Goal: Task Accomplishment & Management: Use online tool/utility

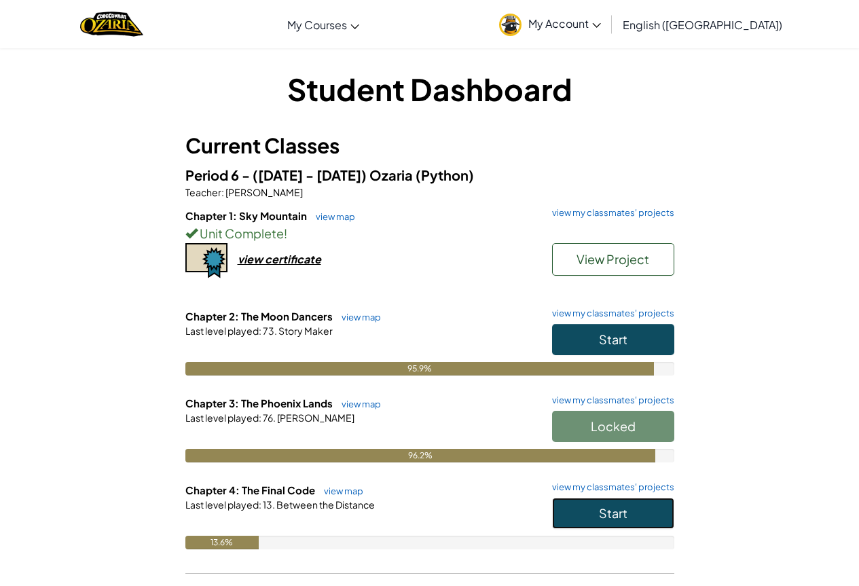
click at [659, 511] on button "Start" at bounding box center [613, 513] width 122 height 31
click at [633, 521] on button "Start" at bounding box center [613, 513] width 122 height 31
click at [650, 506] on button "Start" at bounding box center [613, 513] width 122 height 31
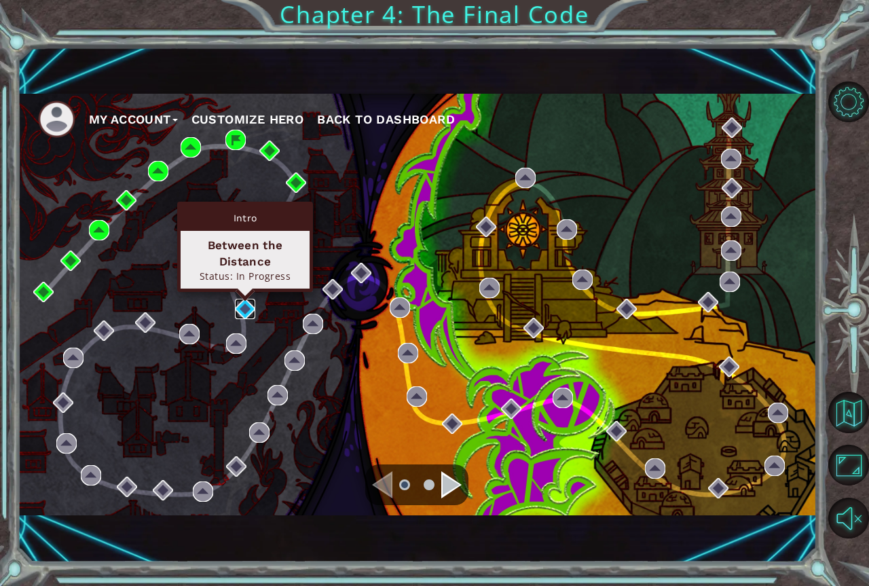
click at [248, 307] on img at bounding box center [245, 309] width 20 height 20
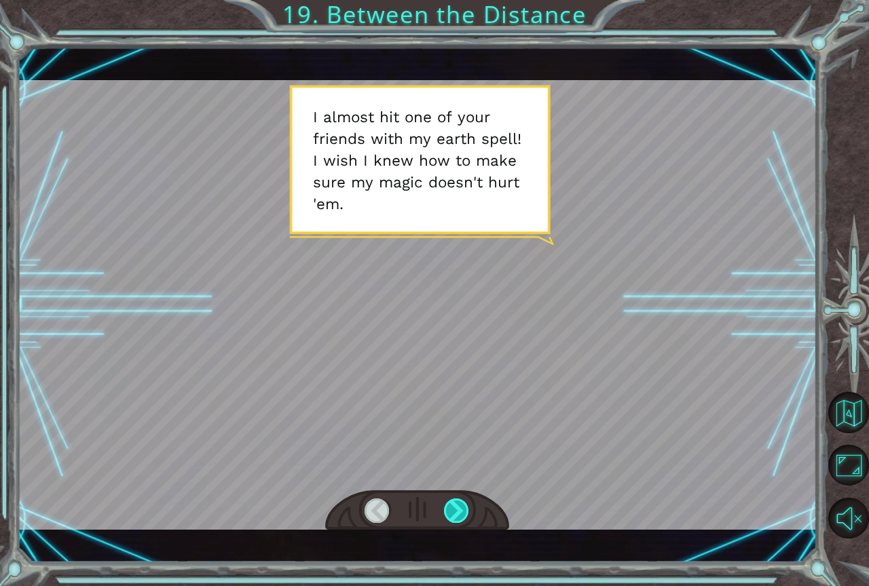
click at [468, 504] on div at bounding box center [457, 510] width 26 height 24
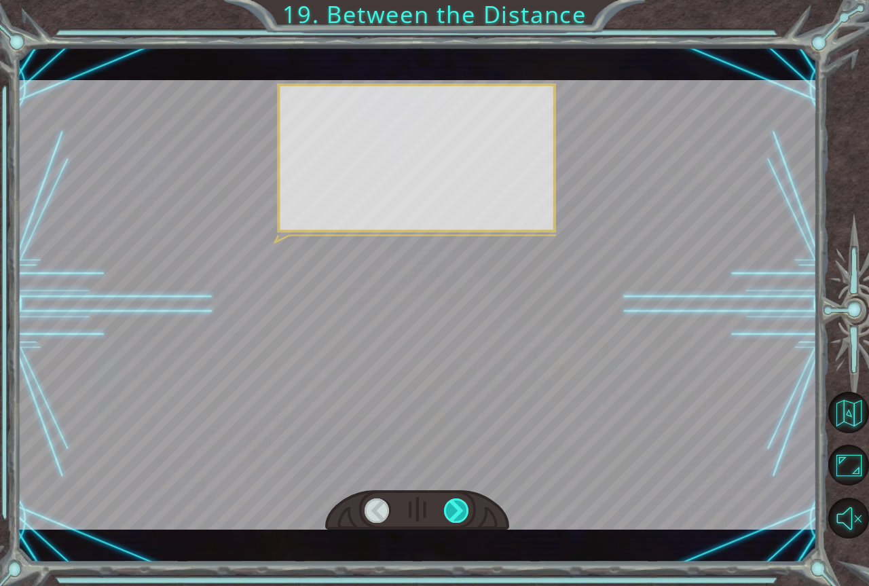
click at [468, 504] on div at bounding box center [457, 510] width 26 height 24
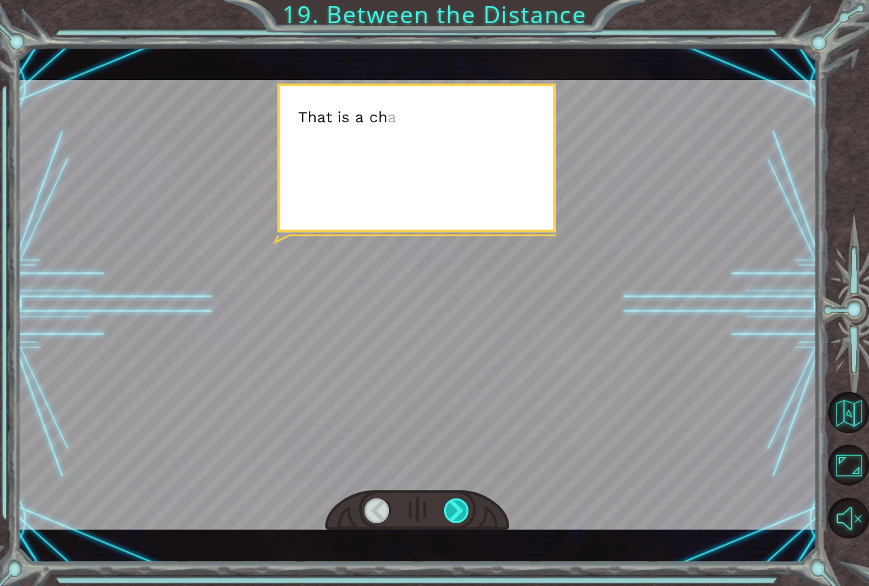
click at [468, 504] on div at bounding box center [457, 510] width 26 height 24
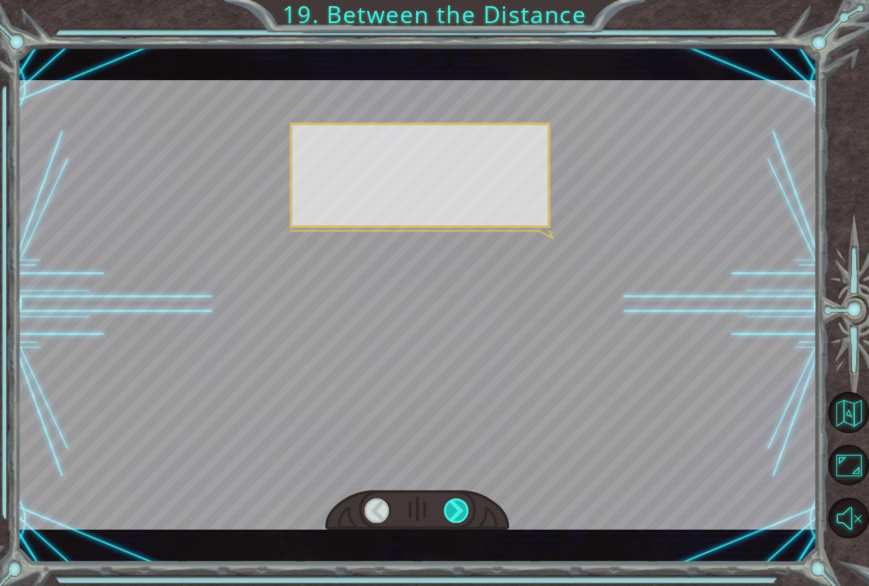
click at [468, 504] on div at bounding box center [457, 510] width 26 height 24
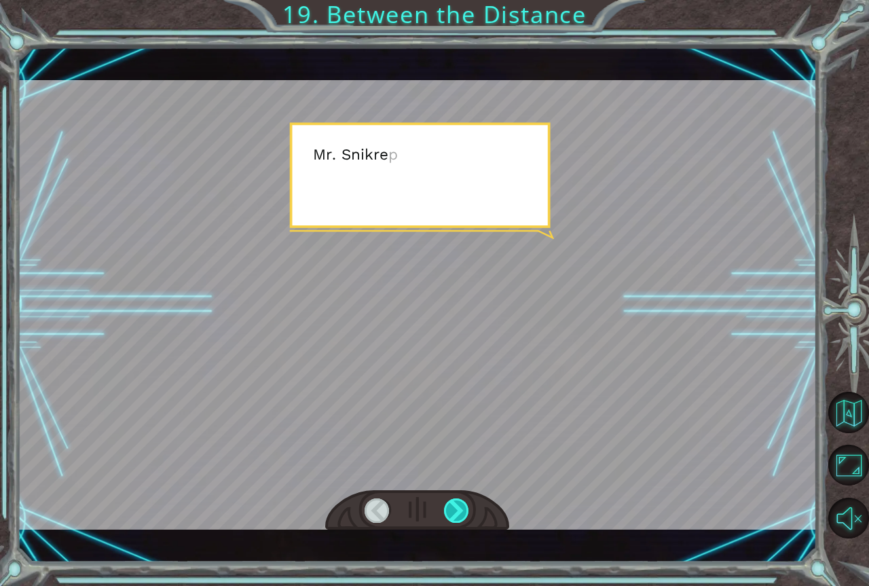
click at [464, 510] on div at bounding box center [457, 510] width 26 height 24
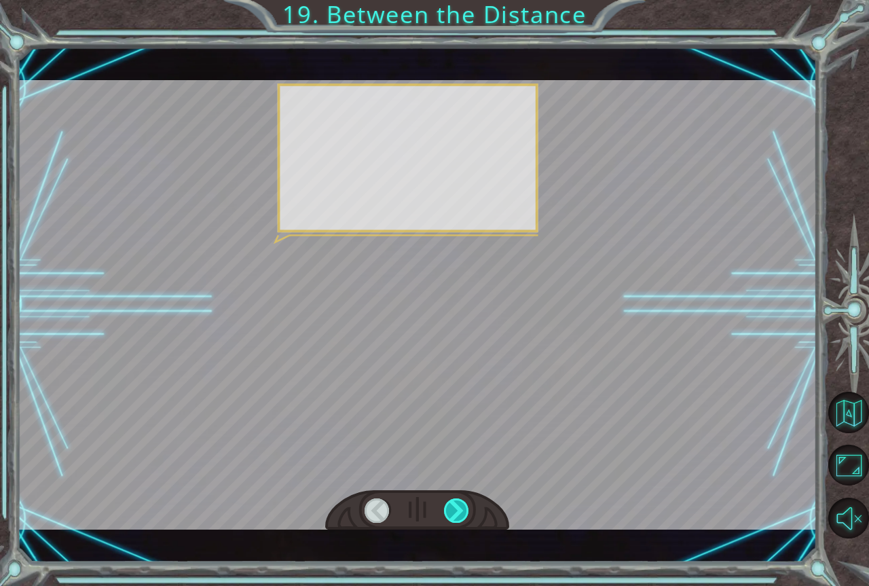
click at [464, 510] on div at bounding box center [457, 510] width 26 height 24
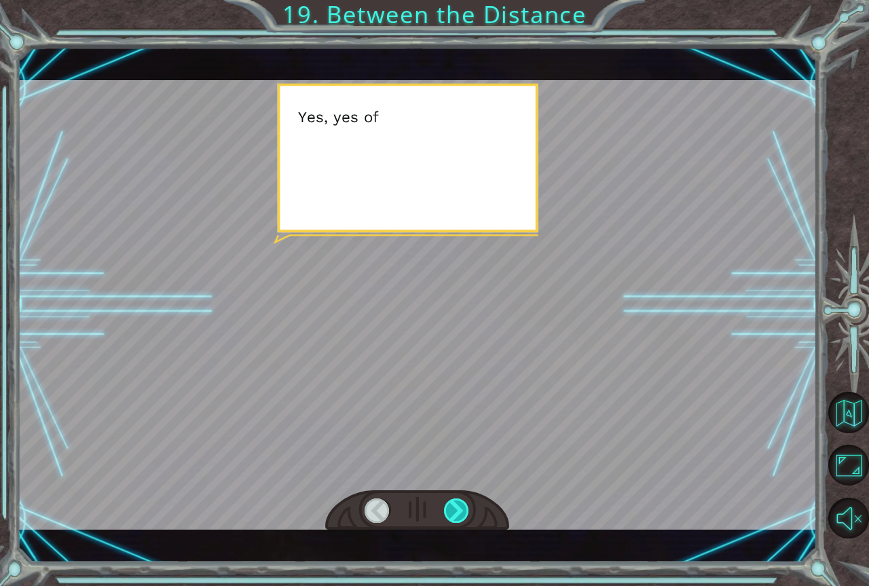
click at [464, 510] on div at bounding box center [457, 510] width 26 height 24
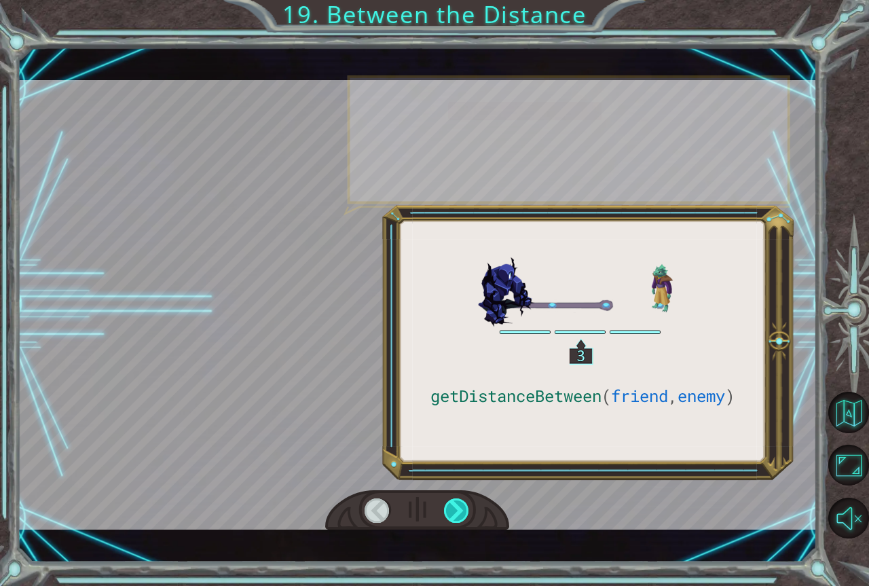
click at [464, 510] on div at bounding box center [457, 510] width 26 height 24
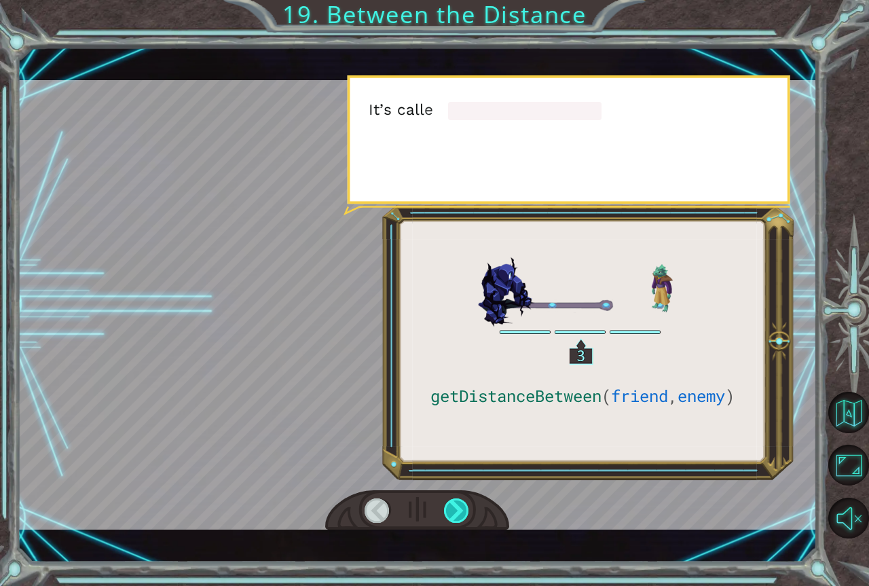
click at [464, 510] on div at bounding box center [457, 510] width 26 height 24
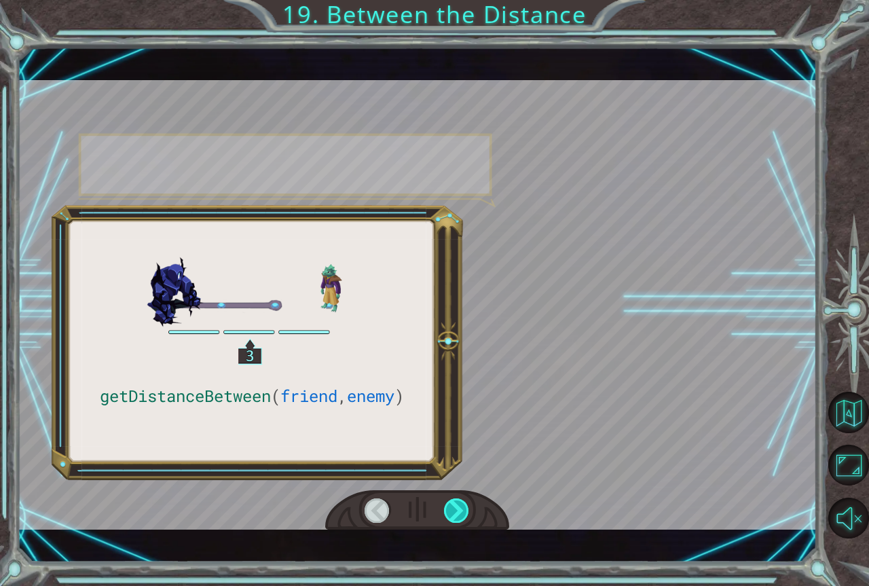
click at [464, 510] on div at bounding box center [457, 510] width 26 height 24
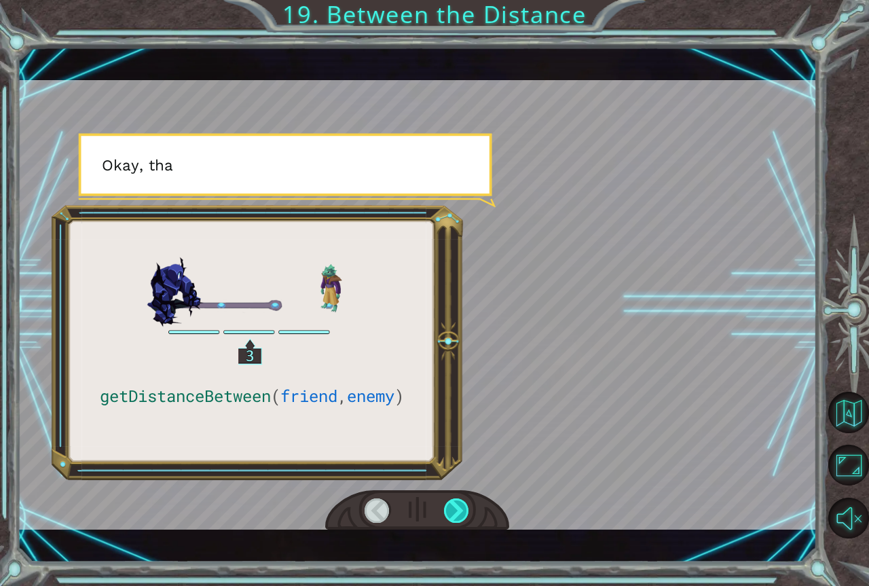
click at [464, 510] on div at bounding box center [457, 510] width 26 height 24
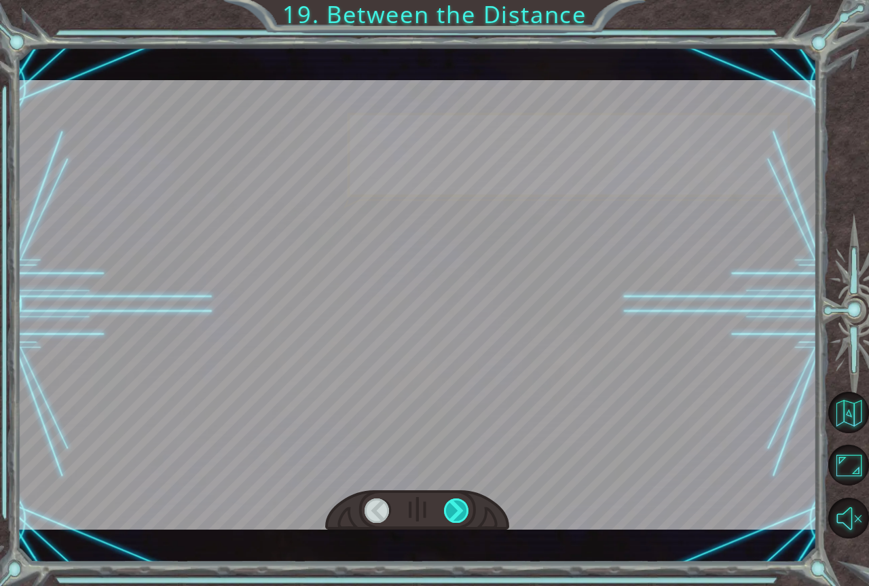
click at [464, 510] on div at bounding box center [457, 510] width 26 height 24
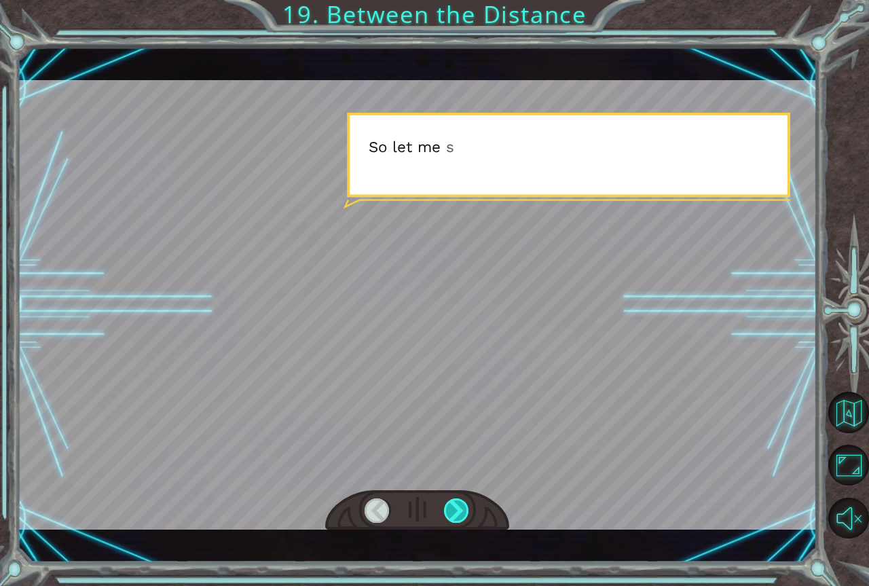
click at [464, 510] on div at bounding box center [457, 510] width 26 height 24
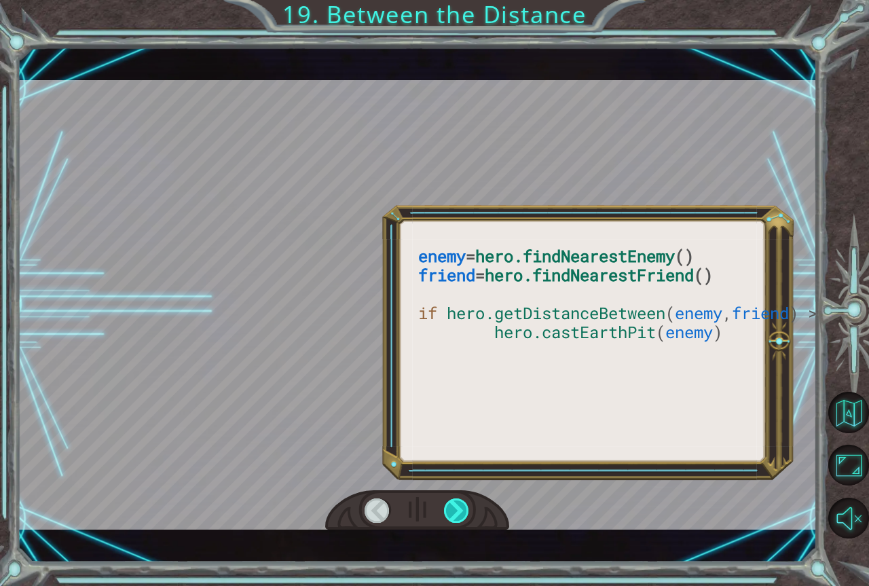
click at [464, 510] on div at bounding box center [457, 510] width 26 height 24
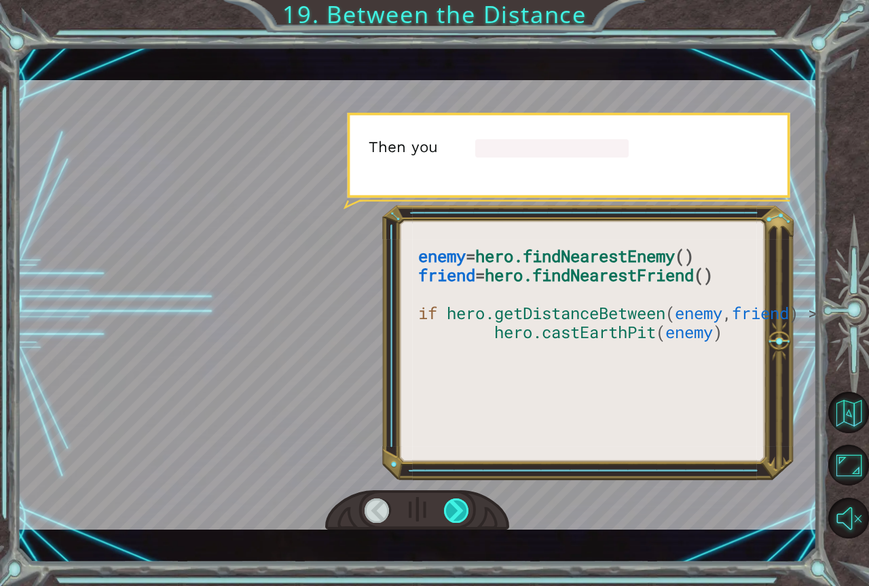
click at [464, 510] on div at bounding box center [457, 510] width 26 height 24
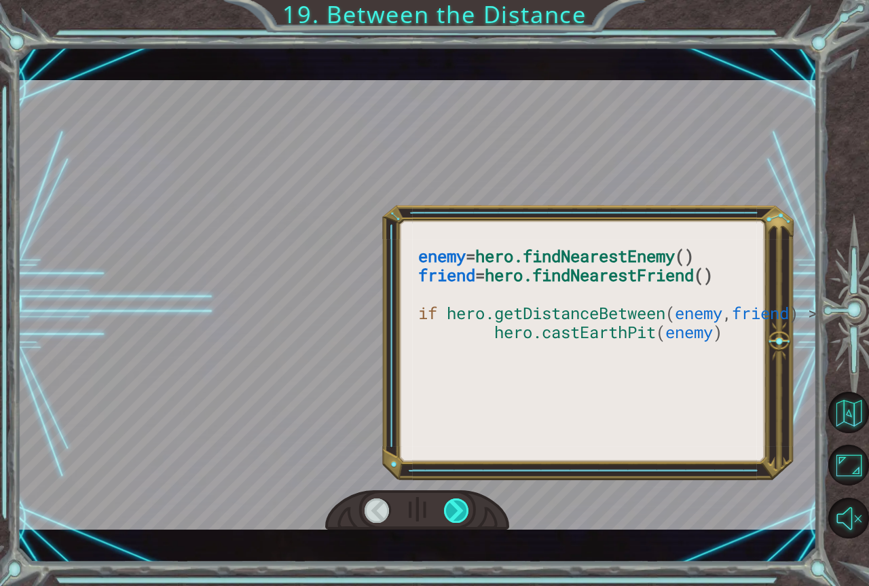
click at [464, 510] on div at bounding box center [457, 510] width 26 height 24
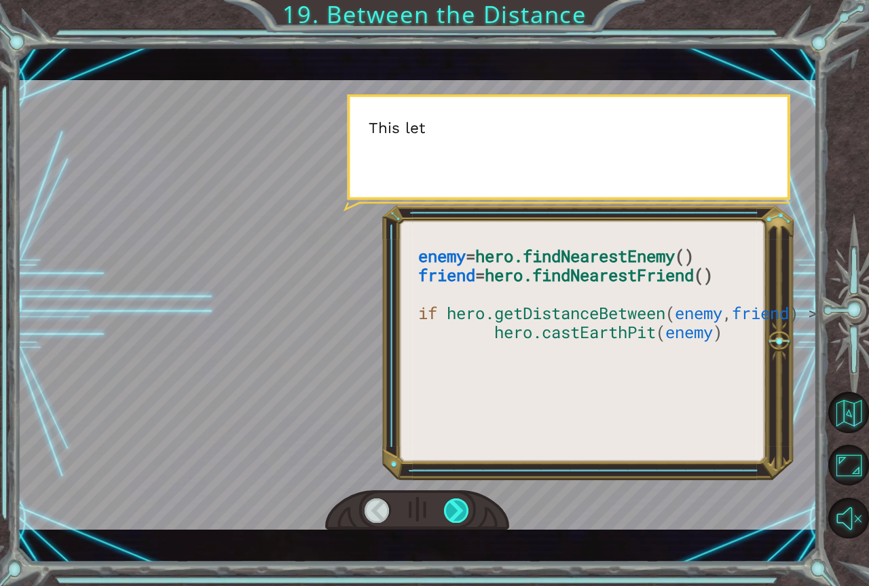
click at [464, 510] on div at bounding box center [457, 510] width 26 height 24
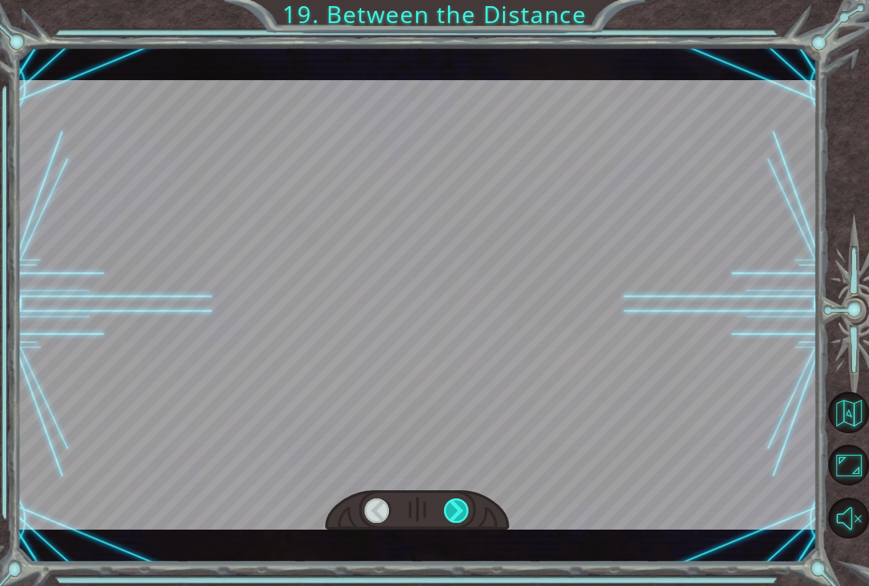
click at [464, 510] on div at bounding box center [457, 510] width 26 height 24
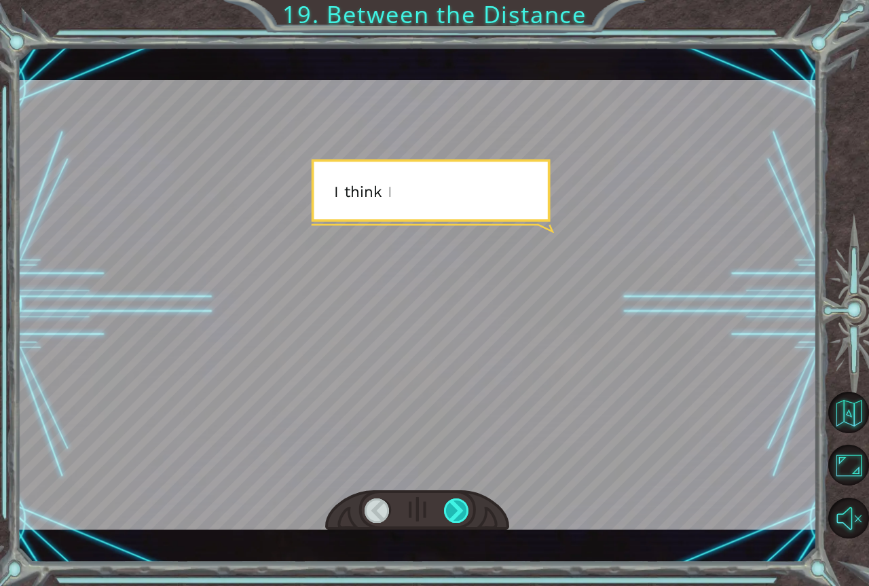
click at [464, 510] on div at bounding box center [457, 510] width 26 height 24
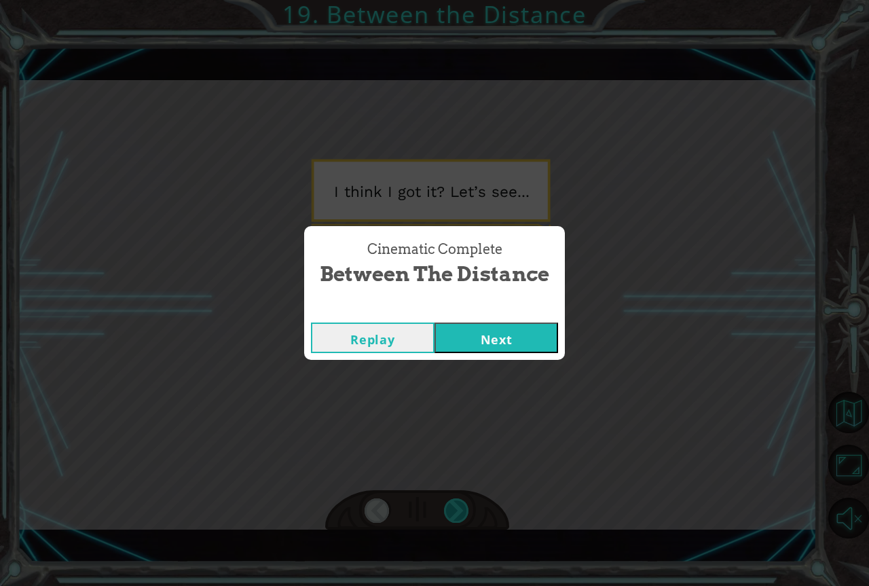
click at [464, 510] on div "Cinematic Complete Between the Distance Replay Next" at bounding box center [434, 293] width 869 height 586
click at [476, 331] on button "Next" at bounding box center [496, 337] width 124 height 31
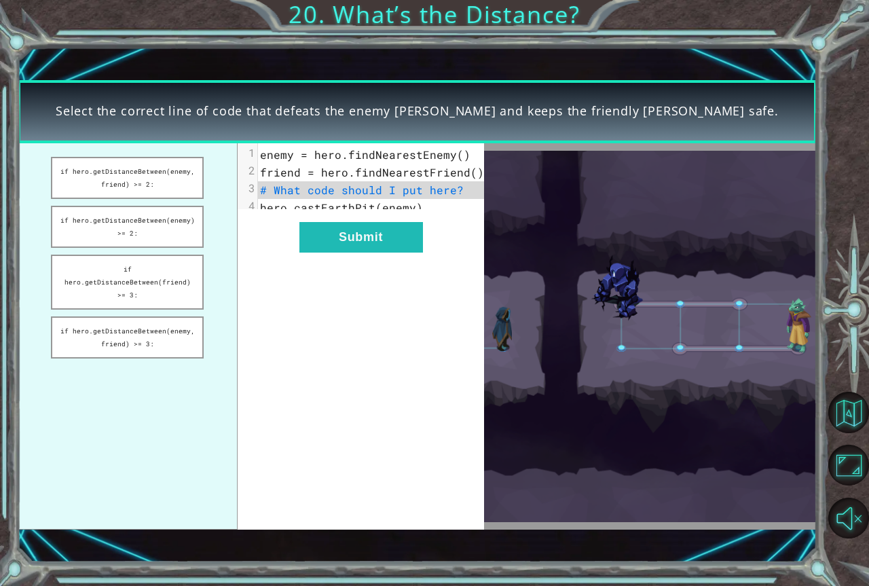
click at [476, 331] on div "xxxxxxxxxx 4 1 enemy = hero.findNearestEnemy() 2 friend = hero.findNearestFrien…" at bounding box center [361, 336] width 247 height 386
click at [157, 187] on button "if hero.getDistanceBetween(enemy, friend) >= 2:" at bounding box center [127, 178] width 153 height 42
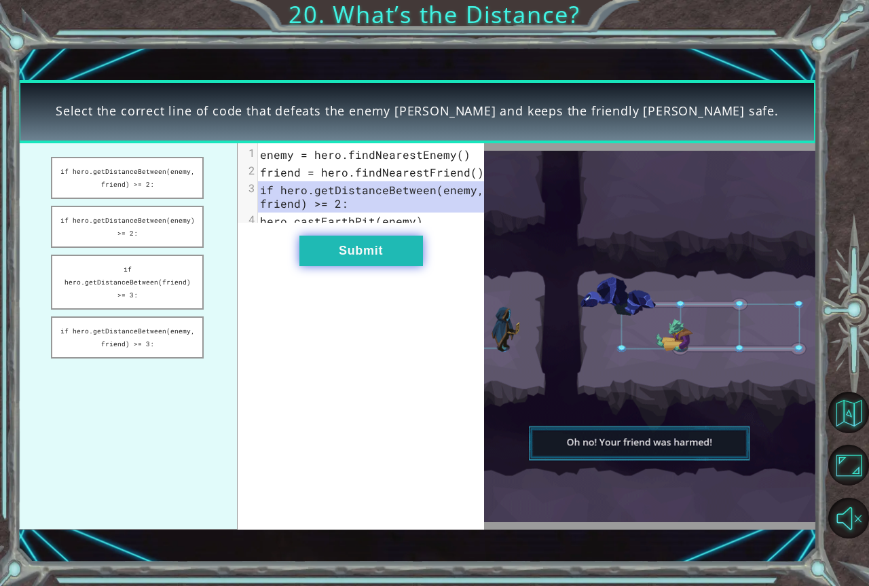
click at [356, 266] on button "Submit" at bounding box center [361, 251] width 124 height 31
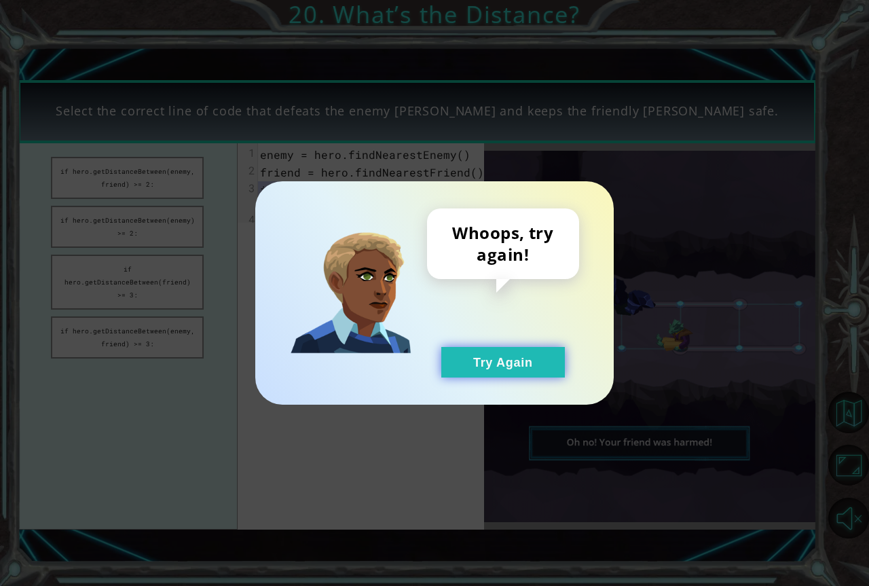
click at [504, 364] on button "Try Again" at bounding box center [503, 362] width 124 height 31
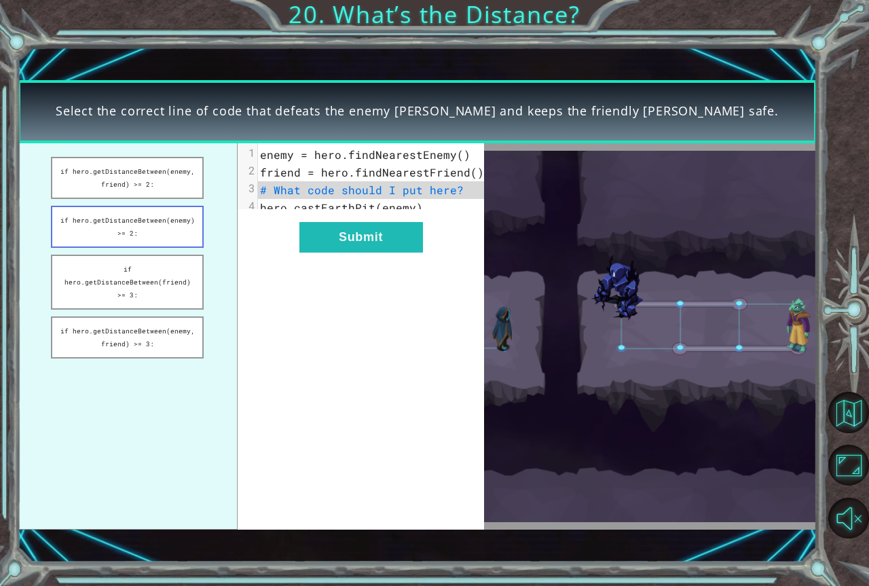
click at [97, 226] on button "if hero.getDistanceBetween(enemy) >= 2:" at bounding box center [127, 227] width 153 height 42
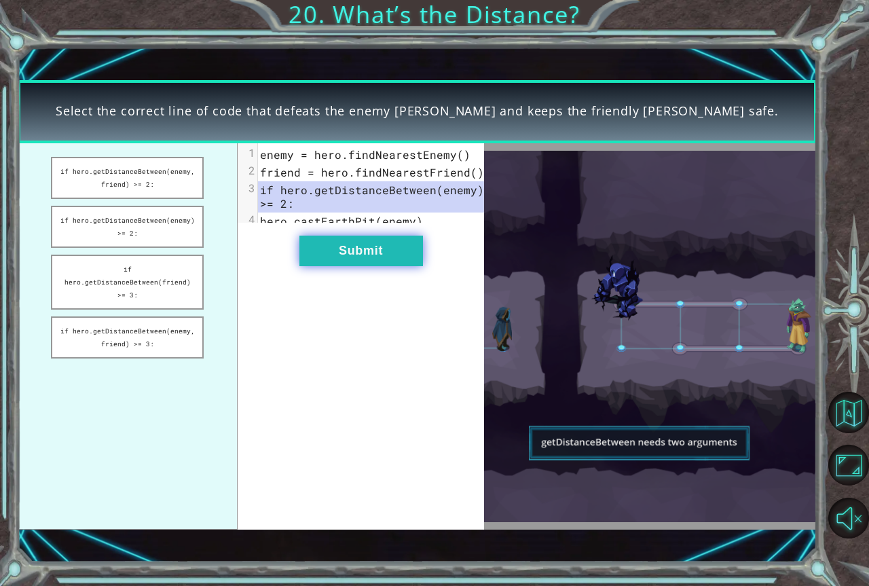
click at [343, 264] on button "Submit" at bounding box center [361, 251] width 124 height 31
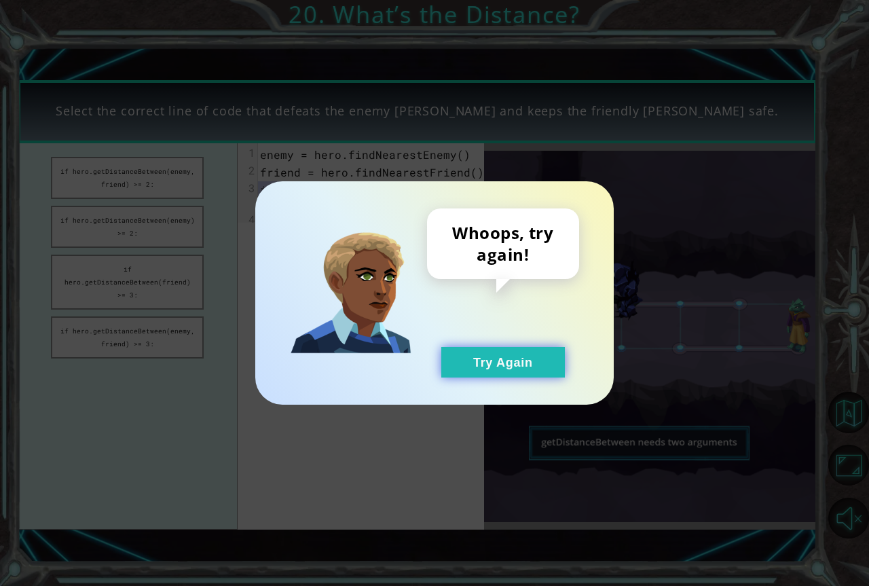
drag, startPoint x: 563, startPoint y: 363, endPoint x: 543, endPoint y: 358, distance: 20.9
click at [561, 363] on div "Whoops, try again! Try Again" at bounding box center [503, 292] width 152 height 169
click at [515, 354] on button "Try Again" at bounding box center [503, 362] width 124 height 31
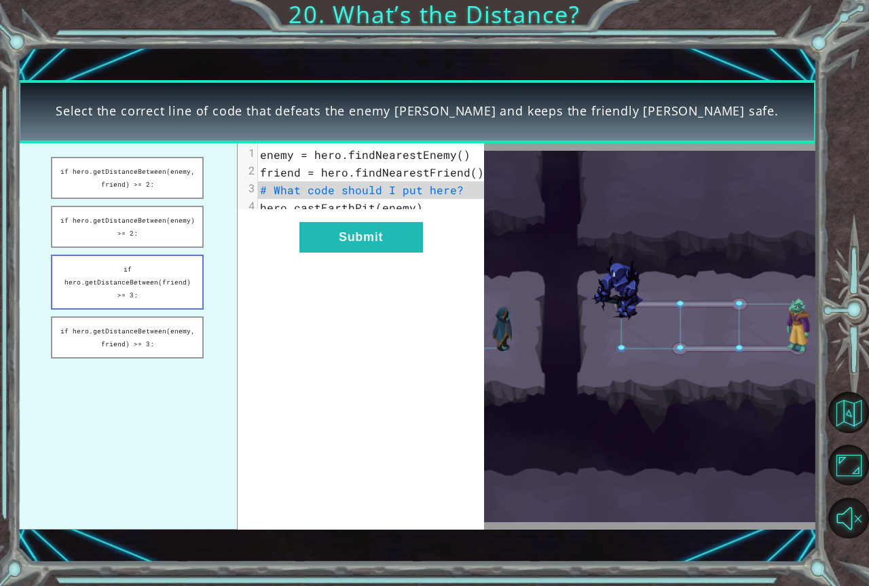
drag, startPoint x: 111, startPoint y: 273, endPoint x: 221, endPoint y: 267, distance: 109.4
click at [113, 272] on button "if hero.getDistanceBetween(friend) >= 3:" at bounding box center [127, 282] width 153 height 55
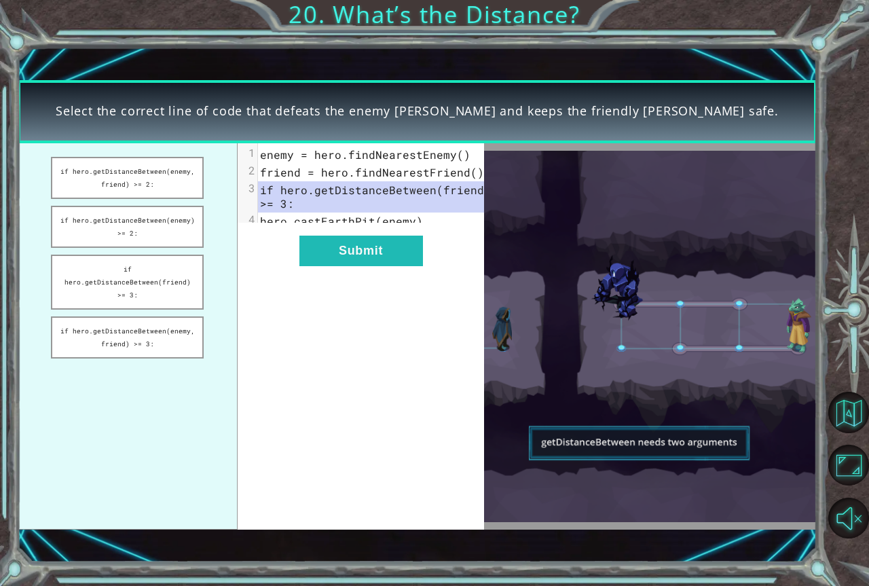
click at [379, 281] on div "xxxxxxxxxx 4 1 enemy = hero.findNearestEnemy() 2 friend = hero.findNearestFrien…" at bounding box center [361, 336] width 247 height 386
click at [375, 266] on button "Submit" at bounding box center [361, 251] width 124 height 31
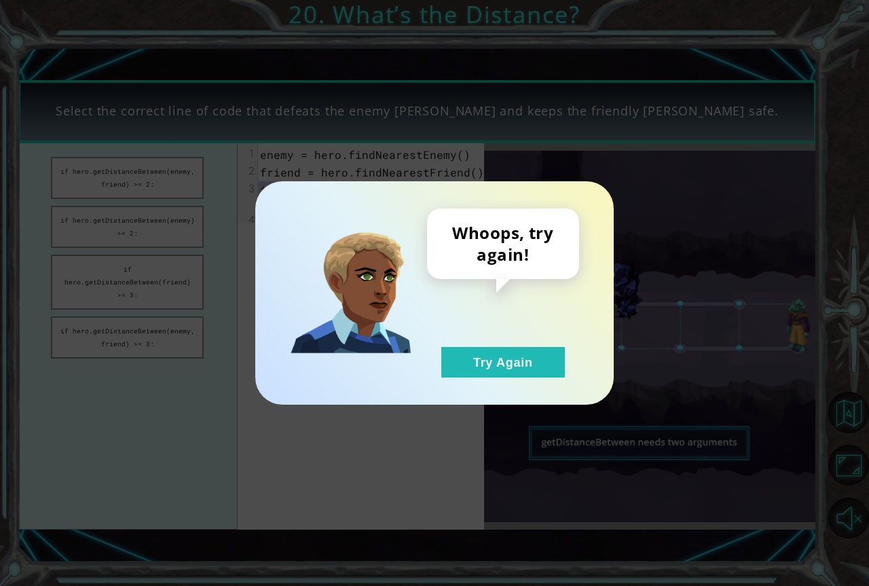
click at [428, 379] on div "Whoops, try again! Try Again" at bounding box center [434, 292] width 358 height 223
click at [466, 359] on button "Try Again" at bounding box center [503, 362] width 124 height 31
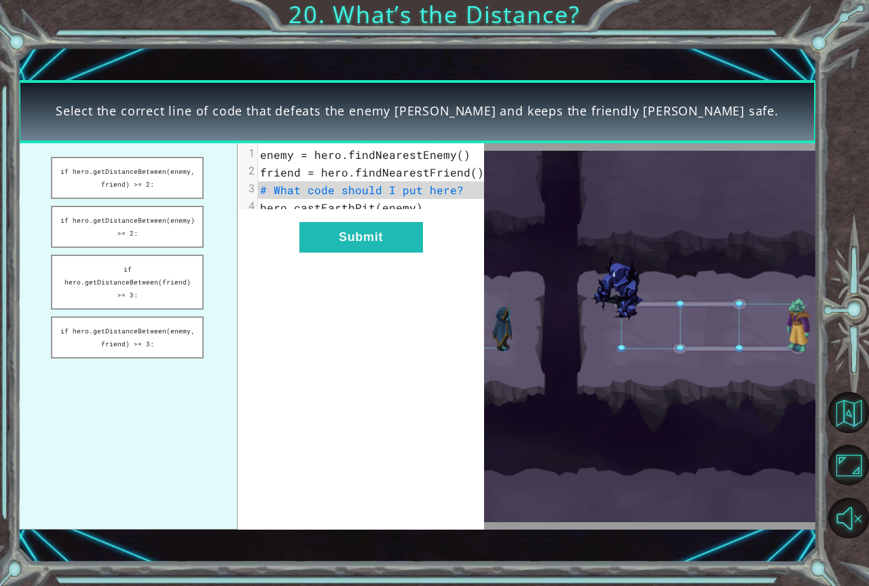
click at [170, 348] on ul "if hero.getDistanceBetween(enemy, friend) >= 2: if hero.getDistanceBetween(enem…" at bounding box center [128, 336] width 220 height 386
click at [147, 337] on button "if hero.getDistanceBetween(enemy, friend) >= 3:" at bounding box center [127, 337] width 153 height 42
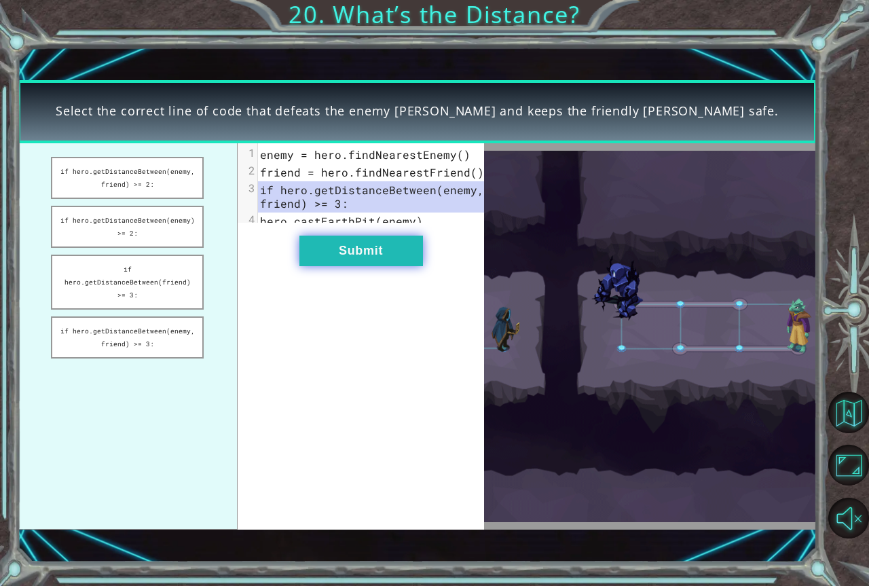
click at [324, 266] on button "Submit" at bounding box center [361, 251] width 124 height 31
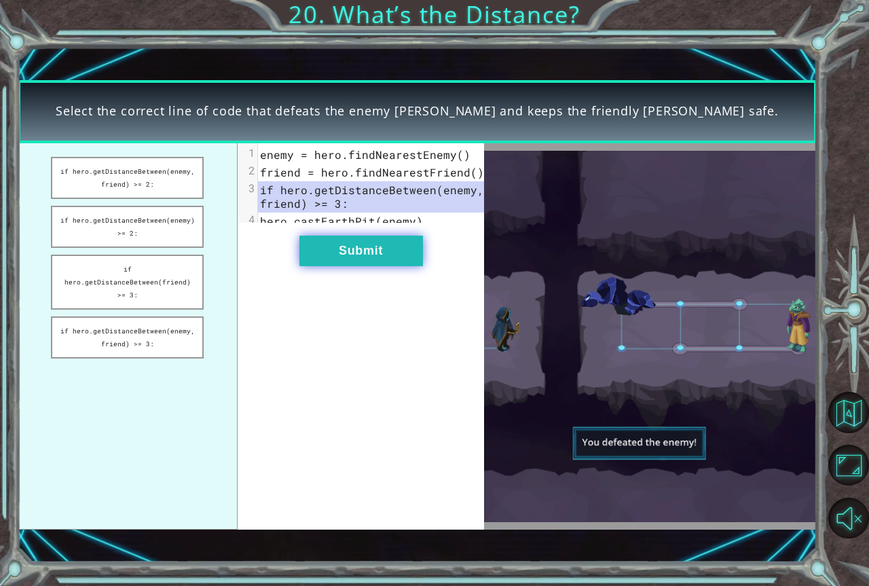
click at [348, 259] on button "Submit" at bounding box center [361, 251] width 124 height 31
click at [416, 266] on button "Submit" at bounding box center [361, 251] width 124 height 31
click at [407, 266] on button "Submit" at bounding box center [361, 251] width 124 height 31
click at [380, 266] on button "Submit" at bounding box center [361, 251] width 124 height 31
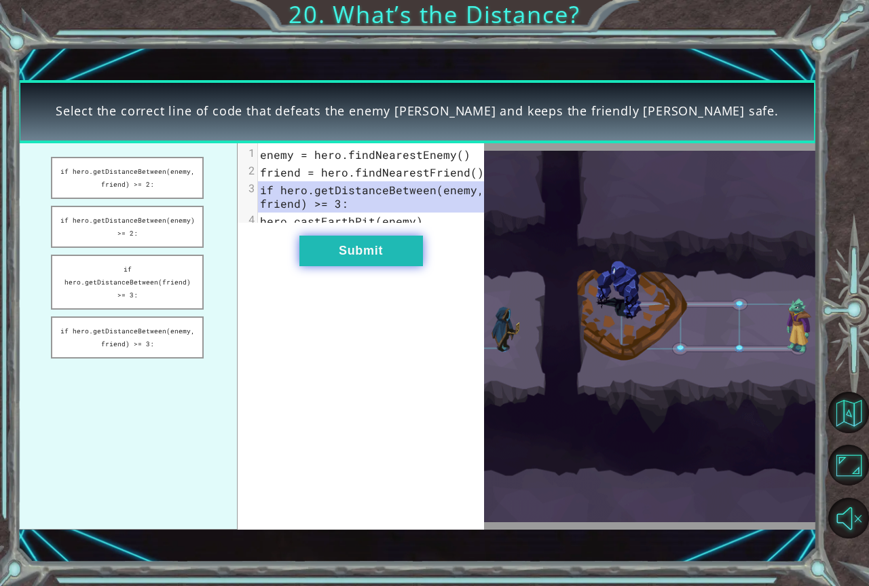
click at [383, 266] on button "Submit" at bounding box center [361, 251] width 124 height 31
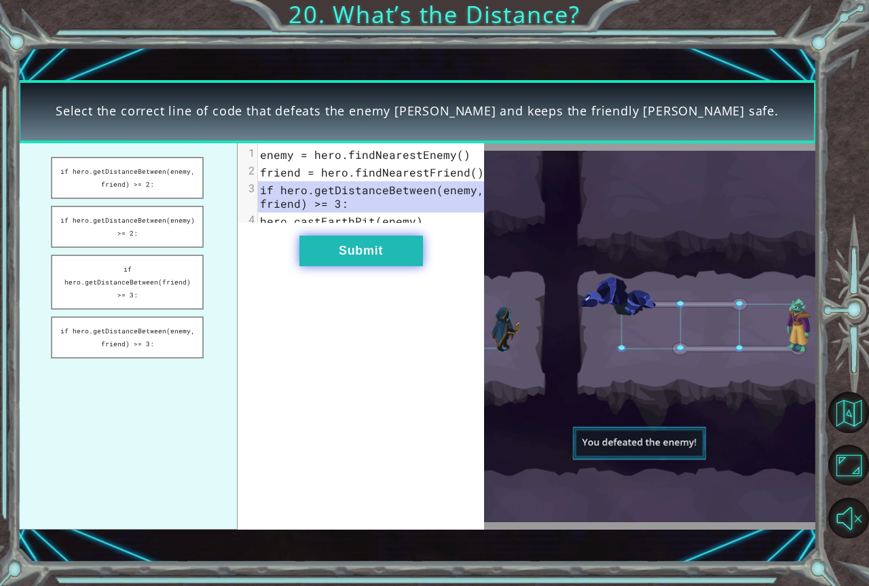
click at [383, 266] on button "Submit" at bounding box center [361, 251] width 124 height 31
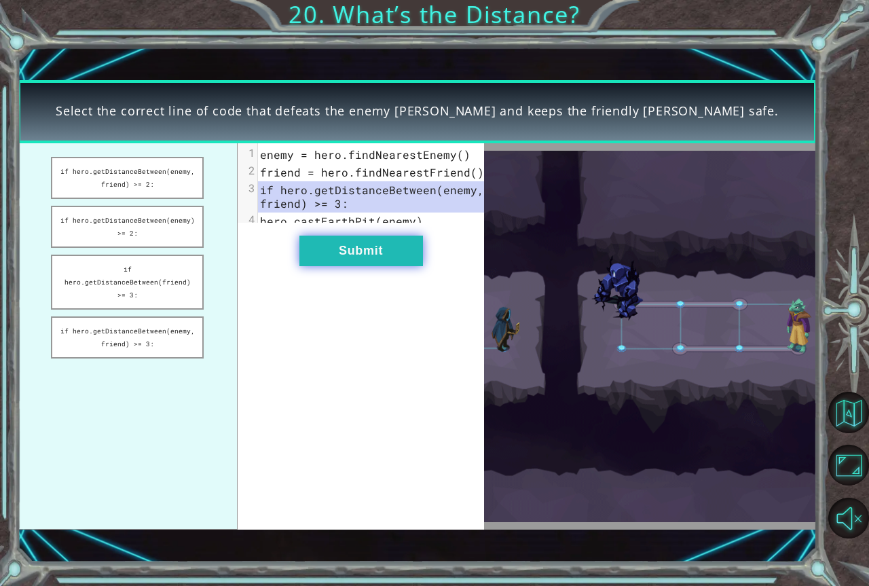
click at [383, 266] on button "Submit" at bounding box center [361, 251] width 124 height 31
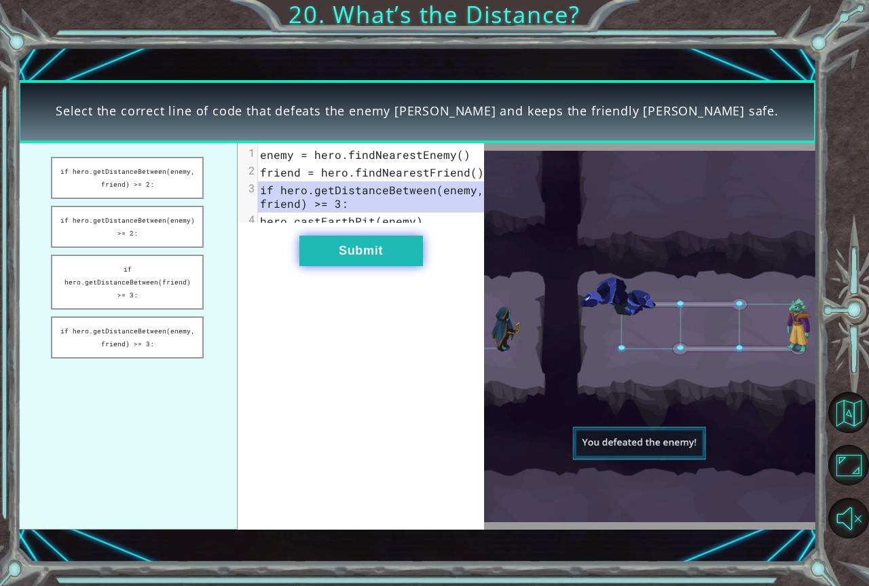
click at [383, 266] on button "Submit" at bounding box center [361, 251] width 124 height 31
click at [381, 264] on button "Submit" at bounding box center [361, 251] width 124 height 31
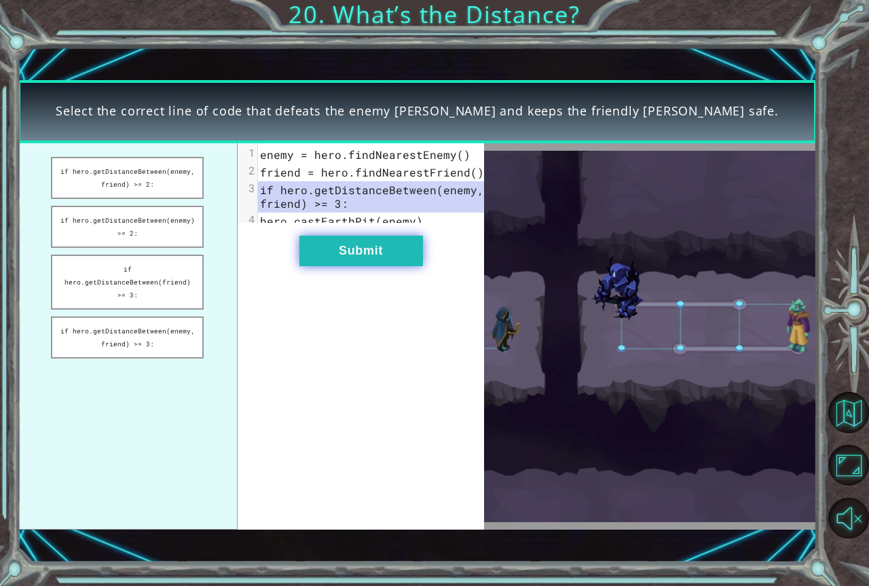
click at [382, 263] on button "Submit" at bounding box center [361, 251] width 124 height 31
click at [388, 249] on button "Submit" at bounding box center [361, 251] width 124 height 31
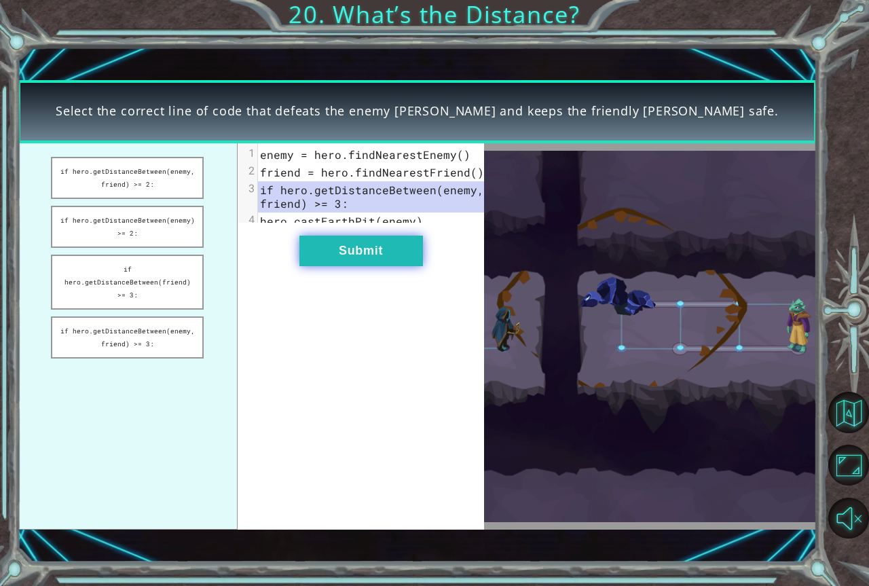
click at [388, 253] on button "Submit" at bounding box center [361, 251] width 124 height 31
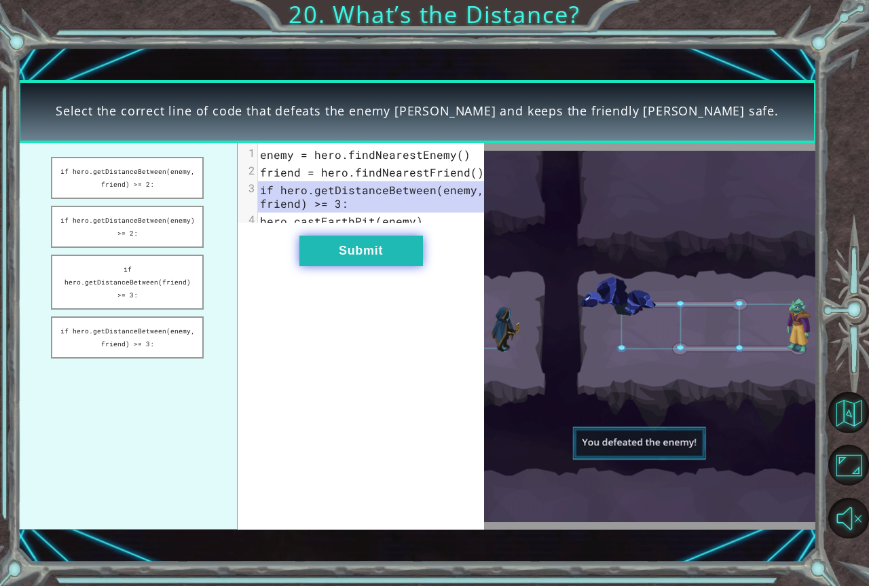
click at [389, 251] on button "Submit" at bounding box center [361, 251] width 124 height 31
click at [388, 251] on button "Submit" at bounding box center [361, 251] width 124 height 31
click at [187, 333] on button "if hero.getDistanceBetween(enemy, friend) >= 3:" at bounding box center [127, 337] width 153 height 42
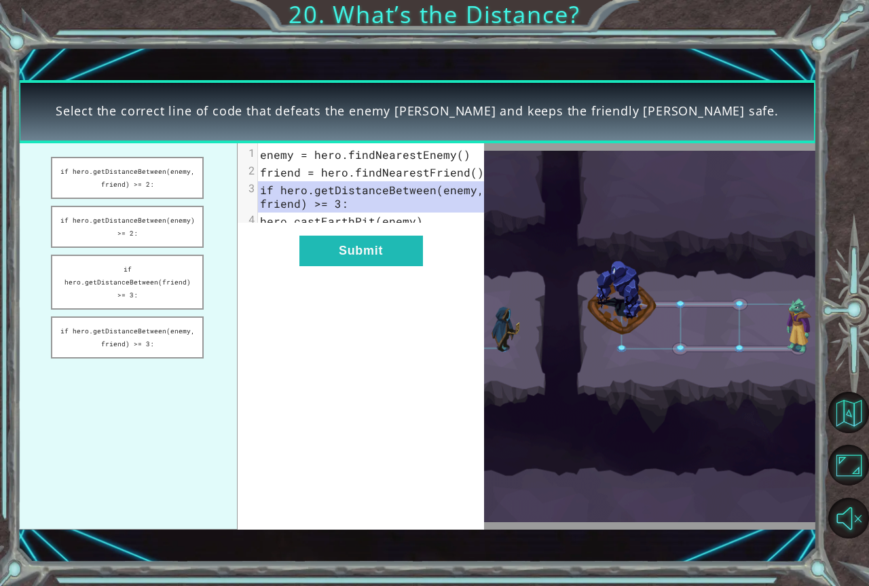
click at [316, 283] on div "xxxxxxxxxx 4 1 enemy = hero.findNearestEnemy() 2 friend = hero.findNearestFrien…" at bounding box center [361, 336] width 247 height 386
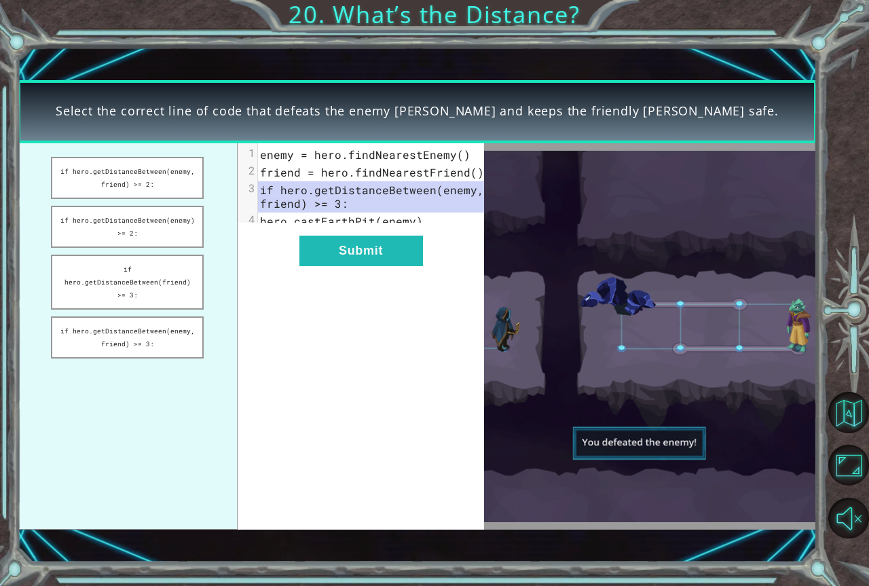
click at [316, 283] on div "xxxxxxxxxx 4 1 enemy = hero.findNearestEnemy() 2 friend = hero.findNearestFrien…" at bounding box center [361, 336] width 247 height 386
click at [331, 275] on div "xxxxxxxxxx 4 1 enemy = hero.findNearestEnemy() 2 friend = hero.findNearestFrien…" at bounding box center [361, 336] width 247 height 386
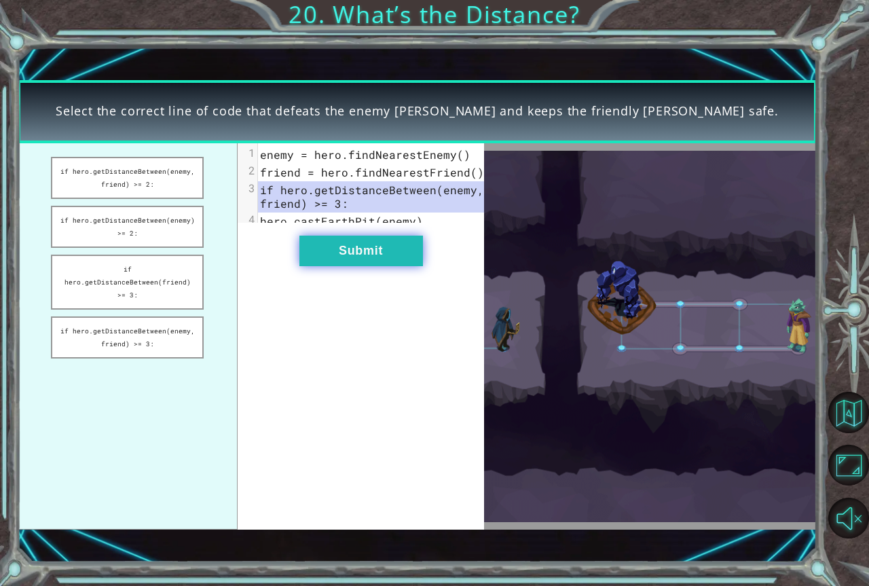
click at [332, 266] on button "Submit" at bounding box center [361, 251] width 124 height 31
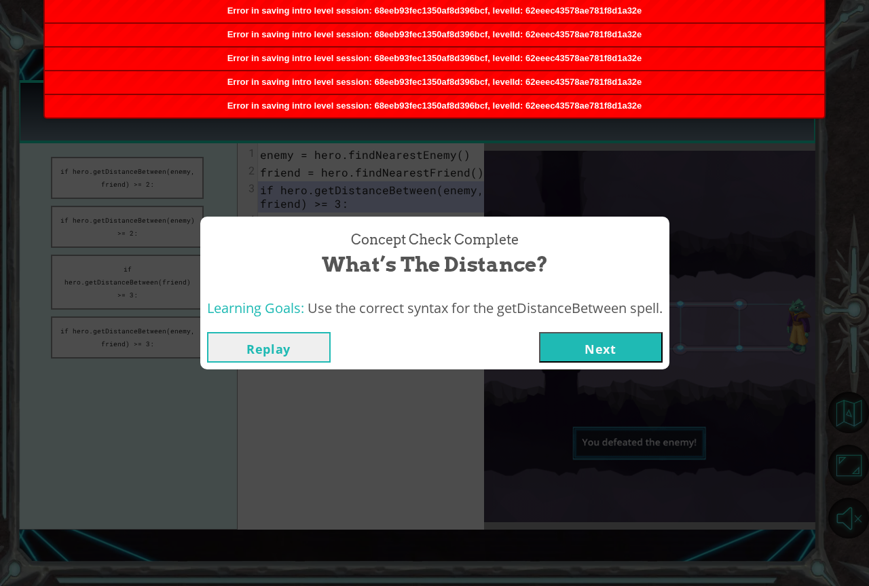
click at [612, 334] on button "Next" at bounding box center [601, 347] width 124 height 31
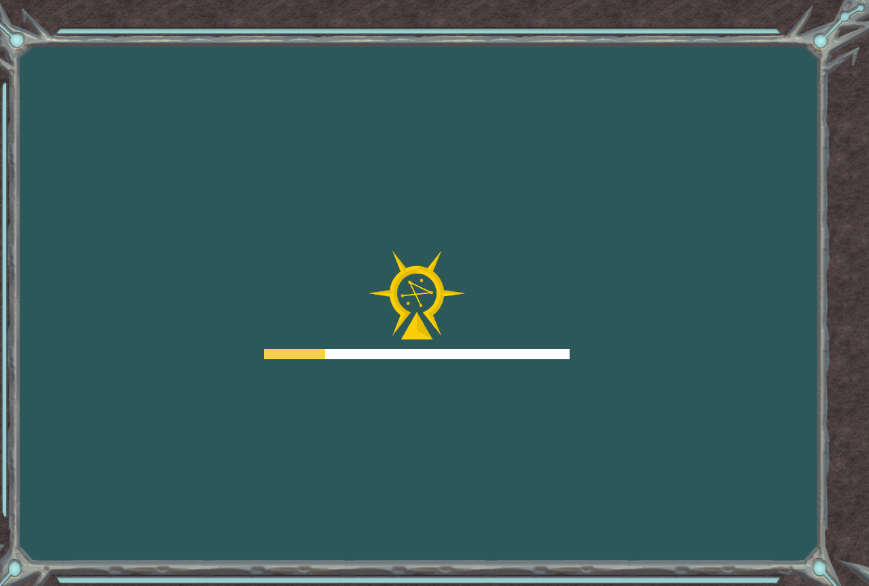
drag, startPoint x: 605, startPoint y: 363, endPoint x: 597, endPoint y: 372, distance: 12.0
drag, startPoint x: 597, startPoint y: 372, endPoint x: 446, endPoint y: 280, distance: 176.9
click at [445, 282] on img at bounding box center [417, 294] width 98 height 89
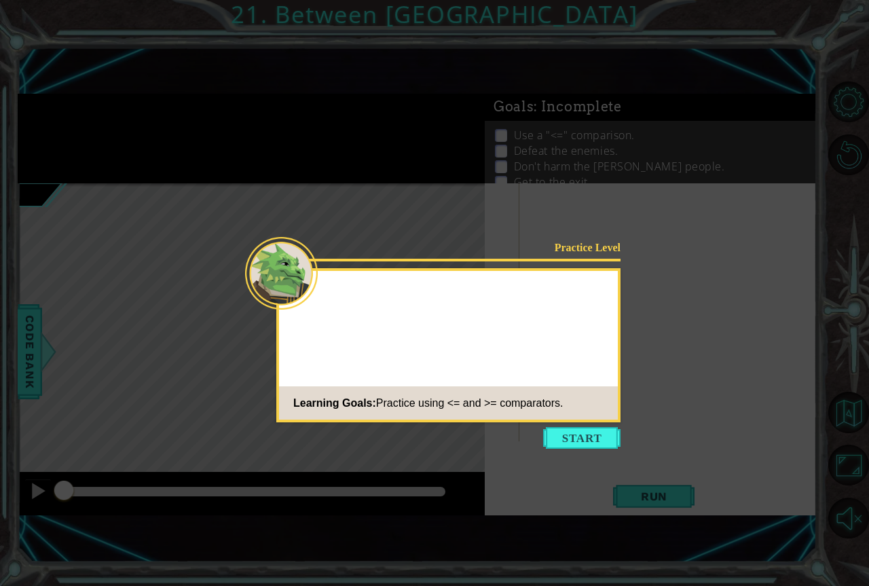
click at [616, 436] on button "Start" at bounding box center [581, 438] width 77 height 22
click at [611, 428] on icon at bounding box center [434, 293] width 869 height 586
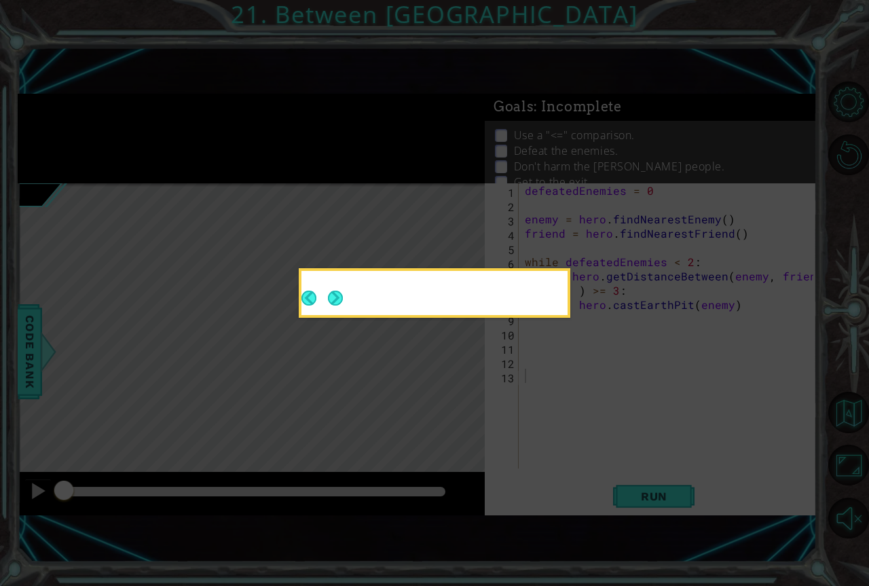
drag, startPoint x: 601, startPoint y: 443, endPoint x: 484, endPoint y: 543, distance: 153.6
click at [599, 440] on icon at bounding box center [434, 293] width 869 height 586
click at [587, 417] on icon at bounding box center [434, 293] width 869 height 586
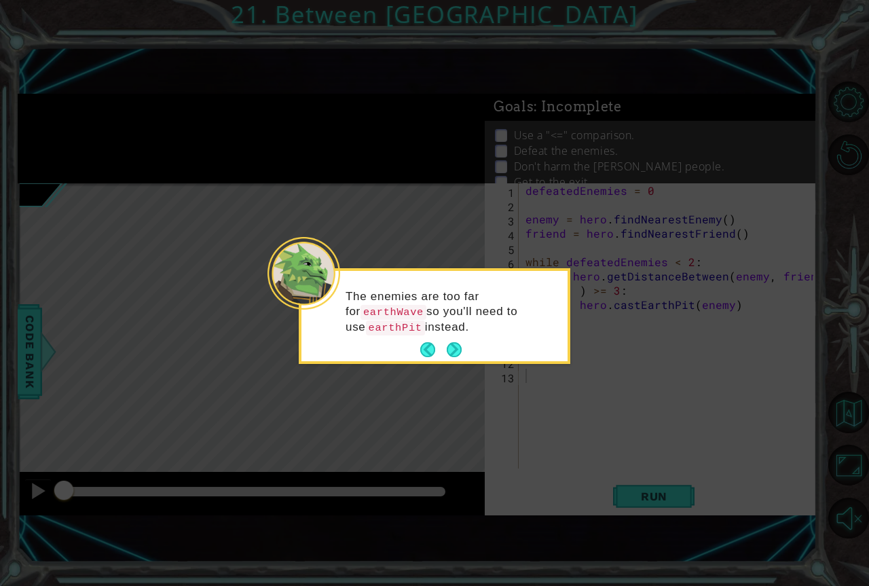
click at [451, 331] on p "The enemies are too far for earthWave so you'll need to use earthPit instead." at bounding box center [451, 312] width 212 height 46
click at [448, 343] on button "Next" at bounding box center [454, 349] width 16 height 16
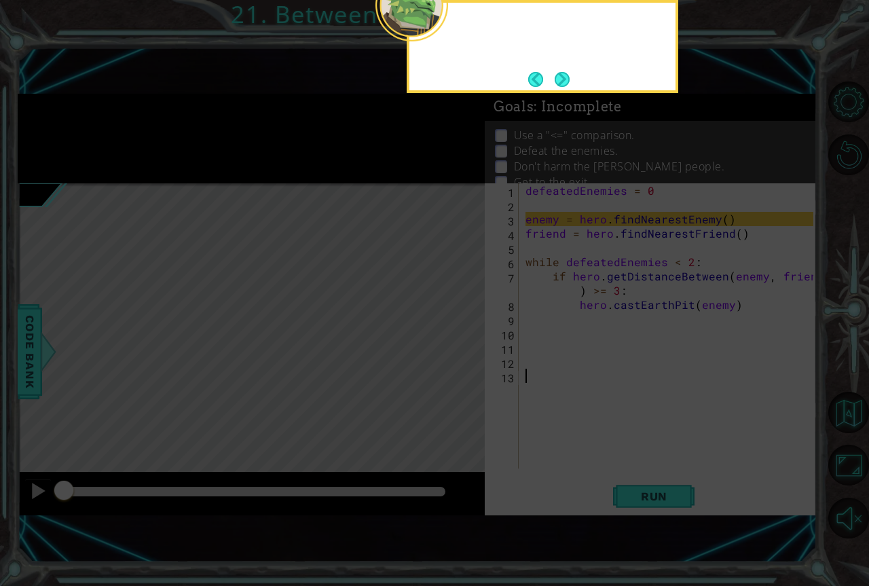
click at [451, 341] on icon at bounding box center [434, 153] width 869 height 866
click at [561, 71] on button "Next" at bounding box center [562, 80] width 18 height 18
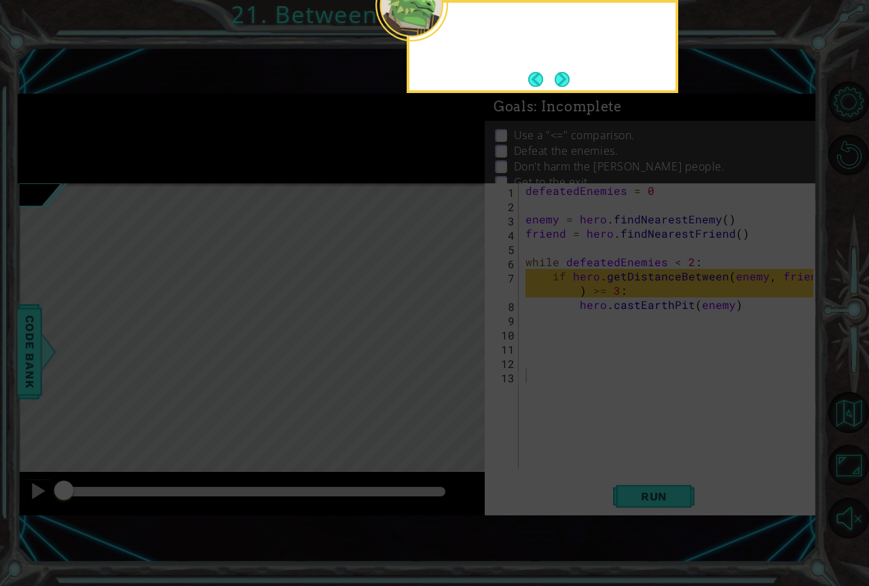
click at [560, 71] on button "Next" at bounding box center [562, 79] width 19 height 19
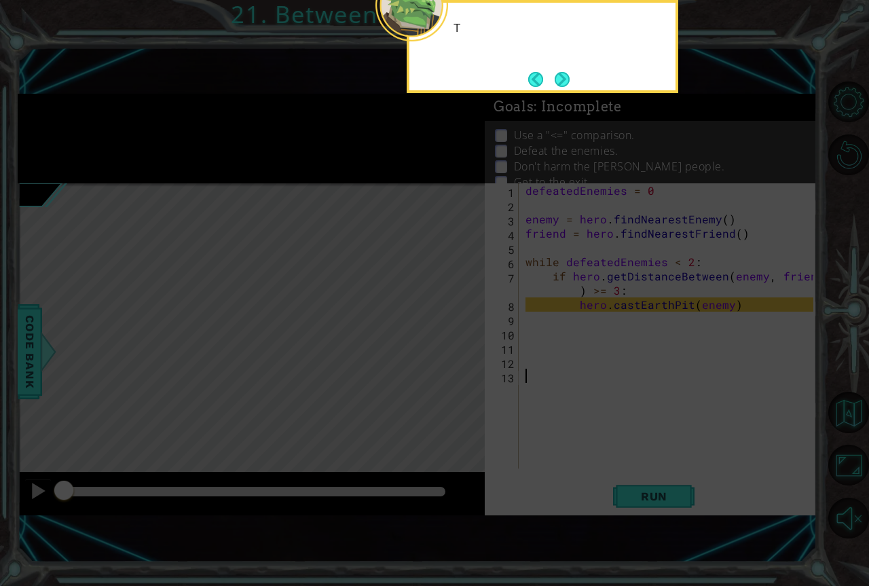
click at [559, 71] on button "Next" at bounding box center [562, 79] width 16 height 16
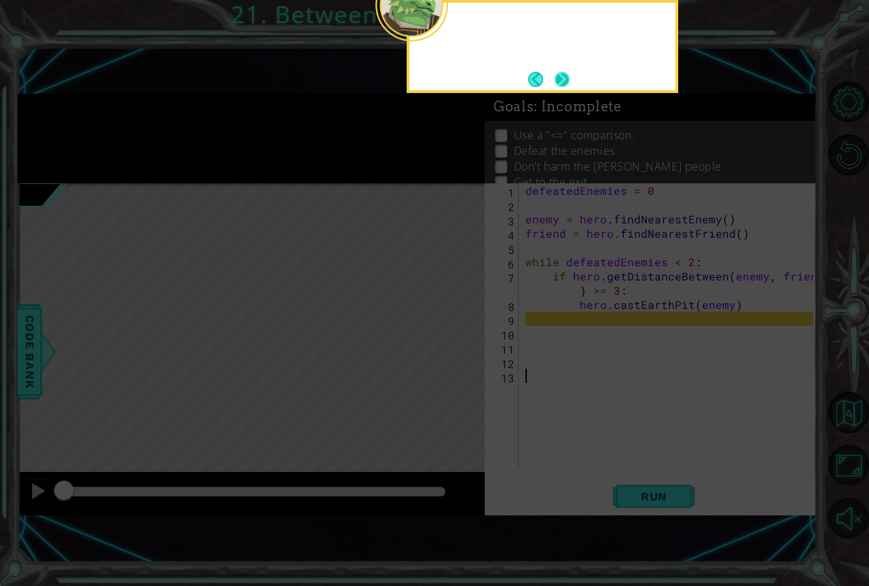
click at [564, 72] on button "Next" at bounding box center [563, 79] width 16 height 16
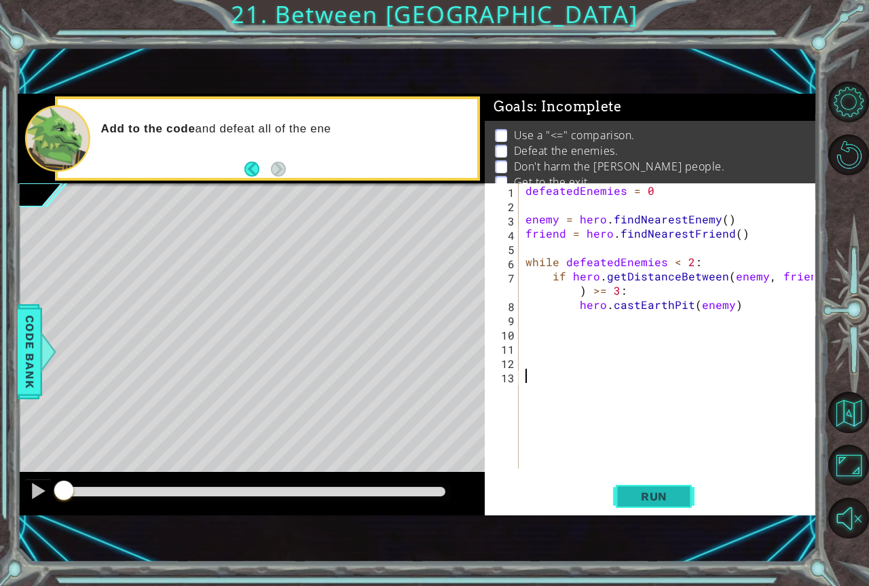
click at [678, 507] on button "Run" at bounding box center [653, 496] width 81 height 33
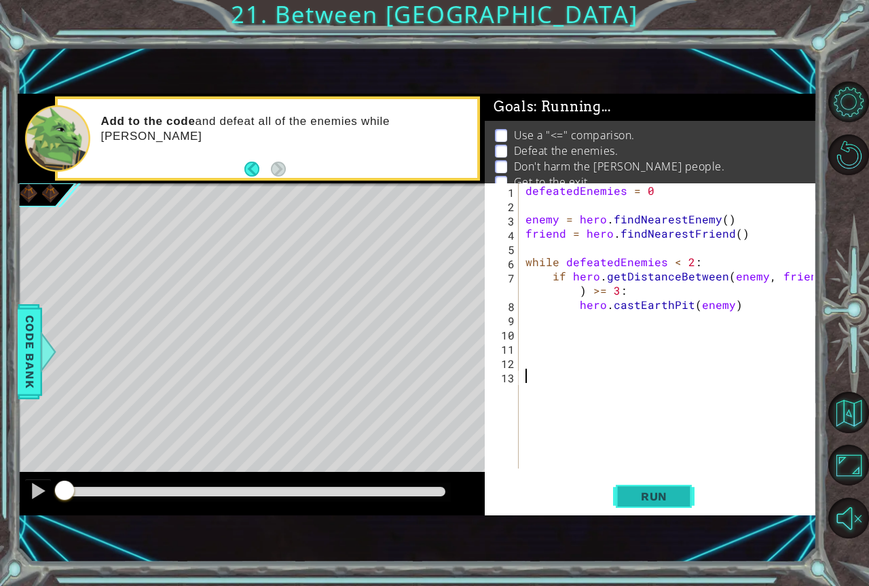
click at [651, 504] on button "Run" at bounding box center [653, 496] width 81 height 33
drag, startPoint x: 87, startPoint y: 498, endPoint x: 119, endPoint y: 487, distance: 34.3
click at [134, 489] on div at bounding box center [254, 492] width 392 height 19
drag, startPoint x: 111, startPoint y: 489, endPoint x: 0, endPoint y: 512, distance: 113.7
click at [0, 512] on div "1 ההההההההההההההההההההההההההההההההההההההההההההההההההההההההההההההההההההההההההההה…" at bounding box center [434, 293] width 869 height 586
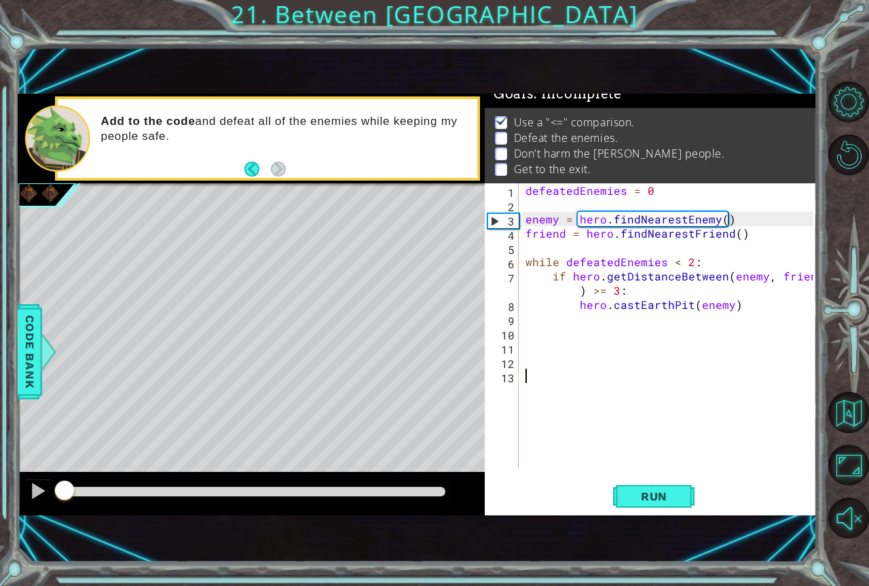
scroll to position [16, 0]
drag, startPoint x: 53, startPoint y: 489, endPoint x: 45, endPoint y: 489, distance: 7.5
drag, startPoint x: 789, startPoint y: 315, endPoint x: 779, endPoint y: 311, distance: 10.3
click at [787, 316] on div "defeatedEnemies = 0 enemy = hero . findNearestEnemy ( ) friend = hero . findNea…" at bounding box center [671, 340] width 297 height 314
click at [777, 310] on div "defeatedEnemies = 0 enemy = hero . findNearestEnemy ( ) friend = hero . findNea…" at bounding box center [671, 340] width 297 height 314
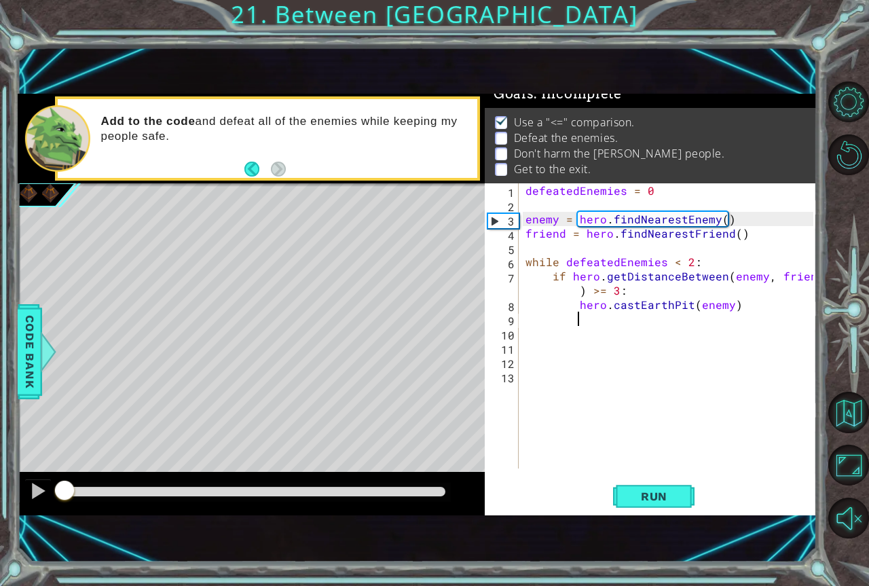
type textarea "hero.castEarthPit(enemy)"
click at [686, 327] on div "defeatedEnemies = 0 enemy = hero . findNearestEnemy ( ) friend = hero . findNea…" at bounding box center [671, 340] width 297 height 314
click at [527, 335] on div "defeatedEnemies = 0 enemy = hero . findNearestEnemy ( ) friend = hero . findNea…" at bounding box center [671, 340] width 297 height 314
click at [565, 308] on div "defeatedEnemies = 0 enemy = hero . findNearestEnemy ( ) friend = hero . findNea…" at bounding box center [671, 340] width 297 height 314
click at [548, 315] on div "defeatedEnemies = 0 enemy = hero . findNearestEnemy ( ) friend = hero . findNea…" at bounding box center [671, 340] width 297 height 314
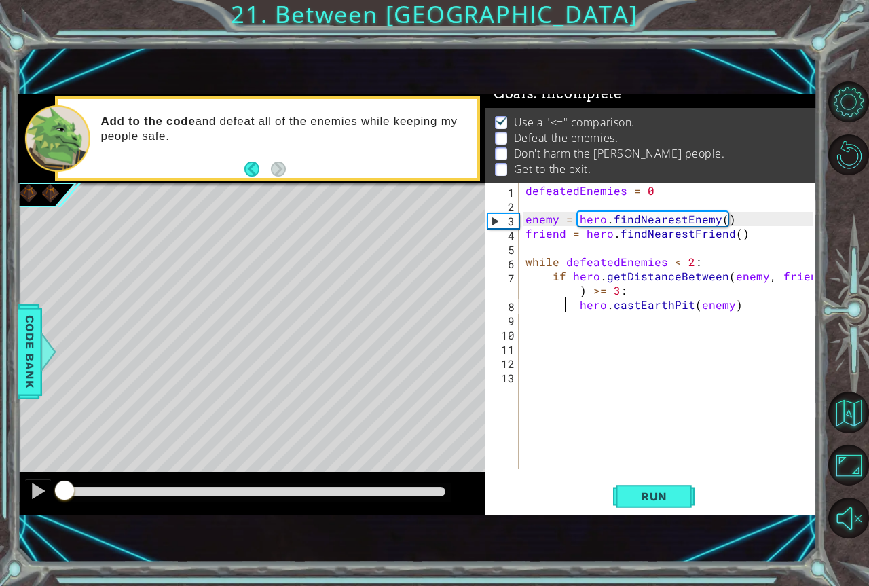
type textarea "hero.castEarthPit(enemy)"
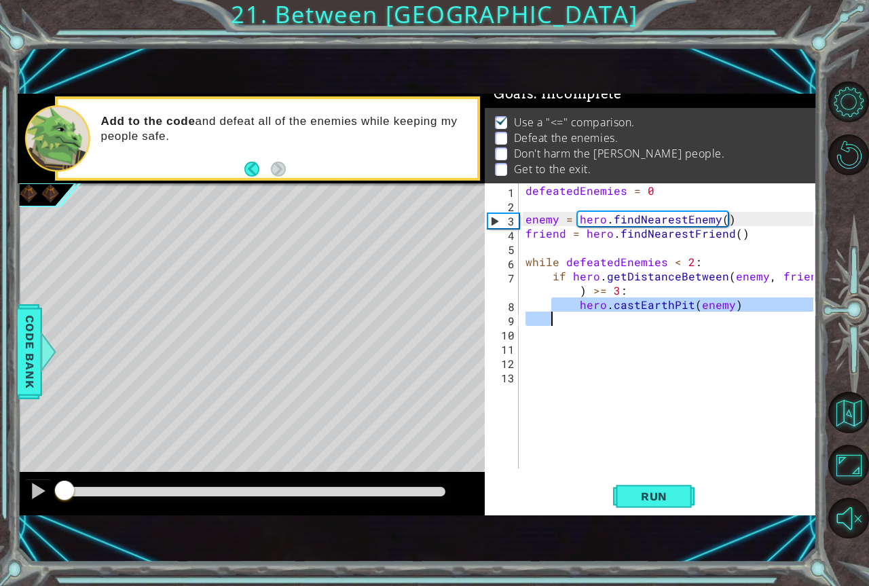
click at [532, 314] on div "defeatedEnemies = 0 enemy = hero . findNearestEnemy ( ) friend = hero . findNea…" at bounding box center [671, 340] width 297 height 314
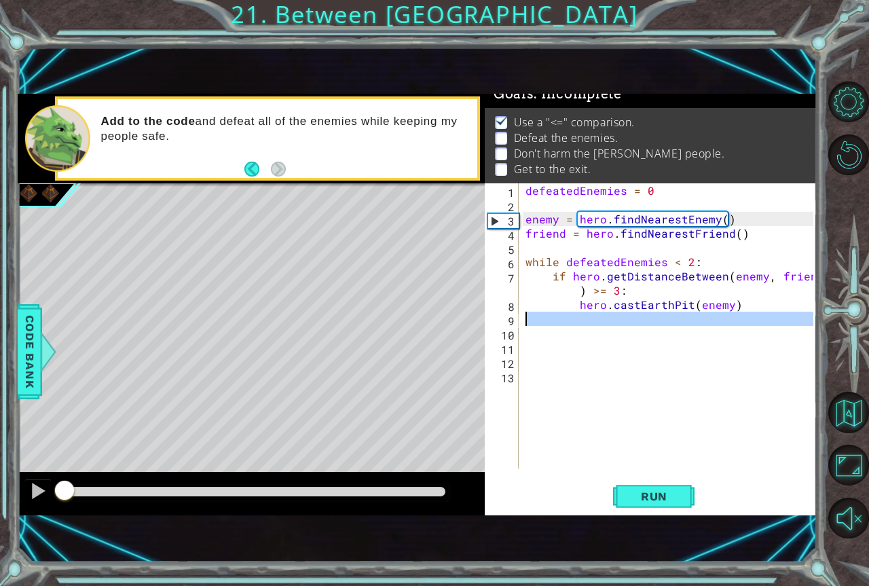
click at [506, 318] on div "9" at bounding box center [502, 321] width 31 height 14
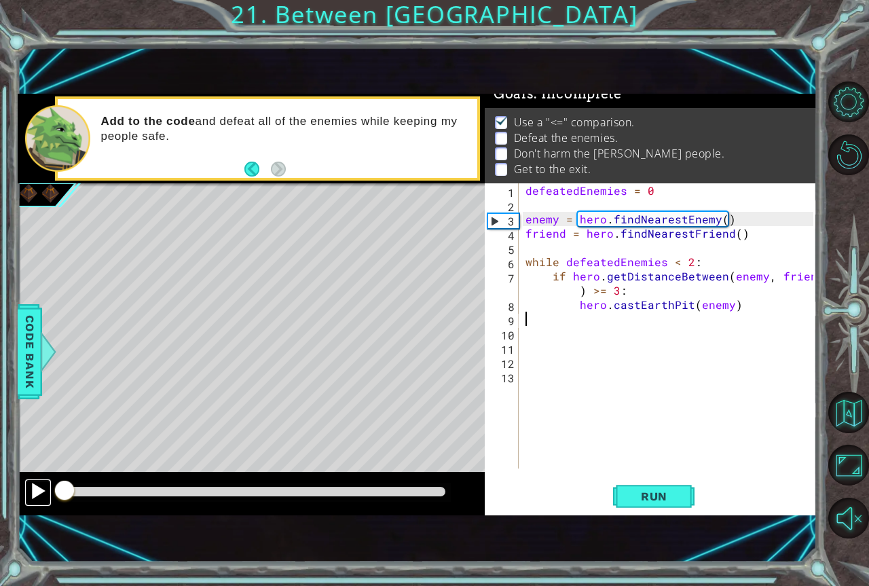
click at [31, 482] on div at bounding box center [38, 491] width 18 height 18
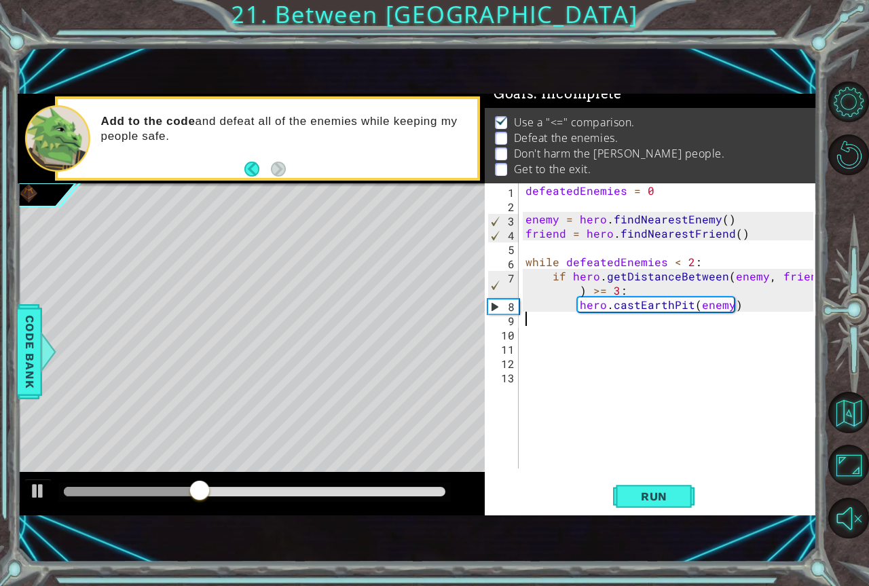
click at [675, 361] on div "defeatedEnemies = 0 enemy = hero . findNearestEnemy ( ) friend = hero . findNea…" at bounding box center [671, 340] width 297 height 314
click at [652, 323] on div "defeatedEnemies = 0 enemy = hero . findNearestEnemy ( ) friend = hero . findNea…" at bounding box center [671, 340] width 297 height 314
click at [641, 318] on div "defeatedEnemies = 0 enemy = hero . findNearestEnemy ( ) friend = hero . findNea…" at bounding box center [671, 340] width 297 height 314
click at [551, 313] on div "defeatedEnemies = 0 enemy = hero . findNearestEnemy ( ) friend = hero . findNea…" at bounding box center [671, 340] width 297 height 314
click at [586, 319] on div "defeatedEnemies = 0 enemy = hero . findNearestEnemy ( ) friend = hero . findNea…" at bounding box center [671, 340] width 297 height 314
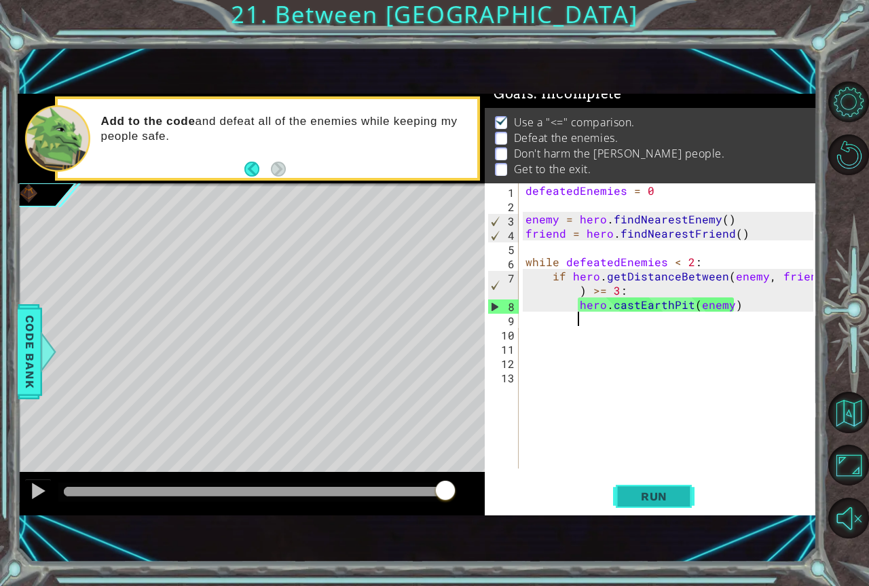
click at [646, 505] on button "Run" at bounding box center [653, 496] width 81 height 33
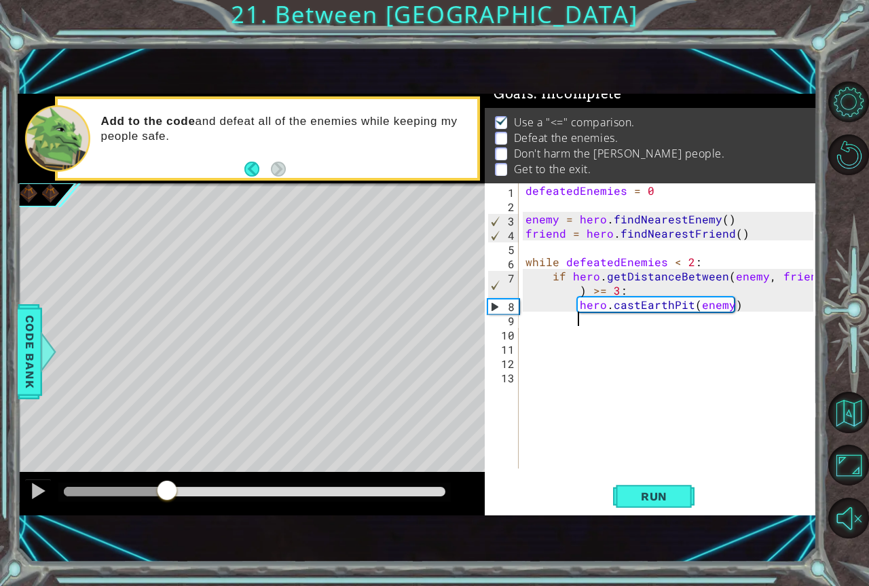
drag, startPoint x: 111, startPoint y: 491, endPoint x: 232, endPoint y: 477, distance: 121.6
click at [232, 477] on div at bounding box center [251, 493] width 467 height 43
click at [650, 315] on div "defeatedEnemies = 0 enemy = hero . findNearestEnemy ( ) friend = hero . findNea…" at bounding box center [671, 340] width 297 height 314
type textarea "hero.move/"
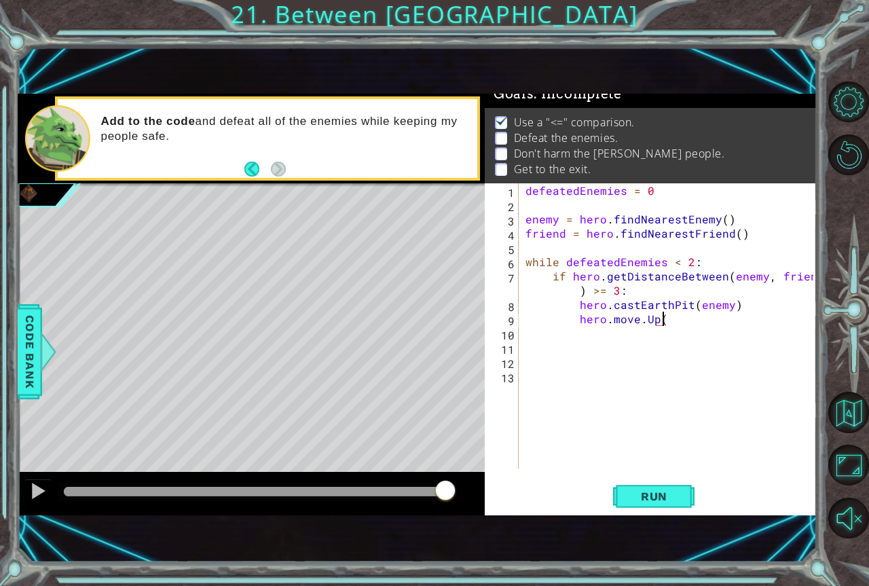
scroll to position [0, 8]
click at [639, 506] on button "Run" at bounding box center [653, 496] width 81 height 33
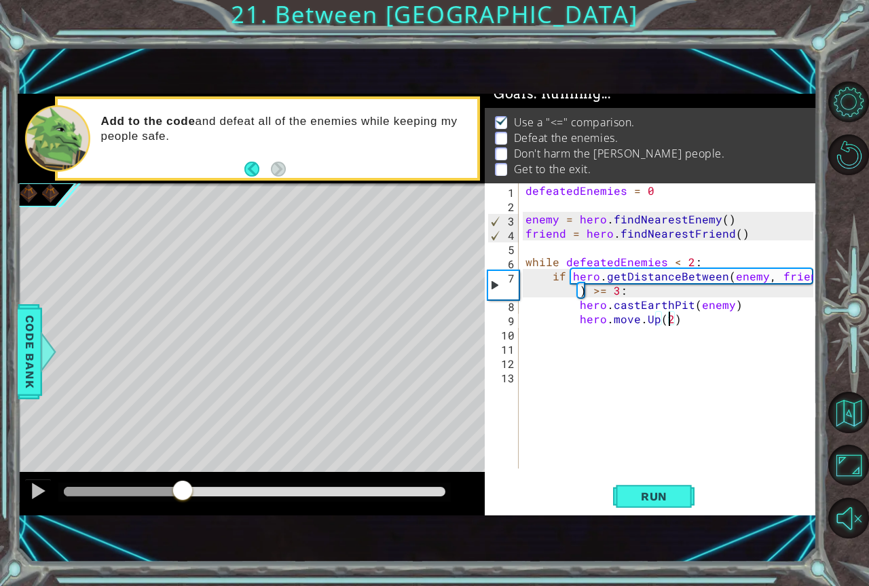
click at [176, 421] on div "methods hero moveUp() moveDown() moveLeft() moveRight() sneakUp() sneakDown() s…" at bounding box center [418, 305] width 800 height 422
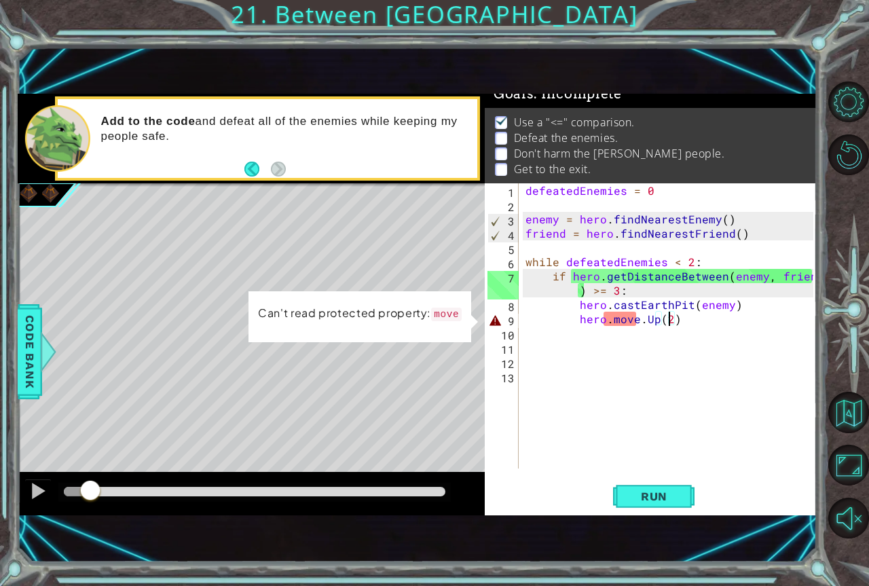
click at [605, 320] on div "defeatedEnemies = 0 enemy = hero . findNearestEnemy ( ) friend = hero . findNea…" at bounding box center [671, 340] width 297 height 314
click at [613, 321] on div "defeatedEnemies = 0 enemy = hero . findNearestEnemy ( ) friend = hero . findNea…" at bounding box center [671, 340] width 297 height 314
click at [639, 322] on div "defeatedEnemies = 0 enemy = hero . findNearestEnemy ( ) friend = hero . findNea…" at bounding box center [671, 340] width 297 height 314
type textarea "hero.moveUp(2)"
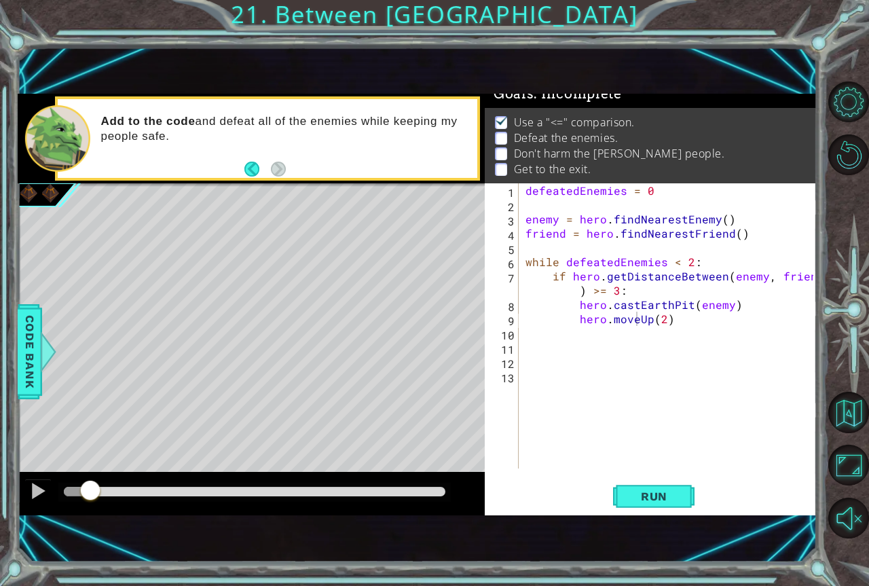
click at [648, 472] on div "hero.moveUp(2) 1 2 3 4 5 6 7 8 9 10 11 12 13 defeatedEnemies = 0 enemy = hero .…" at bounding box center [651, 349] width 332 height 332
click at [648, 489] on span "Run" at bounding box center [654, 496] width 54 height 14
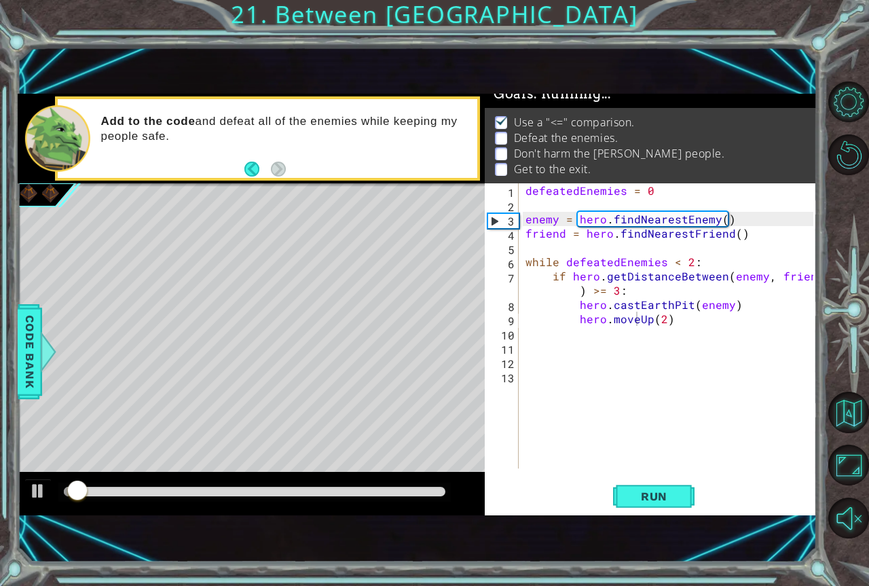
click at [348, 459] on div "methods hero moveUp() moveDown() moveLeft() moveRight() sneakUp() sneakDown() s…" at bounding box center [418, 305] width 800 height 422
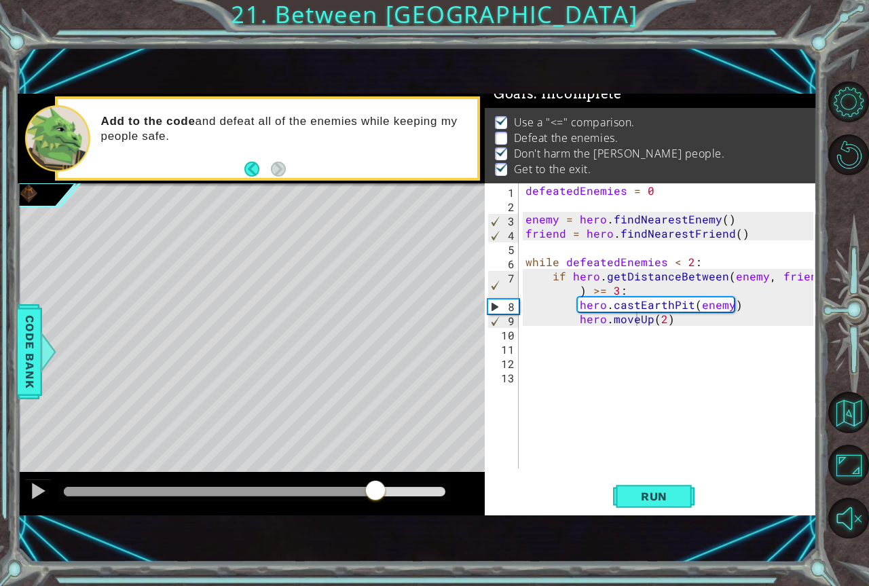
click at [375, 429] on div "methods hero moveUp() moveDown() moveLeft() moveRight() sneakUp() sneakDown() s…" at bounding box center [418, 305] width 800 height 422
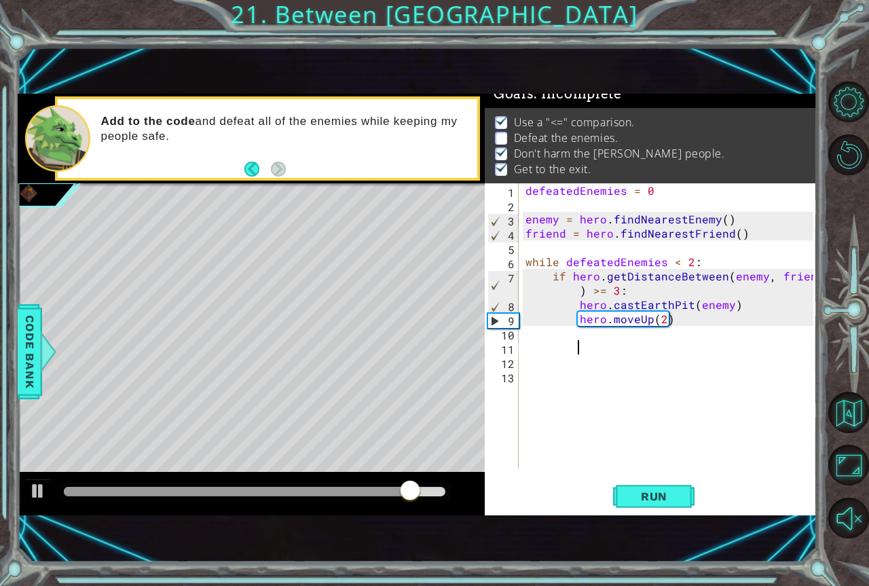
click at [625, 353] on div "defeatedEnemies = 0 enemy = hero . findNearestEnemy ( ) friend = hero . findNea…" at bounding box center [671, 340] width 297 height 314
click at [602, 325] on div "defeatedEnemies = 0 enemy = hero . findNearestEnemy ( ) friend = hero . findNea…" at bounding box center [671, 340] width 297 height 314
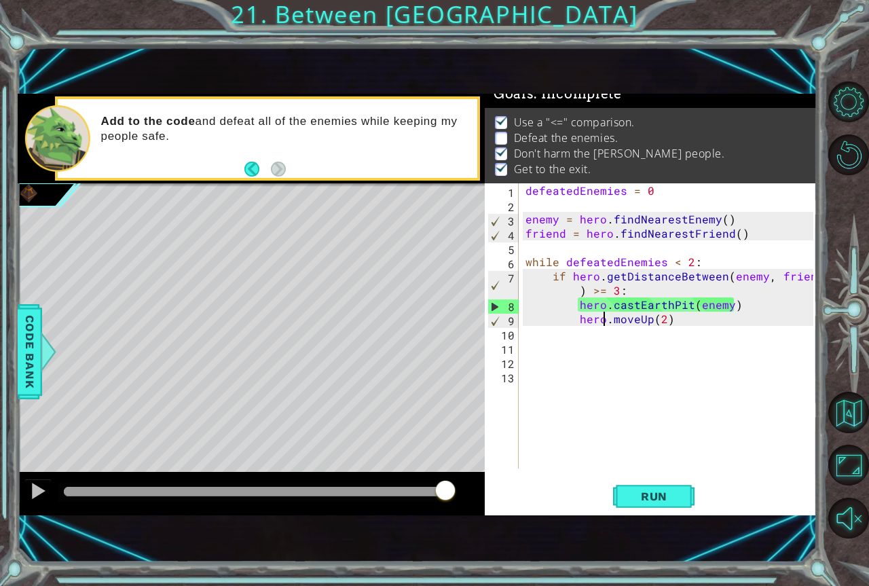
click at [665, 314] on div "defeatedEnemies = 0 enemy = hero . findNearestEnemy ( ) friend = hero . findNea…" at bounding box center [671, 340] width 297 height 314
drag, startPoint x: 712, startPoint y: 333, endPoint x: 702, endPoint y: 310, distance: 24.6
click at [708, 324] on div "defeatedEnemies = 0 enemy = hero . findNearestEnemy ( ) friend = hero . findNea…" at bounding box center [671, 340] width 297 height 314
click at [700, 310] on div "defeatedEnemies = 0 enemy = hero . findNearestEnemy ( ) friend = hero . findNea…" at bounding box center [671, 340] width 297 height 314
click at [700, 316] on div "defeatedEnemies = 0 enemy = hero . findNearestEnemy ( ) friend = hero . findNea…" at bounding box center [671, 340] width 297 height 314
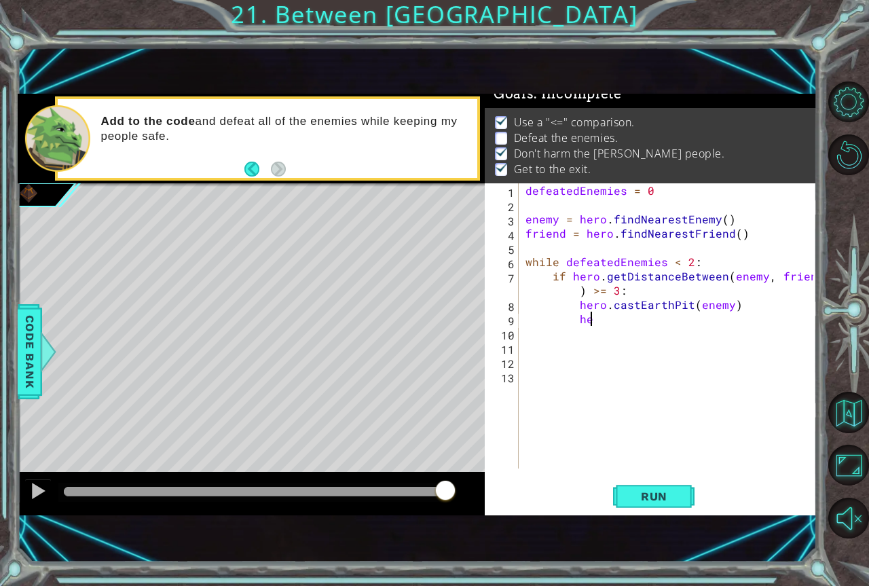
type textarea "h"
type textarea "i"
type textarea "if defeated [PERSON_NAME] < 1:"
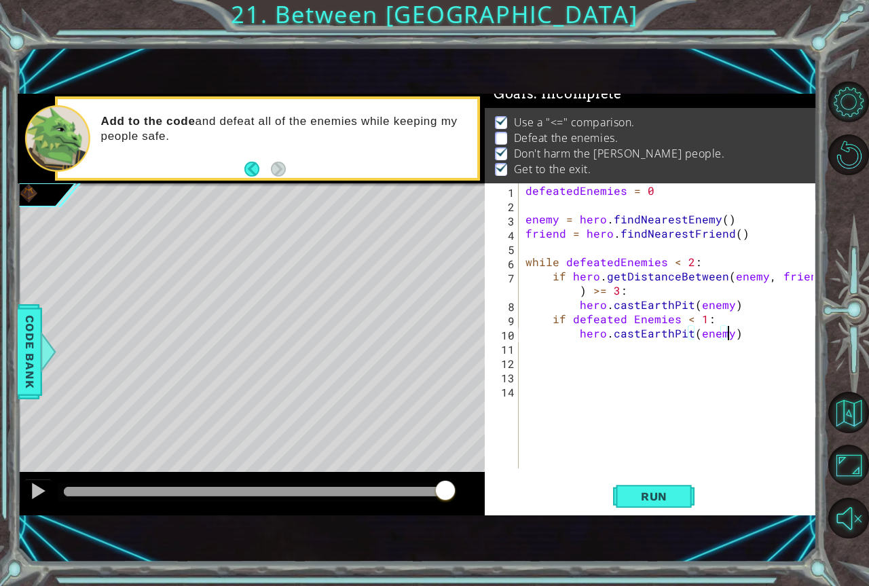
scroll to position [0, 12]
drag, startPoint x: 628, startPoint y: 501, endPoint x: 482, endPoint y: 526, distance: 148.1
click at [629, 502] on span "Run" at bounding box center [654, 496] width 54 height 14
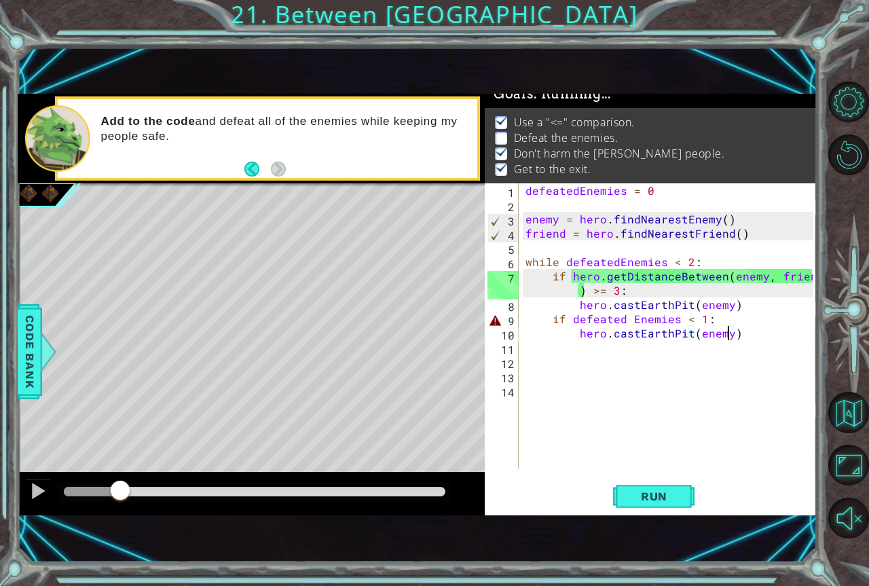
drag, startPoint x: 83, startPoint y: 486, endPoint x: 60, endPoint y: 472, distance: 26.2
click at [108, 482] on div at bounding box center [120, 491] width 24 height 24
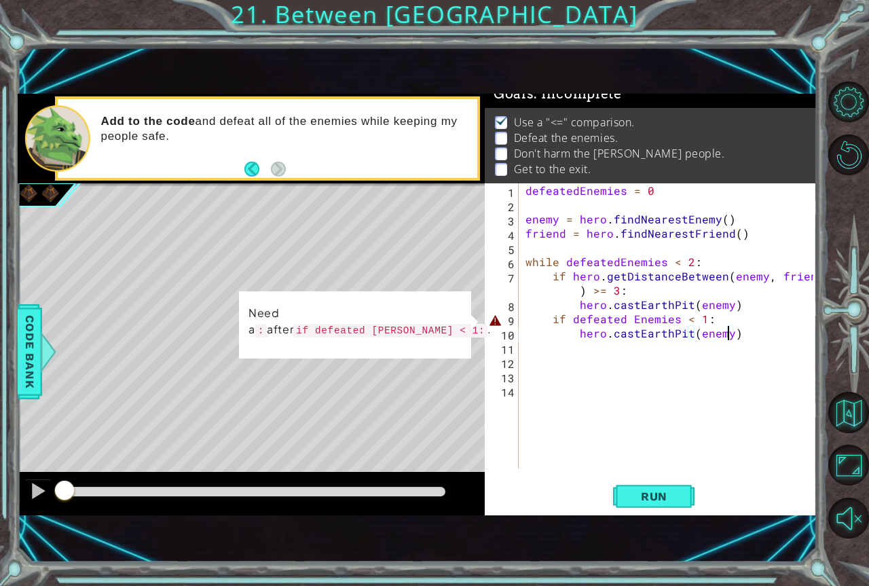
click at [716, 317] on div "defeatedEnemies = 0 enemy = hero . findNearestEnemy ( ) friend = hero . findNea…" at bounding box center [671, 340] width 297 height 314
drag, startPoint x: 686, startPoint y: 311, endPoint x: 643, endPoint y: 313, distance: 42.8
click at [686, 311] on div "defeatedEnemies = 0 enemy = hero . findNearestEnemy ( ) friend = hero . findNea…" at bounding box center [671, 340] width 297 height 314
click at [629, 316] on div "defeatedEnemies = 0 enemy = hero . findNearestEnemy ( ) friend = hero . findNea…" at bounding box center [671, 340] width 297 height 314
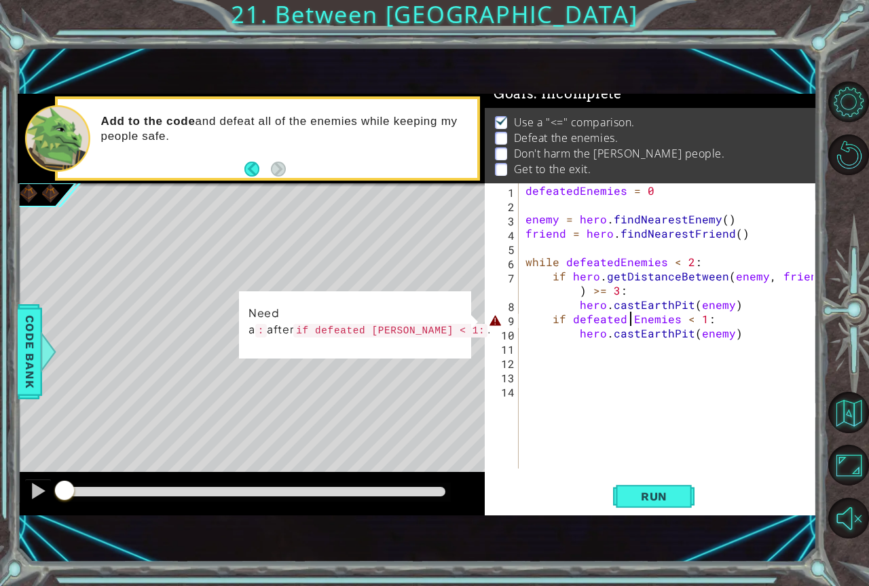
scroll to position [0, 10]
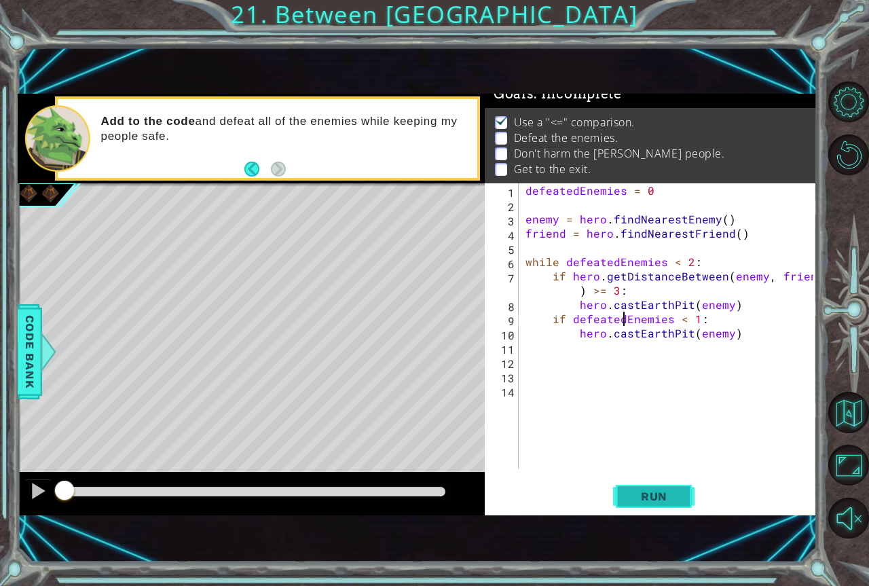
click at [658, 490] on span "Run" at bounding box center [654, 496] width 54 height 14
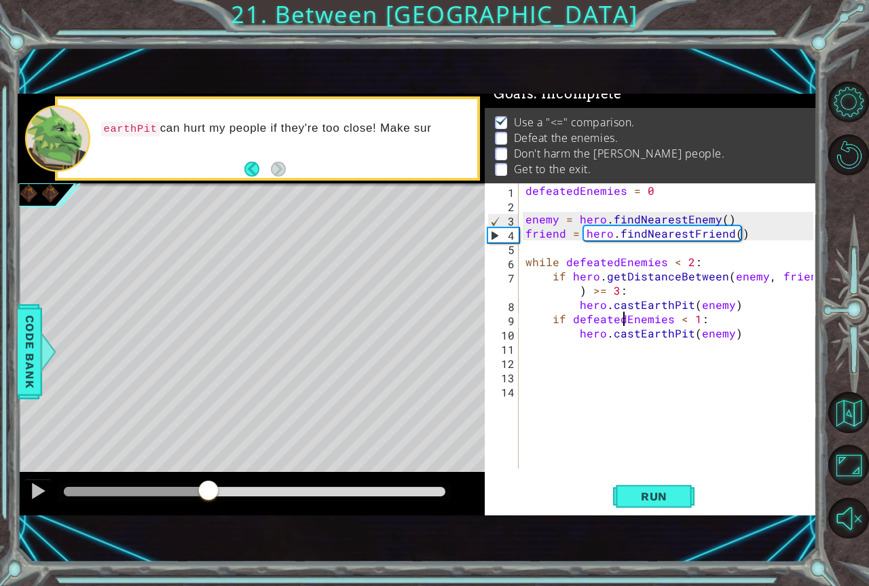
click at [207, 454] on div "methods hero moveUp() moveDown() moveLeft() moveRight() sneakUp() sneakDown() s…" at bounding box center [418, 305] width 800 height 422
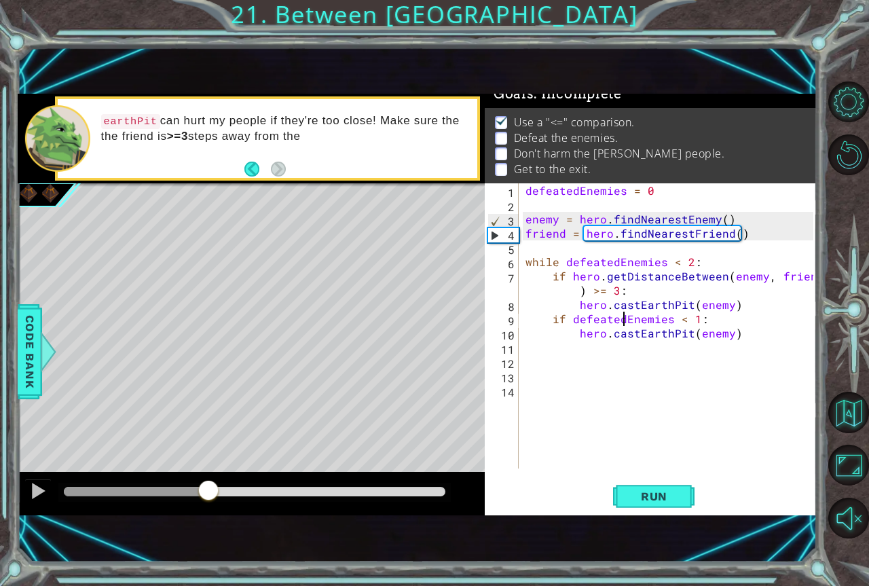
click at [679, 320] on div "defeatedEnemies = 0 enemy = hero . findNearestEnemy ( ) friend = hero . findNea…" at bounding box center [671, 340] width 297 height 314
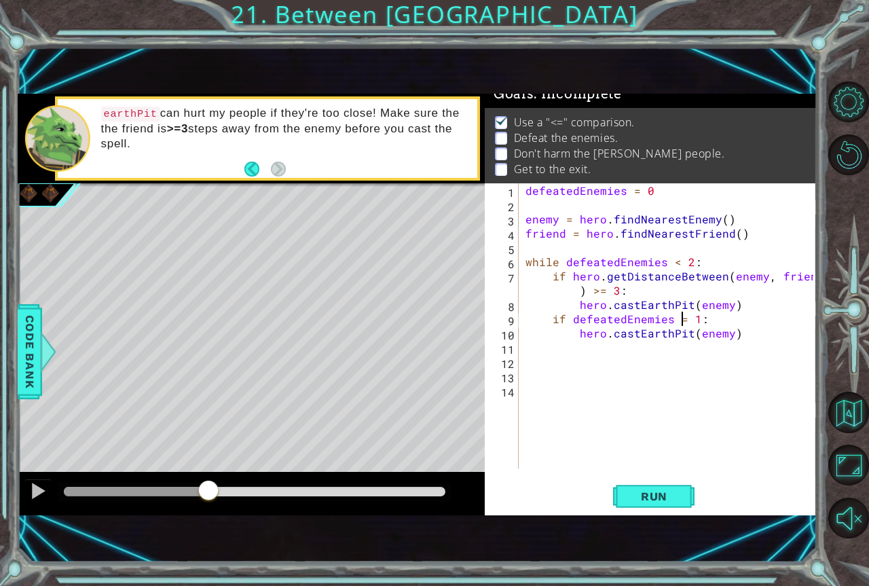
scroll to position [0, 10]
click at [681, 490] on button "Run" at bounding box center [653, 496] width 81 height 33
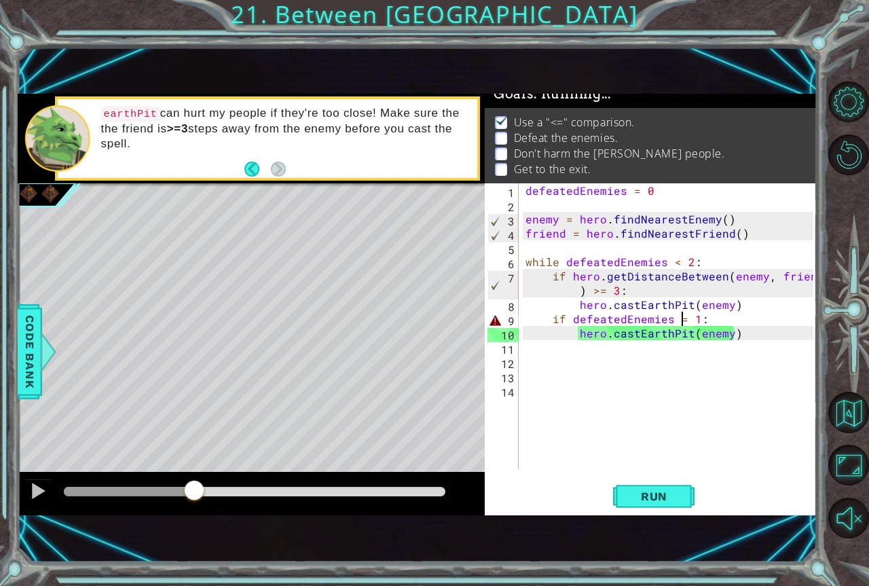
click at [342, 447] on div "methods hero moveUp() moveDown() moveLeft() moveRight() sneakUp() sneakDown() s…" at bounding box center [418, 305] width 800 height 422
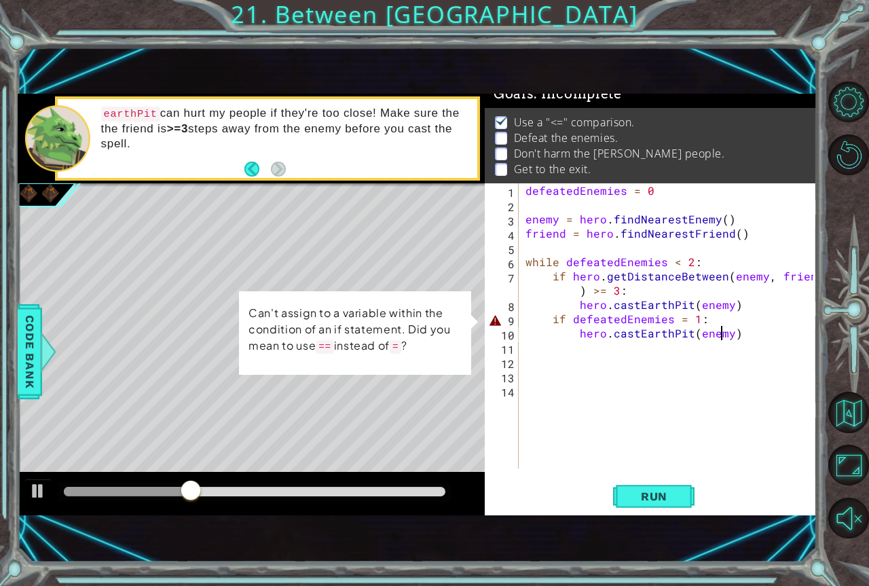
click at [719, 329] on div "defeatedEnemies = 0 enemy = hero . findNearestEnemy ( ) friend = hero . findNea…" at bounding box center [671, 340] width 297 height 314
drag, startPoint x: 694, startPoint y: 316, endPoint x: 672, endPoint y: 315, distance: 21.8
click at [692, 316] on div "defeatedEnemies = 0 enemy = hero . findNearestEnemy ( ) friend = hero . findNea…" at bounding box center [671, 340] width 297 height 314
drag, startPoint x: 460, startPoint y: 311, endPoint x: 499, endPoint y: 317, distance: 39.2
click at [461, 311] on p "Can't assign to a variable within the condition of an if statement. Did you mea…" at bounding box center [355, 330] width 214 height 52
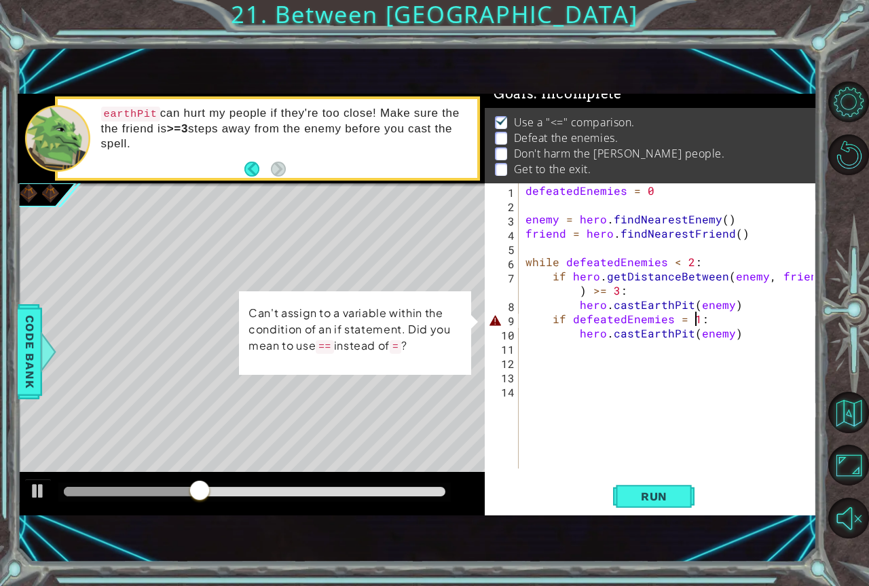
drag, startPoint x: 546, startPoint y: 320, endPoint x: 559, endPoint y: 326, distance: 13.4
click at [547, 321] on div "defeatedEnemies = 0 enemy = hero . findNearestEnemy ( ) friend = hero . findNea…" at bounding box center [671, 340] width 297 height 314
click at [601, 316] on div "defeatedEnemies = 0 enemy = hero . findNearestEnemy ( ) friend = hero . findNea…" at bounding box center [671, 340] width 297 height 314
drag, startPoint x: 572, startPoint y: 320, endPoint x: 580, endPoint y: 320, distance: 8.8
click at [574, 320] on div "defeatedEnemies = 0 enemy = hero . findNearestEnemy ( ) friend = hero . findNea…" at bounding box center [671, 340] width 297 height 314
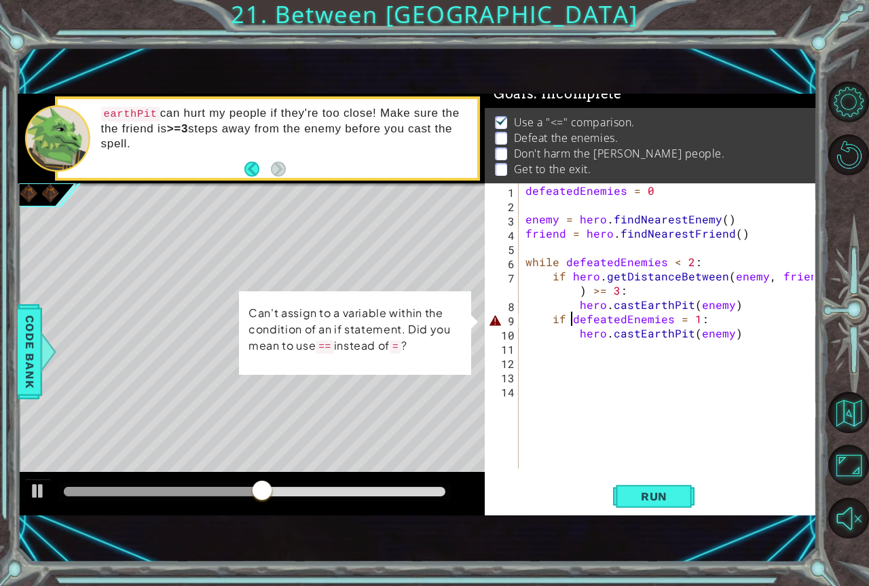
click at [708, 318] on div "defeatedEnemies = 0 enemy = hero . findNearestEnemy ( ) friend = hero . findNea…" at bounding box center [671, 340] width 297 height 314
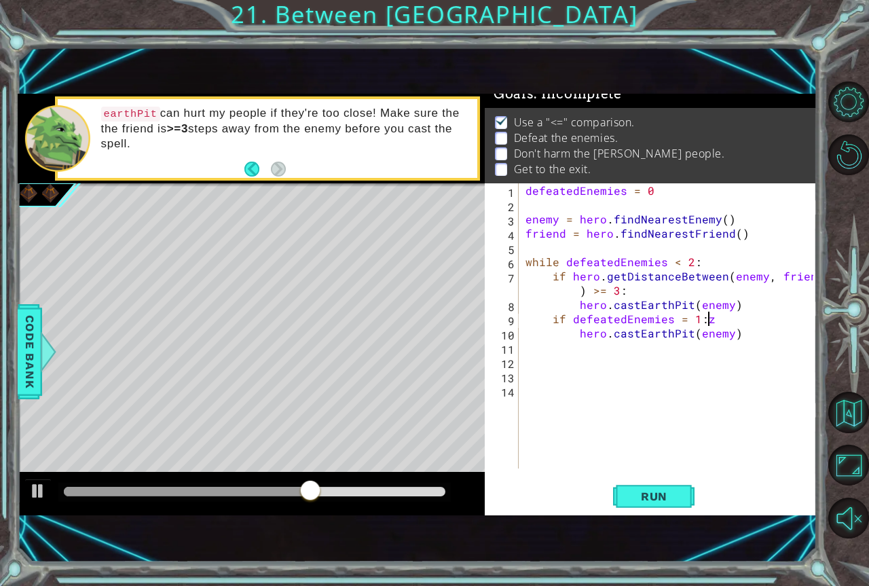
click at [757, 295] on div "defeatedEnemies = 0 enemy = hero . findNearestEnemy ( ) friend = hero . findNea…" at bounding box center [671, 340] width 297 height 314
click at [759, 305] on div "defeatedEnemies = 0 enemy = hero . findNearestEnemy ( ) friend = hero . findNea…" at bounding box center [671, 340] width 297 height 314
type textarea "hero.castEarthPit(enemy)"
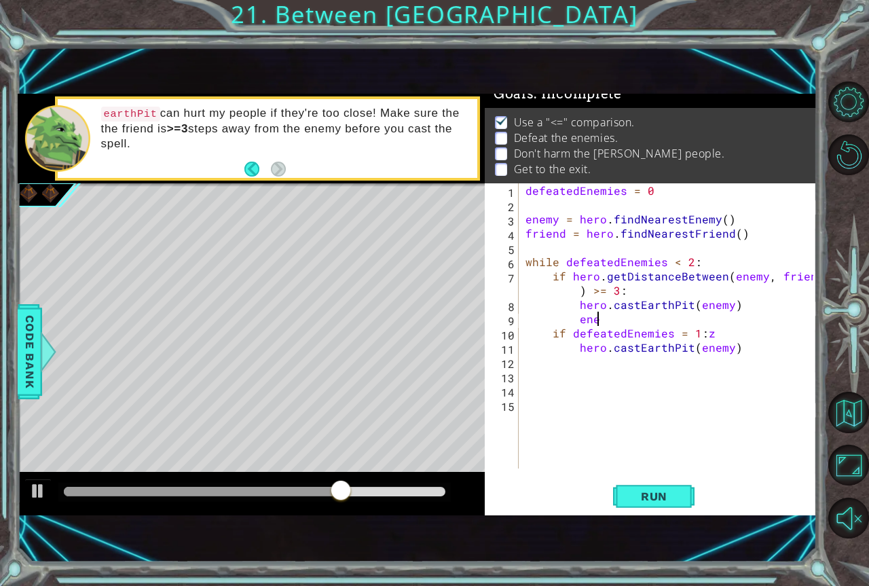
scroll to position [0, 4]
type textarea "e"
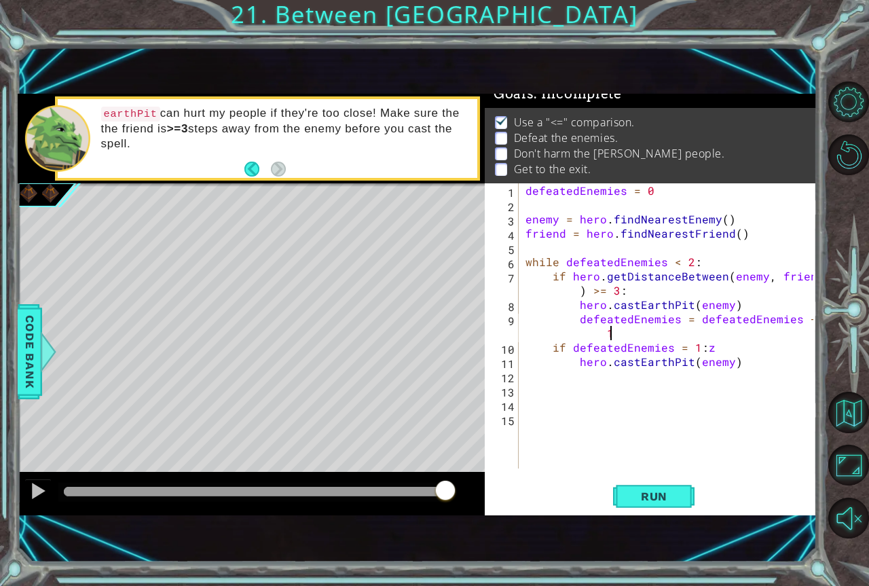
drag, startPoint x: 658, startPoint y: 531, endPoint x: 658, endPoint y: 519, distance: 12.2
click at [658, 530] on div "1 ההההההההההההההההההההההההההההההההההההההההההההההההההההההההההההההההההההההההההההה…" at bounding box center [418, 304] width 800 height 515
click at [648, 490] on span "Run" at bounding box center [654, 496] width 54 height 14
drag, startPoint x: 78, startPoint y: 483, endPoint x: 539, endPoint y: 480, distance: 460.9
click at [538, 484] on div "1 ההההההההההההההההההההההההההההההההההההההההההההההההההההההההההההההההההההההההההההה…" at bounding box center [418, 305] width 800 height 422
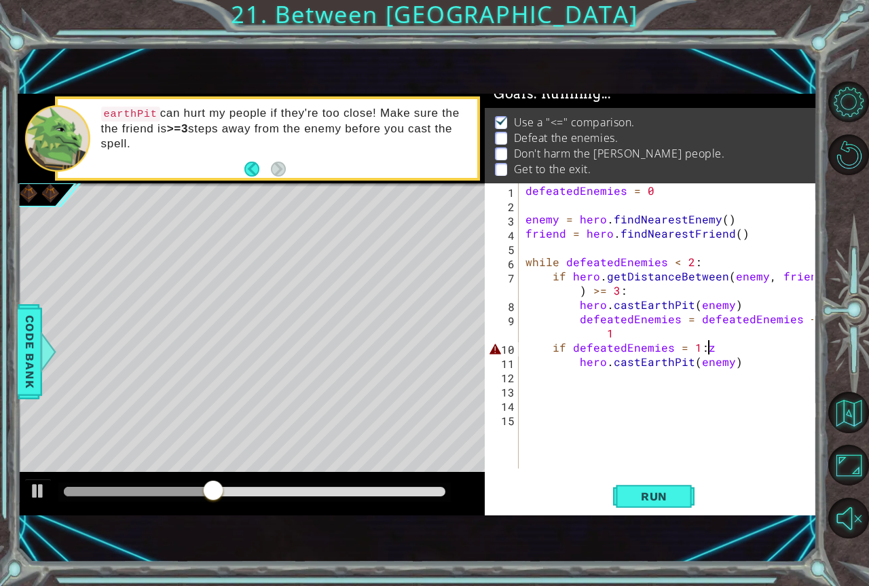
click at [728, 351] on div "defeatedEnemies = 0 enemy = hero . findNearestEnemy ( ) friend = hero . findNea…" at bounding box center [671, 340] width 297 height 314
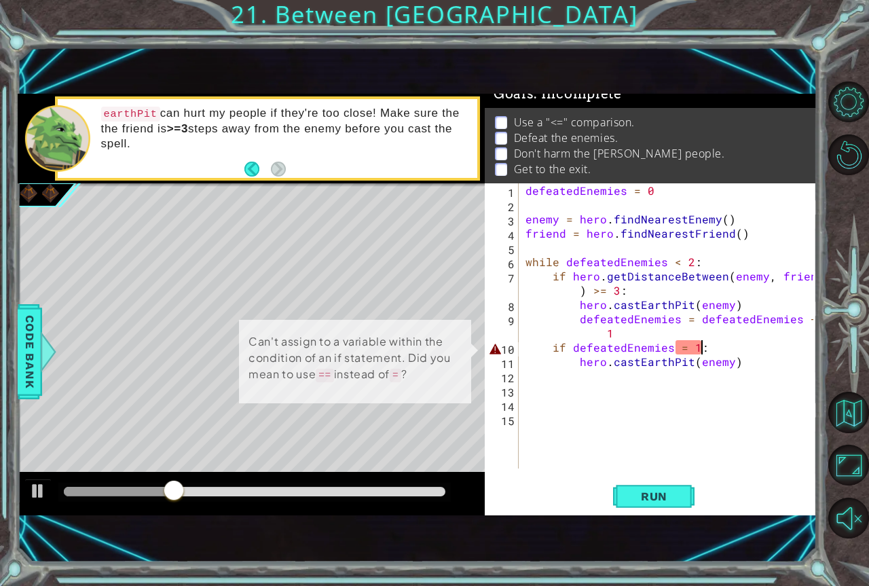
scroll to position [0, 10]
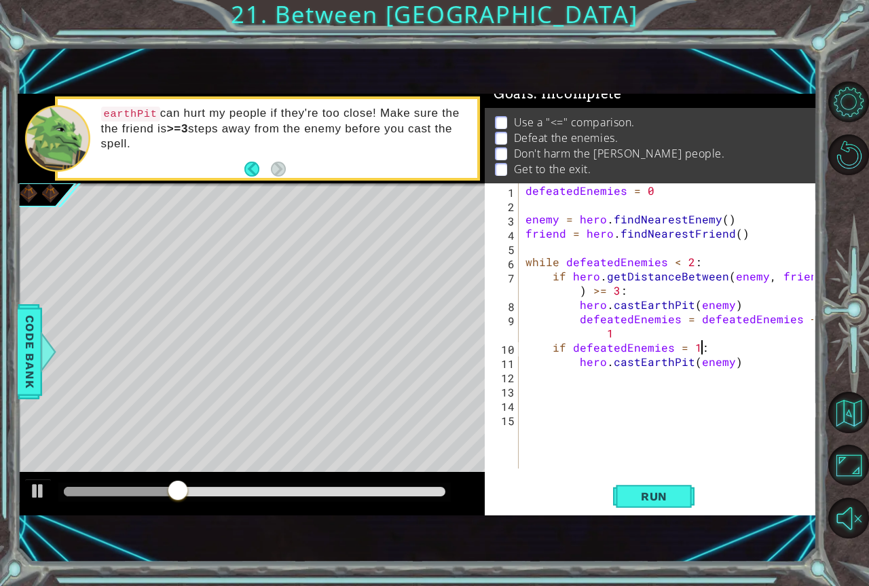
click at [652, 532] on div "1 ההההההההההההההההההההההההההההההההההההההההההההההההההההההההההההההההההההההההההההה…" at bounding box center [418, 304] width 800 height 515
click at [647, 500] on span "Run" at bounding box center [654, 496] width 54 height 14
drag, startPoint x: 62, startPoint y: 494, endPoint x: 536, endPoint y: 475, distance: 474.8
click at [510, 494] on div "1 ההההההההההההההההההההההההההההההההההההההההההההההההההההההההההההההההההההההההההההה…" at bounding box center [418, 305] width 800 height 422
click at [711, 354] on div "defeatedEnemies = 0 enemy = hero . findNearestEnemy ( ) friend = hero . findNea…" at bounding box center [671, 340] width 297 height 314
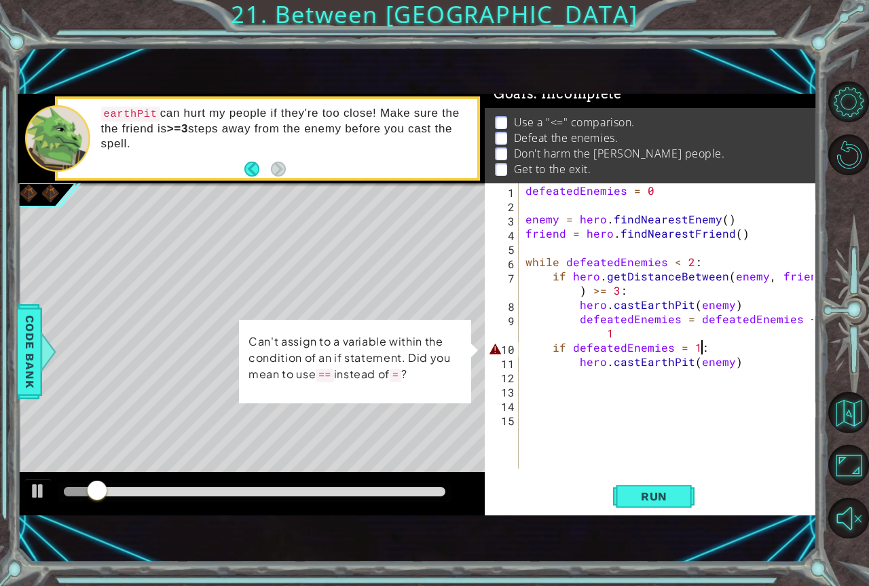
click at [726, 343] on div "defeatedEnemies = 0 enemy = hero . findNearestEnemy ( ) friend = hero . findNea…" at bounding box center [671, 340] width 297 height 314
click at [688, 340] on div "defeatedEnemies = 0 enemy = hero . findNearestEnemy ( ) friend = hero . findNea…" at bounding box center [671, 340] width 297 height 314
click at [690, 344] on div "defeatedEnemies = 0 enemy = hero . findNearestEnemy ( ) friend = hero . findNea…" at bounding box center [671, 340] width 297 height 314
click at [697, 345] on div "defeatedEnemies = 0 enemy = hero . findNearestEnemy ( ) friend = hero . findNea…" at bounding box center [671, 340] width 297 height 314
click at [696, 346] on div "defeatedEnemies = 0 enemy = hero . findNearestEnemy ( ) friend = hero . findNea…" at bounding box center [671, 340] width 297 height 314
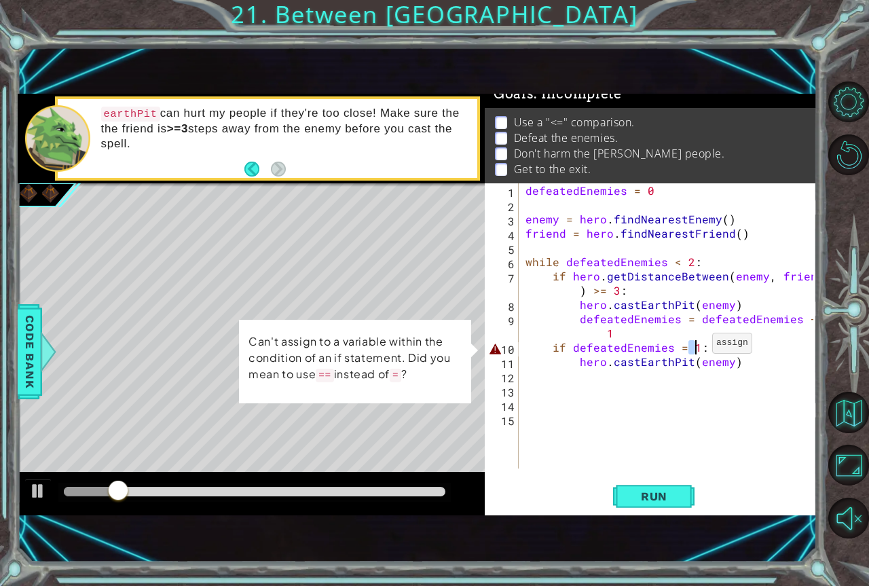
click at [698, 348] on div "defeatedEnemies = 0 enemy = hero . findNearestEnemy ( ) friend = hero . findNea…" at bounding box center [671, 340] width 297 height 314
click at [679, 507] on button "Run" at bounding box center [653, 496] width 81 height 33
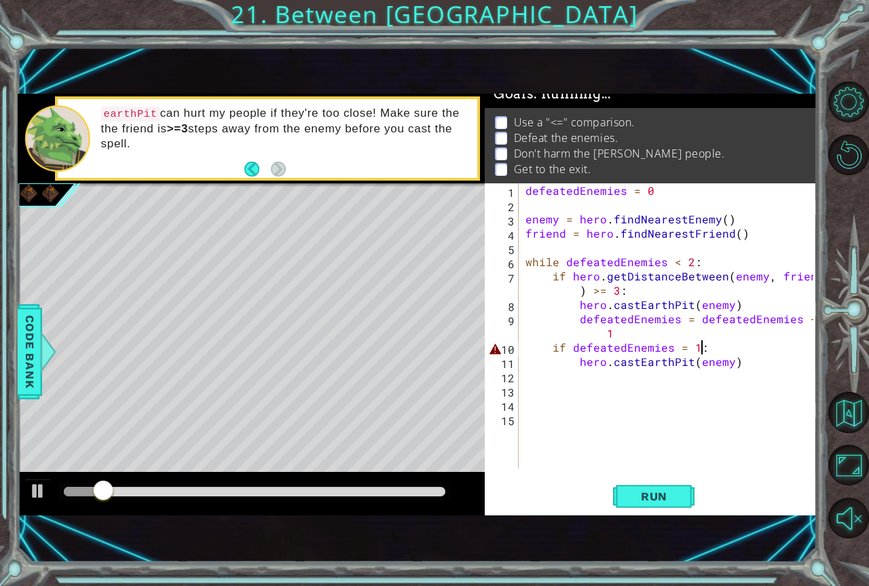
click at [557, 356] on div "defeatedEnemies = 0 enemy = hero . findNearestEnemy ( ) friend = hero . findNea…" at bounding box center [671, 340] width 297 height 314
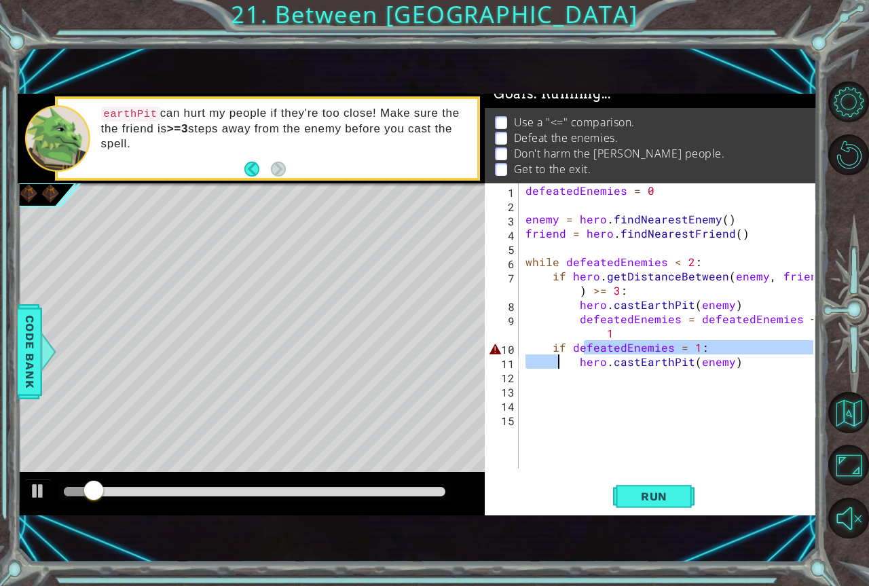
click at [548, 360] on div "defeatedEnemies = 0 enemy = hero . findNearestEnemy ( ) friend = hero . findNea…" at bounding box center [671, 340] width 297 height 314
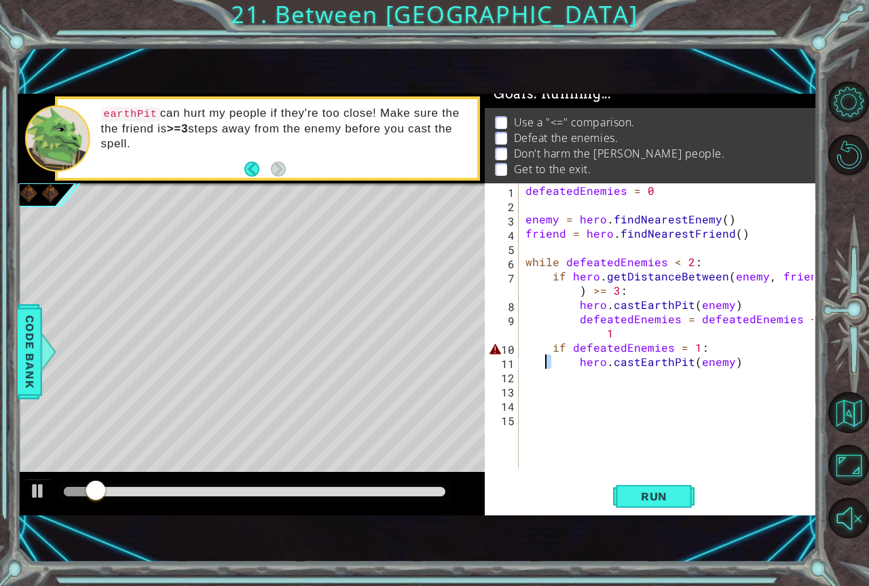
drag, startPoint x: 548, startPoint y: 352, endPoint x: 554, endPoint y: 346, distance: 8.6
click at [549, 350] on div "defeatedEnemies = 0 enemy = hero . findNearestEnemy ( ) friend = hero . findNea…" at bounding box center [671, 340] width 297 height 314
click at [554, 346] on div "defeatedEnemies = 0 enemy = hero . findNearestEnemy ( ) friend = hero . findNea…" at bounding box center [671, 340] width 297 height 314
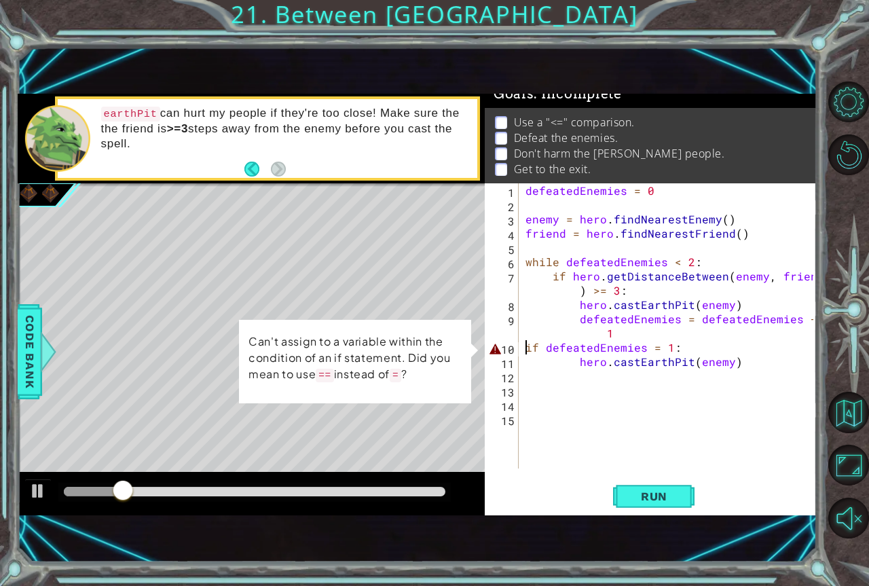
type textarea "if defeatedEnemies = 1:"
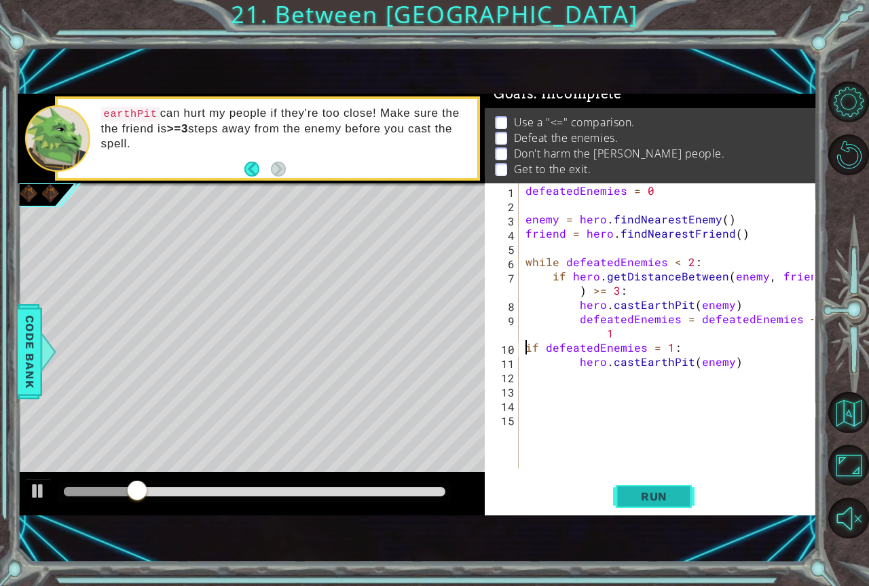
click at [614, 501] on div "Run" at bounding box center [654, 496] width 332 height 33
drag, startPoint x: 181, startPoint y: 483, endPoint x: 303, endPoint y: 476, distance: 122.4
click at [303, 476] on div at bounding box center [251, 493] width 467 height 43
click at [578, 377] on div "defeatedEnemies = 0 enemy = hero . findNearestEnemy ( ) friend = hero . findNea…" at bounding box center [671, 340] width 297 height 314
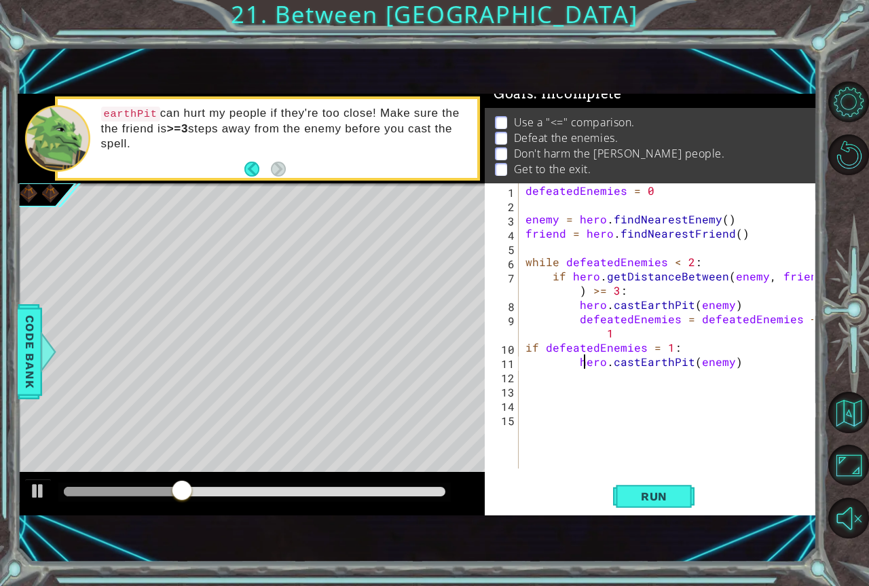
click at [581, 367] on div "defeatedEnemies = 0 enemy = hero . findNearestEnemy ( ) friend = hero . findNea…" at bounding box center [671, 340] width 297 height 314
click at [573, 347] on div "defeatedEnemies = 0 enemy = hero . findNearestEnemy ( ) friend = hero . findNea…" at bounding box center [671, 340] width 297 height 314
type textarea "if defeatedEnemies = 1:"
drag, startPoint x: 580, startPoint y: 374, endPoint x: 582, endPoint y: 367, distance: 7.1
click at [582, 373] on div "defeatedEnemies = 0 enemy = hero . findNearestEnemy ( ) friend = hero . findNea…" at bounding box center [671, 340] width 297 height 314
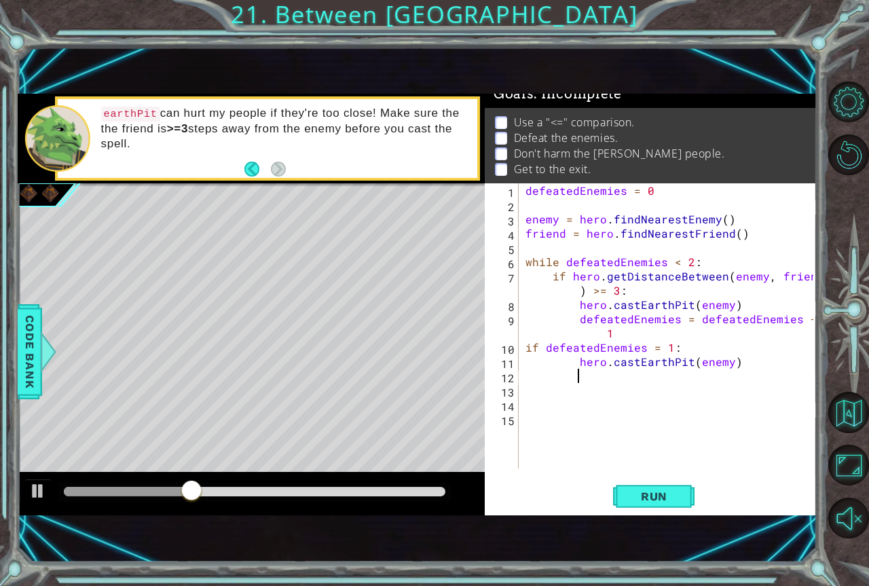
click at [582, 367] on div "defeatedEnemies = 0 enemy = hero . findNearestEnemy ( ) friend = hero . findNea…" at bounding box center [671, 340] width 297 height 314
click at [577, 367] on div "defeatedEnemies = 0 enemy = hero . findNearestEnemy ( ) friend = hero . findNea…" at bounding box center [671, 340] width 297 height 314
drag, startPoint x: 660, startPoint y: 515, endPoint x: 653, endPoint y: 499, distance: 17.9
click at [660, 512] on div "hero.castEarthPit(enemy) 1 2 3 4 5 6 7 8 9 10 11 12 13 14 15 defeatedEnemies = …" at bounding box center [651, 349] width 332 height 332
click at [651, 487] on button "Run" at bounding box center [653, 496] width 81 height 33
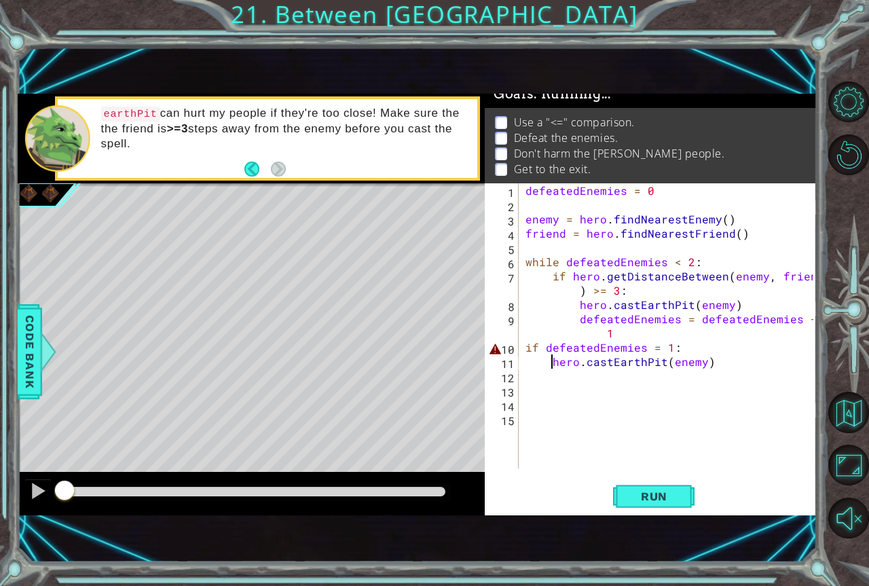
drag, startPoint x: 59, startPoint y: 501, endPoint x: 69, endPoint y: 489, distance: 14.9
drag, startPoint x: 69, startPoint y: 489, endPoint x: 326, endPoint y: 498, distance: 258.1
click at [313, 503] on div at bounding box center [251, 493] width 467 height 43
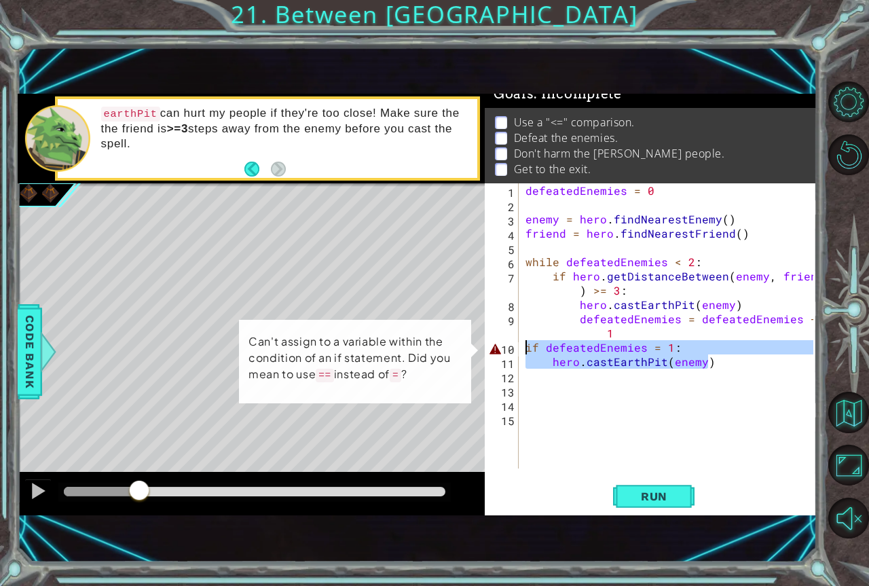
drag, startPoint x: 737, startPoint y: 367, endPoint x: 499, endPoint y: 352, distance: 238.7
click at [499, 352] on div "hero.castEarthPit(enemy) 1 2 3 4 5 6 7 8 9 10 11 12 13 14 15 defeatedEnemies = …" at bounding box center [649, 325] width 329 height 285
type textarea "if defeatedEnemies = 1: hero.castEarthPit(enemy)"
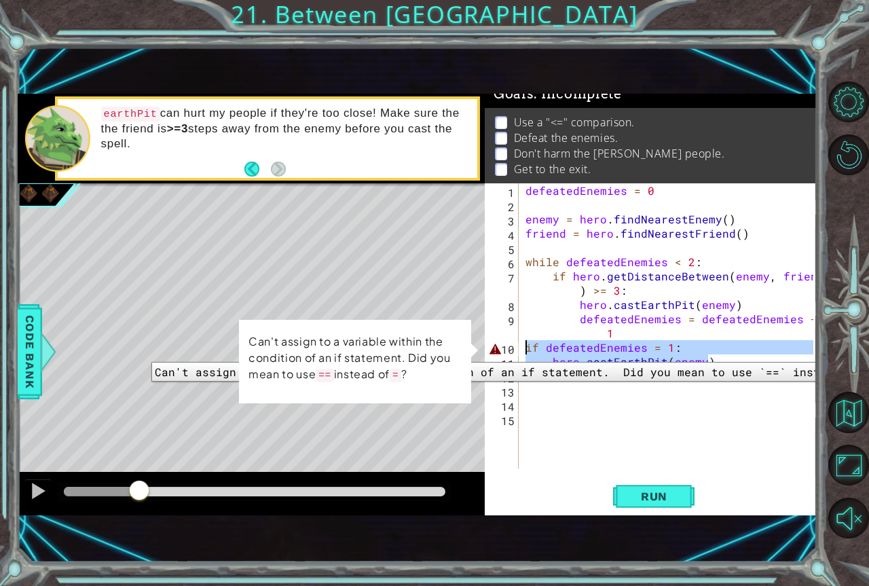
scroll to position [0, 0]
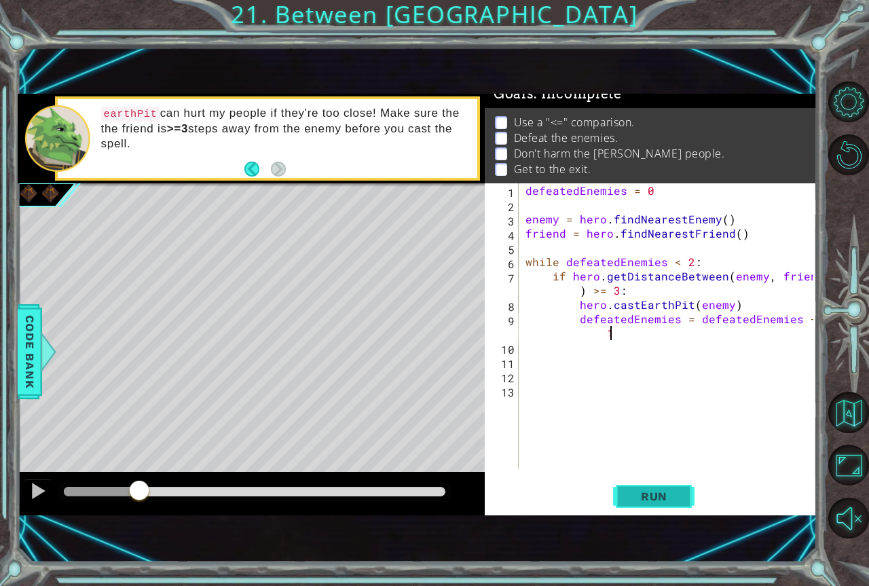
click at [657, 494] on span "Run" at bounding box center [654, 496] width 54 height 14
click at [96, 489] on div at bounding box center [254, 492] width 381 height 10
click at [603, 305] on div "defeatedEnemies = 0 enemy = hero . findNearestEnemy ( ) friend = hero . findNea…" at bounding box center [671, 340] width 297 height 314
click at [618, 323] on div "defeatedEnemies = 0 enemy = hero . findNearestEnemy ( ) friend = hero . findNea…" at bounding box center [671, 340] width 297 height 314
type textarea "defeatedEnemies = defeatedEnemies + 1"
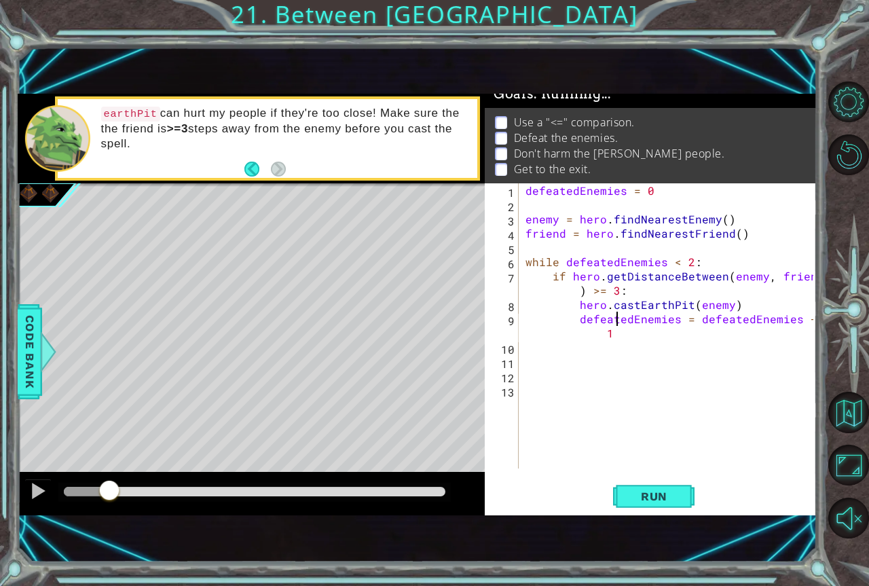
click at [620, 326] on div "defeatedEnemies = 0 enemy = hero . findNearestEnemy ( ) friend = hero . findNea…" at bounding box center [671, 340] width 297 height 314
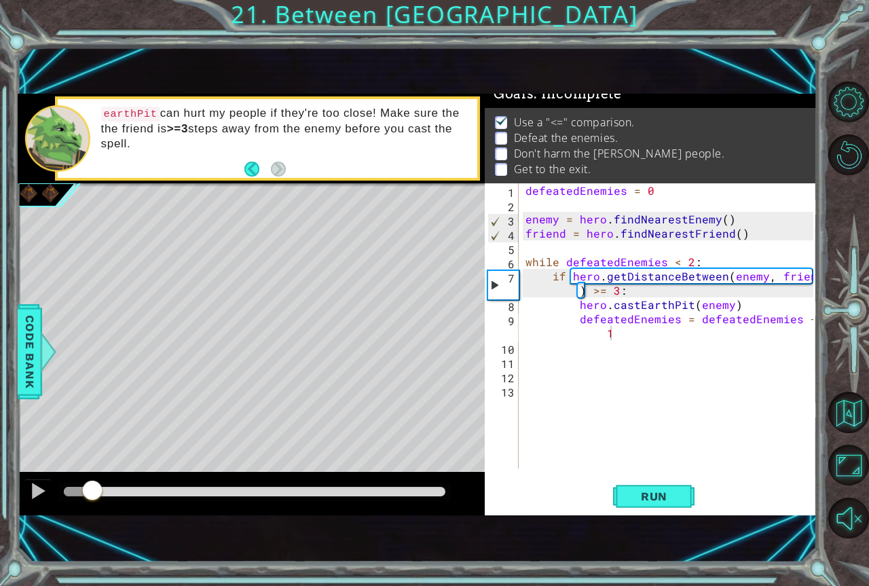
click at [693, 541] on div "1 ההההההההההההההההההההההההההההההההההההההההההההההההההההההההההההההההההההההההההההה…" at bounding box center [418, 304] width 800 height 515
click at [682, 523] on div "1 ההההההההההההההההההההההההההההההההההההההההההההההההההההההההההההההההההההההההההההה…" at bounding box center [418, 304] width 800 height 515
click at [667, 512] on button "Run" at bounding box center [653, 496] width 81 height 33
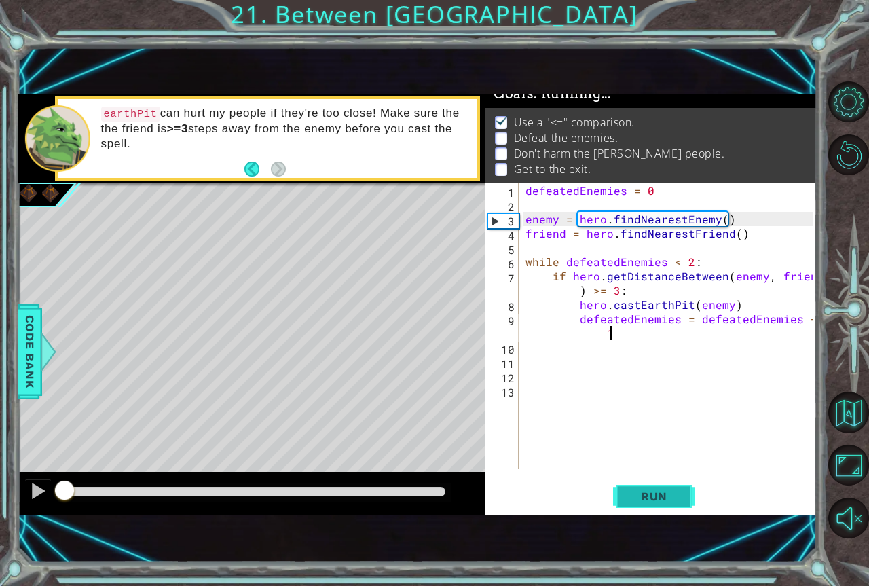
click at [665, 505] on button "Run" at bounding box center [653, 496] width 81 height 33
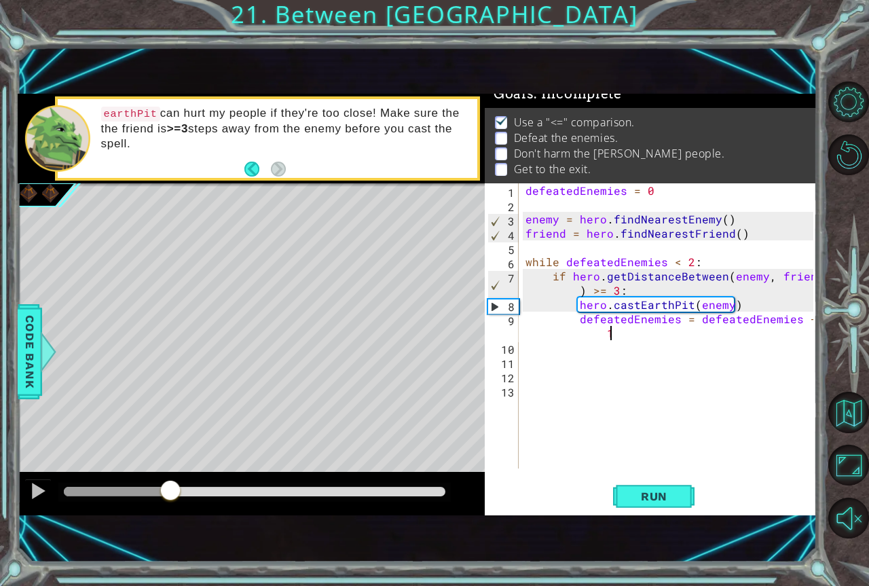
click at [170, 470] on div "methods hero moveUp() moveDown() moveLeft() moveRight() sneakUp() sneakDown() s…" at bounding box center [418, 305] width 800 height 422
click at [651, 504] on button "Run" at bounding box center [653, 496] width 81 height 33
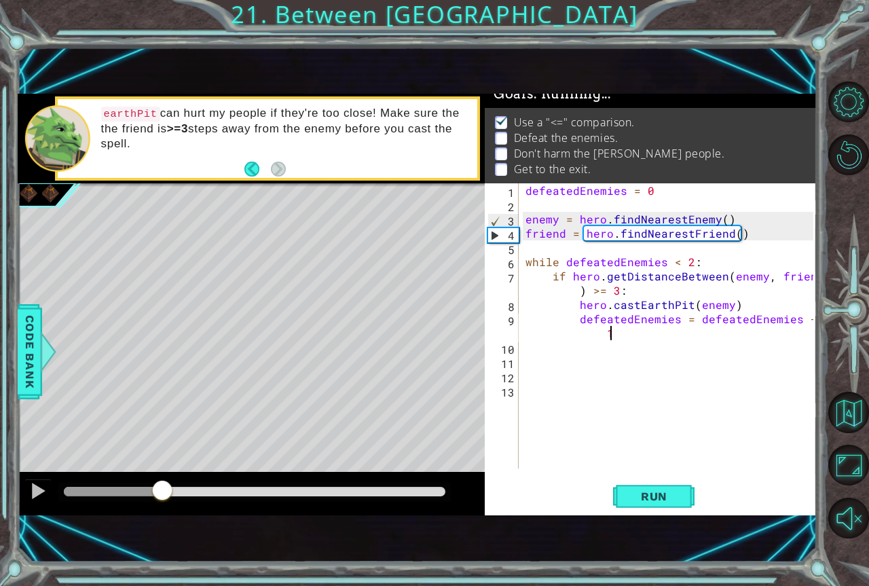
drag, startPoint x: 86, startPoint y: 489, endPoint x: 164, endPoint y: 545, distance: 95.3
click at [157, 548] on div "1 ההההההההההההההההההההההההההההההההההההההההההההההההההההההההההההההההההההההההההההה…" at bounding box center [418, 304] width 800 height 515
click at [39, 377] on span "Code Bank" at bounding box center [30, 351] width 22 height 83
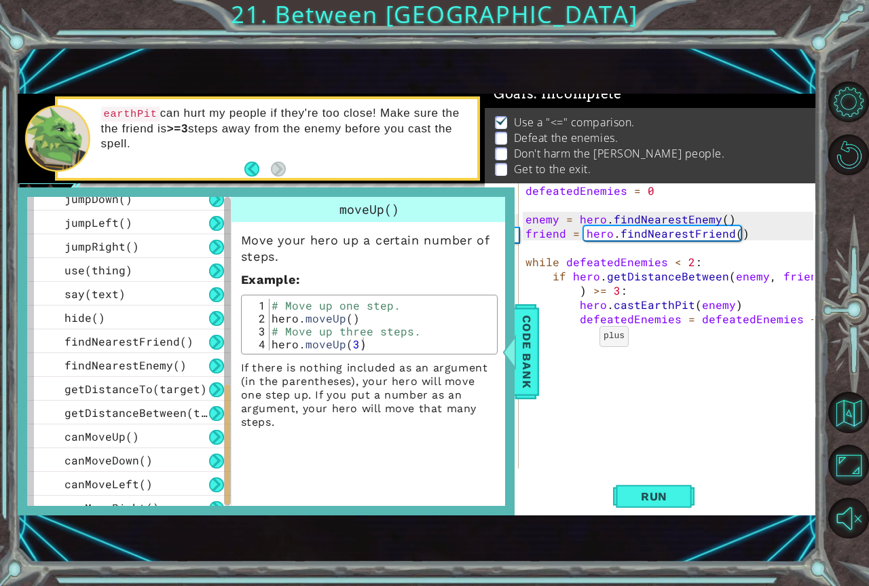
scroll to position [523, 0]
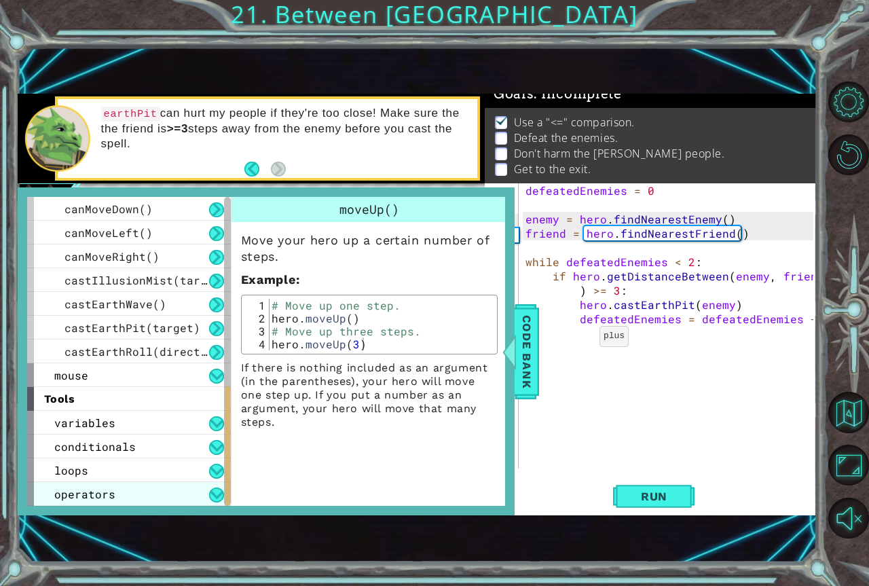
click at [171, 502] on div "operators" at bounding box center [129, 494] width 204 height 24
click at [166, 492] on div "operators" at bounding box center [129, 494] width 204 height 24
click at [172, 493] on div "operators" at bounding box center [129, 494] width 204 height 24
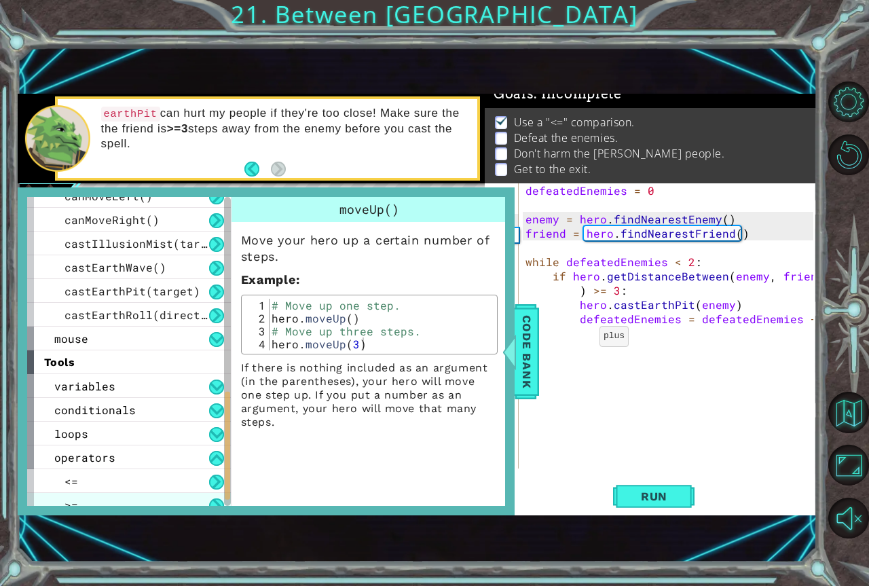
scroll to position [570, 0]
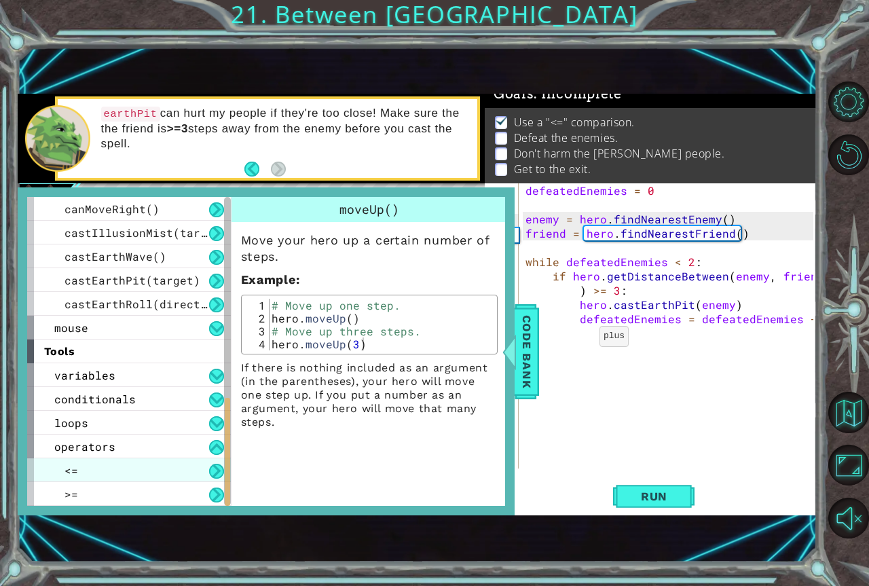
drag, startPoint x: 172, startPoint y: 478, endPoint x: 166, endPoint y: 476, distance: 7.1
click at [172, 479] on div "<=" at bounding box center [129, 470] width 204 height 24
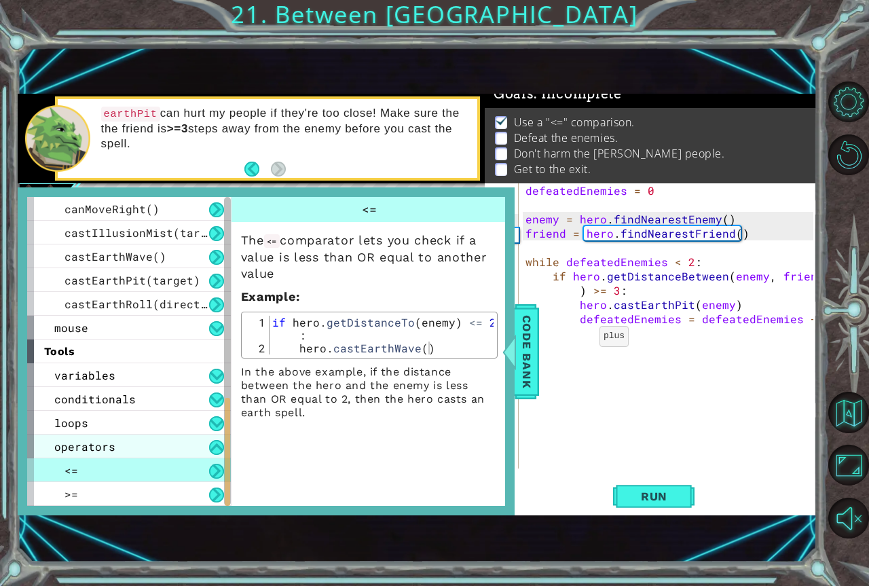
click at [167, 445] on div "operators" at bounding box center [129, 446] width 204 height 24
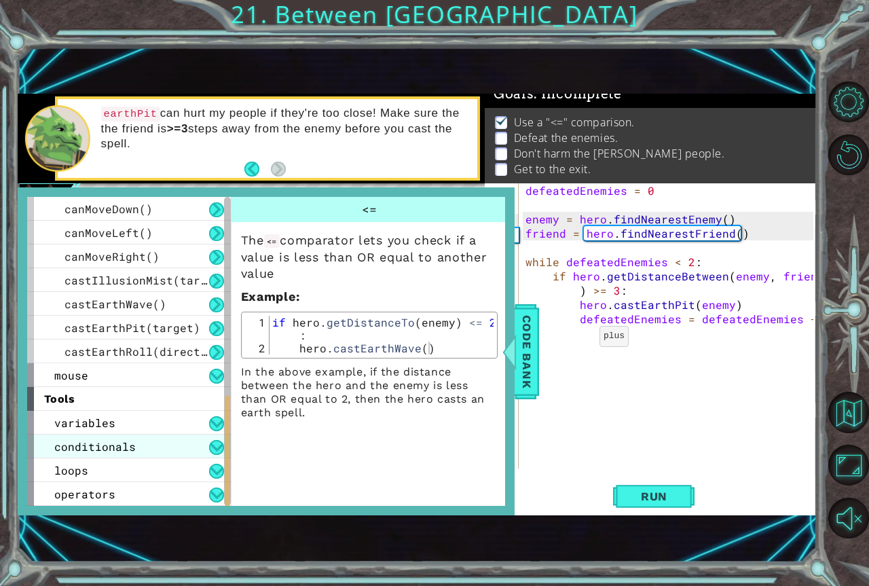
click at [179, 455] on div "conditionals" at bounding box center [129, 446] width 204 height 24
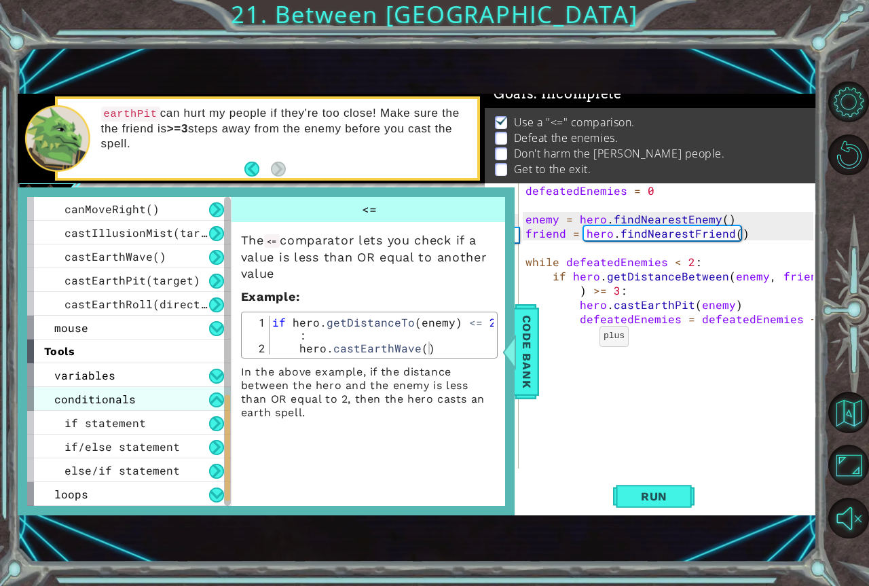
click at [162, 402] on div "conditionals" at bounding box center [129, 399] width 204 height 24
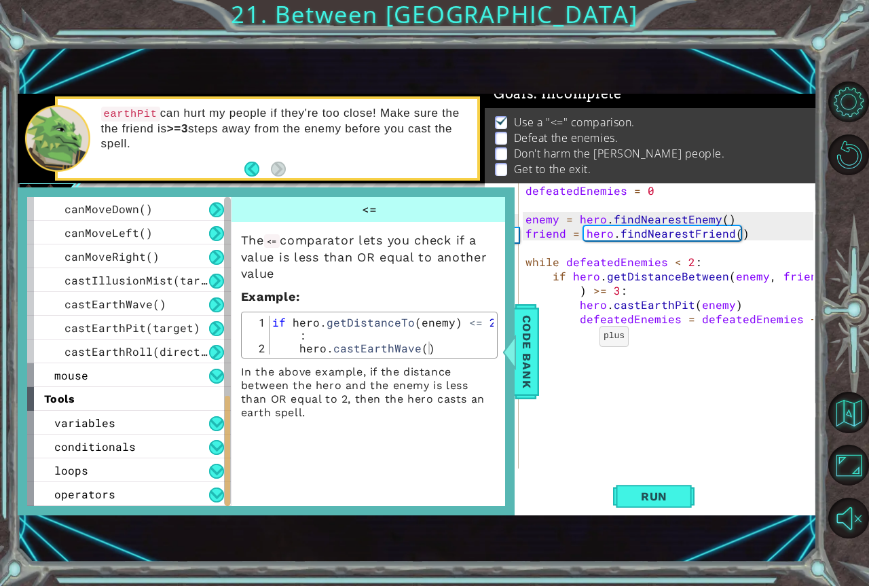
click at [165, 468] on div "loops" at bounding box center [129, 470] width 204 height 24
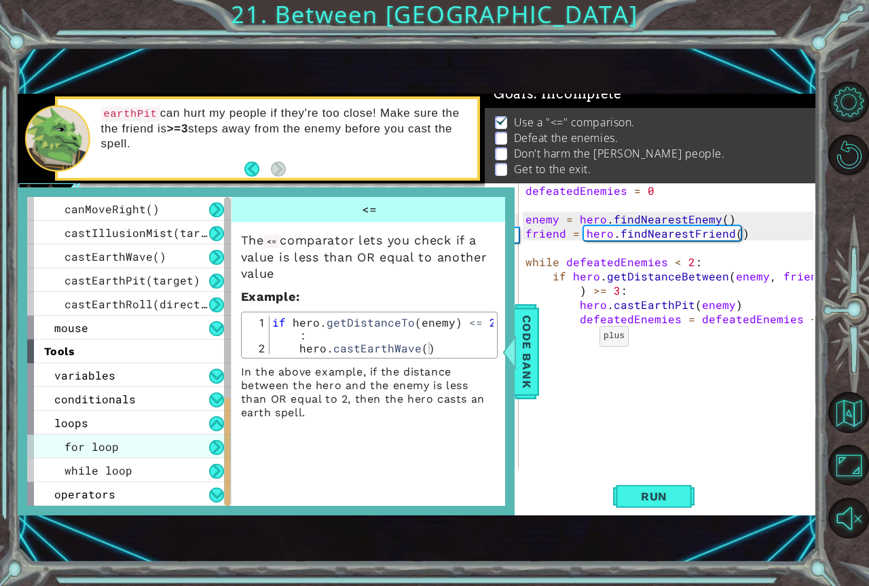
click at [185, 447] on div "for loop" at bounding box center [129, 446] width 204 height 24
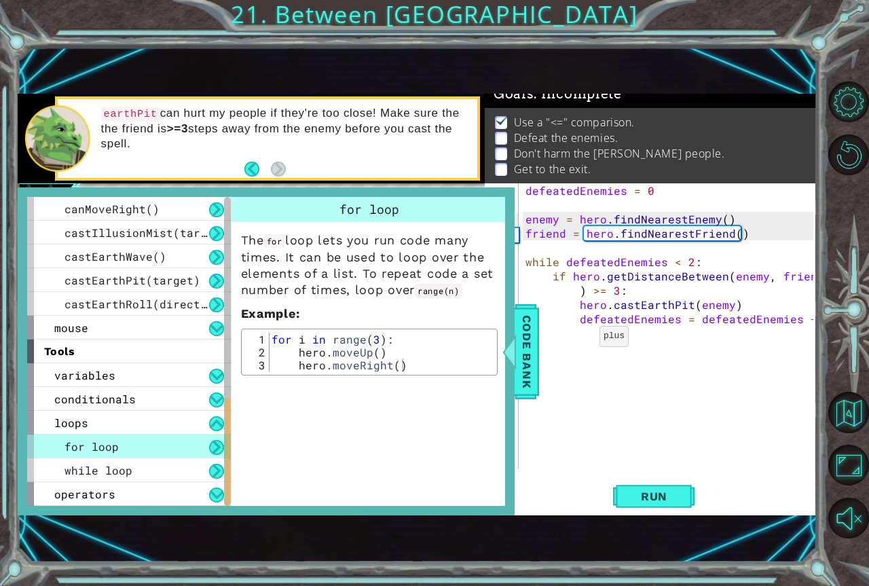
click at [185, 447] on div "for loop" at bounding box center [129, 446] width 204 height 24
click at [174, 432] on div "loops" at bounding box center [129, 423] width 204 height 24
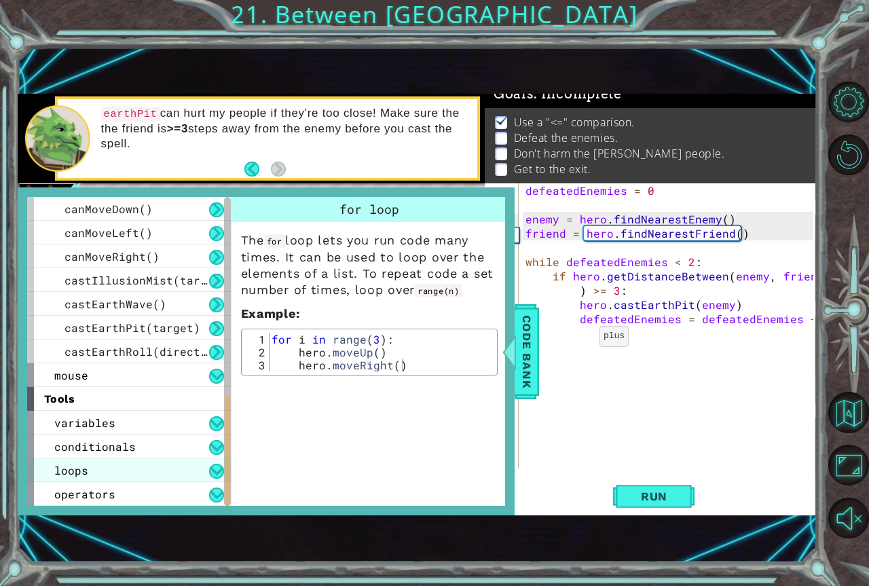
click at [172, 474] on div "loops" at bounding box center [129, 470] width 204 height 24
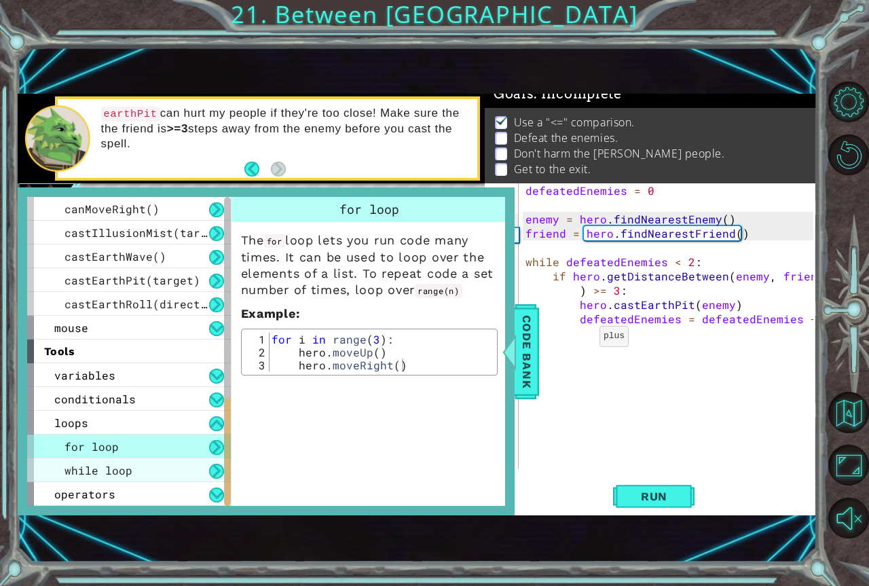
click at [167, 476] on div "while loop" at bounding box center [129, 470] width 204 height 24
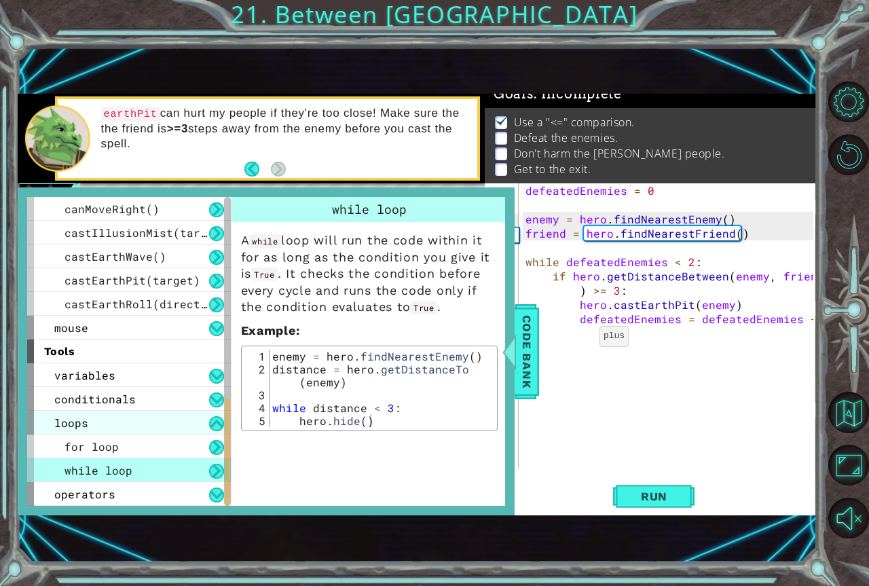
click at [141, 428] on div "loops" at bounding box center [129, 423] width 204 height 24
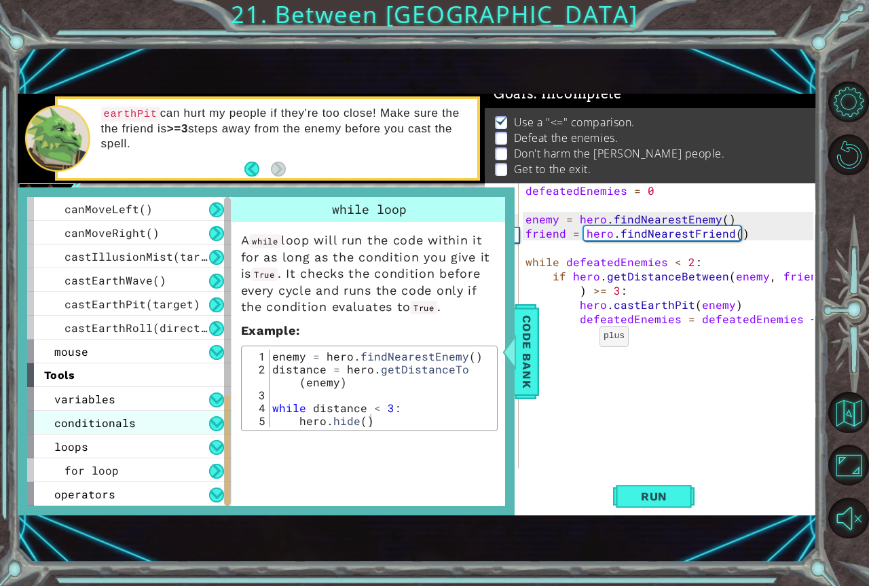
scroll to position [523, 0]
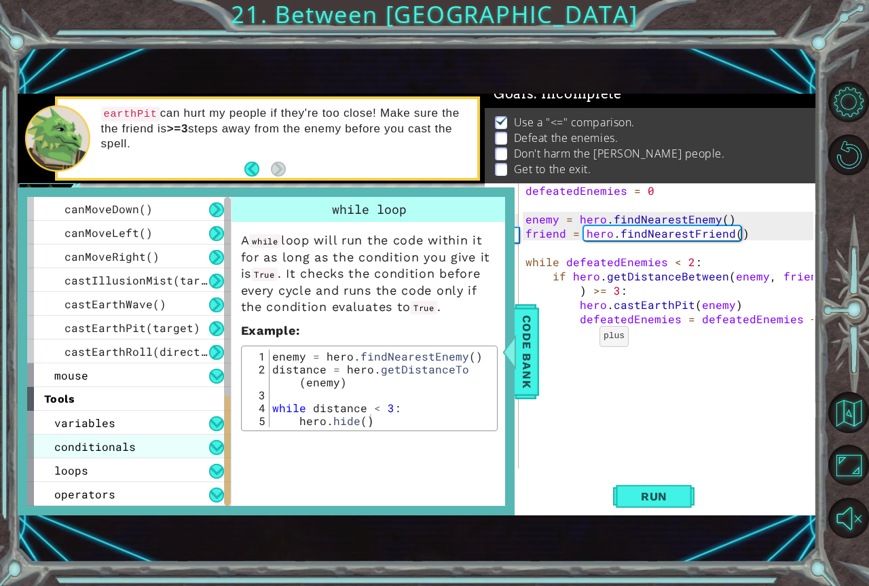
click at [157, 447] on div "conditionals" at bounding box center [129, 446] width 204 height 24
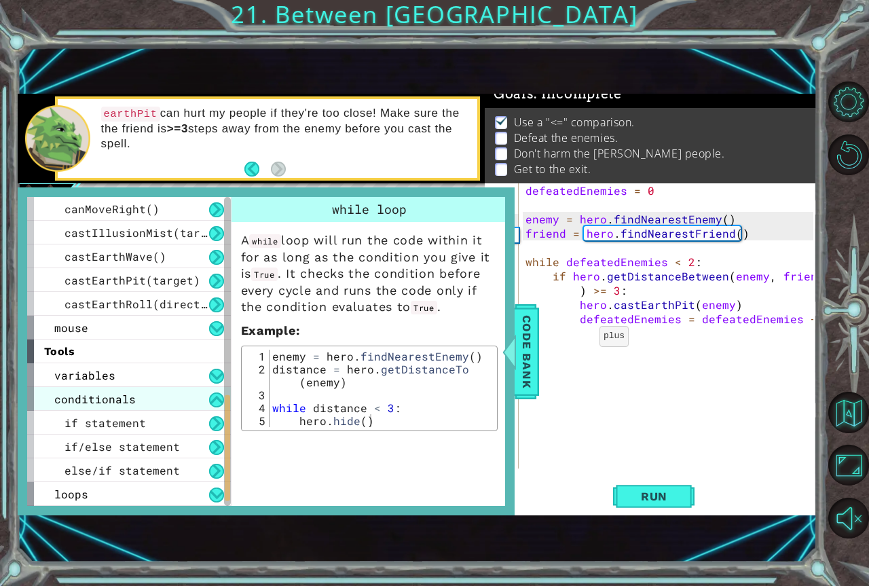
click at [143, 400] on div "conditionals" at bounding box center [129, 399] width 204 height 24
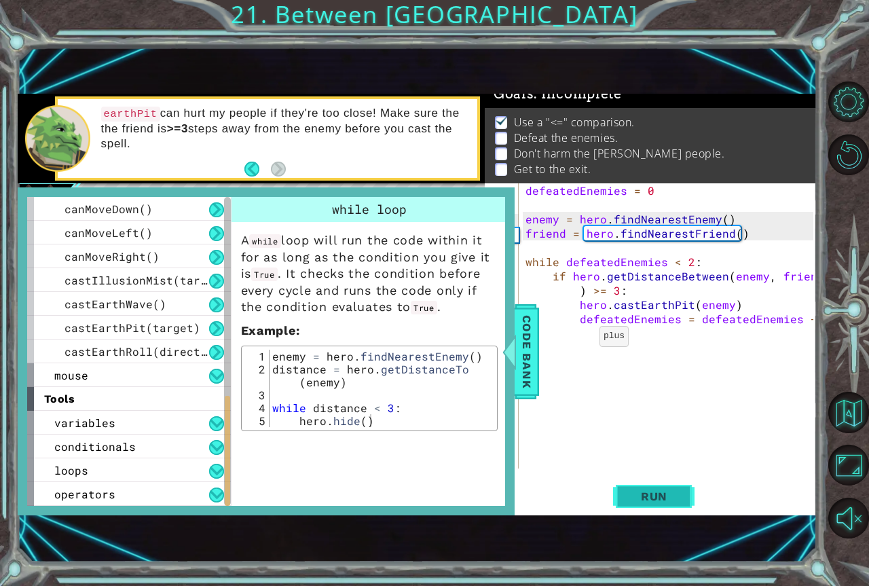
click at [616, 498] on button "Run" at bounding box center [653, 496] width 81 height 33
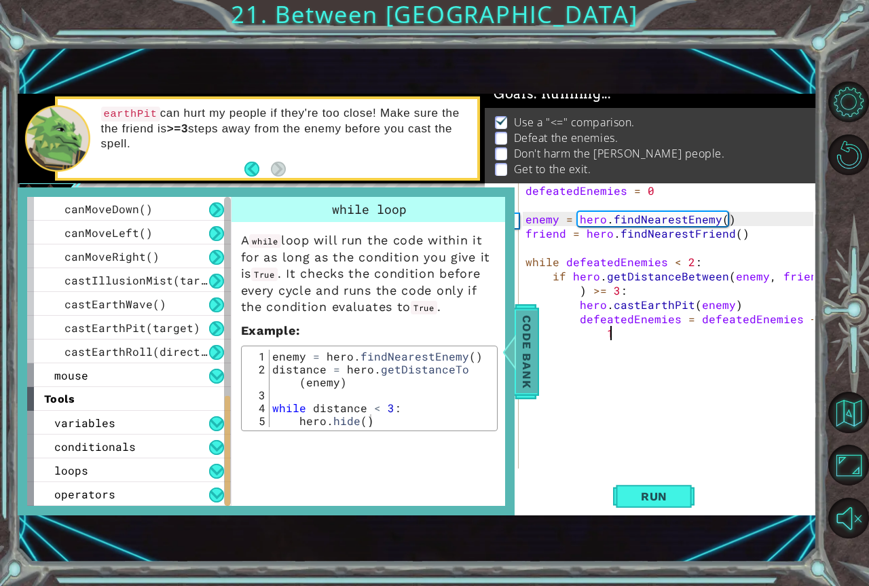
click at [502, 367] on div at bounding box center [508, 351] width 17 height 41
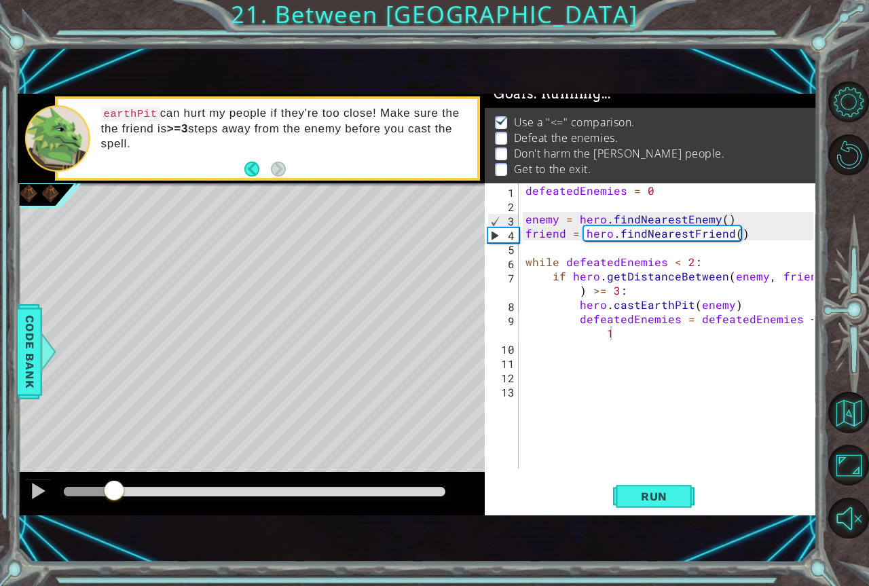
drag, startPoint x: 98, startPoint y: 492, endPoint x: 116, endPoint y: 504, distance: 21.7
click at [116, 496] on div at bounding box center [254, 492] width 381 height 10
drag, startPoint x: 121, startPoint y: 499, endPoint x: 129, endPoint y: 495, distance: 9.1
click at [126, 496] on div at bounding box center [254, 492] width 392 height 19
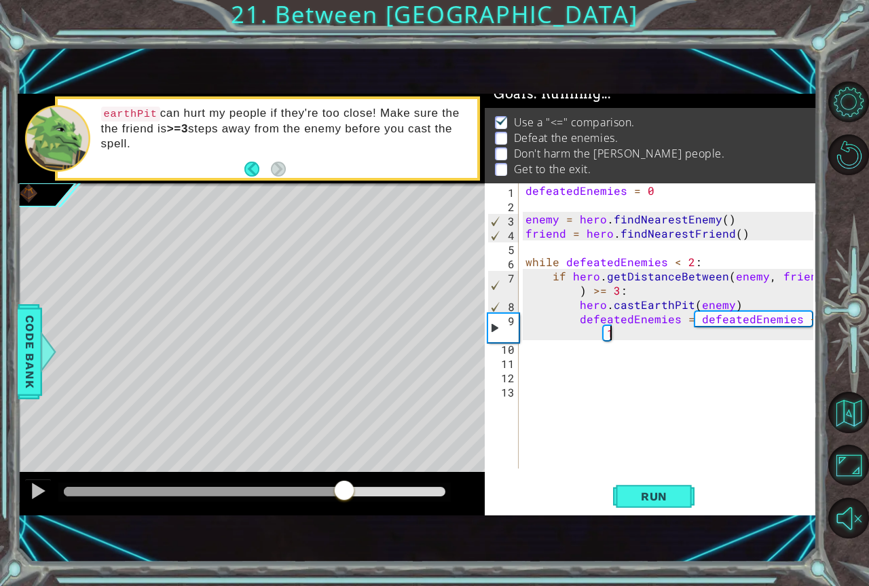
drag, startPoint x: 130, startPoint y: 489, endPoint x: 343, endPoint y: 498, distance: 214.0
click at [343, 496] on div at bounding box center [254, 492] width 381 height 10
click at [682, 322] on div "defeatedEnemies = 0 enemy = hero . findNearestEnemy ( ) friend = hero . findNea…" at bounding box center [671, 340] width 297 height 314
drag, startPoint x: 677, startPoint y: 326, endPoint x: 669, endPoint y: 332, distance: 9.6
click at [677, 326] on div "defeatedEnemies = 0 enemy = hero . findNearestEnemy ( ) friend = hero . findNea…" at bounding box center [671, 340] width 297 height 314
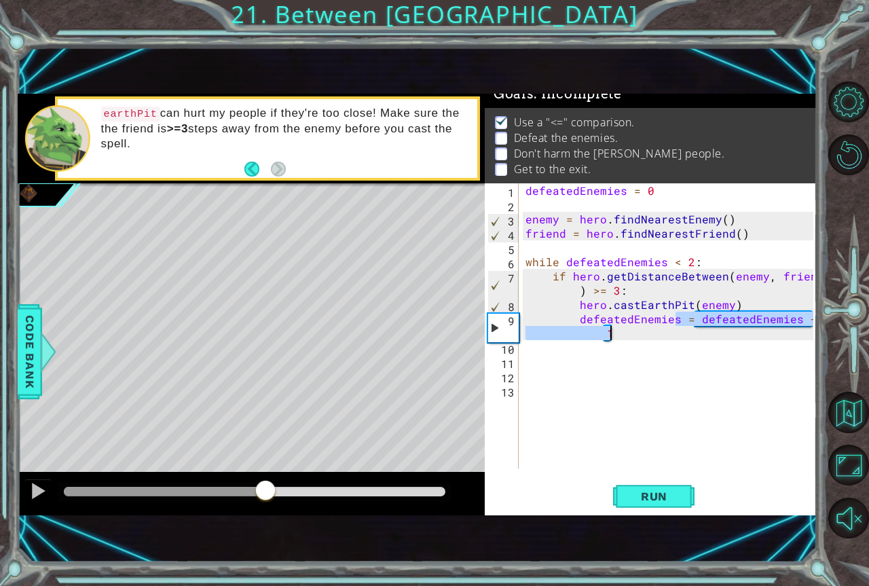
click at [669, 332] on div "defeatedEnemies = 0 enemy = hero . findNearestEnemy ( ) friend = hero . findNea…" at bounding box center [671, 340] width 297 height 314
click at [679, 345] on div "defeatedEnemies = 0 enemy = hero . findNearestEnemy ( ) friend = hero . findNea…" at bounding box center [671, 340] width 297 height 314
click at [673, 335] on div "defeatedEnemies = 0 enemy = hero . findNearestEnemy ( ) friend = hero . findNea…" at bounding box center [671, 340] width 297 height 314
type textarea "defeatedEnemies = defeatedEnemies + 1"
click at [670, 336] on div "defeatedEnemies = 0 enemy = hero . findNearestEnemy ( ) friend = hero . findNea…" at bounding box center [671, 340] width 297 height 314
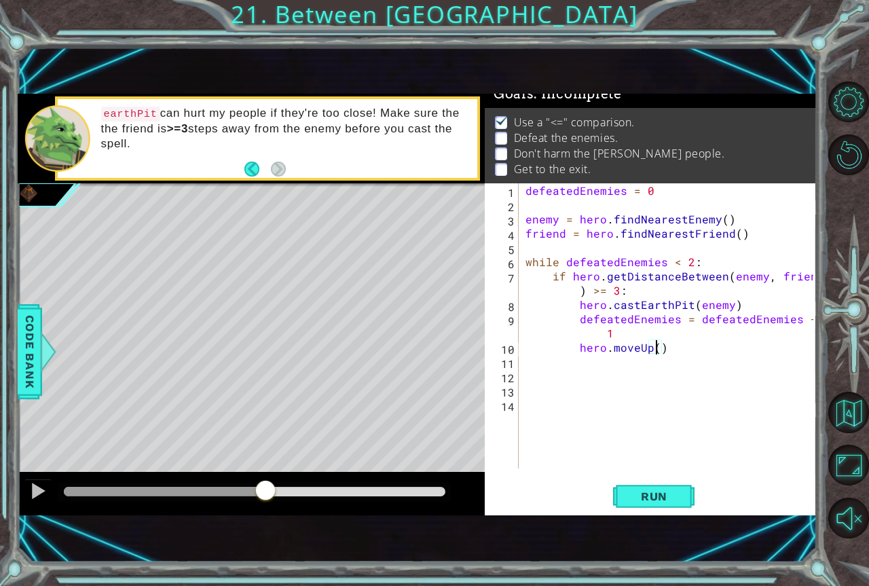
scroll to position [0, 8]
click at [639, 486] on button "Run" at bounding box center [653, 496] width 81 height 33
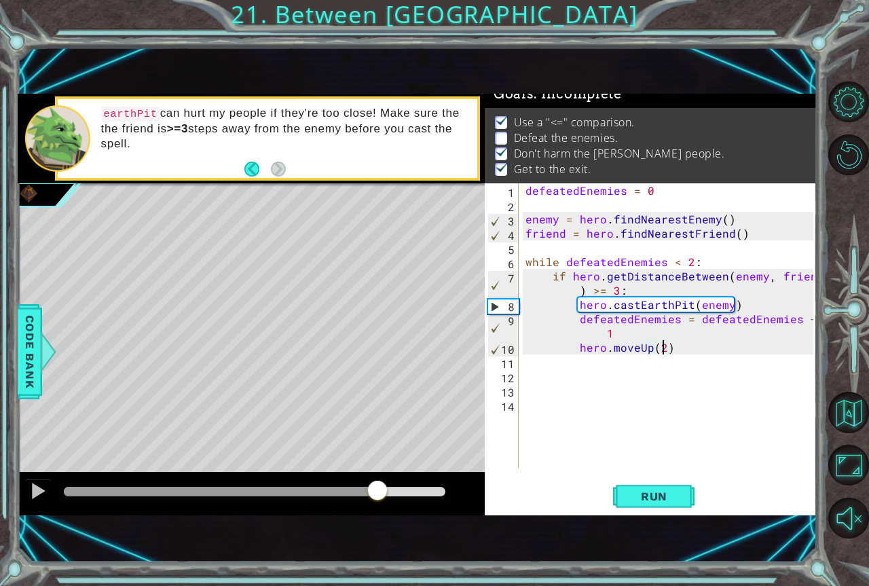
drag, startPoint x: 79, startPoint y: 493, endPoint x: 379, endPoint y: 489, distance: 299.4
click at [379, 490] on div at bounding box center [254, 492] width 381 height 10
click at [734, 301] on div "defeatedEnemies = 0 enemy = hero . findNearestEnemy ( ) friend = hero . findNea…" at bounding box center [671, 340] width 297 height 314
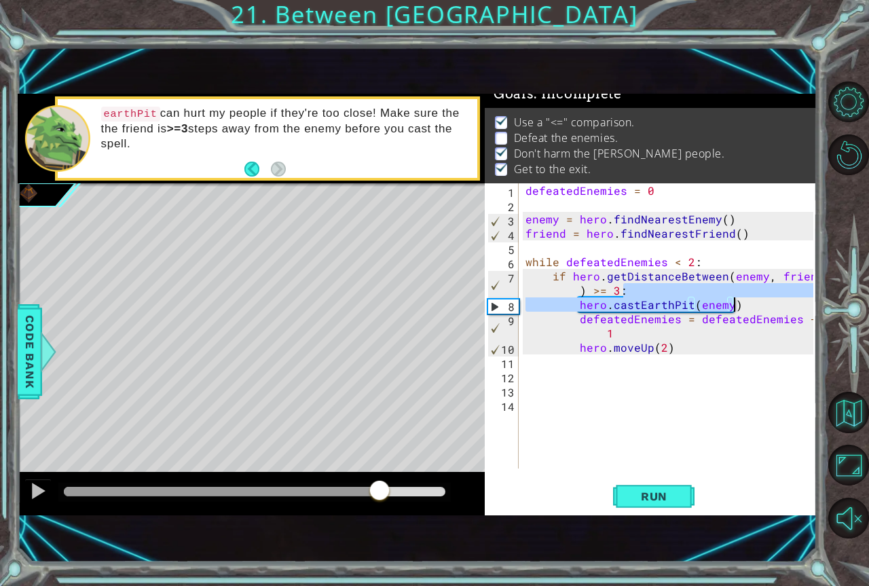
click at [745, 307] on div "defeatedEnemies = 0 enemy = hero . findNearestEnemy ( ) friend = hero . findNea…" at bounding box center [671, 340] width 297 height 314
click at [745, 318] on div "defeatedEnemies = 0 enemy = hero . findNearestEnemy ( ) friend = hero . findNea…" at bounding box center [671, 340] width 297 height 314
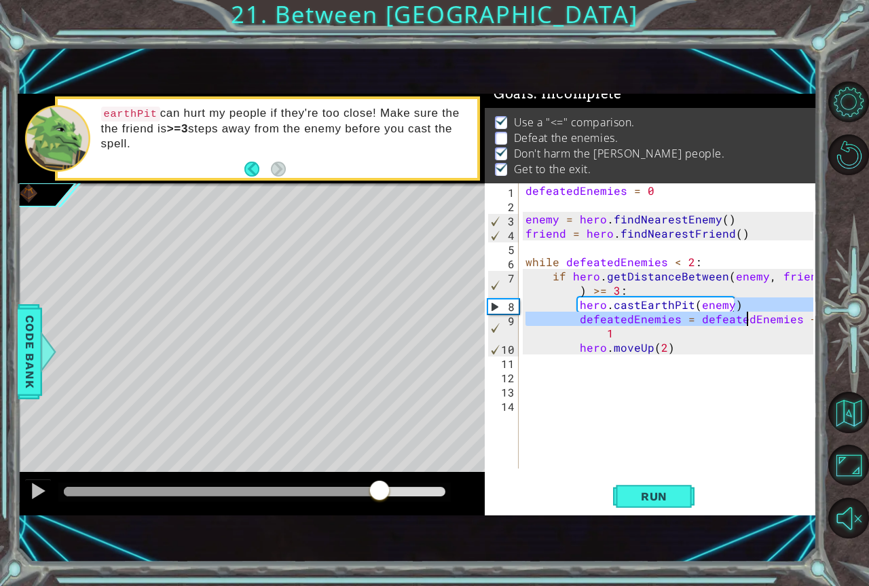
click at [755, 308] on div "defeatedEnemies = 0 enemy = hero . findNearestEnemy ( ) friend = hero . findNea…" at bounding box center [671, 340] width 297 height 314
click at [652, 286] on div "defeatedEnemies = 0 enemy = hero . findNearestEnemy ( ) friend = hero . findNea…" at bounding box center [671, 340] width 297 height 314
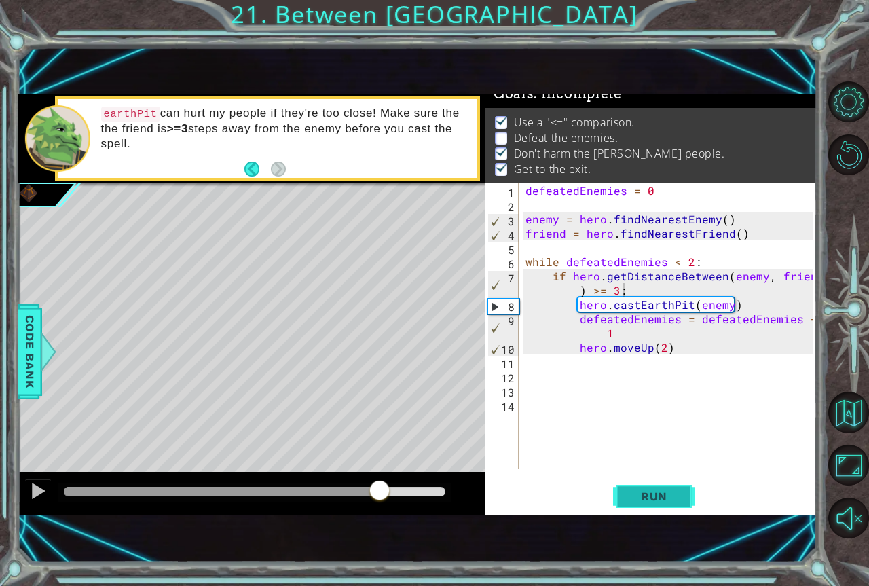
click at [652, 496] on span "Run" at bounding box center [654, 496] width 54 height 14
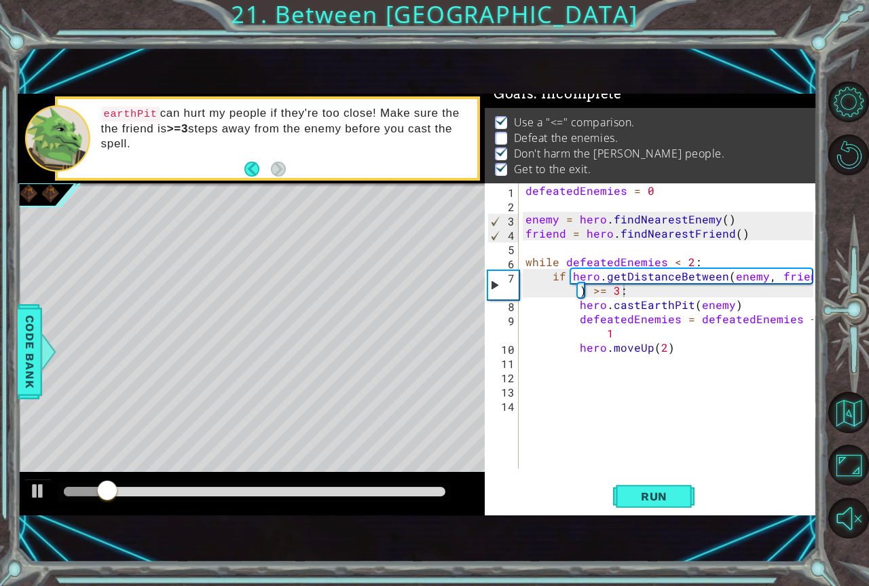
drag, startPoint x: 121, startPoint y: 486, endPoint x: 126, endPoint y: 495, distance: 10.0
click at [127, 488] on div at bounding box center [254, 492] width 392 height 19
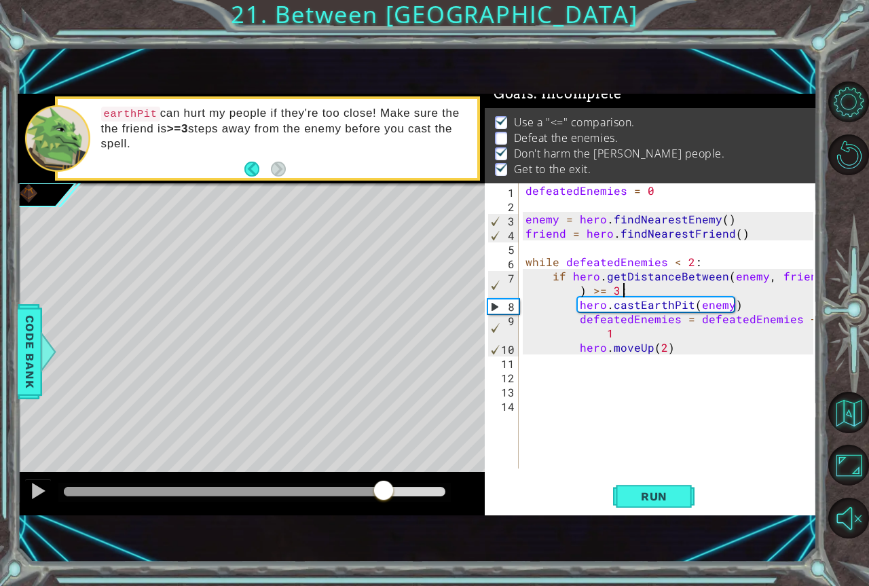
drag, startPoint x: 126, startPoint y: 495, endPoint x: 385, endPoint y: 529, distance: 260.9
click at [385, 529] on div "1 ההההההההההההההההההההההההההההההההההההההההההההההההההההההההההההההההההההההההההההה…" at bounding box center [418, 304] width 800 height 515
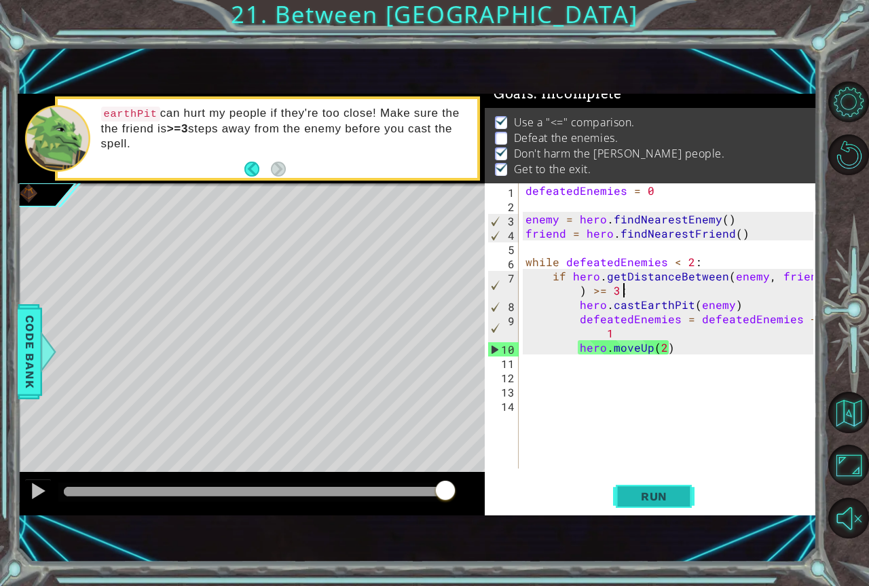
click at [665, 494] on span "Run" at bounding box center [654, 496] width 54 height 14
click at [668, 344] on div "defeatedEnemies = 0 enemy = hero . findNearestEnemy ( ) friend = hero . findNea…" at bounding box center [671, 340] width 297 height 314
type textarea "hero.moveUp(2)"
click at [682, 349] on div "defeatedEnemies = 0 enemy = hero . findNearestEnemy ( ) friend = hero . findNea…" at bounding box center [671, 340] width 297 height 314
click at [671, 498] on span "Run" at bounding box center [654, 496] width 54 height 14
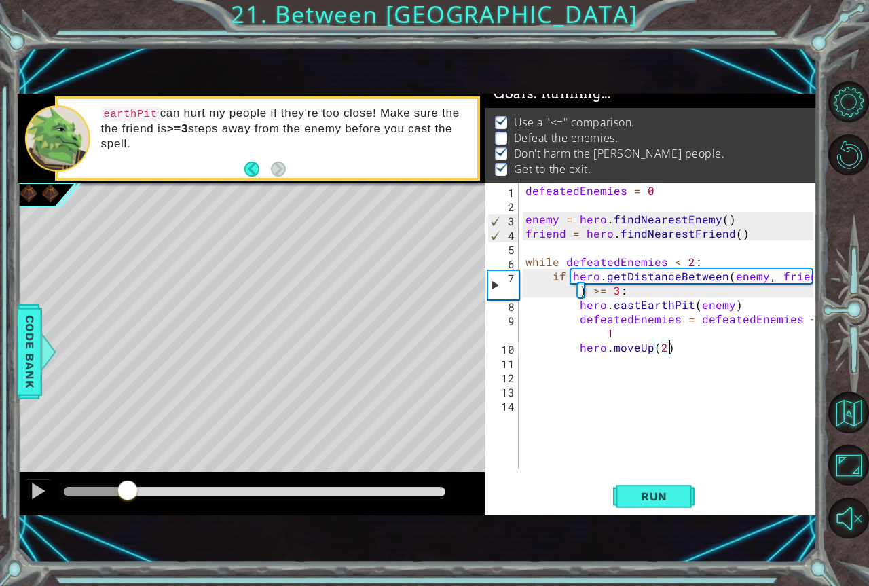
click at [127, 438] on div "methods hero moveUp() moveDown() moveLeft() moveRight() sneakUp() sneakDown() s…" at bounding box center [418, 305] width 800 height 422
click at [260, 446] on div "methods hero moveUp() moveDown() moveLeft() moveRight() sneakUp() sneakDown() s…" at bounding box center [418, 305] width 800 height 422
click at [12, 352] on div "1 ההההההההההההההההההההההההההההההההההההההההההההההההההההההההההההההההההההההההההההה…" at bounding box center [434, 293] width 869 height 586
click at [16, 348] on div "1 ההההההההההההההההההההההההההההההההההההההההההההההההההההההההההההההההההההההההההההה…" at bounding box center [434, 293] width 869 height 586
click at [21, 352] on span "Code Bank" at bounding box center [30, 351] width 22 height 83
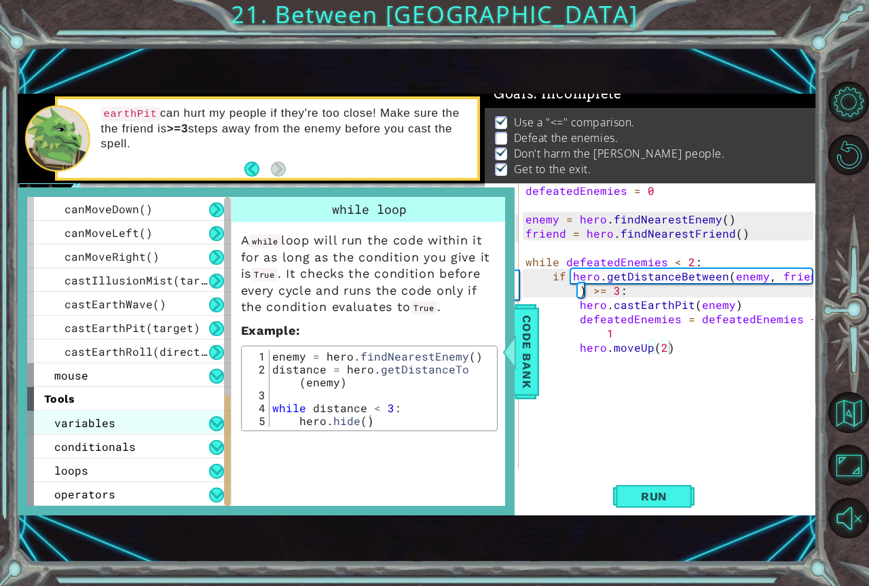
click at [82, 428] on span "variables" at bounding box center [84, 422] width 61 height 14
click at [83, 426] on span "variables" at bounding box center [84, 422] width 61 height 14
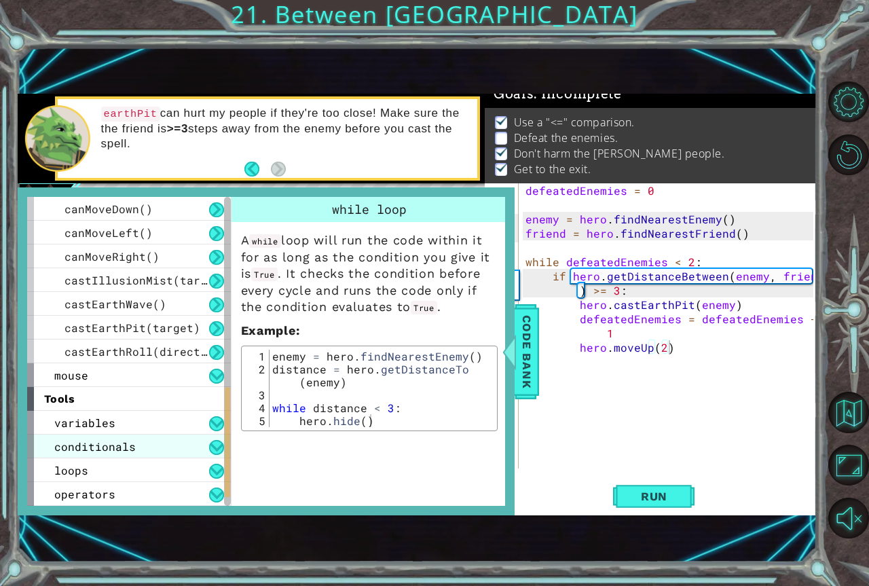
click at [81, 435] on div "variables assignment reassignment conditionals if statement if/else statement e…" at bounding box center [129, 458] width 204 height 95
click at [64, 450] on span "conditionals" at bounding box center [94, 446] width 81 height 14
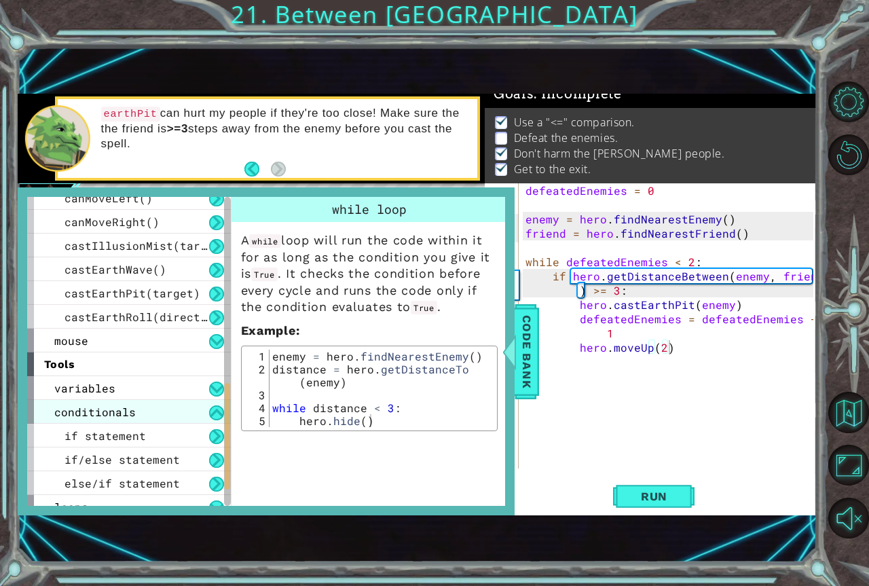
scroll to position [594, 0]
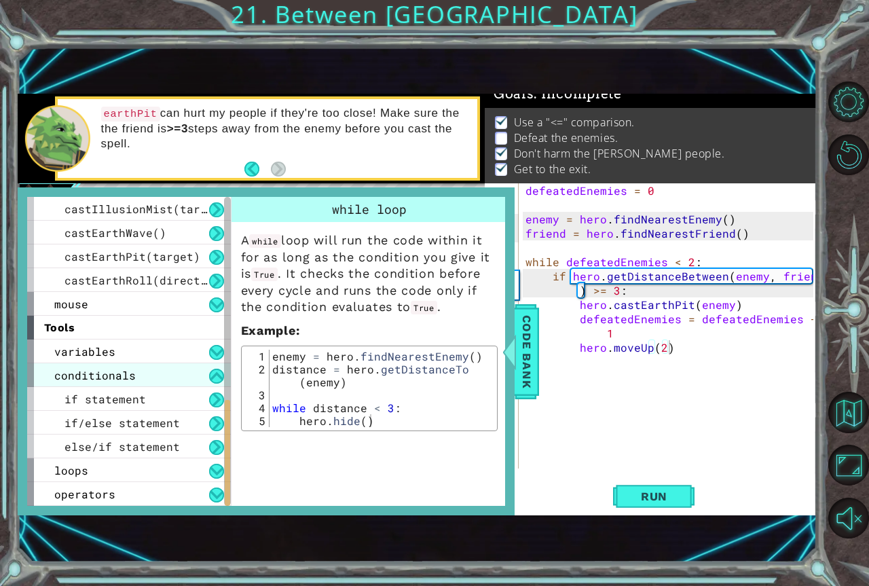
drag, startPoint x: 93, startPoint y: 388, endPoint x: 94, endPoint y: 373, distance: 15.0
click at [93, 379] on div "variables assignment reassignment conditionals if statement if/else statement e…" at bounding box center [129, 422] width 204 height 166
click at [106, 371] on span "conditionals" at bounding box center [94, 375] width 81 height 14
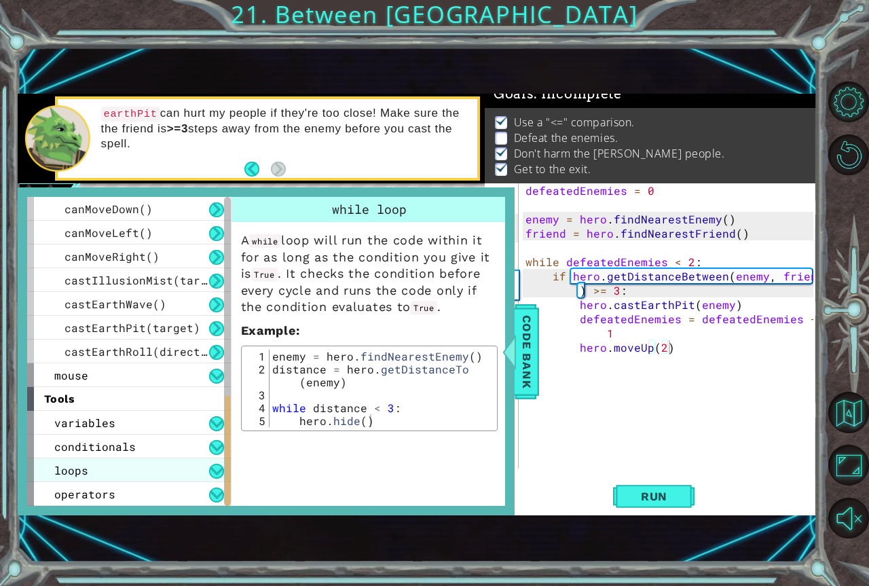
click at [94, 461] on div "loops" at bounding box center [129, 470] width 204 height 24
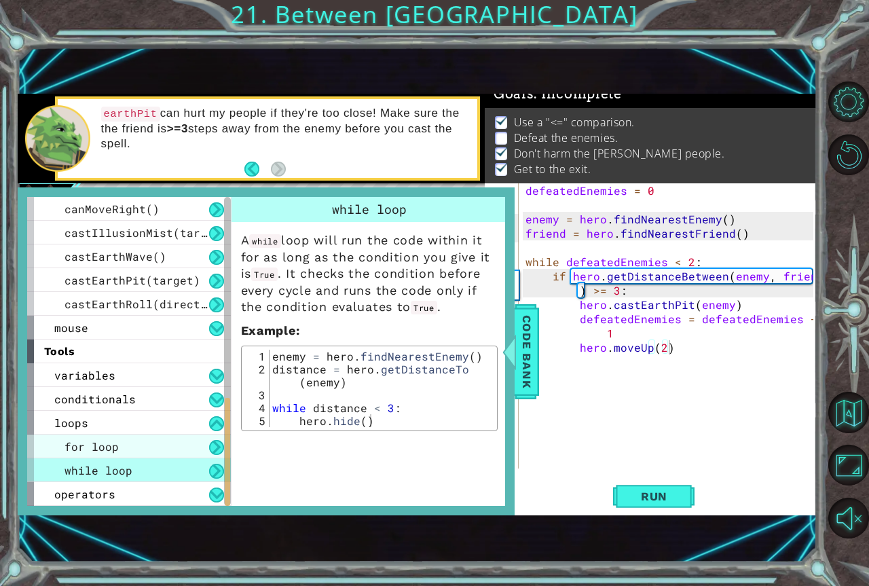
scroll to position [570, 0]
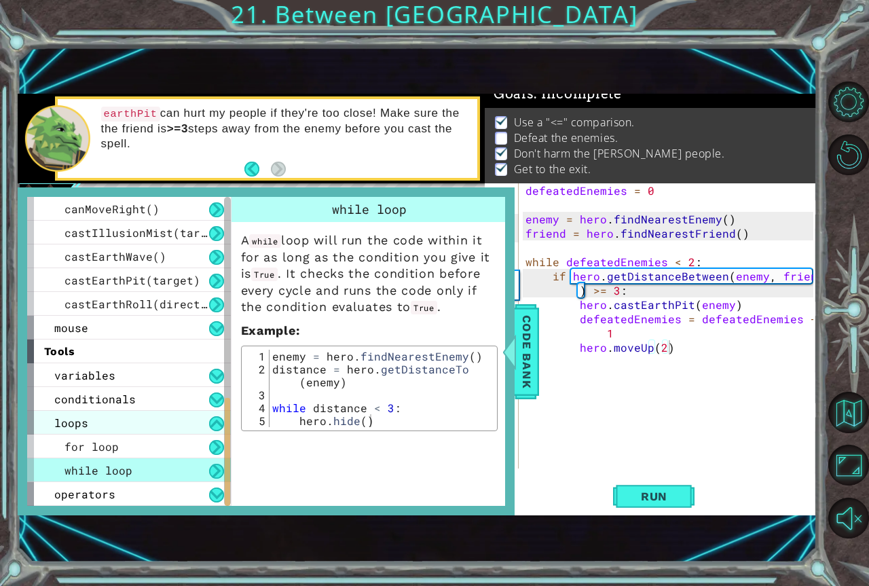
click at [96, 428] on div "loops" at bounding box center [129, 423] width 204 height 24
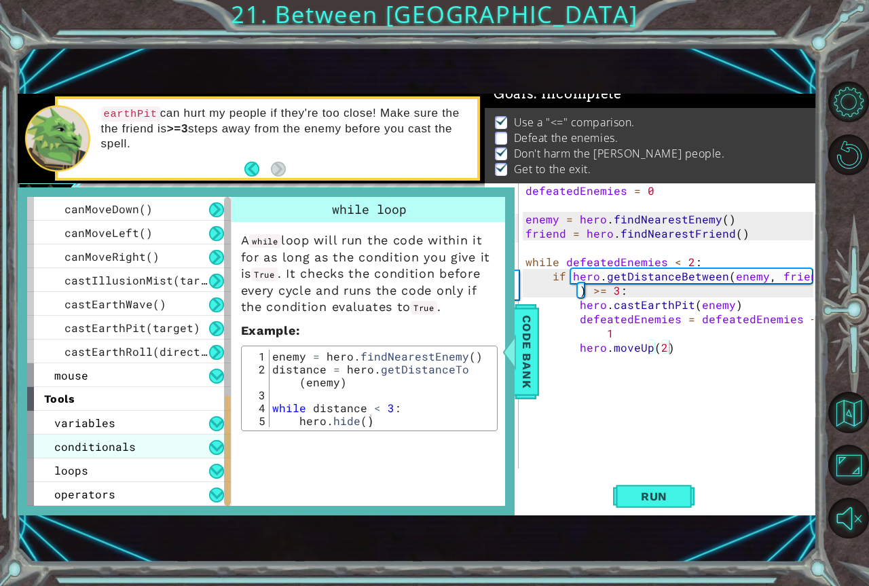
scroll to position [523, 0]
click at [154, 444] on div "conditionals" at bounding box center [129, 446] width 204 height 24
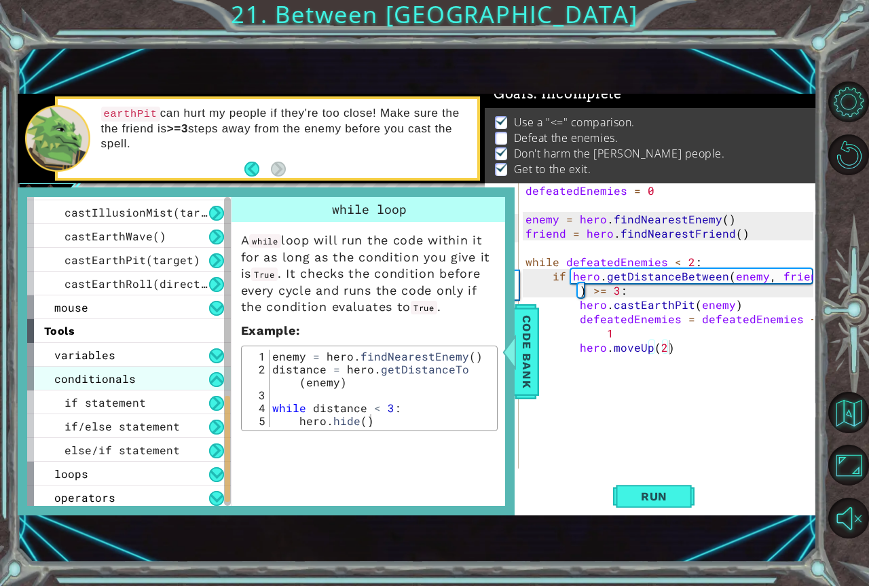
scroll to position [594, 0]
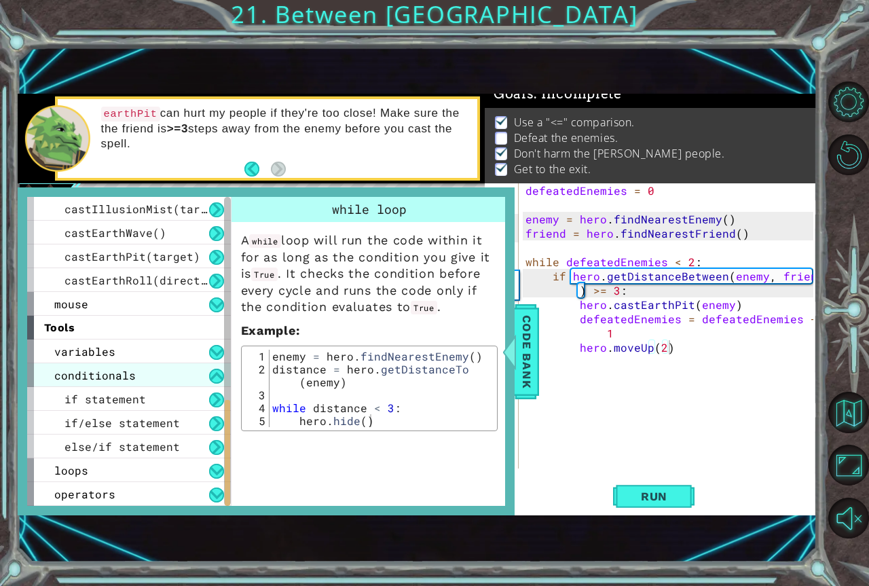
click at [154, 444] on span "else/if statement" at bounding box center [121, 446] width 115 height 14
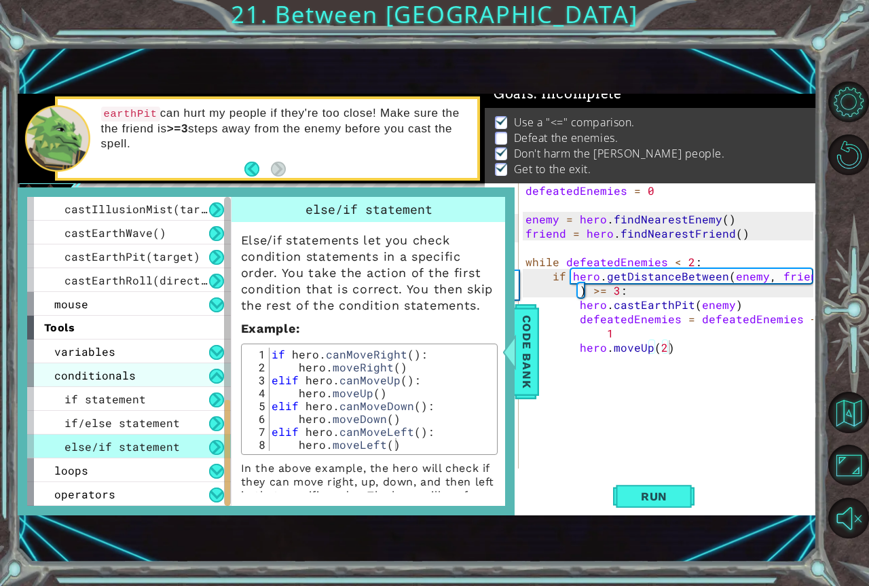
click at [154, 444] on span "else/if statement" at bounding box center [121, 446] width 115 height 14
click at [164, 384] on div "conditionals" at bounding box center [129, 375] width 204 height 24
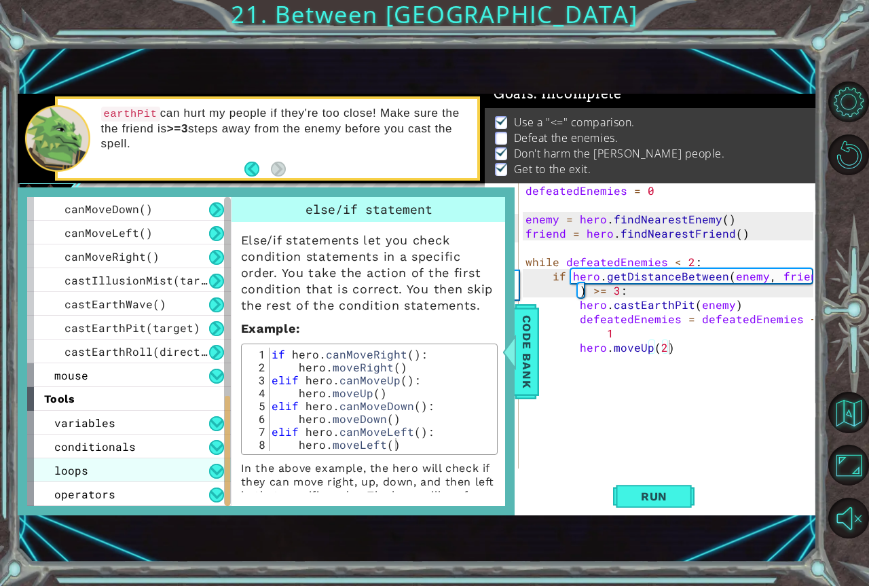
click at [156, 472] on div "loops" at bounding box center [129, 470] width 204 height 24
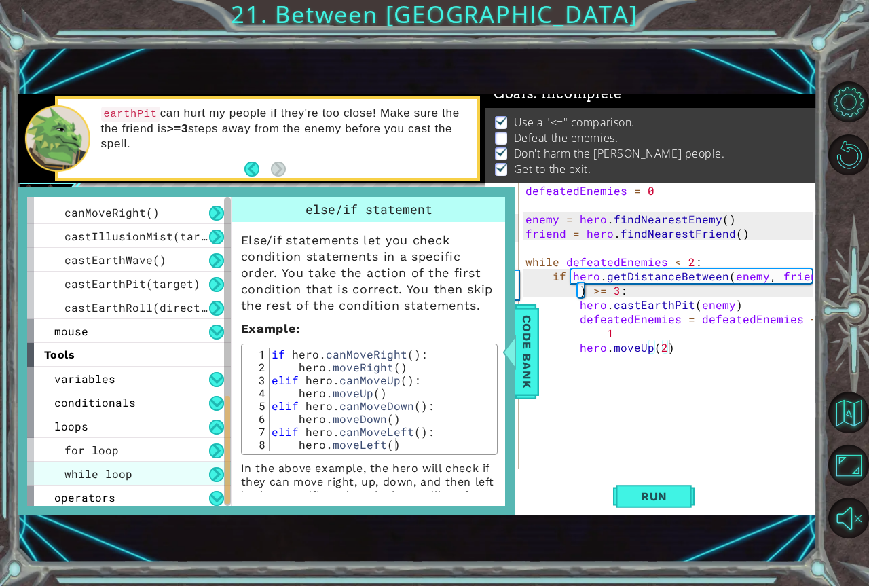
scroll to position [570, 0]
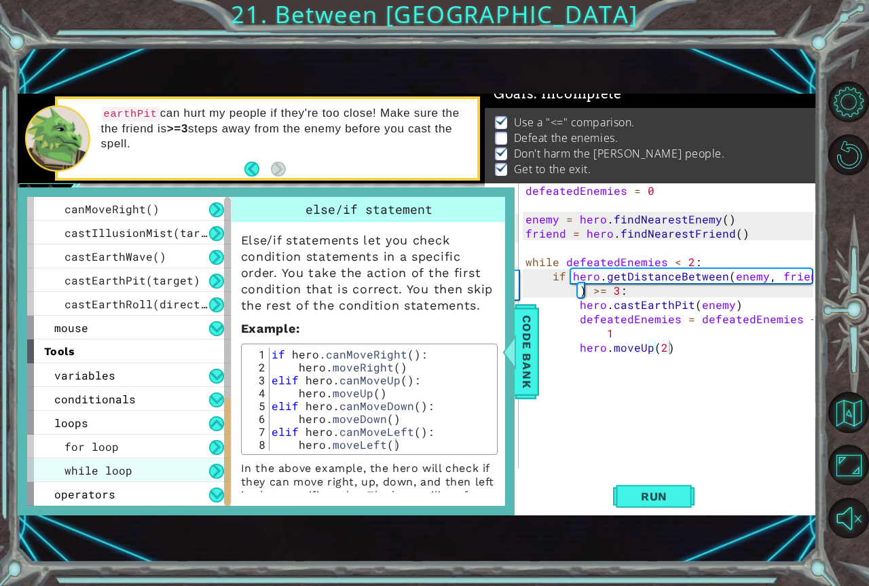
click at [160, 470] on div "while loop" at bounding box center [129, 470] width 204 height 24
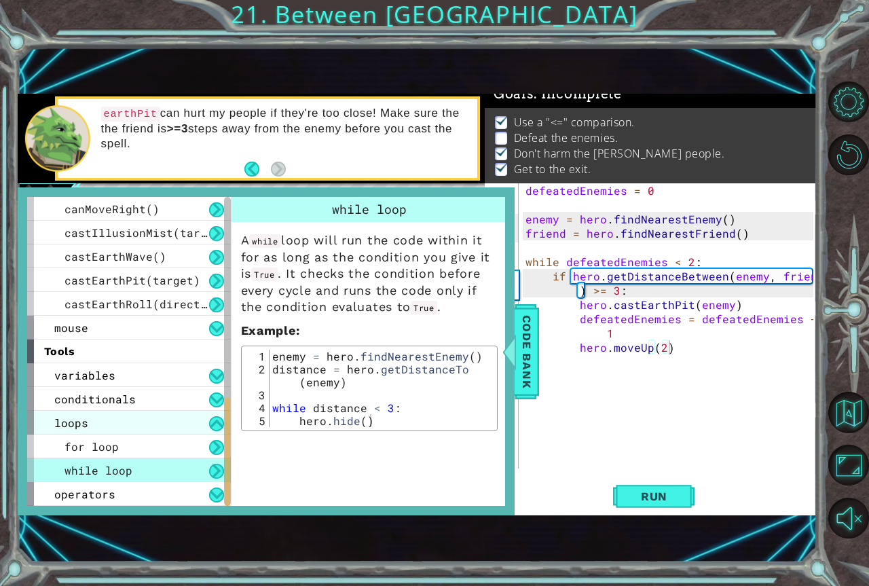
click at [111, 414] on div "loops" at bounding box center [129, 423] width 204 height 24
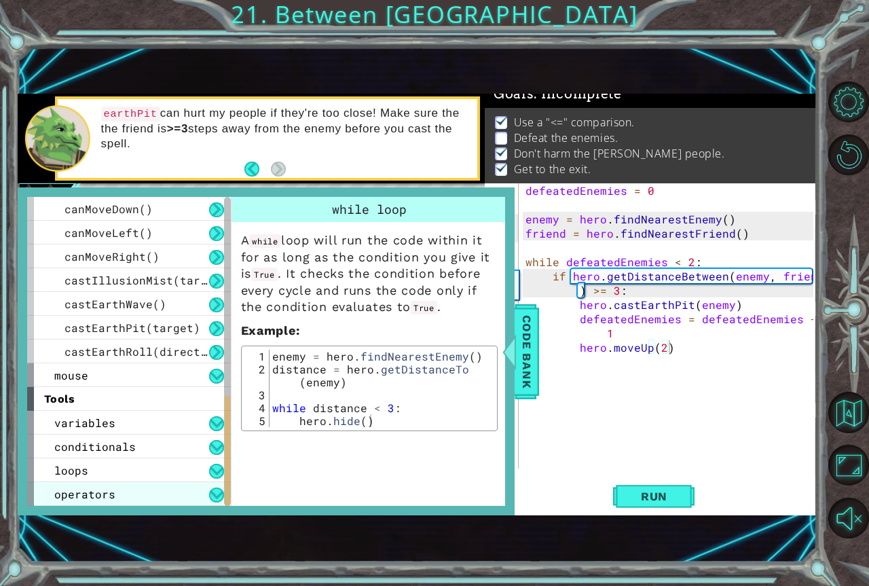
click at [119, 482] on div "operators" at bounding box center [129, 494] width 204 height 24
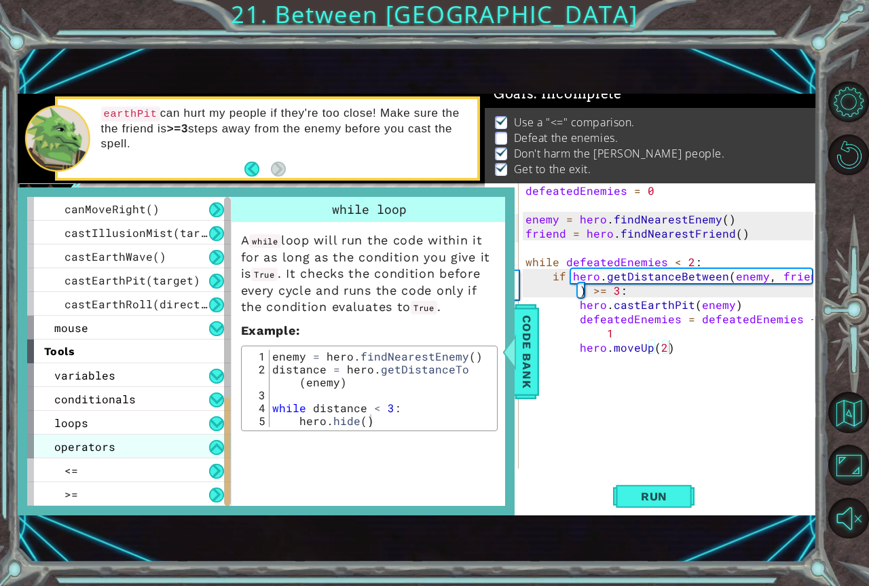
click at [119, 482] on div ">=" at bounding box center [129, 494] width 204 height 24
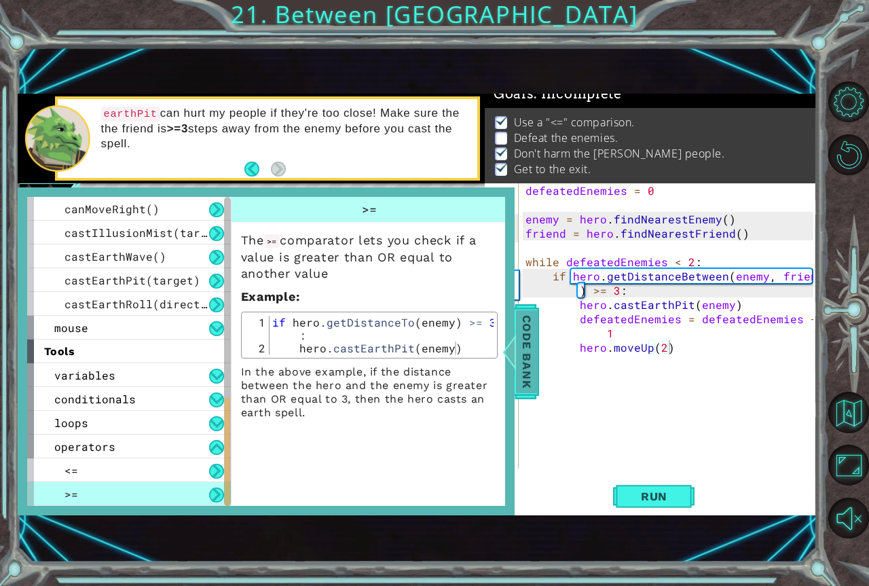
click at [529, 379] on span "Code Bank" at bounding box center [527, 351] width 22 height 83
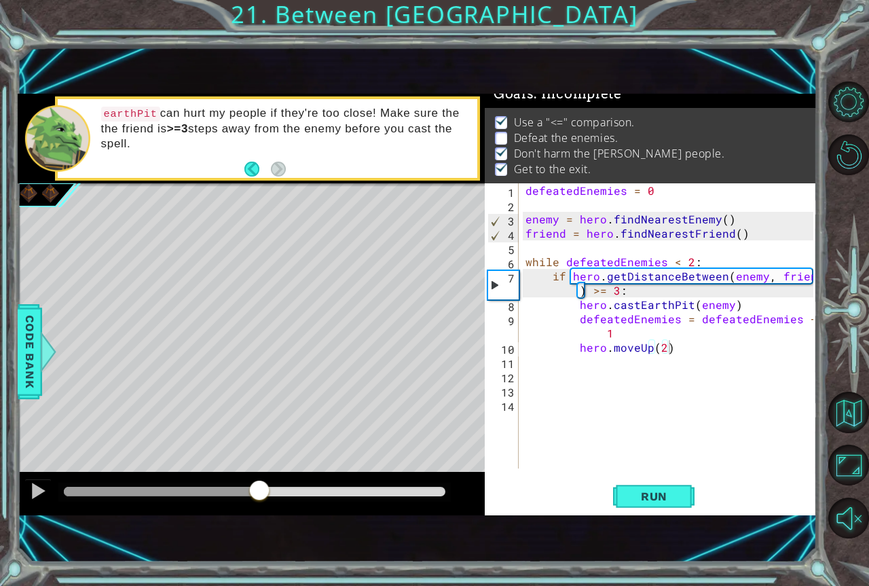
drag, startPoint x: 75, startPoint y: 64, endPoint x: 92, endPoint y: 70, distance: 18.0
click at [79, 64] on div "1 ההההההההההההההההההההההההההההההההההההההההההההההההההההההההההההההההההההההההההההה…" at bounding box center [418, 304] width 800 height 515
click at [658, 407] on div "defeatedEnemies = 0 enemy = hero . findNearestEnemy ( ) friend = hero . findNea…" at bounding box center [671, 340] width 297 height 314
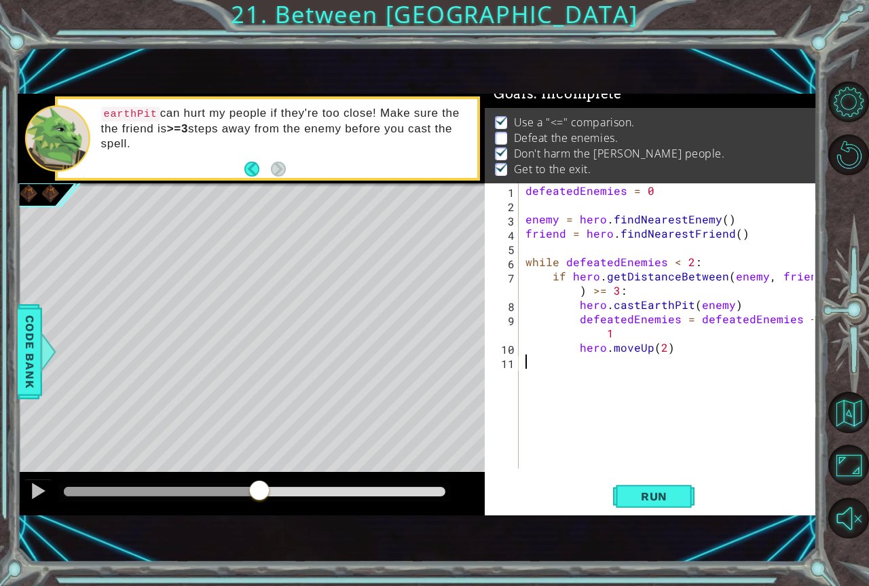
type textarea "hero.moveUp(2)"
click at [633, 502] on span "Run" at bounding box center [654, 496] width 54 height 14
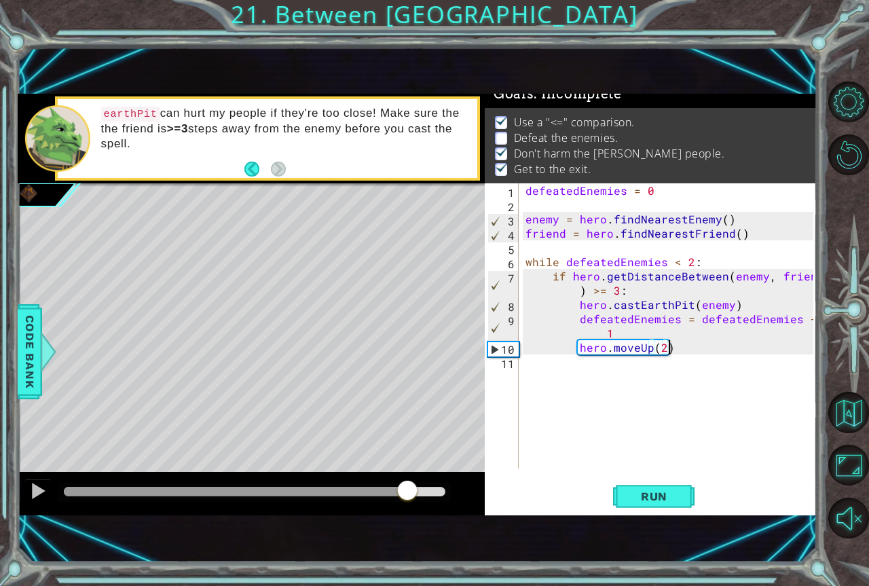
click at [406, 438] on div "methods hero moveUp() moveDown() moveLeft() moveRight() sneakUp() sneakDown() s…" at bounding box center [418, 305] width 800 height 422
click at [651, 493] on span "Run" at bounding box center [654, 496] width 54 height 14
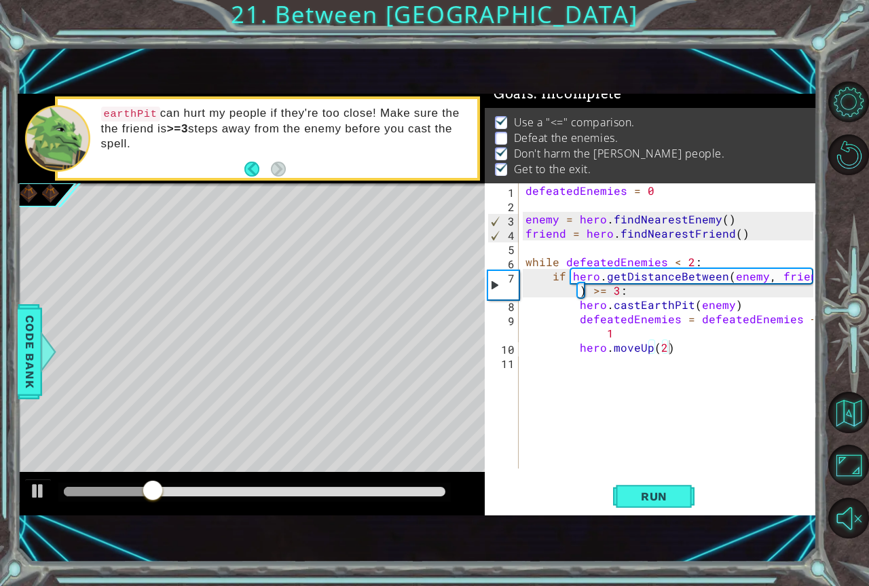
drag, startPoint x: 175, startPoint y: 485, endPoint x: 183, endPoint y: 487, distance: 7.9
click at [183, 487] on div at bounding box center [254, 492] width 392 height 19
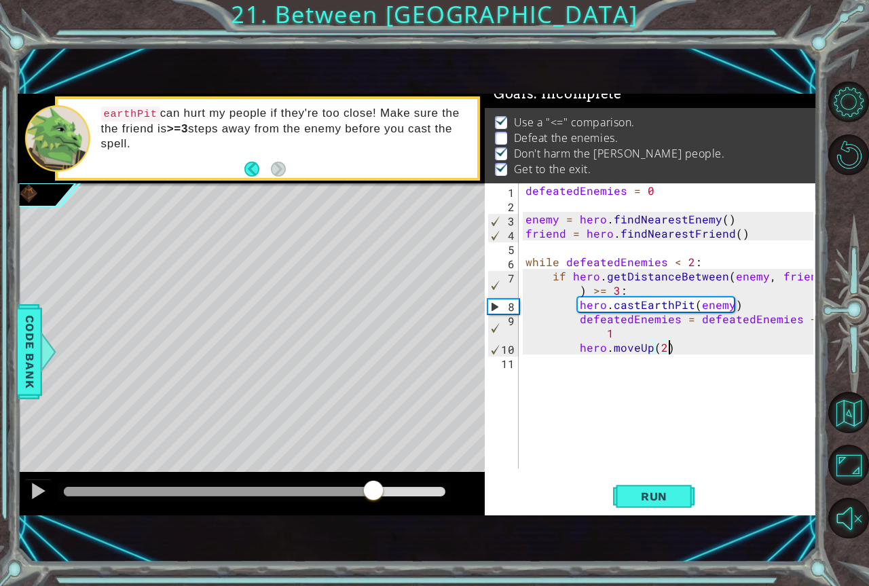
drag, startPoint x: 179, startPoint y: 487, endPoint x: 372, endPoint y: 472, distance: 193.3
click at [372, 475] on div at bounding box center [251, 493] width 467 height 43
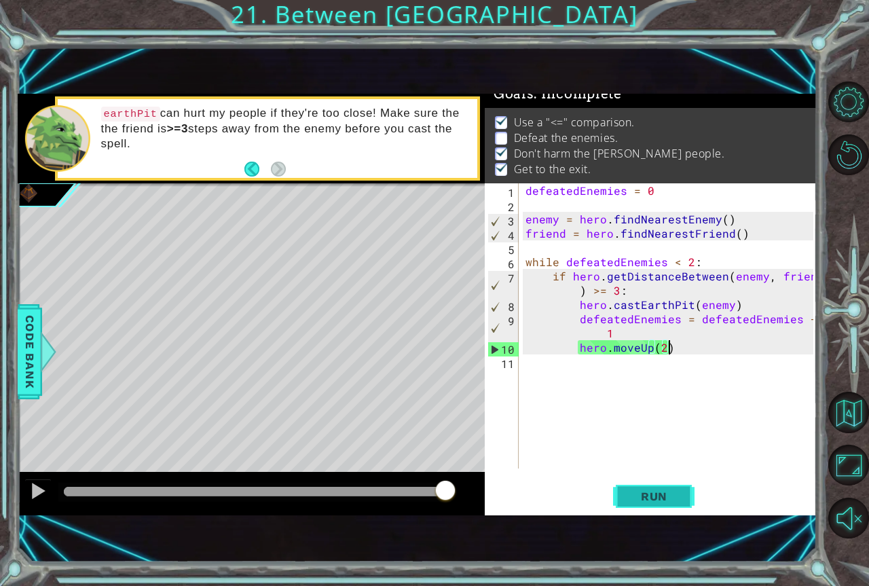
click at [631, 495] on span "Run" at bounding box center [654, 496] width 54 height 14
drag, startPoint x: 126, startPoint y: 493, endPoint x: 453, endPoint y: 612, distance: 348.7
click at [453, 585] on html "1 ההההההההההההההההההההההההההההההההההההההההההההההההההההההההההההההההההההההההההההה…" at bounding box center [434, 293] width 869 height 586
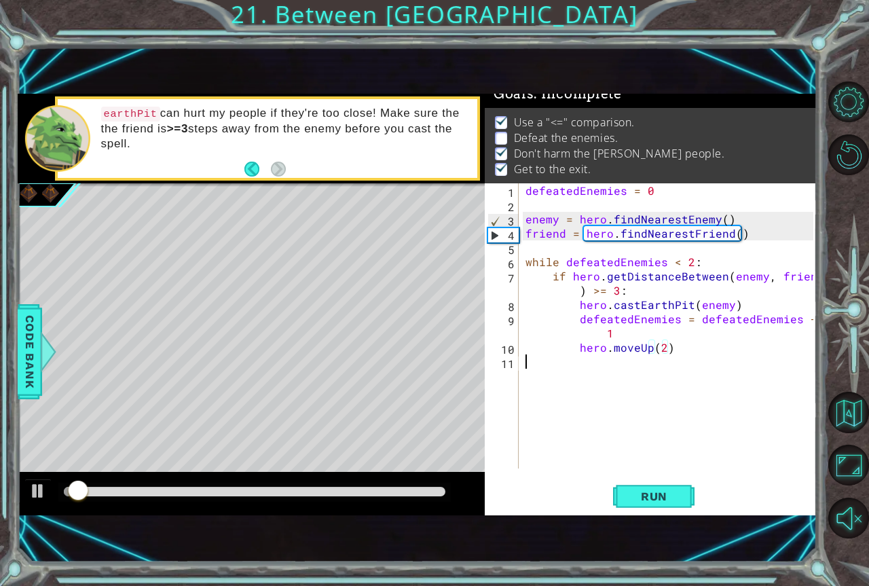
drag, startPoint x: 665, startPoint y: 389, endPoint x: 616, endPoint y: 366, distance: 54.7
click at [662, 387] on div "defeatedEnemies = 0 enemy = hero . findNearestEnemy ( ) friend = hero . findNea…" at bounding box center [671, 340] width 297 height 314
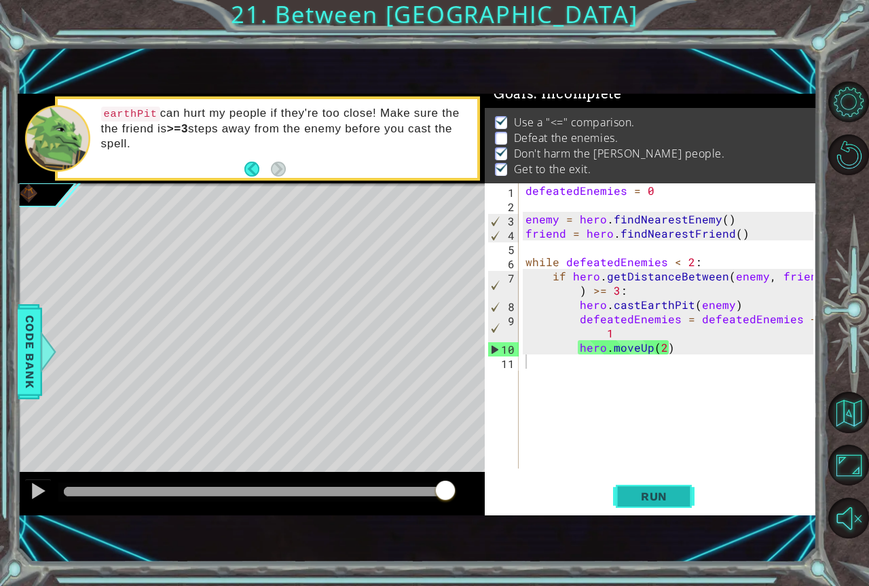
click at [646, 486] on button "Run" at bounding box center [653, 496] width 81 height 33
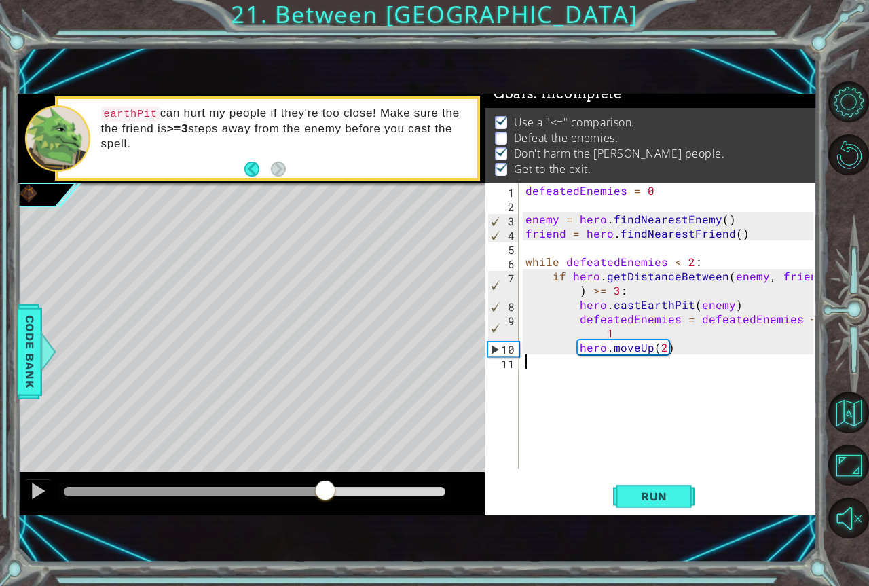
drag, startPoint x: 71, startPoint y: 482, endPoint x: 326, endPoint y: 483, distance: 255.2
click at [326, 483] on div at bounding box center [325, 491] width 24 height 24
drag, startPoint x: 426, startPoint y: 493, endPoint x: 335, endPoint y: 479, distance: 91.4
click at [335, 487] on div at bounding box center [200, 492] width 272 height 10
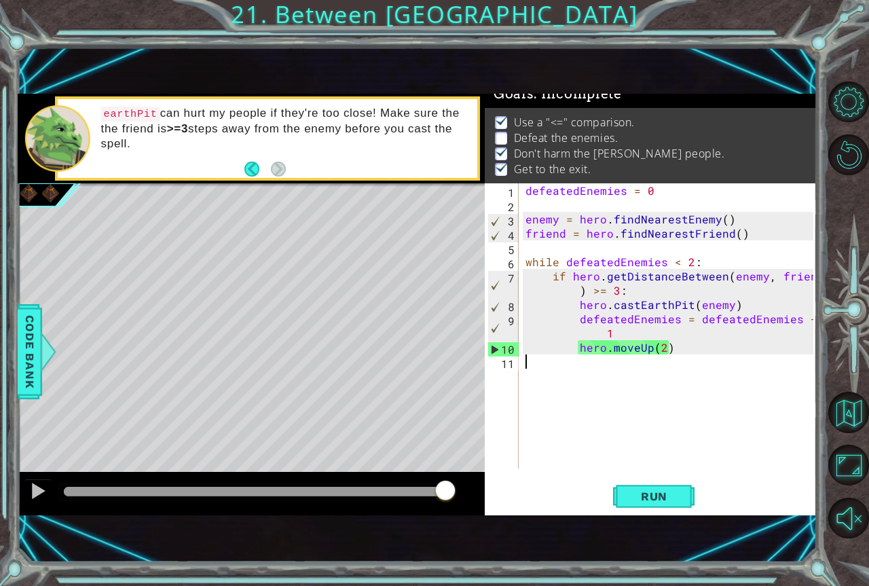
drag, startPoint x: 362, startPoint y: 487, endPoint x: 741, endPoint y: 553, distance: 384.3
click at [719, 532] on div "1 ההההההההההההההההההההההההההההההההההההההההההההההההההההההההההההההההההההההההההההה…" at bounding box center [418, 304] width 800 height 515
click at [666, 504] on button "Run" at bounding box center [653, 496] width 81 height 33
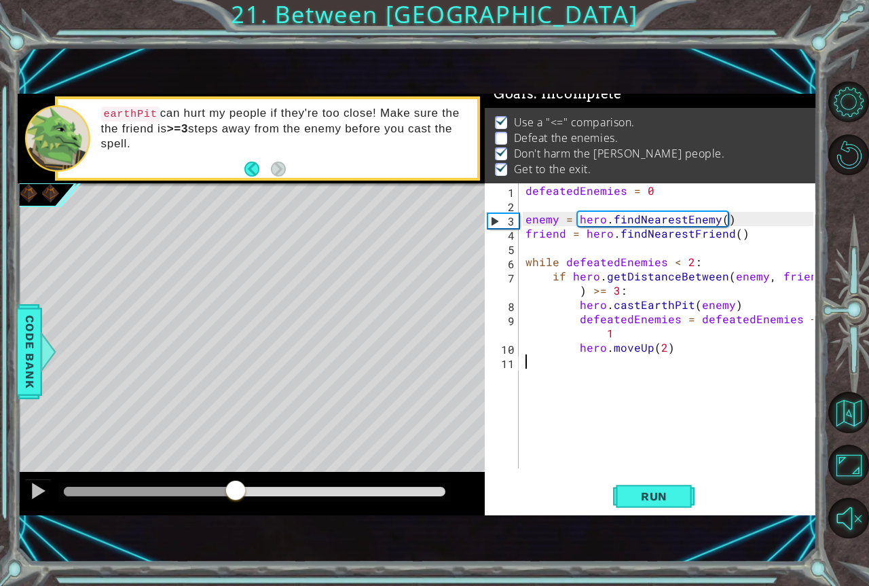
click at [54, 423] on div "methods hero moveUp() moveDown() moveLeft() moveRight() sneakUp() sneakDown() s…" at bounding box center [418, 305] width 800 height 422
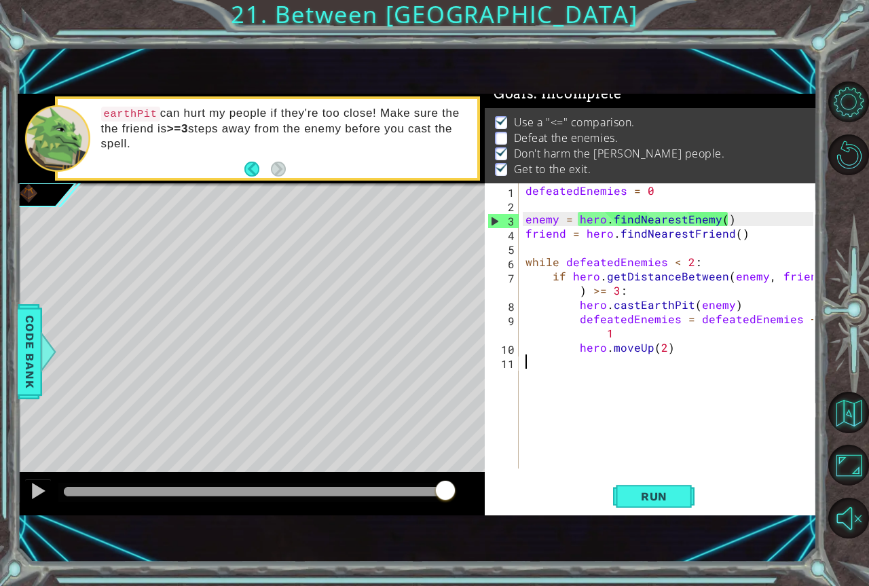
drag, startPoint x: 92, startPoint y: 489, endPoint x: 605, endPoint y: 533, distance: 515.0
click at [586, 530] on div "1 ההההההההההההההההההההההההההההההההההההההההההההההההההההההההההההההההההההההההההההה…" at bounding box center [418, 304] width 800 height 515
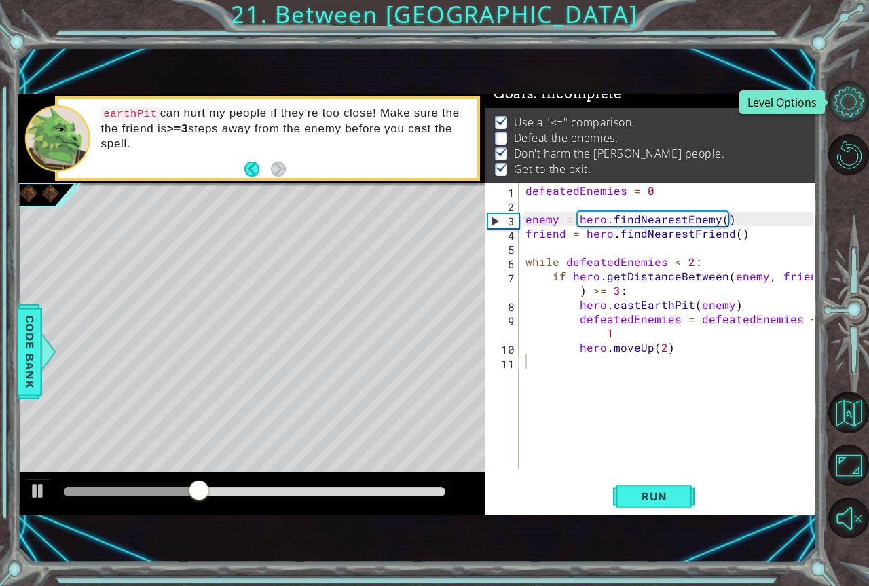
click at [867, 102] on button "Level Options" at bounding box center [848, 101] width 41 height 41
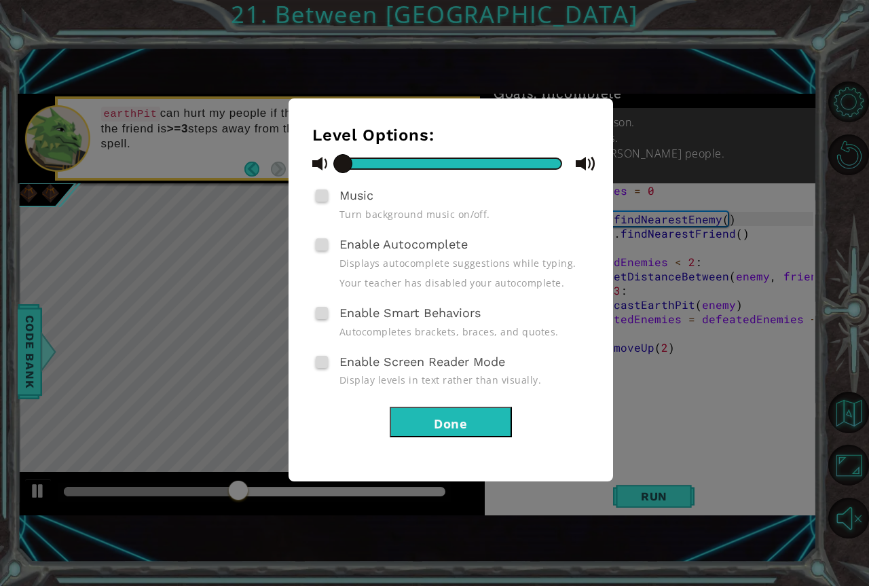
click at [439, 427] on button "Done" at bounding box center [451, 422] width 122 height 31
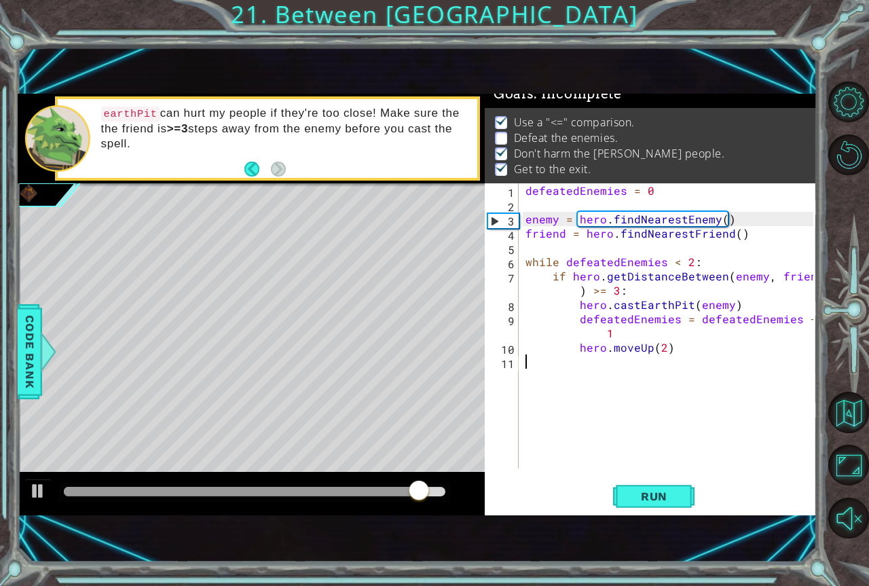
click at [757, 318] on div "defeatedEnemies = 0 enemy = hero . findNearestEnemy ( ) friend = hero . findNea…" at bounding box center [671, 340] width 297 height 314
click at [709, 293] on div "defeatedEnemies = 0 enemy = hero . findNearestEnemy ( ) friend = hero . findNea…" at bounding box center [671, 340] width 297 height 314
click at [713, 306] on div "defeatedEnemies = 0 enemy = hero . findNearestEnemy ( ) friend = hero . findNea…" at bounding box center [671, 340] width 297 height 314
click at [734, 306] on div "defeatedEnemies = 0 enemy = hero . findNearestEnemy ( ) friend = hero . findNea…" at bounding box center [671, 340] width 297 height 314
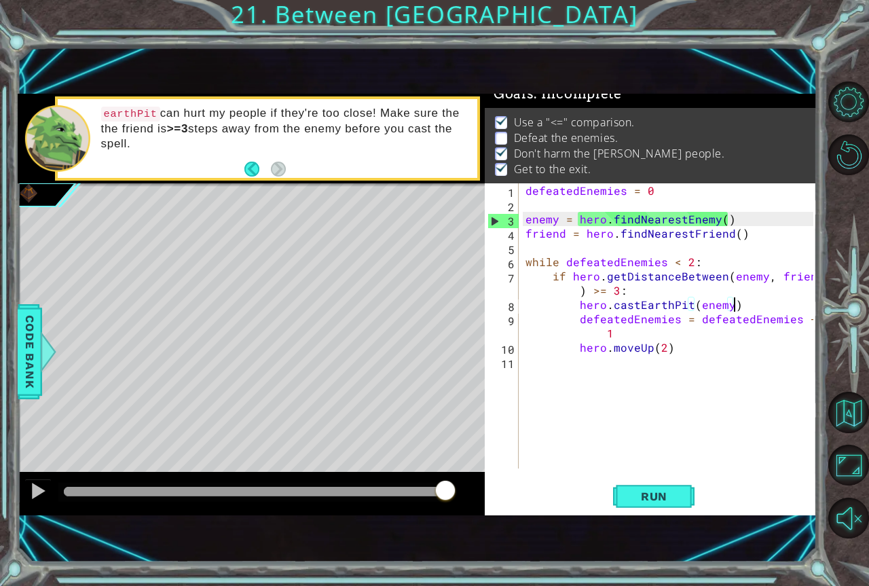
click at [734, 306] on div "defeatedEnemies = 0 enemy = hero . findNearestEnemy ( ) friend = hero . findNea…" at bounding box center [671, 340] width 297 height 314
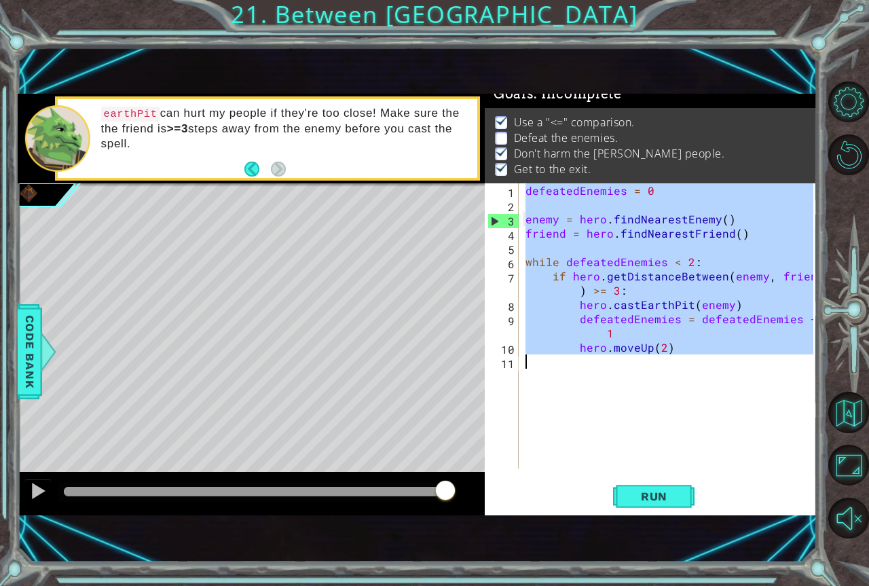
click at [734, 305] on div "defeatedEnemies = 0 enemy = hero . findNearestEnemy ( ) friend = hero . findNea…" at bounding box center [671, 340] width 297 height 314
type textarea "hero.castEarthPit(enemy)"
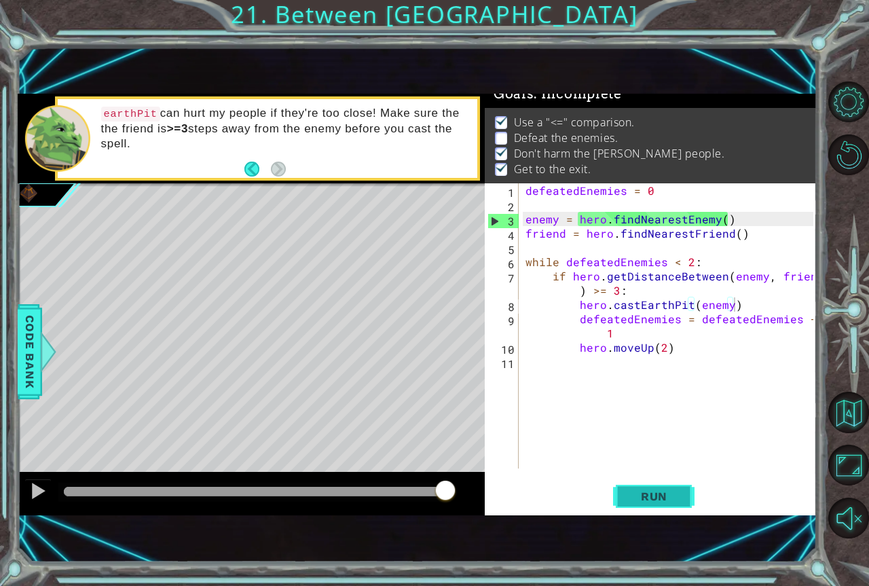
drag, startPoint x: 665, startPoint y: 476, endPoint x: 662, endPoint y: 499, distance: 23.2
click at [662, 499] on div "hero.castEarthPit(enemy) 1 2 3 4 5 6 7 8 9 10 11 defeatedEnemies = 0 enemy = he…" at bounding box center [651, 349] width 332 height 332
click at [643, 498] on span "Run" at bounding box center [654, 496] width 54 height 14
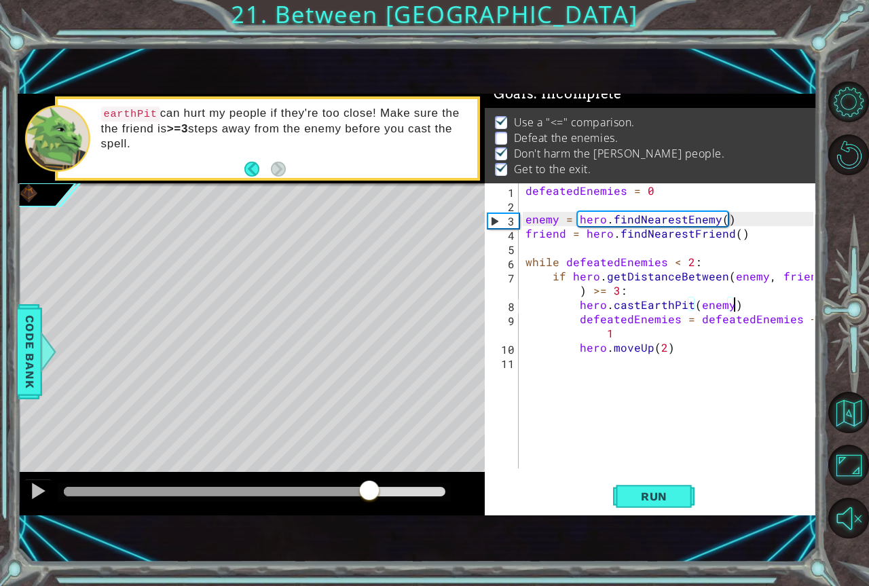
click at [369, 434] on div "methods hero moveUp() moveDown() moveLeft() moveRight() sneakUp() sneakDown() s…" at bounding box center [418, 305] width 800 height 422
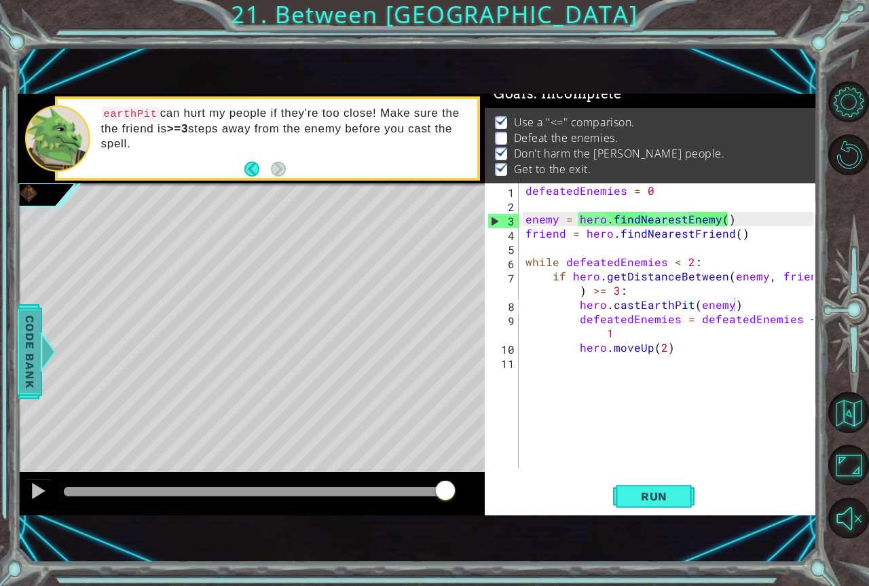
drag, startPoint x: 26, startPoint y: 347, endPoint x: 37, endPoint y: 340, distance: 12.8
click at [28, 345] on span "Code Bank" at bounding box center [30, 351] width 22 height 83
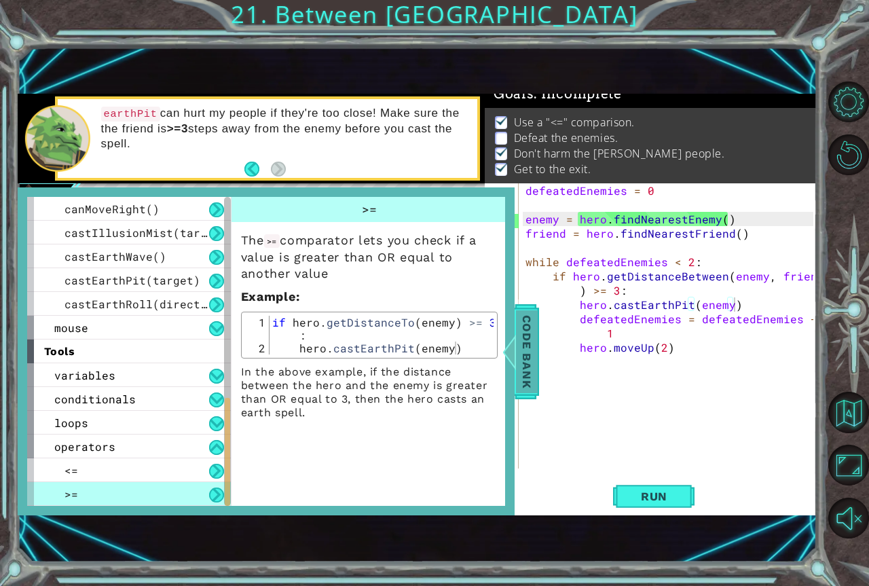
drag, startPoint x: 527, startPoint y: 354, endPoint x: 487, endPoint y: 369, distance: 42.7
click at [525, 355] on span "Code Bank" at bounding box center [527, 351] width 22 height 83
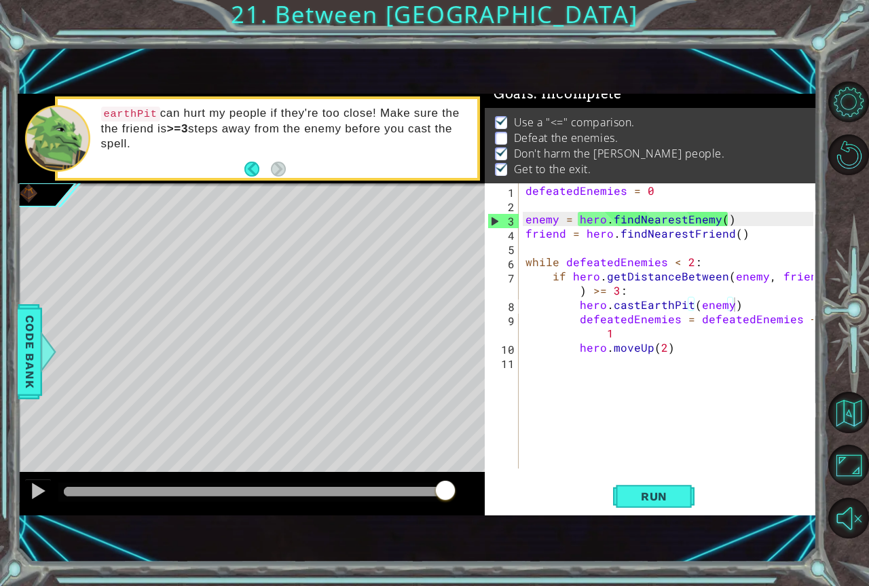
drag, startPoint x: 724, startPoint y: 364, endPoint x: 721, endPoint y: 376, distance: 12.5
click at [724, 369] on div "defeatedEnemies = 0 enemy = hero . findNearestEnemy ( ) friend = hero . findNea…" at bounding box center [671, 340] width 297 height 314
click at [659, 495] on span "Run" at bounding box center [654, 496] width 54 height 14
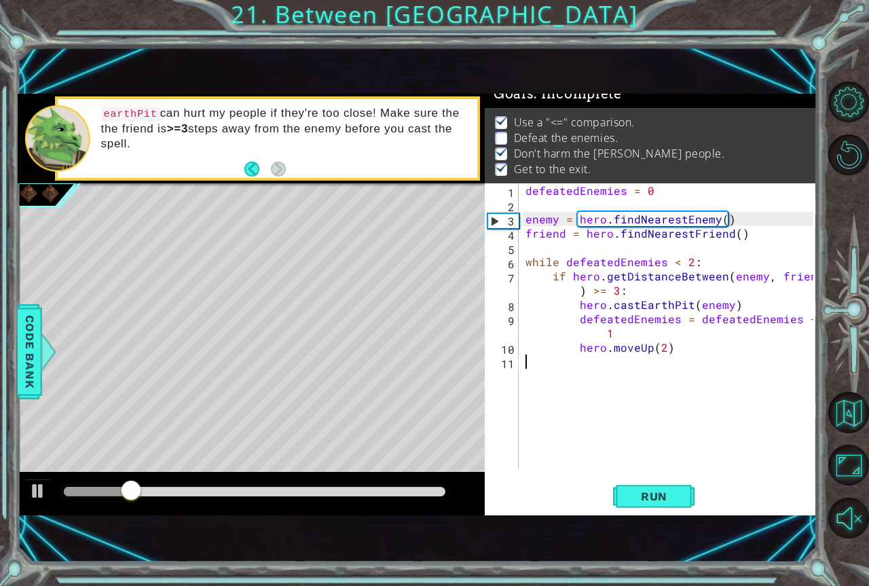
click at [680, 476] on div "1 2 3 4 5 6 7 8 9 10 11 defeatedEnemies = 0 enemy = hero . findNearestEnemy ( )…" at bounding box center [651, 349] width 332 height 332
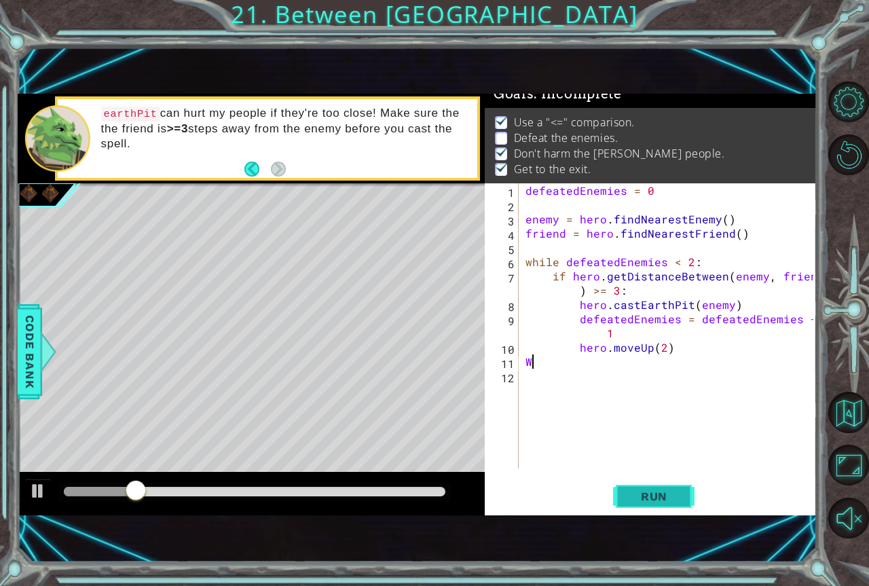
click at [685, 488] on div "W 1 2 3 4 5 6 7 8 9 10 11 12 defeatedEnemies = 0 enemy = hero . findNearestEnem…" at bounding box center [651, 349] width 332 height 332
click at [686, 487] on button "Run" at bounding box center [653, 496] width 81 height 33
type textarea "W"
click at [644, 498] on span "Run" at bounding box center [654, 496] width 54 height 14
type textarea "t"
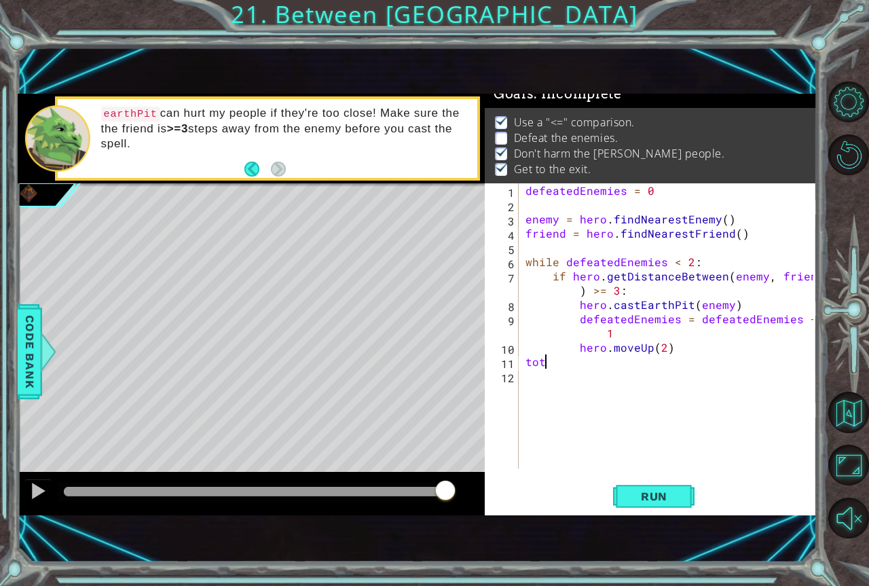
type textarea "totr"
type textarea "Chicken stars"
type textarea "W speed"
click at [630, 503] on button "Run" at bounding box center [653, 496] width 81 height 33
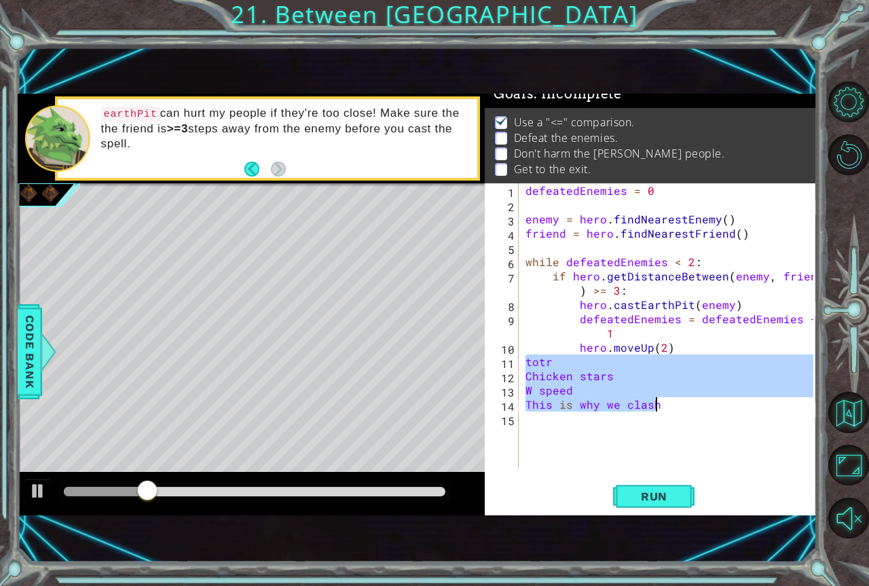
drag, startPoint x: 525, startPoint y: 362, endPoint x: 669, endPoint y: 407, distance: 151.6
click at [669, 407] on div "defeatedEnemies = 0 enemy = hero . findNearestEnemy ( ) friend = hero . findNea…" at bounding box center [671, 340] width 297 height 314
type textarea "W speed This is why we clash"
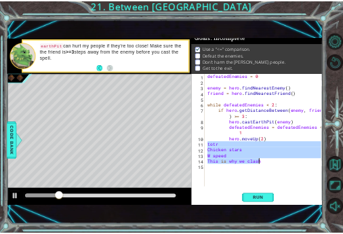
scroll to position [0, 0]
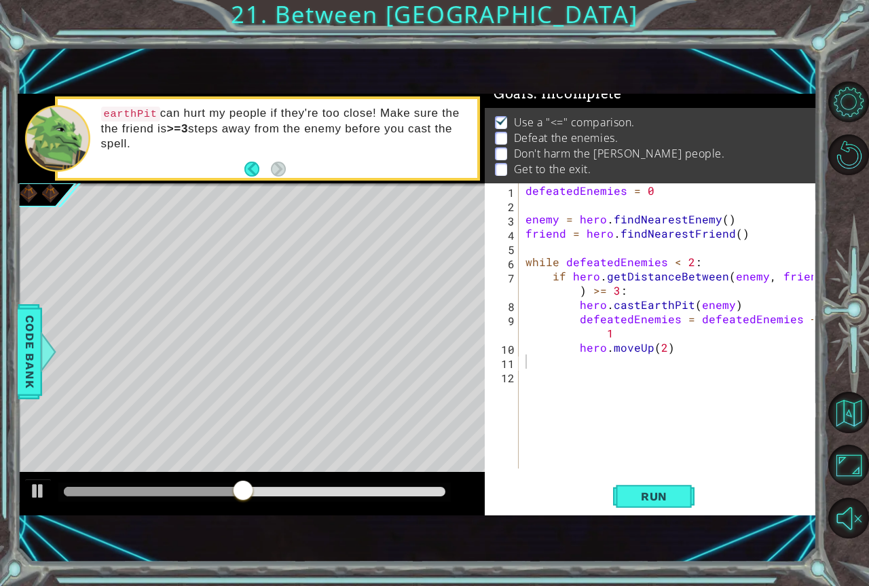
drag, startPoint x: 287, startPoint y: 487, endPoint x: 346, endPoint y: 485, distance: 59.1
click at [345, 485] on div at bounding box center [254, 492] width 392 height 19
drag, startPoint x: 690, startPoint y: 504, endPoint x: 679, endPoint y: 506, distance: 10.9
click at [688, 504] on button "Run" at bounding box center [653, 496] width 81 height 33
click at [675, 508] on button "Run" at bounding box center [653, 496] width 81 height 33
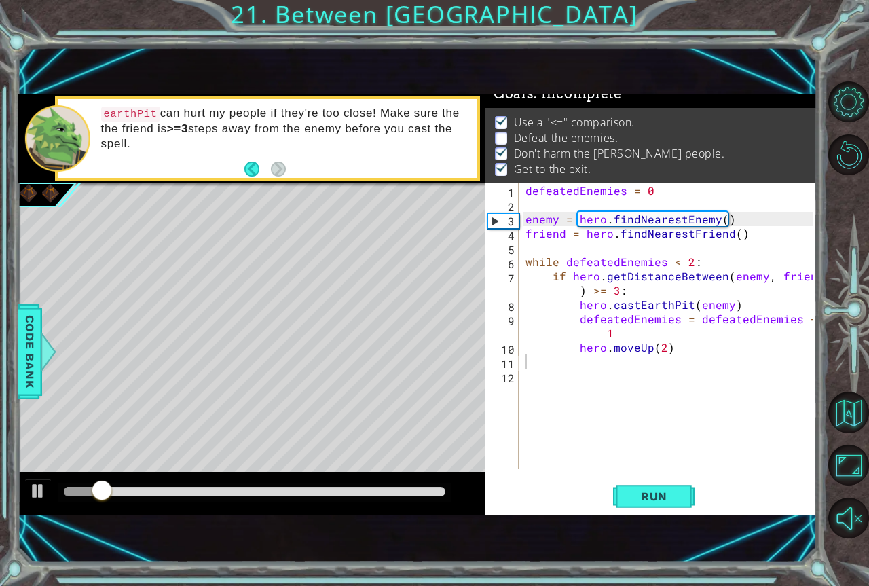
click at [138, 491] on div at bounding box center [254, 492] width 392 height 19
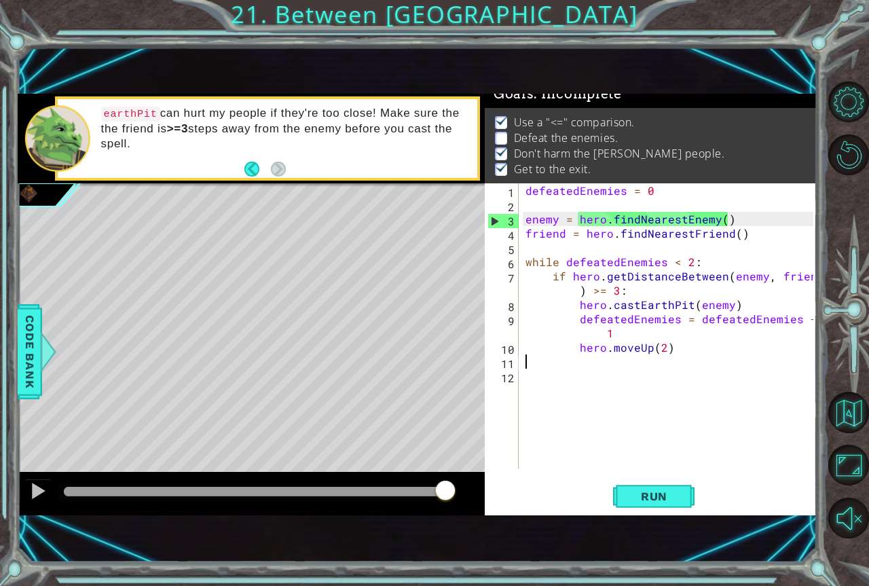
drag, startPoint x: 130, startPoint y: 487, endPoint x: 771, endPoint y: 483, distance: 640.8
click at [771, 483] on div "1 ההההההההההההההההההההההההההההההההההההההההההההההההההההההההההההההההההההההההההההה…" at bounding box center [418, 305] width 800 height 422
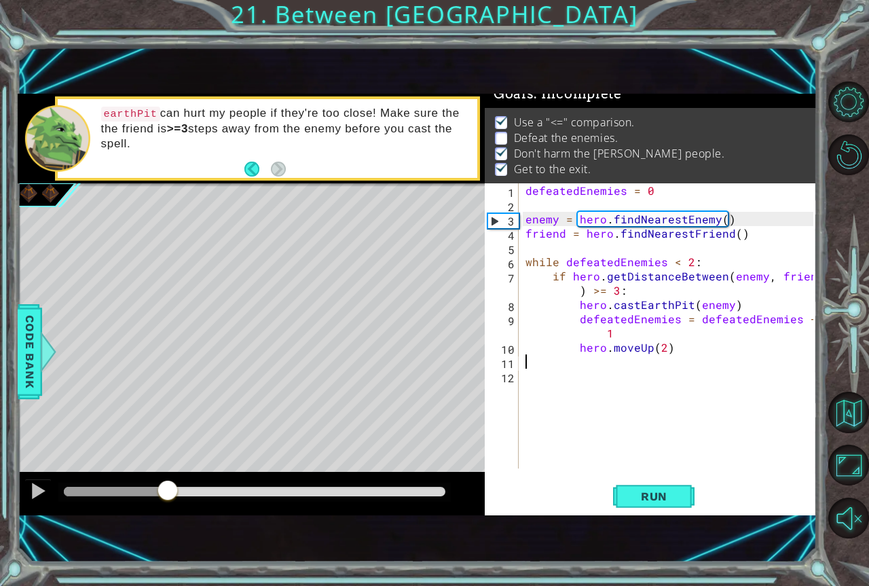
drag, startPoint x: 424, startPoint y: 488, endPoint x: 174, endPoint y: 610, distance: 278.4
click at [174, 585] on html "1 ההההההההההההההההההההההההההההההההההההההההההההההההההההההההההההההההההההההההההההה…" at bounding box center [434, 293] width 869 height 586
drag, startPoint x: 194, startPoint y: 487, endPoint x: 134, endPoint y: 522, distance: 69.6
click at [134, 522] on div "1 ההההההההההההההההההההההההההההההההההההההההההההההההההההההההההההההההההההההההההההה…" at bounding box center [418, 304] width 800 height 515
click at [848, 423] on button "Back to Map" at bounding box center [848, 412] width 41 height 41
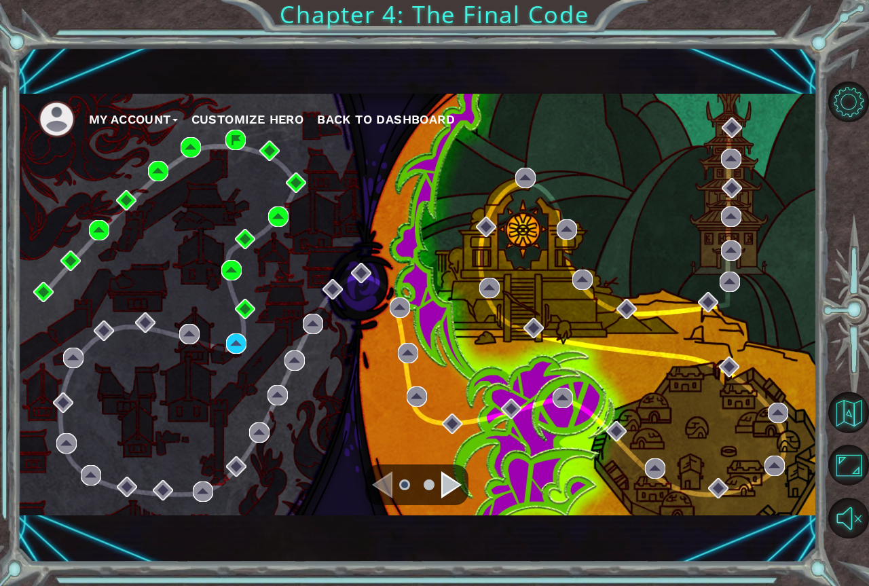
click at [445, 477] on div "Navigate to the next page" at bounding box center [451, 484] width 20 height 27
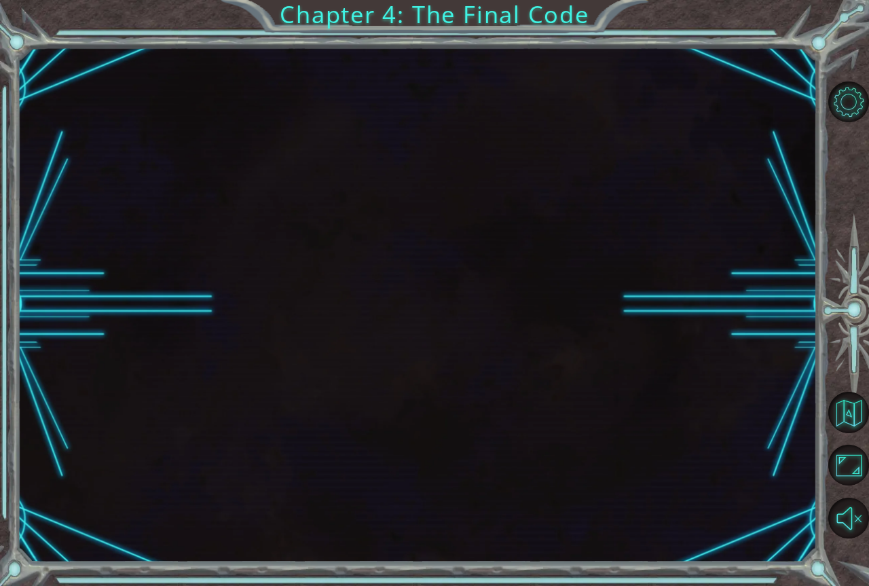
click at [449, 479] on div at bounding box center [418, 304] width 800 height 515
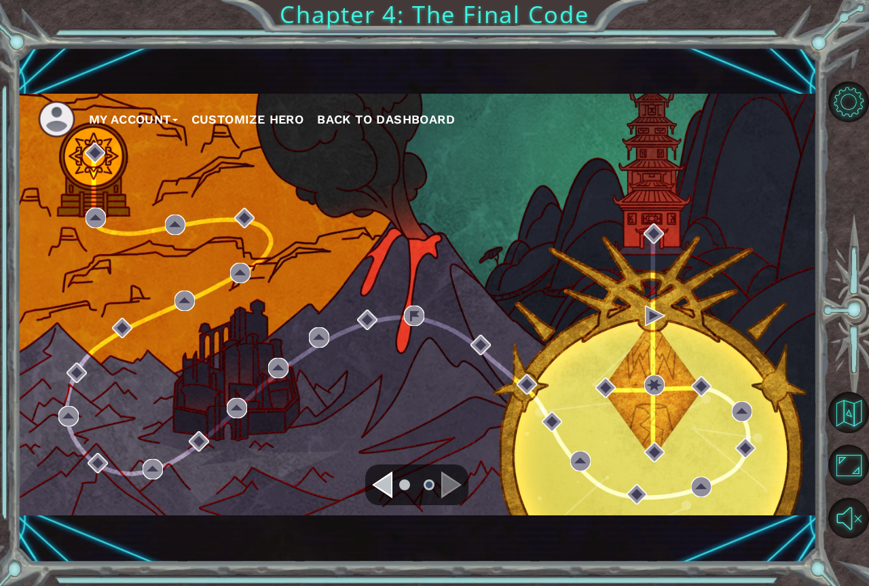
click at [451, 479] on div "Navigate to the next page" at bounding box center [451, 484] width 20 height 27
click at [452, 477] on div "Navigate to the next page" at bounding box center [451, 484] width 20 height 27
click at [378, 479] on div "Navigate to the previous page" at bounding box center [382, 484] width 20 height 27
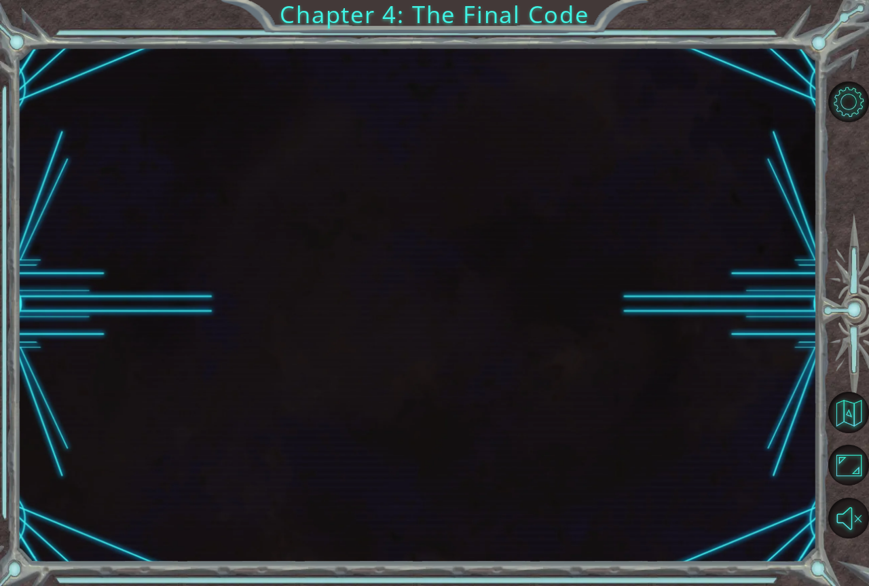
click at [378, 479] on div at bounding box center [418, 304] width 800 height 515
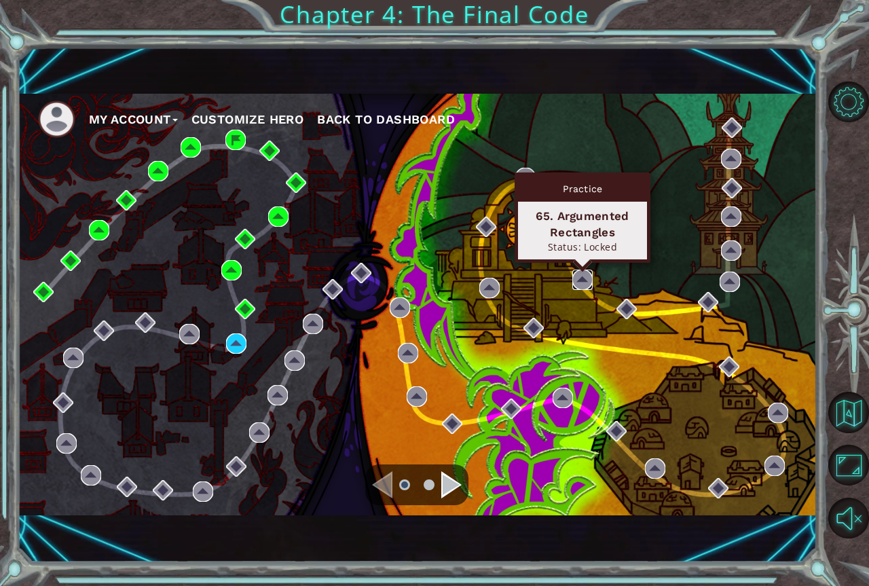
click at [578, 289] on img at bounding box center [582, 279] width 20 height 20
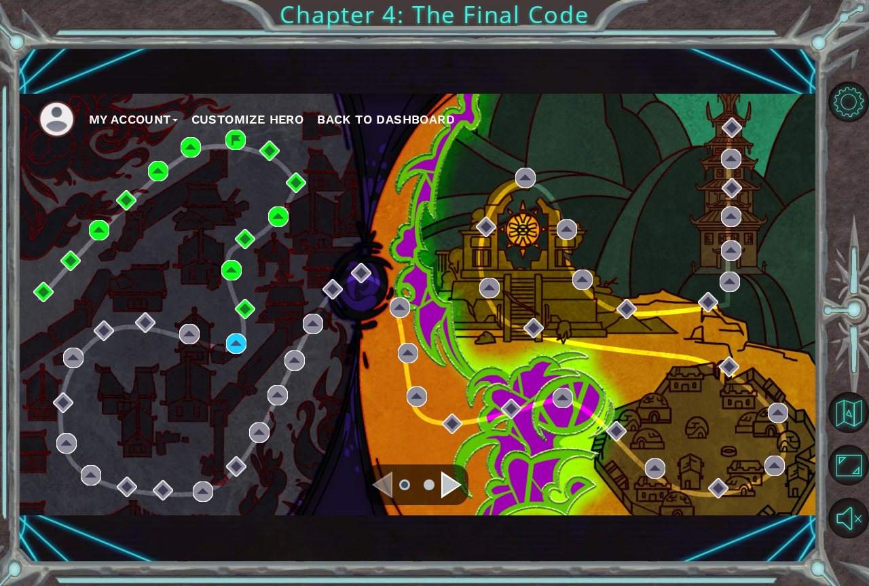
click at [449, 475] on div "Navigate to the next page" at bounding box center [451, 484] width 20 height 27
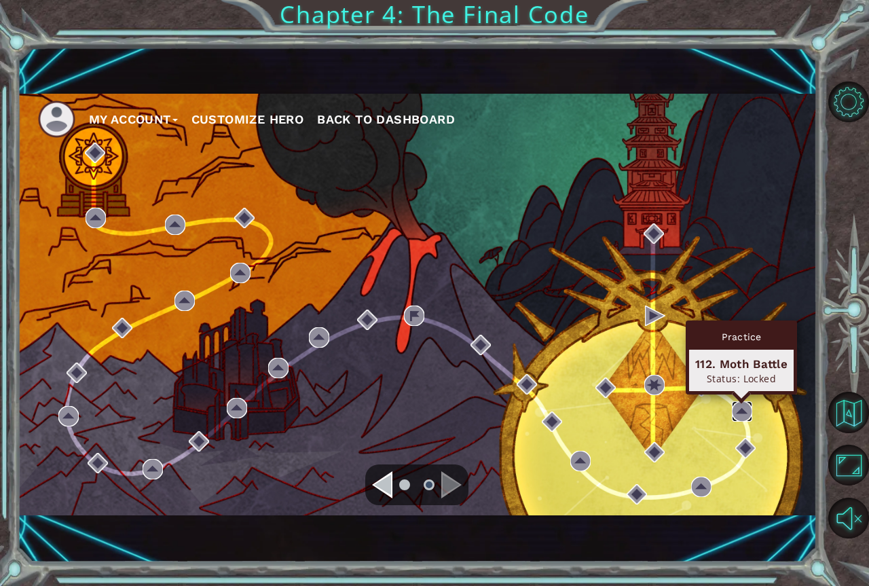
drag, startPoint x: 748, startPoint y: 404, endPoint x: 741, endPoint y: 402, distance: 7.7
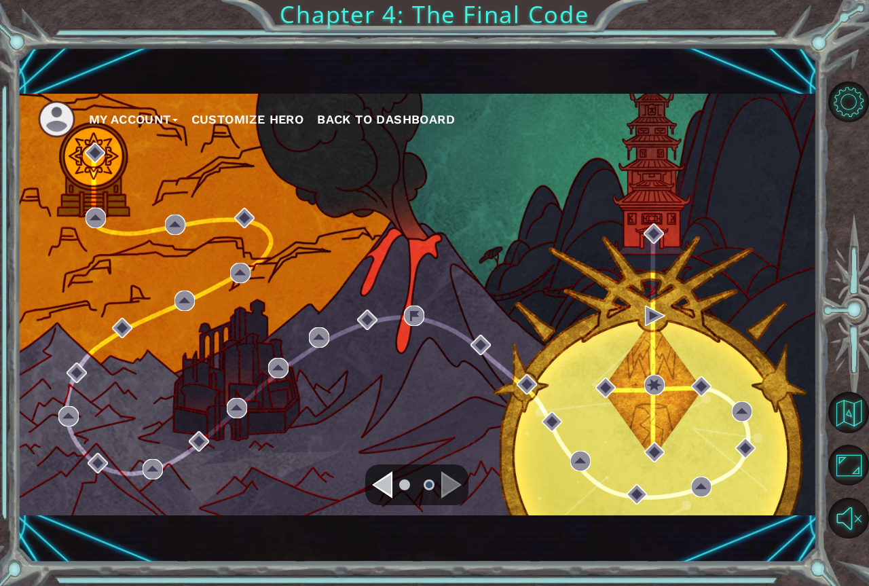
drag, startPoint x: 680, startPoint y: 193, endPoint x: 677, endPoint y: 170, distance: 23.3
drag, startPoint x: 684, startPoint y: 162, endPoint x: 692, endPoint y: 149, distance: 15.3
drag, startPoint x: 693, startPoint y: 149, endPoint x: 643, endPoint y: 192, distance: 66.4
drag, startPoint x: 717, startPoint y: 195, endPoint x: 752, endPoint y: 222, distance: 43.6
click at [752, 222] on div "My Account Customize Hero Back to Dashboard" at bounding box center [418, 305] width 800 height 422
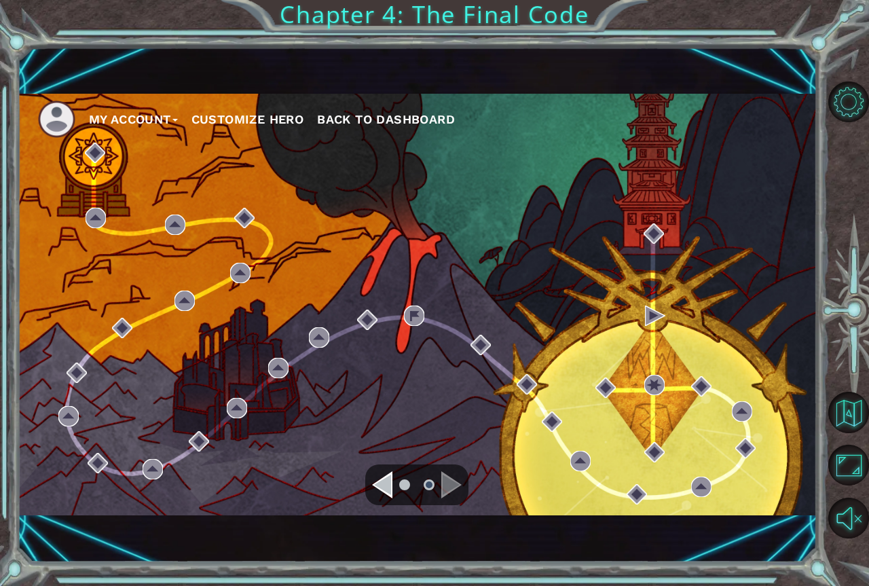
click at [381, 472] on div "Navigate to the previous page" at bounding box center [382, 484] width 20 height 27
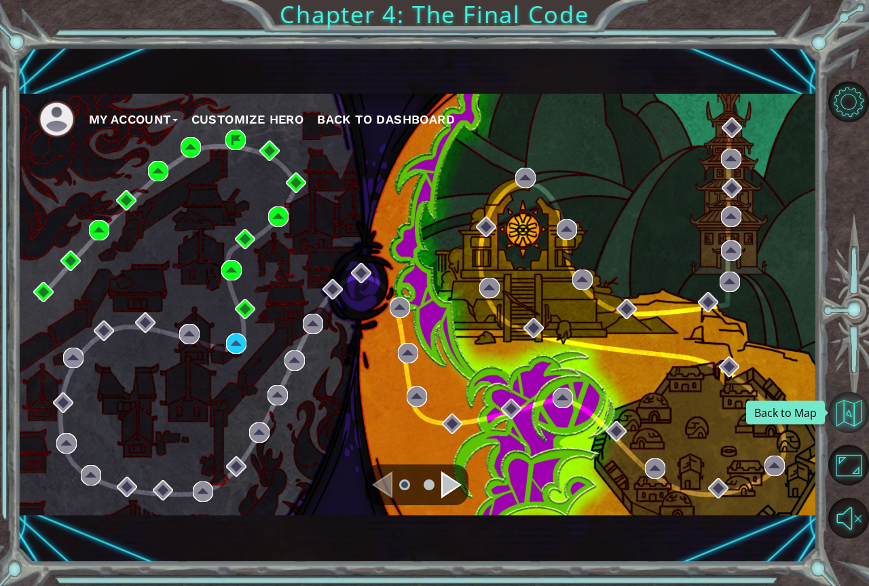
click at [842, 413] on button "Back to Map" at bounding box center [848, 412] width 41 height 41
click at [850, 428] on button "Back to Map" at bounding box center [848, 412] width 41 height 41
click at [851, 436] on link at bounding box center [848, 412] width 39 height 53
click at [410, 121] on span "Back to Dashboard" at bounding box center [386, 119] width 138 height 14
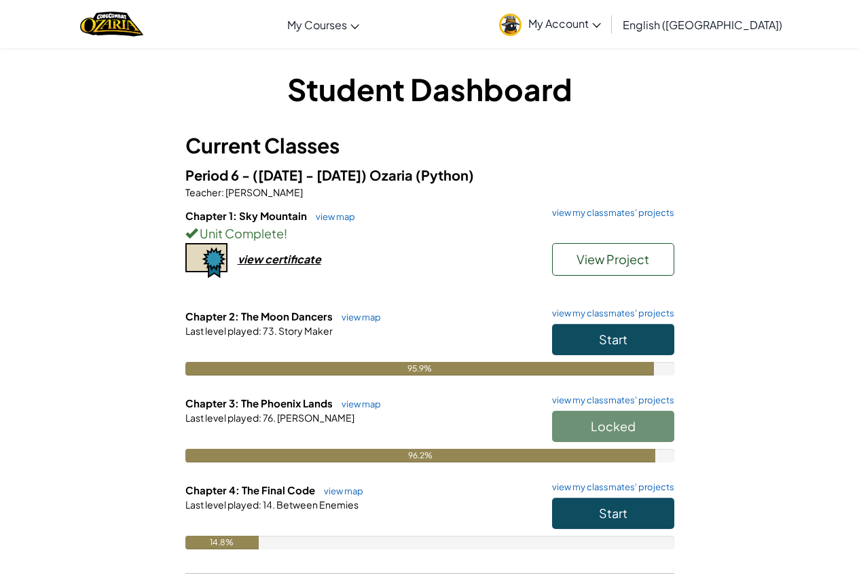
click at [567, 426] on div "Locked" at bounding box center [606, 430] width 136 height 38
click at [598, 391] on div "Chapter 2: The Moon Dancers view map view my classmates' projects Start Last le…" at bounding box center [429, 352] width 489 height 87
click at [593, 398] on link "view my classmates' projects" at bounding box center [609, 400] width 129 height 9
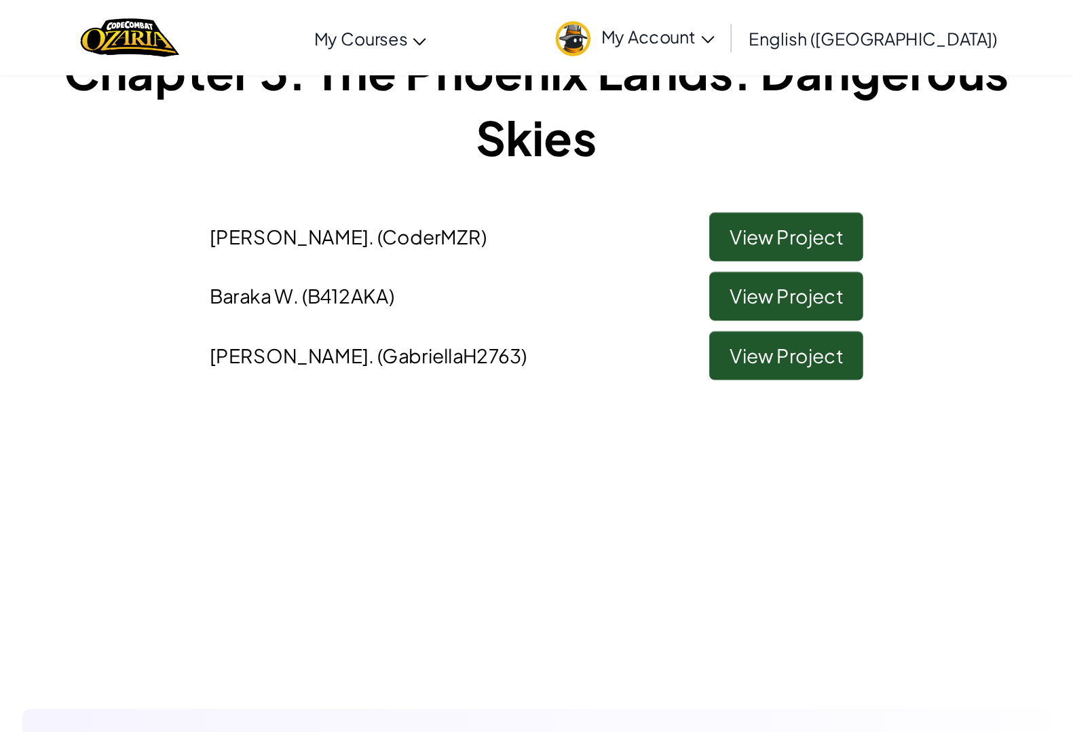
scroll to position [102, 0]
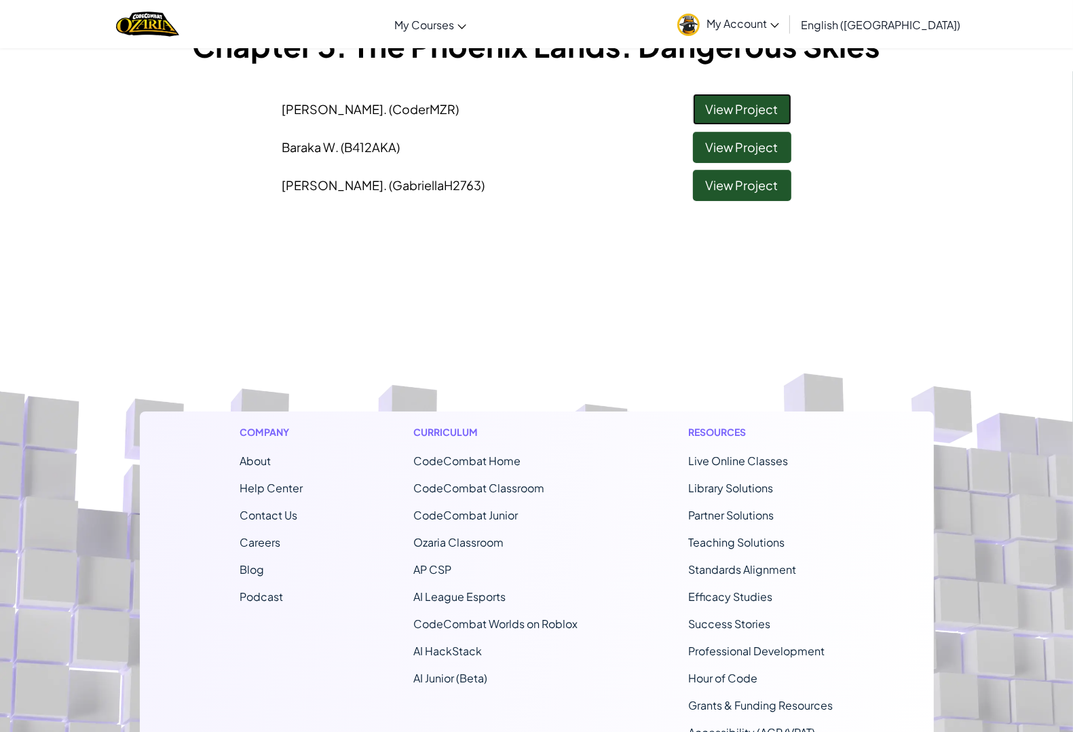
click at [767, 109] on link "View Project" at bounding box center [742, 109] width 98 height 31
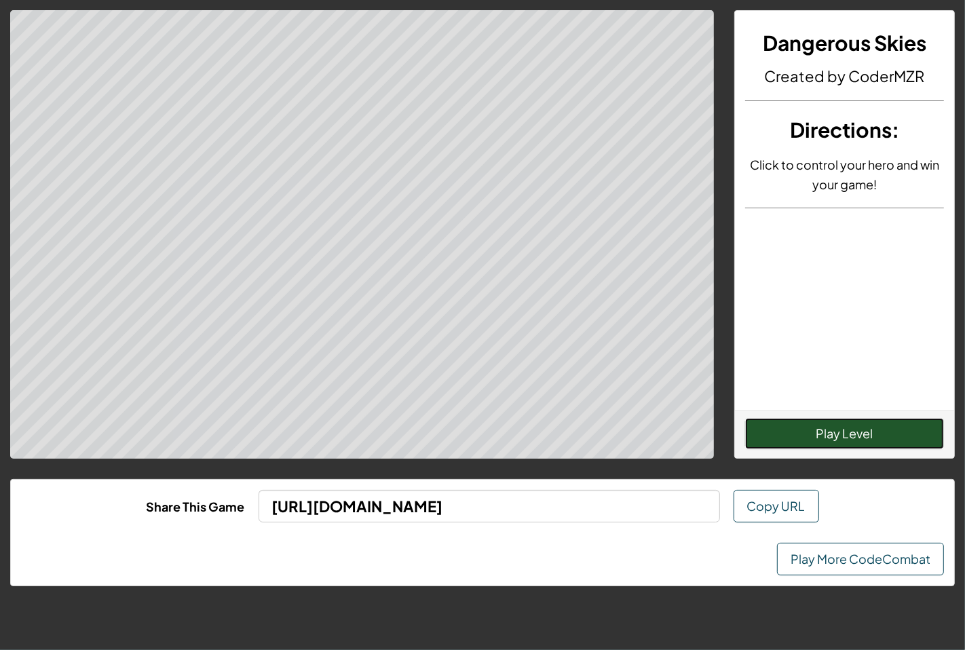
click at [809, 426] on button "Play Level" at bounding box center [845, 433] width 200 height 31
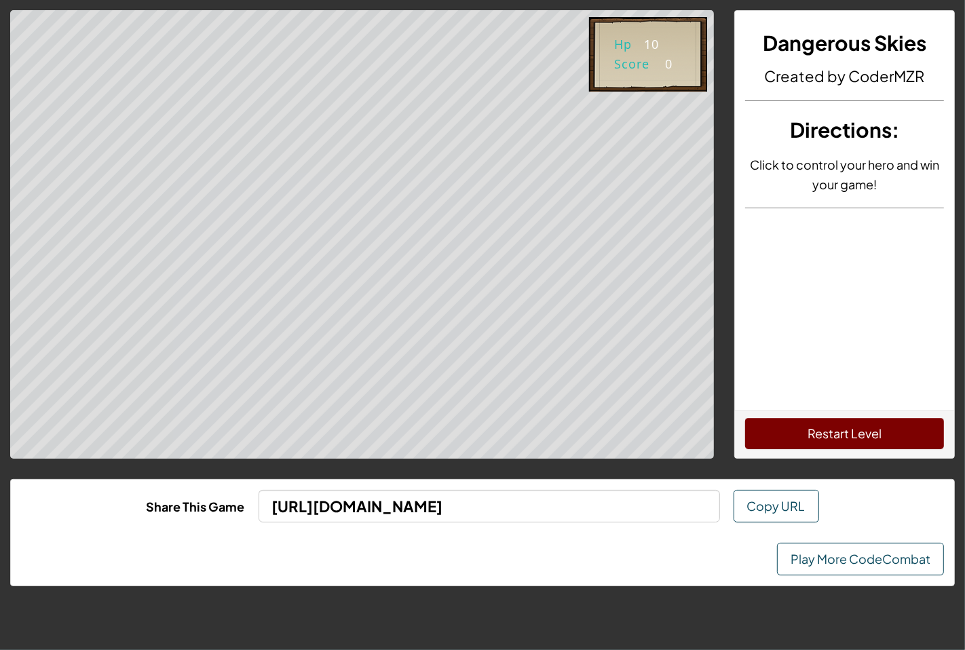
click at [793, 202] on div "Dangerous Skies Created by CoderMZR Directions : Click to control your hero and…" at bounding box center [845, 211] width 220 height 400
drag, startPoint x: 823, startPoint y: 449, endPoint x: 820, endPoint y: 437, distance: 12.0
click at [823, 446] on button "Restart Level" at bounding box center [845, 433] width 200 height 31
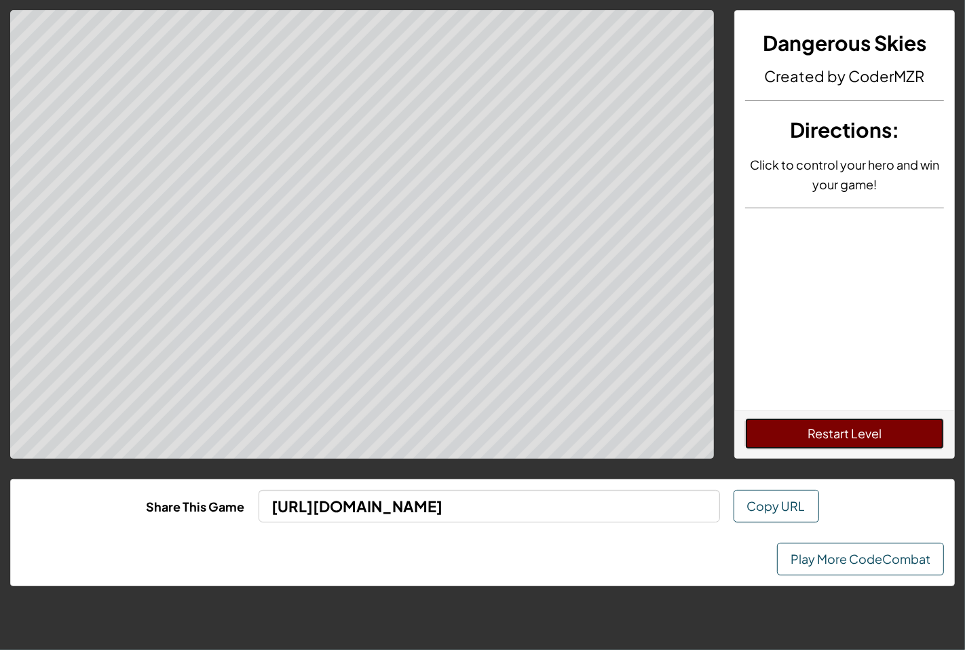
drag, startPoint x: 820, startPoint y: 437, endPoint x: 0, endPoint y: 0, distance: 929.2
click at [819, 434] on button "Restart Level" at bounding box center [845, 433] width 200 height 31
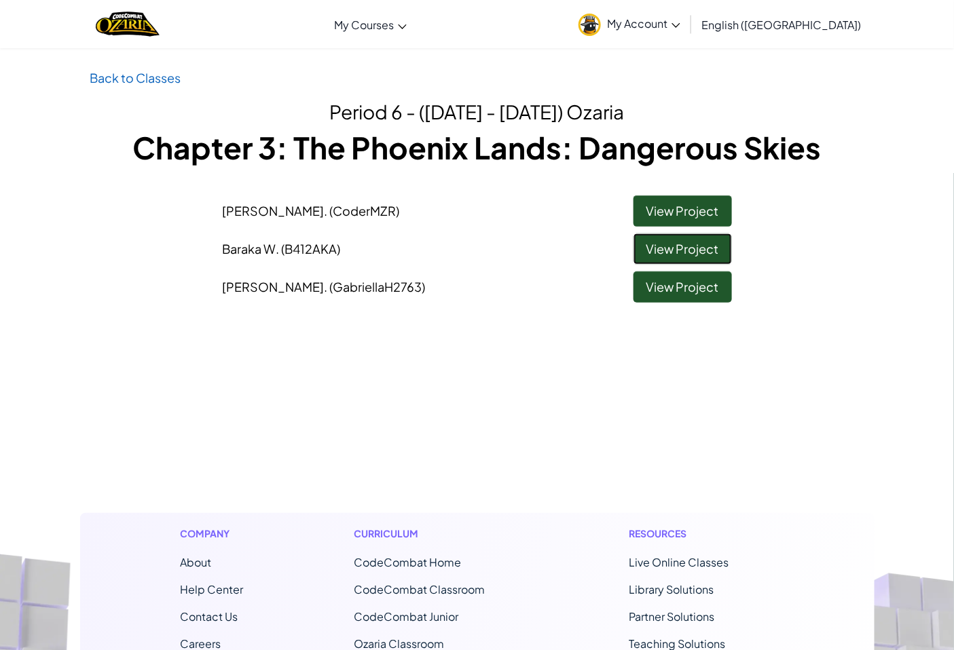
click at [679, 246] on link "View Project" at bounding box center [682, 248] width 98 height 31
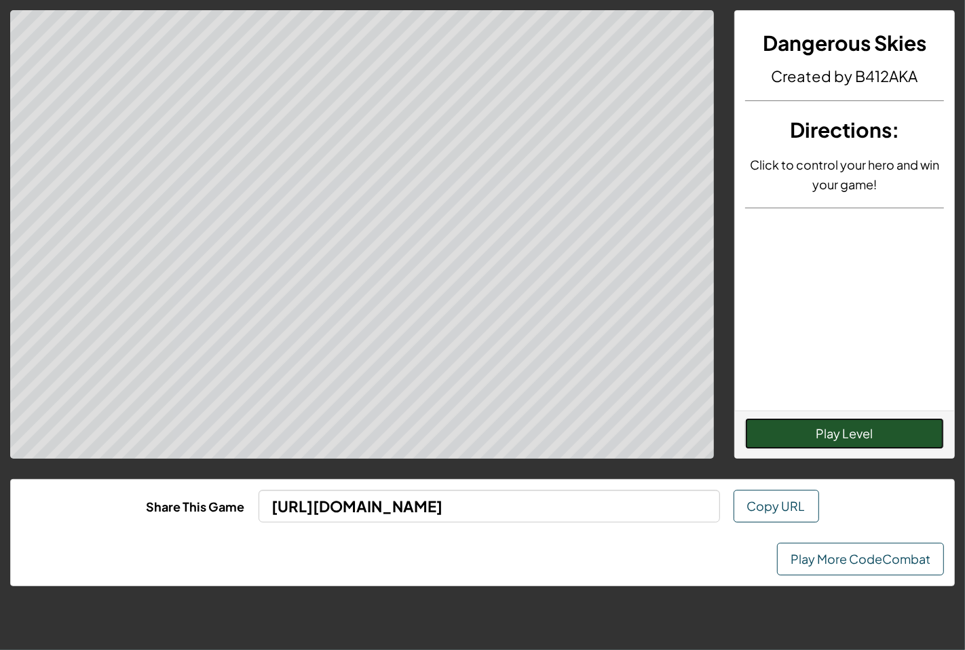
click at [868, 426] on button "Play Level" at bounding box center [845, 433] width 200 height 31
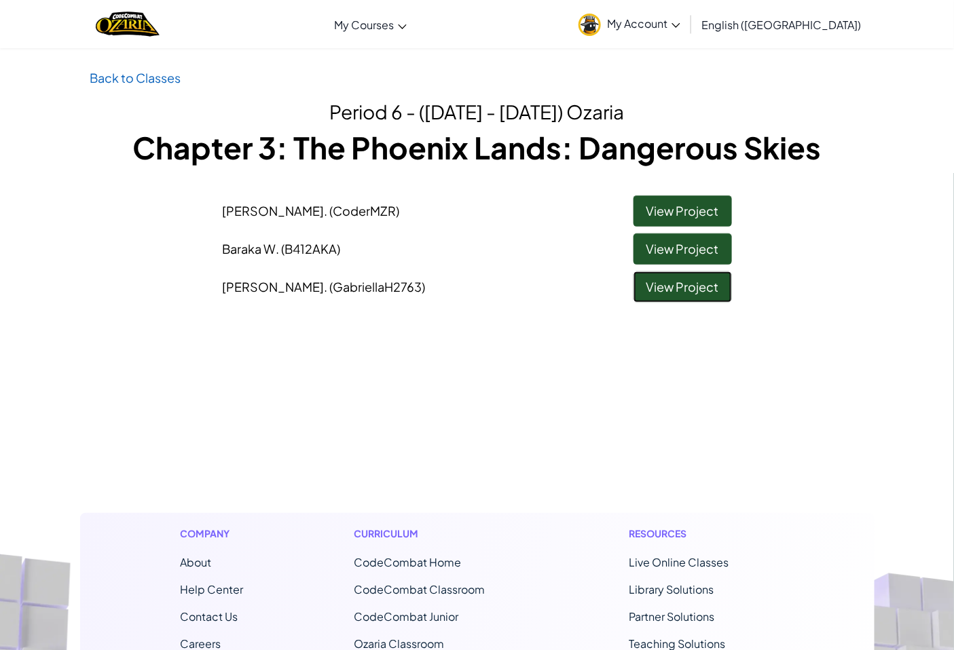
click at [672, 278] on link "View Project" at bounding box center [682, 287] width 98 height 31
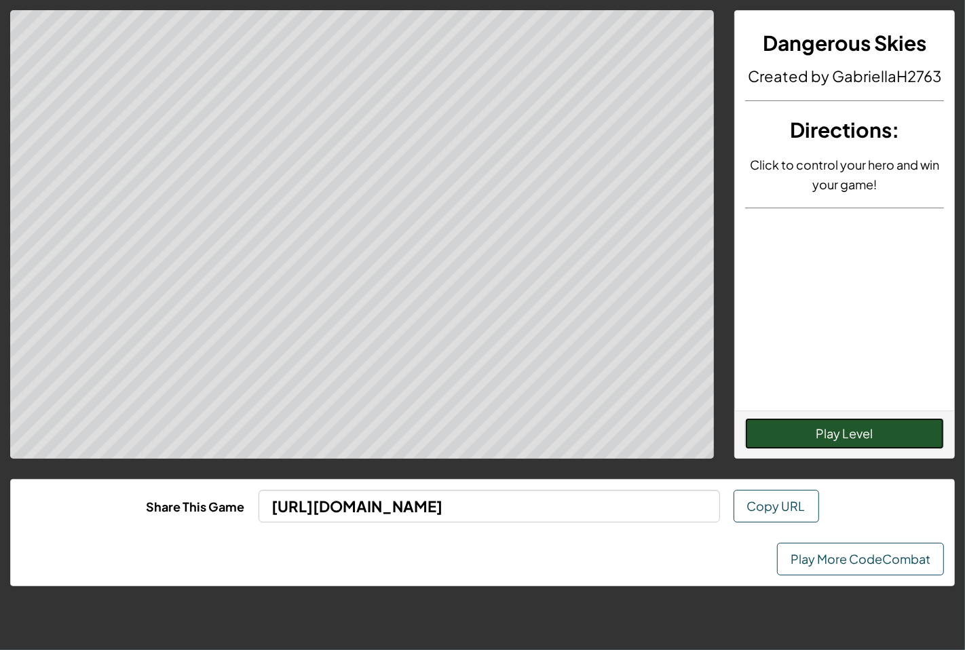
click at [850, 424] on button "Play Level" at bounding box center [845, 433] width 200 height 31
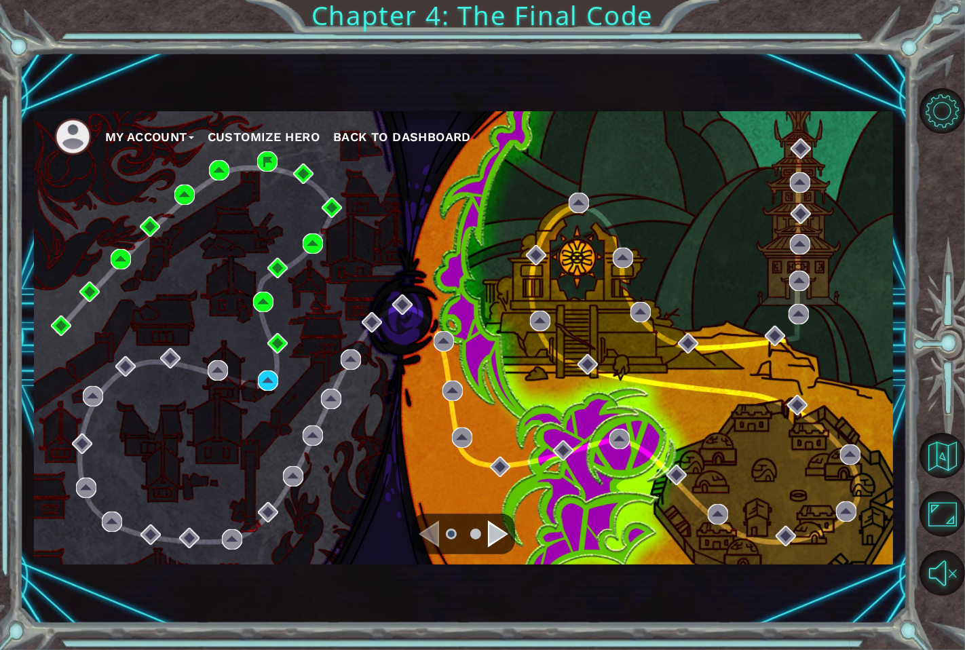
click at [398, 136] on span "Back to Dashboard" at bounding box center [402, 137] width 138 height 14
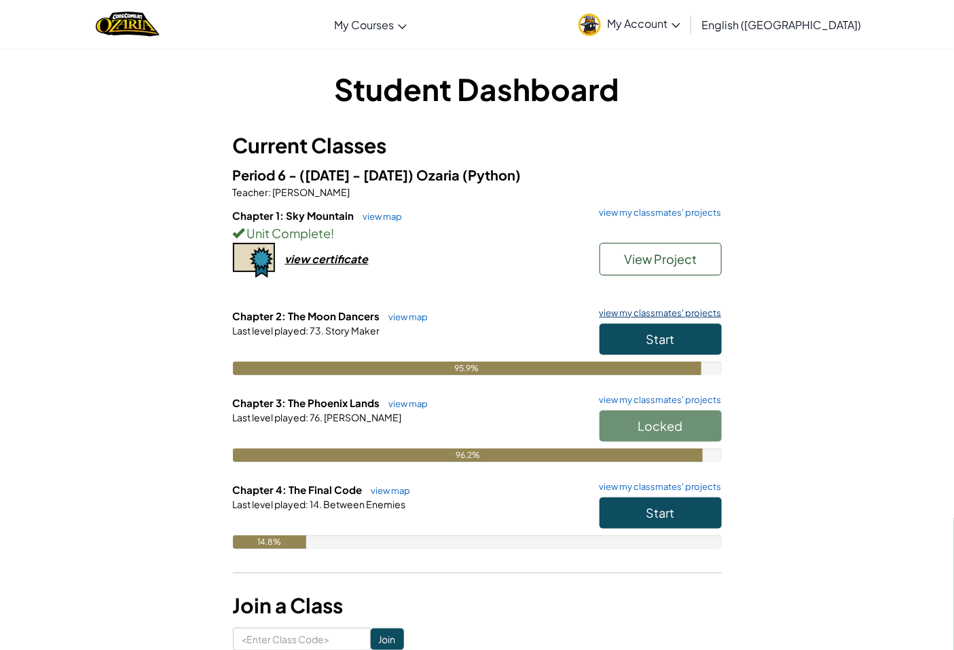
click at [616, 312] on link "view my classmates' projects" at bounding box center [657, 313] width 129 height 9
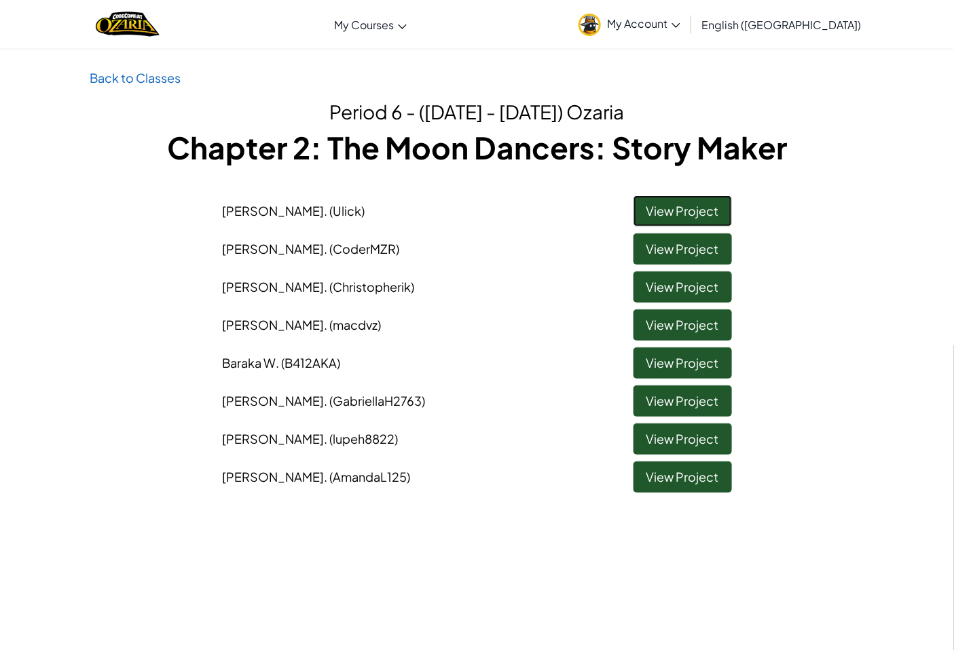
click at [691, 206] on link "View Project" at bounding box center [682, 210] width 98 height 31
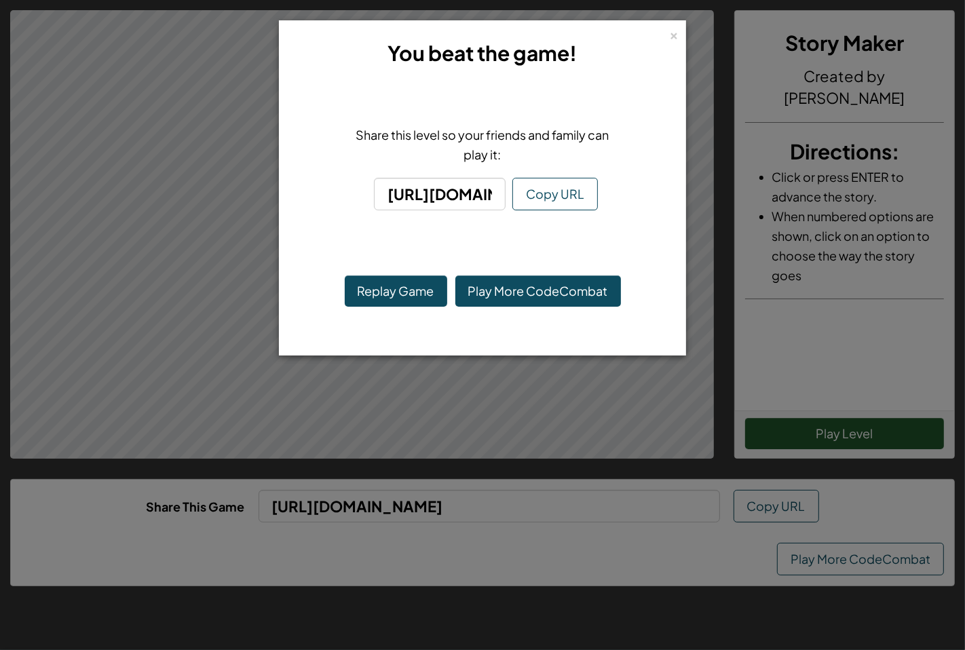
click at [406, 331] on div "Replay Game Play More CodeCombat" at bounding box center [482, 305] width 392 height 86
drag, startPoint x: 403, startPoint y: 233, endPoint x: 396, endPoint y: 244, distance: 13.1
click at [402, 233] on div "Share this level so your friends and family can play it: [URL][DOMAIN_NAME] Cop…" at bounding box center [482, 165] width 392 height 172
drag, startPoint x: 378, startPoint y: 295, endPoint x: 380, endPoint y: 286, distance: 8.4
click at [378, 293] on button "Replay Game" at bounding box center [396, 291] width 102 height 31
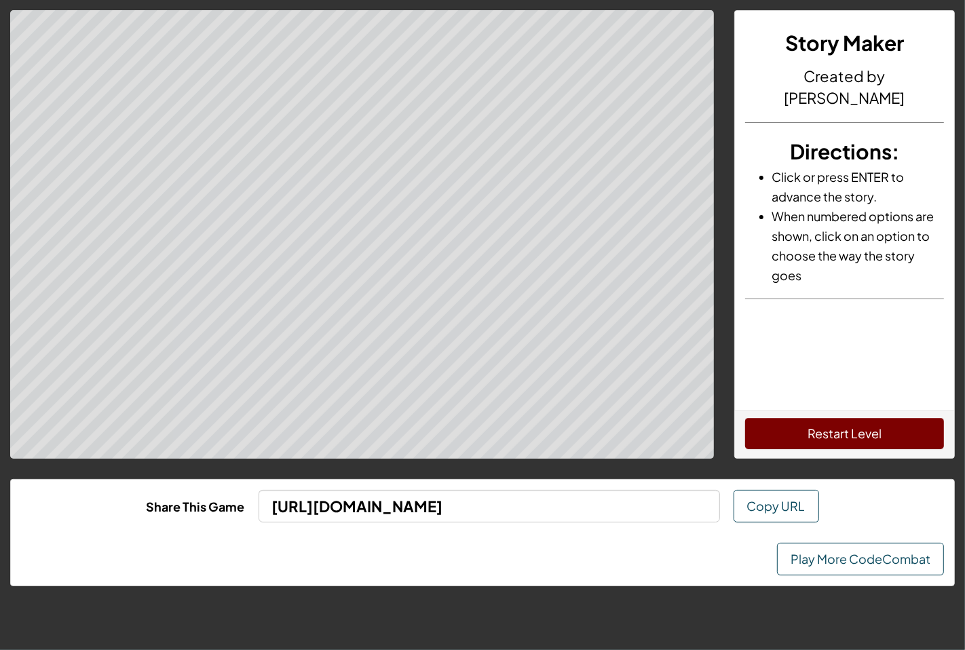
click at [824, 394] on div "Story Maker Created by [PERSON_NAME] Directions : Click or press ENTER to advan…" at bounding box center [845, 211] width 220 height 400
click at [757, 381] on div "Story Maker Created by [PERSON_NAME] Directions : Click or press ENTER to advan…" at bounding box center [845, 211] width 220 height 400
click at [831, 426] on button "Restart Level" at bounding box center [845, 433] width 200 height 31
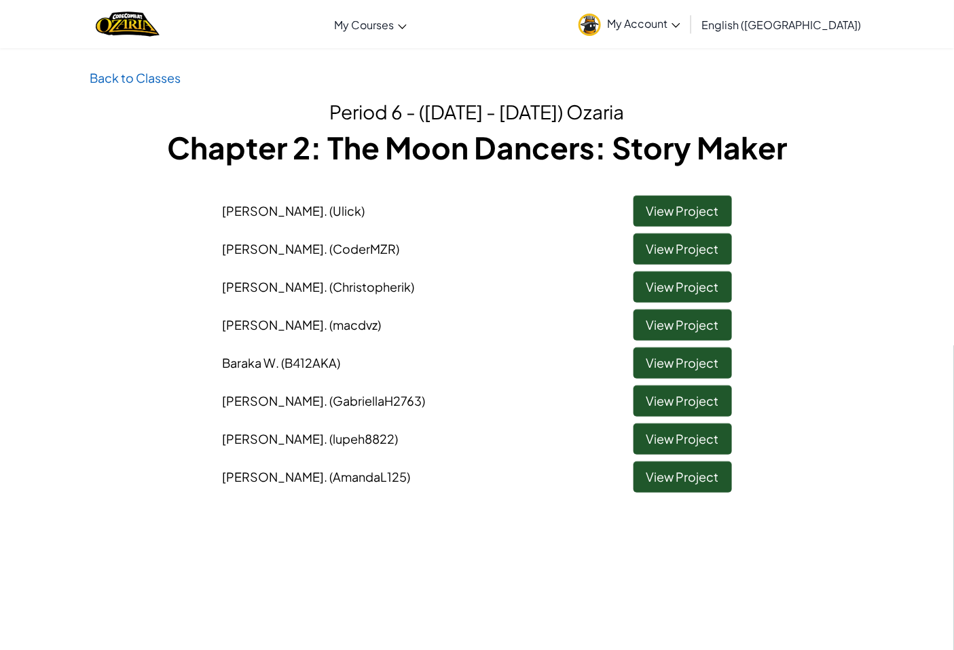
click at [654, 306] on li "[PERSON_NAME] (macdvz) View Project" at bounding box center [476, 322] width 529 height 38
click at [666, 252] on link "View Project" at bounding box center [682, 248] width 98 height 31
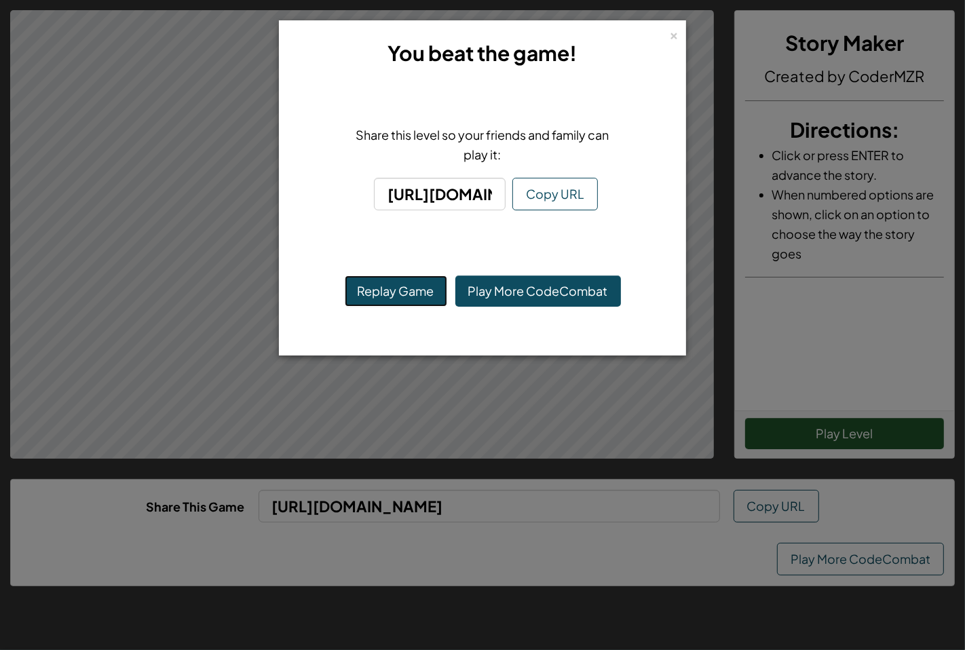
click at [376, 288] on button "Replay Game" at bounding box center [396, 291] width 102 height 31
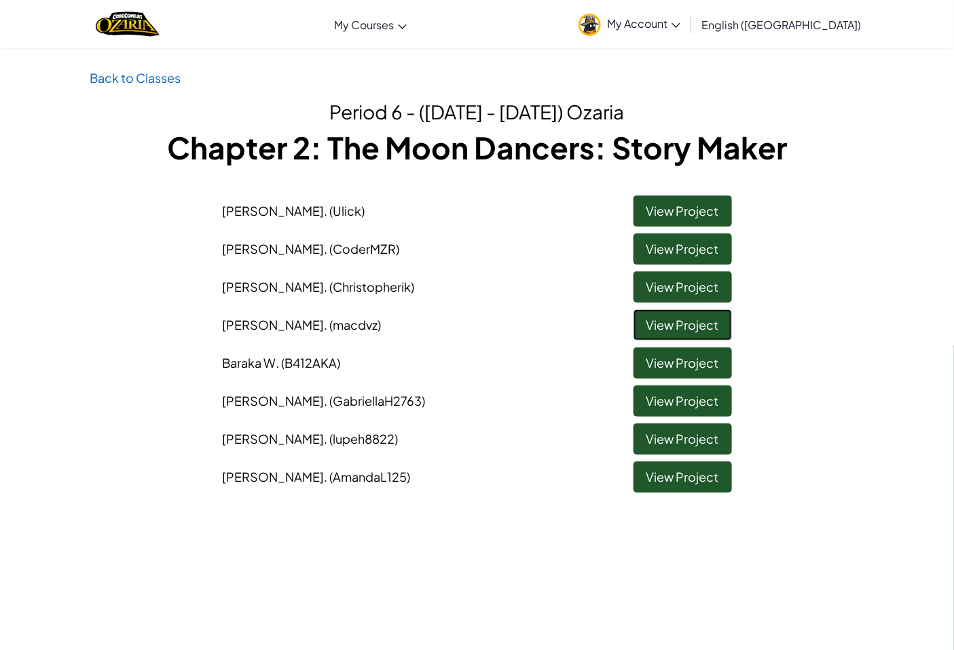
click at [668, 314] on link "View Project" at bounding box center [682, 325] width 98 height 31
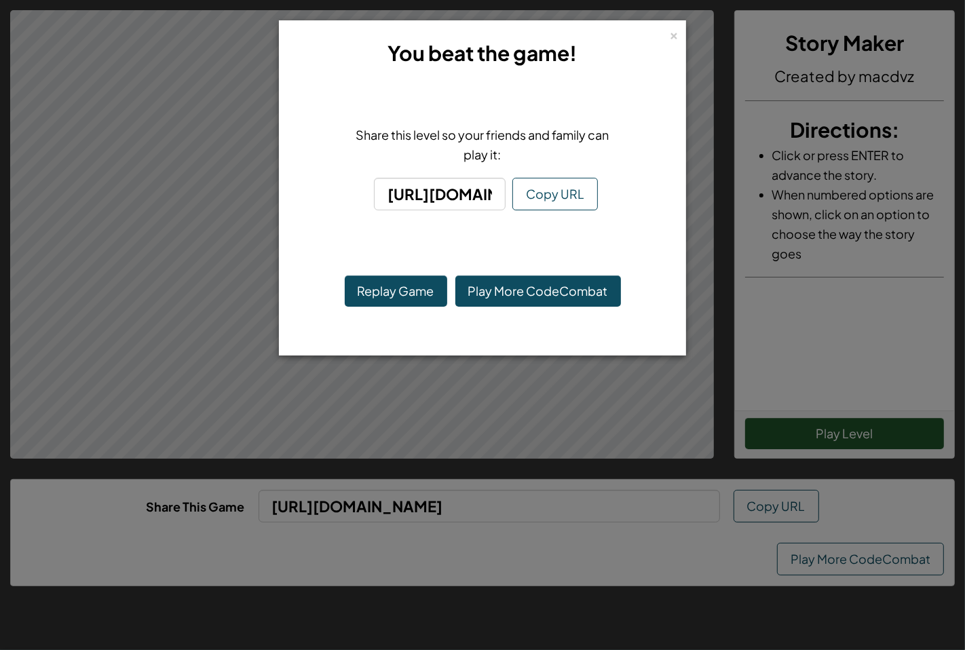
click at [785, 426] on body "Story Maker Created by macdvz Directions : Click or press ENTER to advance the …" at bounding box center [482, 325] width 965 height 650
click at [422, 291] on button "Replay Game" at bounding box center [396, 291] width 102 height 31
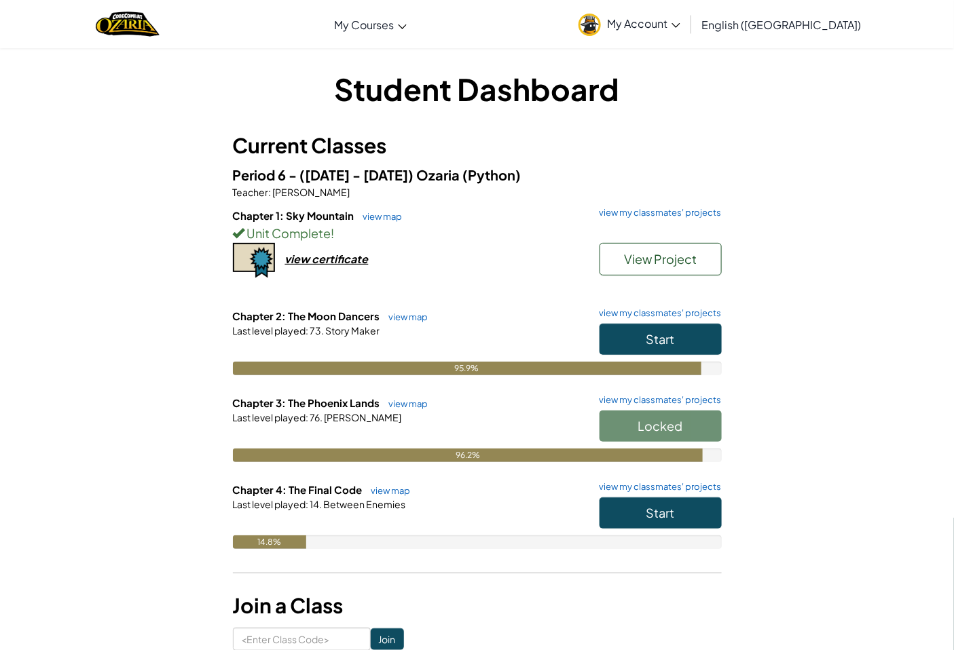
drag, startPoint x: 498, startPoint y: 195, endPoint x: 341, endPoint y: 246, distance: 164.9
click at [341, 246] on div "Chapter 1: Sky Mountain view map view my classmates' projects Unit Complete ! V…" at bounding box center [477, 258] width 489 height 100
drag, startPoint x: 290, startPoint y: 338, endPoint x: 280, endPoint y: 336, distance: 10.4
click at [280, 336] on div "Chapter 2: The Moon Dancers view map view my classmates' projects Start Last le…" at bounding box center [477, 352] width 489 height 87
click at [798, 330] on div "Student Dashboard Current Classes Period 6 - ([DATE] - [DATE]) Ozaria (Python) …" at bounding box center [477, 359] width 794 height 583
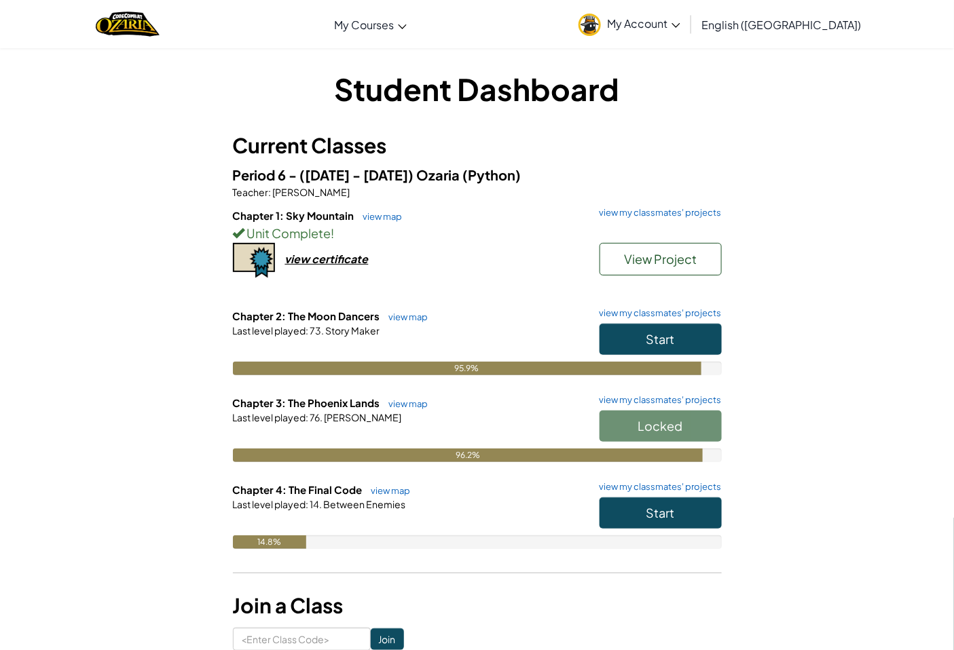
click at [367, 544] on div "14.8%" at bounding box center [477, 543] width 489 height 14
click at [694, 413] on div "Locked" at bounding box center [654, 430] width 136 height 38
drag, startPoint x: 694, startPoint y: 413, endPoint x: 694, endPoint y: 403, distance: 9.5
click at [694, 406] on div "Chapter 3: The Phoenix Lands view map view my classmates' projects Locked Last …" at bounding box center [477, 439] width 489 height 87
click at [443, 355] on div at bounding box center [477, 349] width 489 height 24
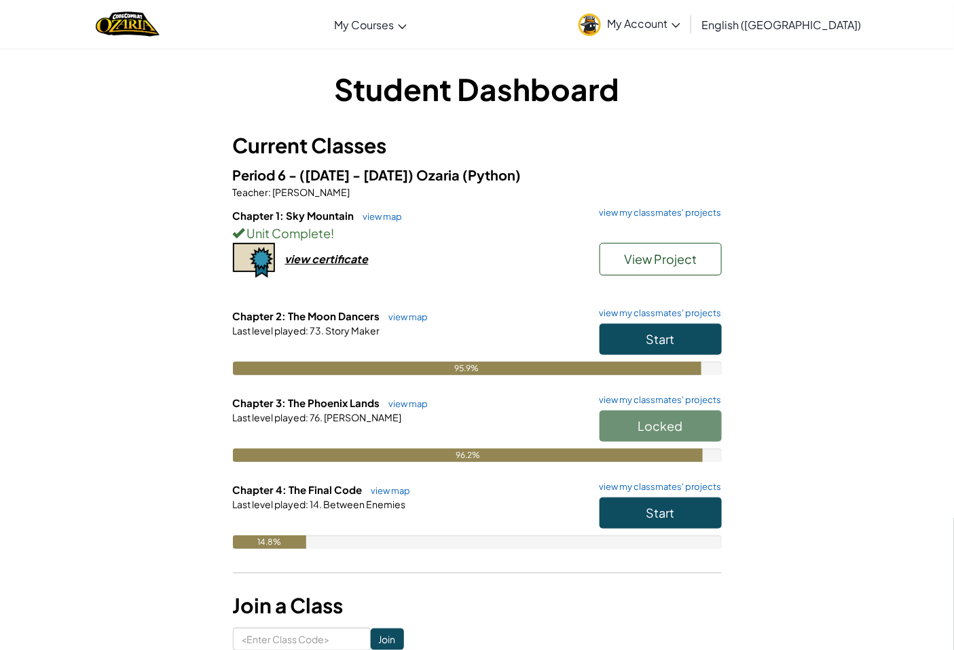
click at [681, 480] on div "Chapter 3: The Phoenix Lands view map view my classmates' projects Locked Last …" at bounding box center [477, 439] width 489 height 87
click at [677, 487] on link "view my classmates' projects" at bounding box center [657, 487] width 129 height 9
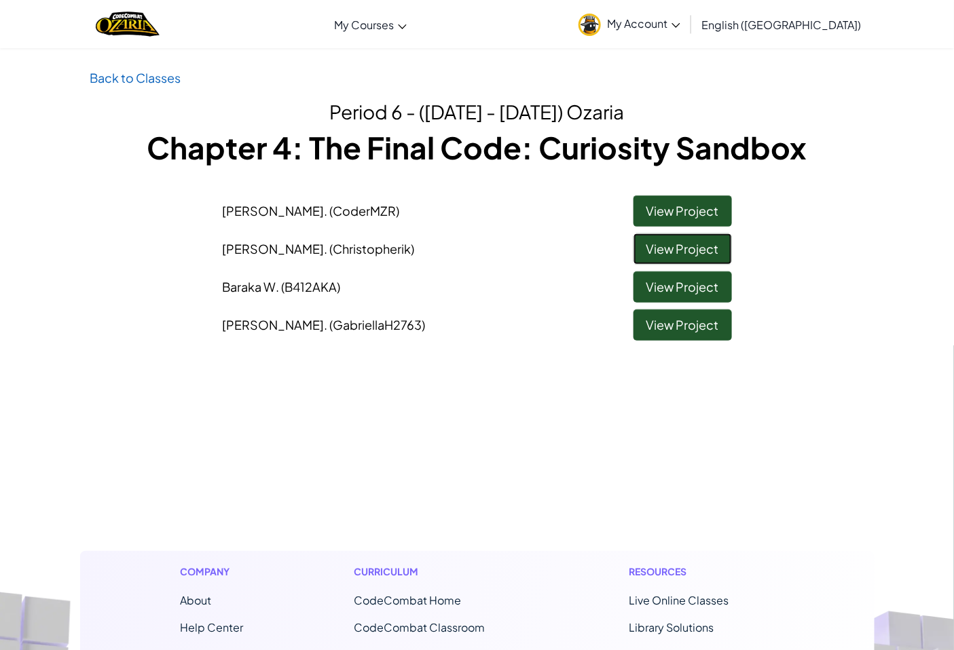
click at [657, 251] on link "View Project" at bounding box center [682, 248] width 98 height 31
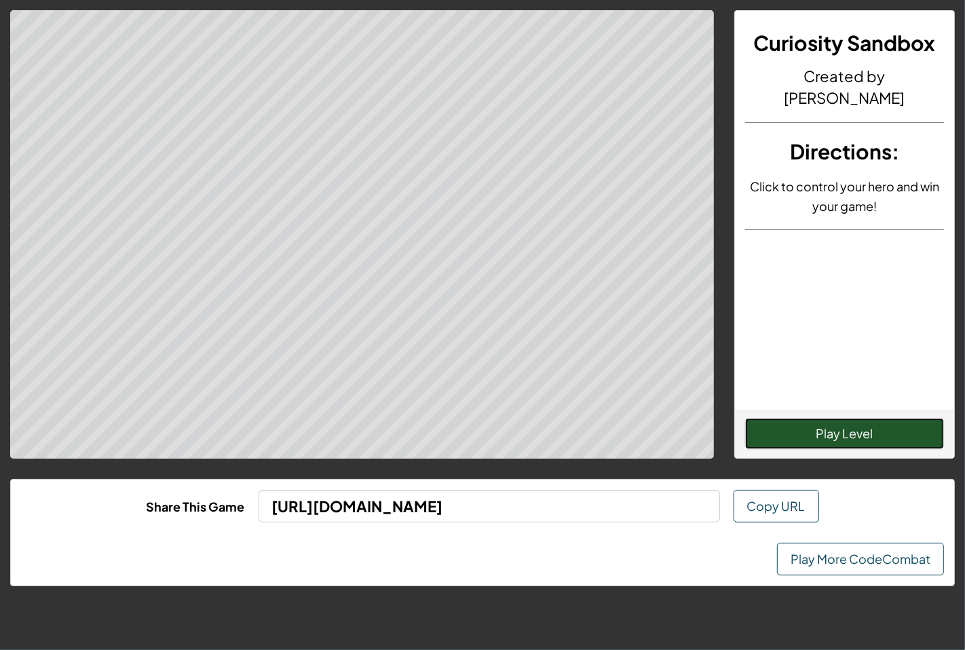
click at [868, 421] on button "Play Level" at bounding box center [845, 433] width 200 height 31
click at [868, 422] on button "Play Level" at bounding box center [845, 433] width 200 height 31
click at [852, 433] on button "Play Level" at bounding box center [845, 433] width 200 height 31
drag, startPoint x: 845, startPoint y: 442, endPoint x: 812, endPoint y: 436, distance: 33.0
click at [837, 443] on button "Play Level" at bounding box center [845, 433] width 200 height 31
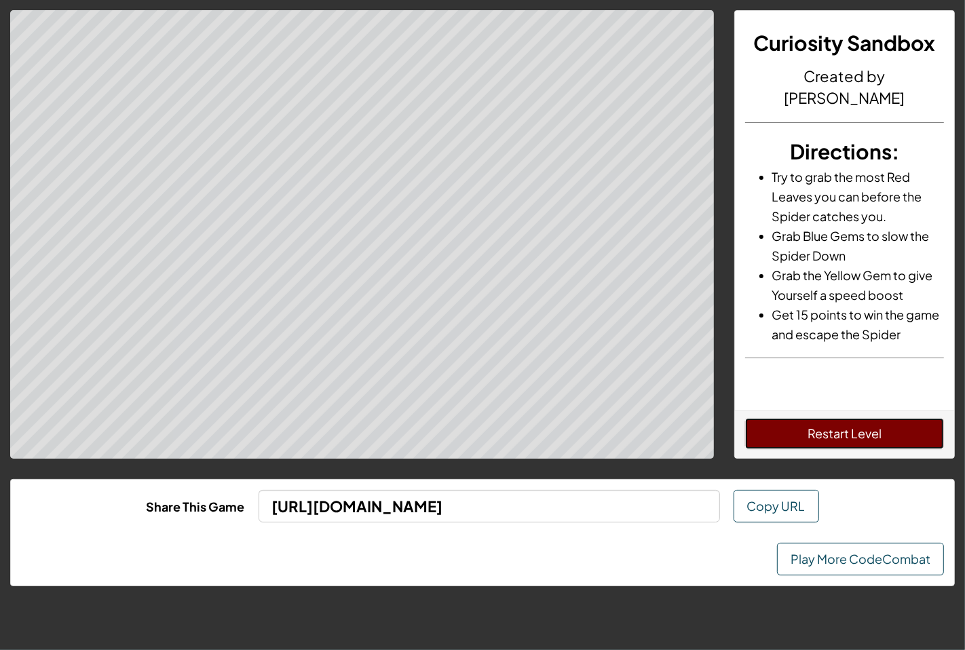
click at [825, 430] on button "Restart Level" at bounding box center [845, 433] width 200 height 31
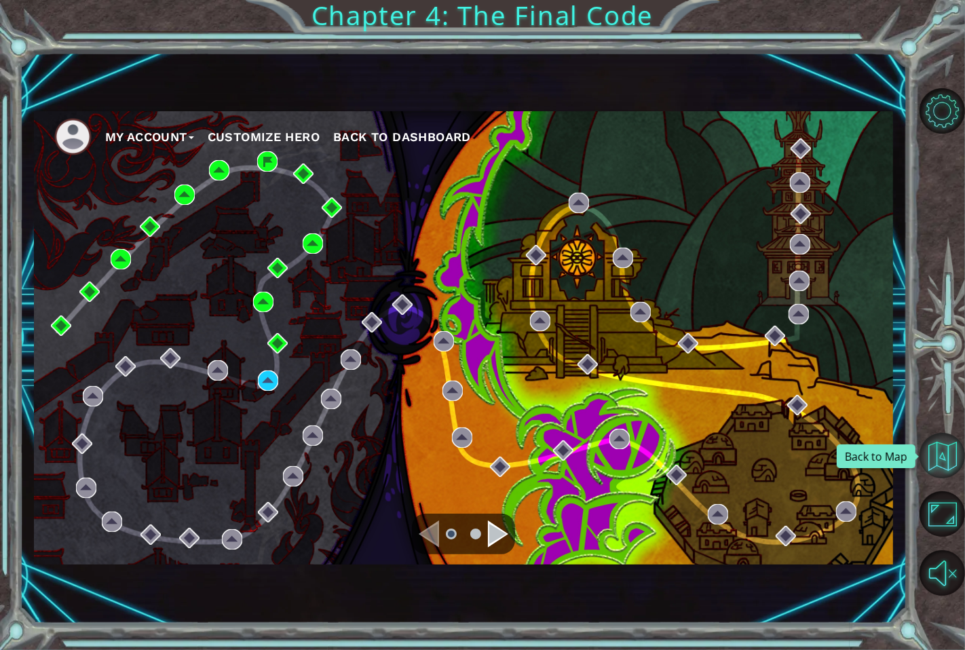
click at [868, 464] on button "Back to Map" at bounding box center [942, 455] width 45 height 45
click at [868, 466] on button "Back to Map" at bounding box center [942, 455] width 45 height 45
click at [390, 145] on button "Back to Dashboard" at bounding box center [402, 137] width 138 height 20
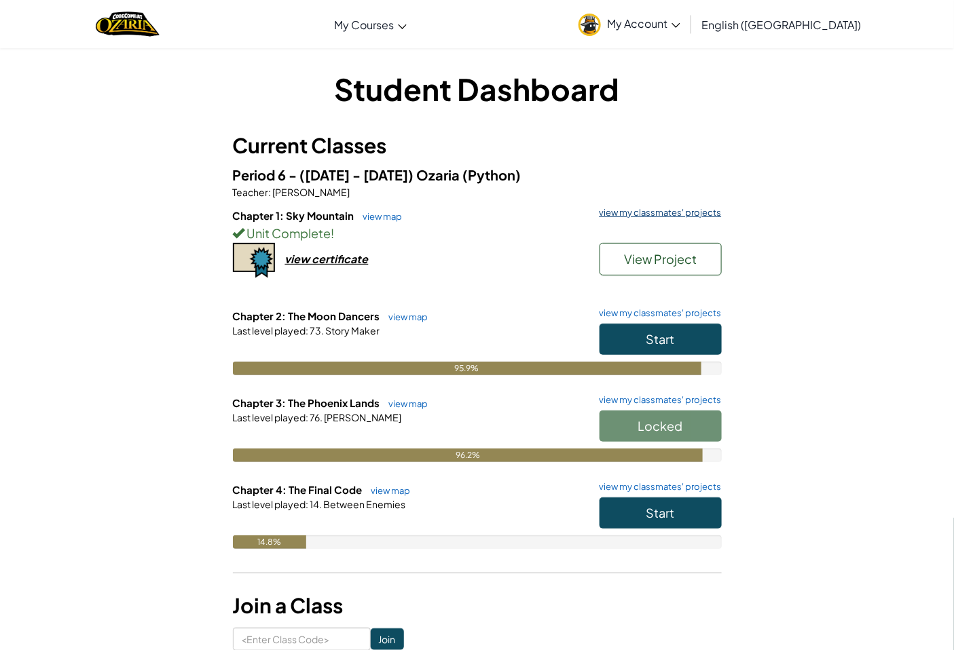
click at [622, 208] on link "view my classmates' projects" at bounding box center [657, 212] width 129 height 9
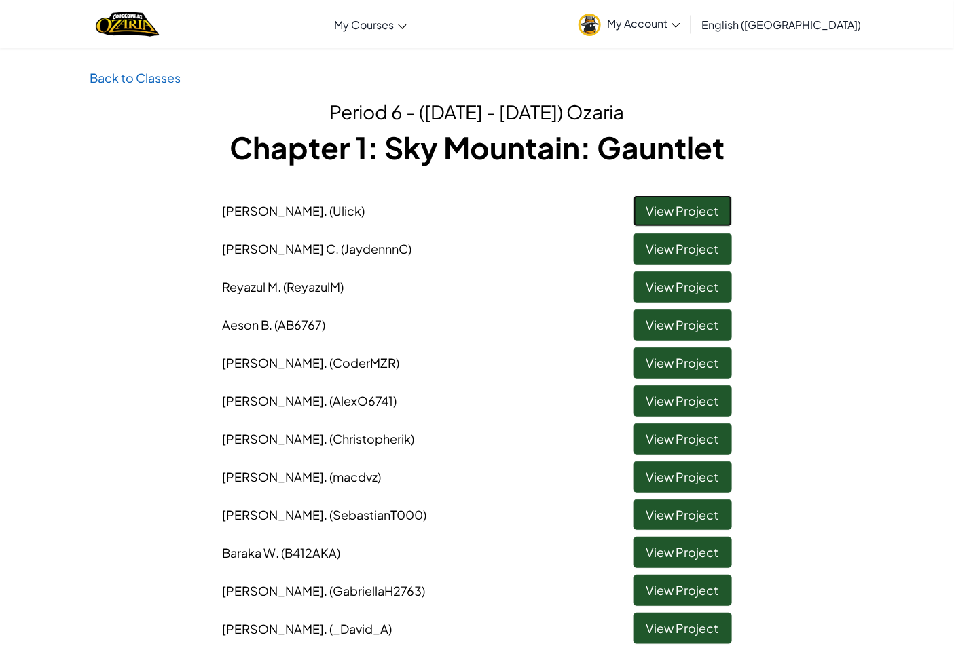
click at [639, 204] on link "View Project" at bounding box center [682, 210] width 98 height 31
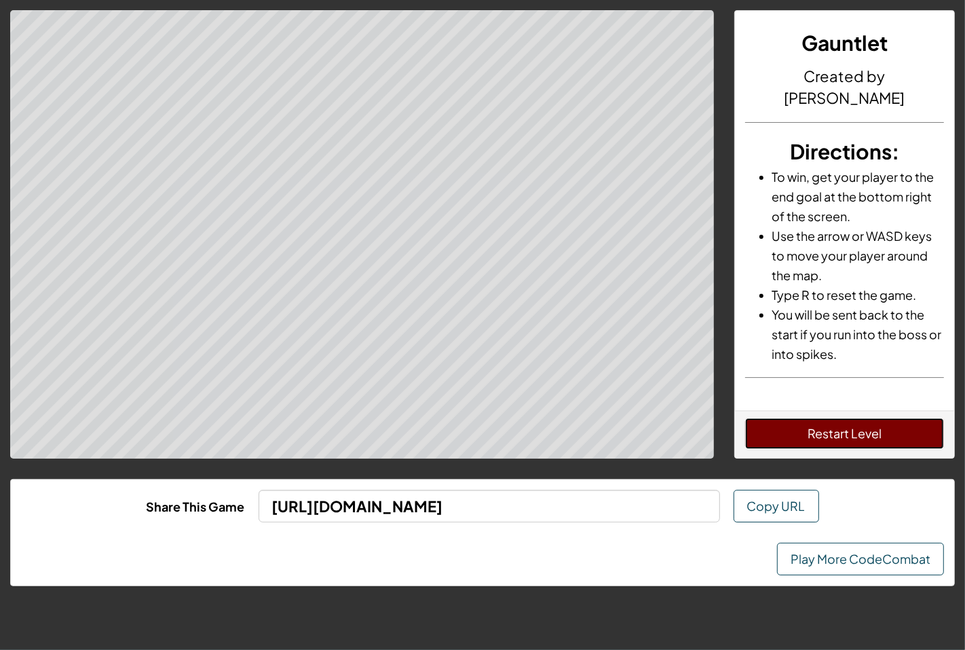
click at [868, 428] on button "Restart Level" at bounding box center [845, 433] width 200 height 31
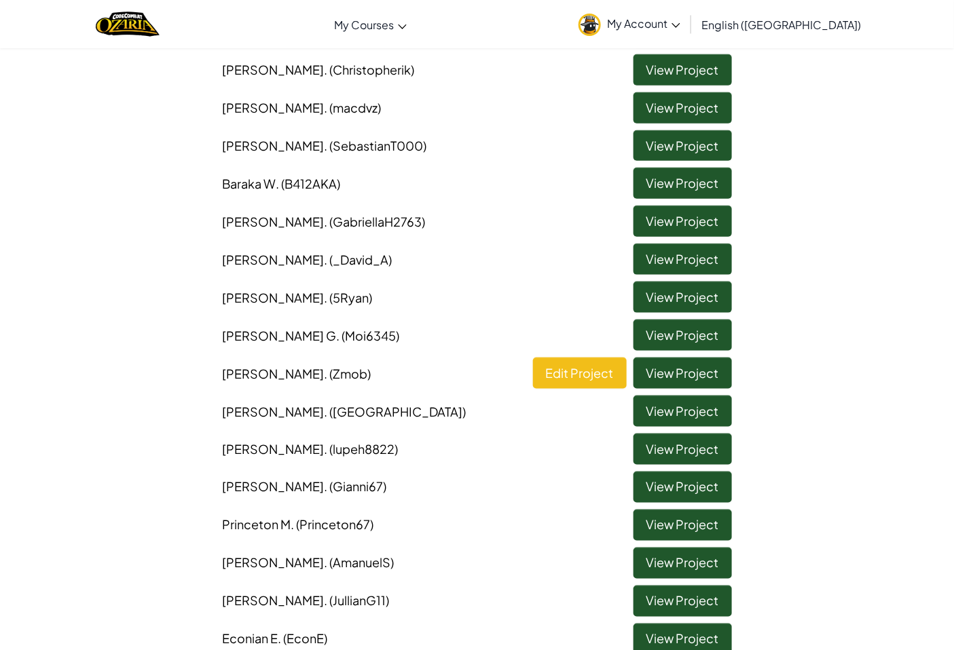
scroll to position [377, 0]
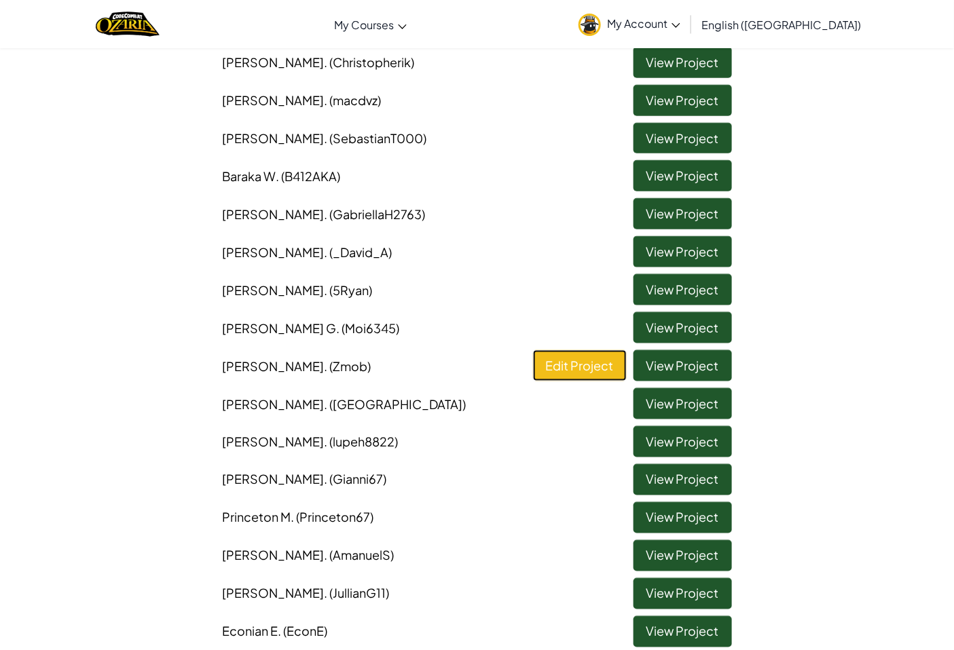
click at [580, 362] on link "Edit Project" at bounding box center [580, 365] width 94 height 31
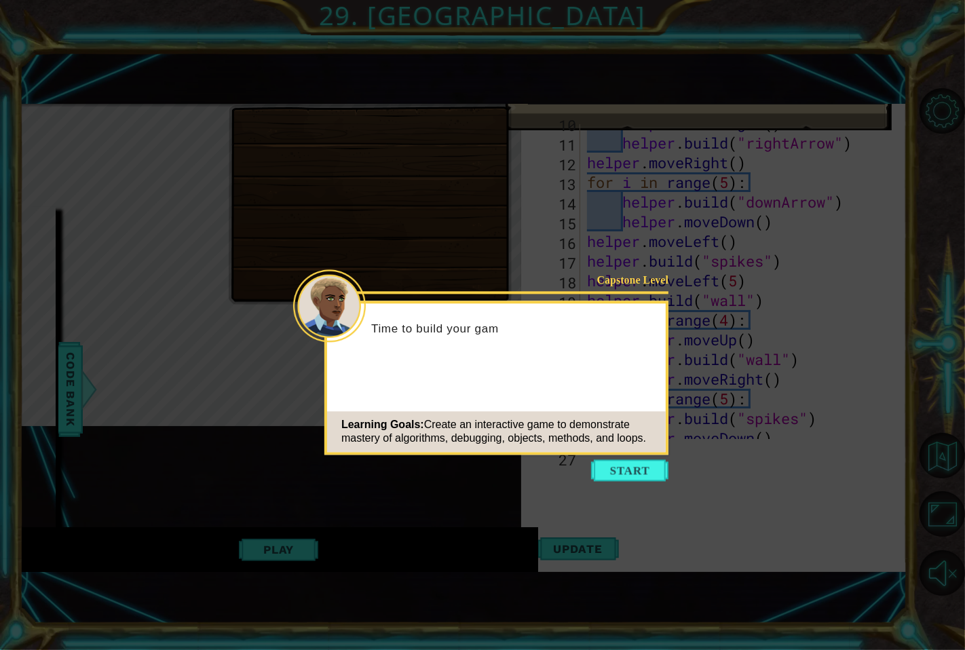
scroll to position [255, 0]
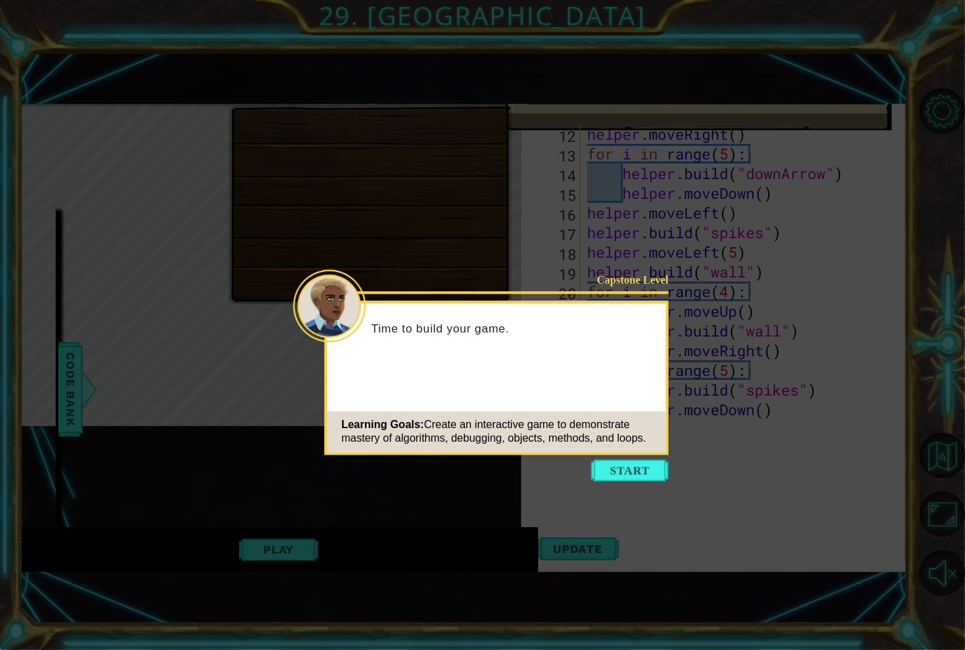
drag, startPoint x: 584, startPoint y: 453, endPoint x: 588, endPoint y: 471, distance: 18.8
click at [587, 472] on body "1 ההההההההההההההההההההההההההההההההההההההההההההההההההההההההההההההההההההההההההההה…" at bounding box center [482, 325] width 965 height 650
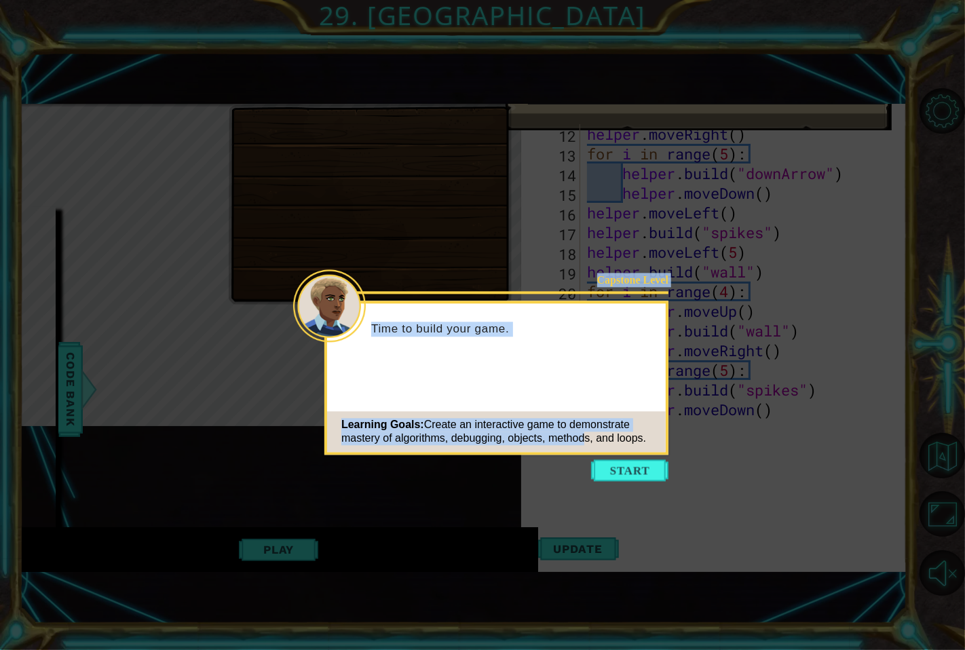
click at [588, 471] on icon at bounding box center [482, 325] width 965 height 650
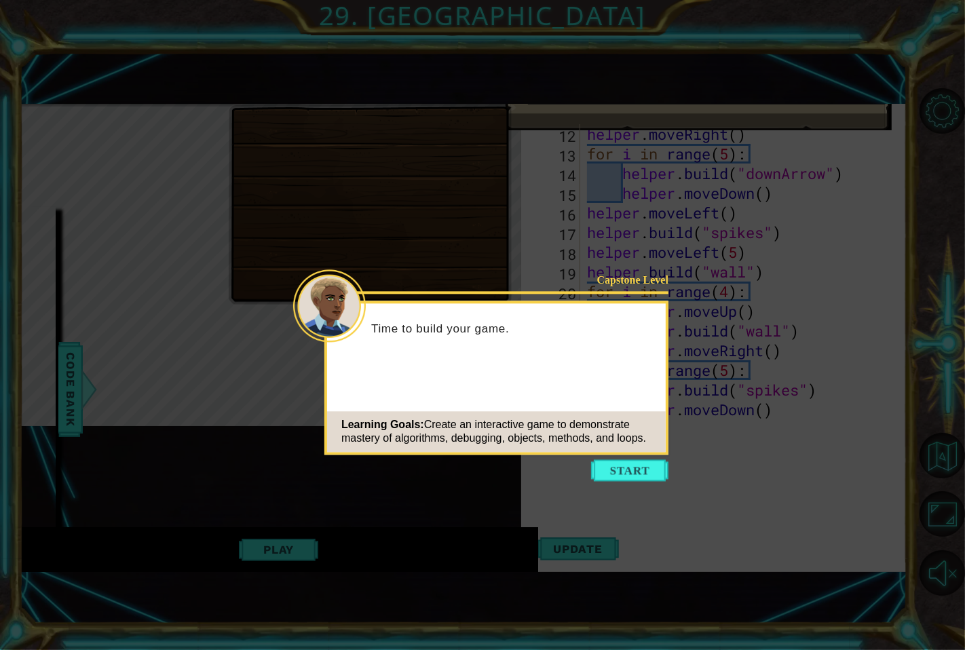
click at [588, 471] on icon at bounding box center [482, 325] width 965 height 650
click at [592, 470] on button "Start" at bounding box center [629, 471] width 77 height 22
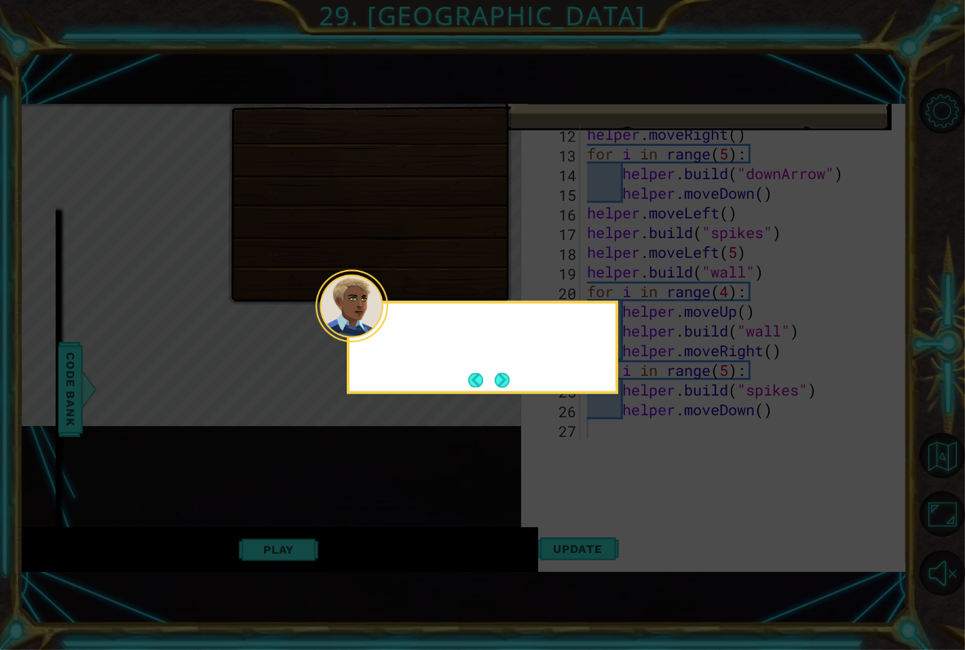
click at [606, 463] on icon at bounding box center [482, 325] width 965 height 650
click at [489, 388] on footer at bounding box center [488, 380] width 41 height 20
click at [503, 382] on button "Next" at bounding box center [502, 380] width 18 height 18
drag, startPoint x: 494, startPoint y: 386, endPoint x: 498, endPoint y: 375, distance: 11.4
click at [495, 384] on button "Next" at bounding box center [502, 380] width 24 height 24
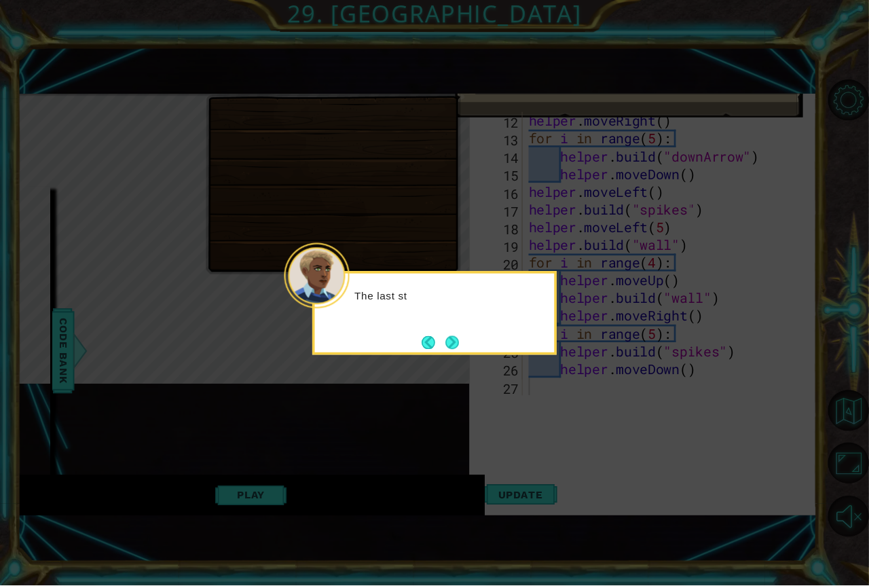
scroll to position [46, 0]
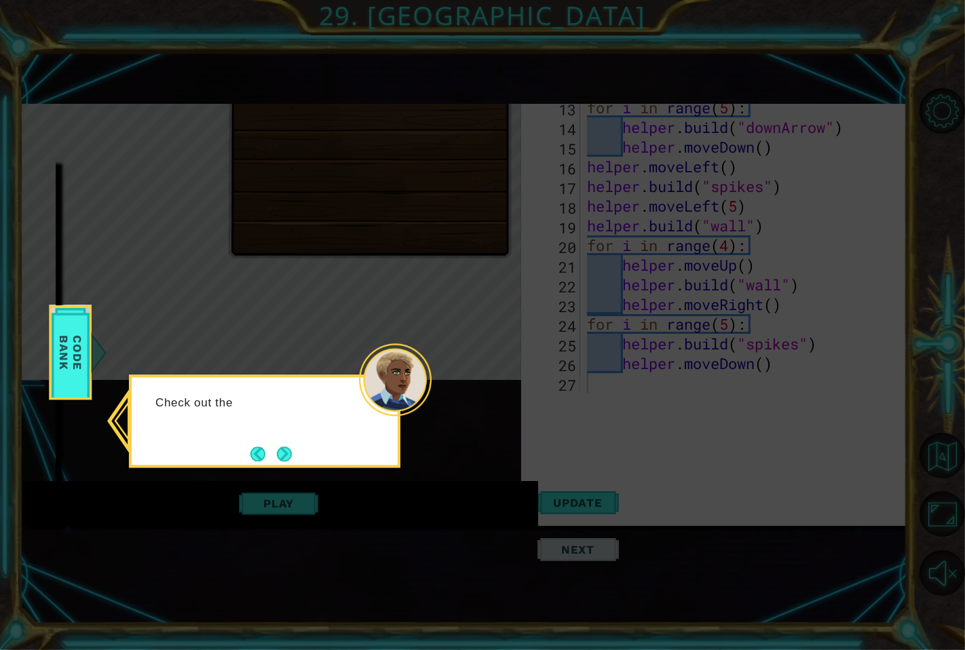
click at [288, 462] on button "Next" at bounding box center [284, 454] width 23 height 23
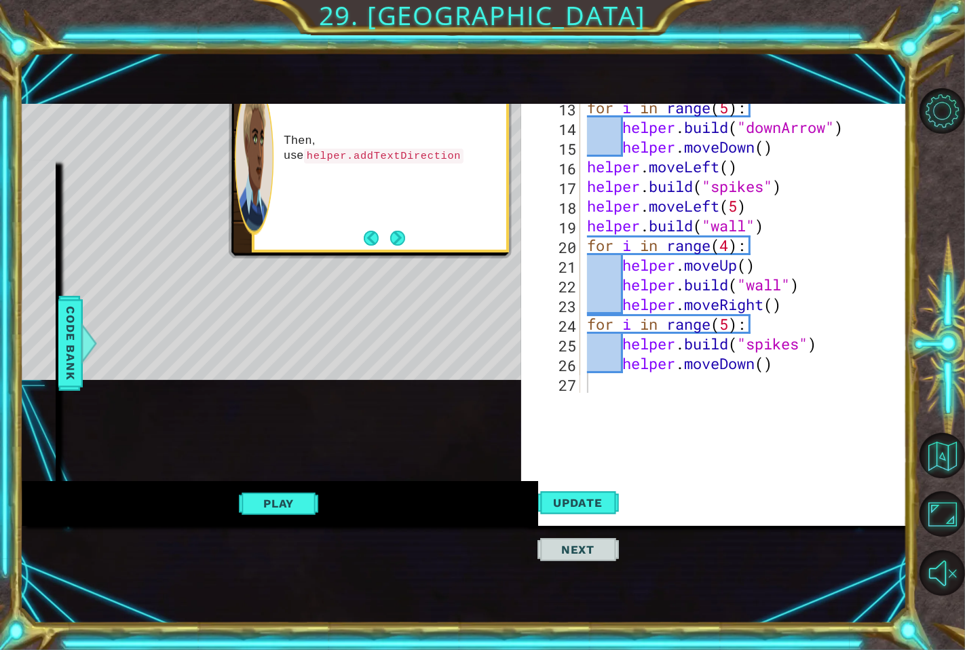
drag, startPoint x: 400, startPoint y: 418, endPoint x: 397, endPoint y: 467, distance: 49.0
drag, startPoint x: 397, startPoint y: 467, endPoint x: 378, endPoint y: 413, distance: 57.5
click at [378, 413] on div "helper methods moveLeft(steps) moveRight(steps) moveUp(steps) moveDown(steps) b…" at bounding box center [463, 292] width 888 height 468
click at [390, 242] on button "Next" at bounding box center [397, 238] width 25 height 25
click at [392, 241] on button "Next" at bounding box center [398, 238] width 24 height 24
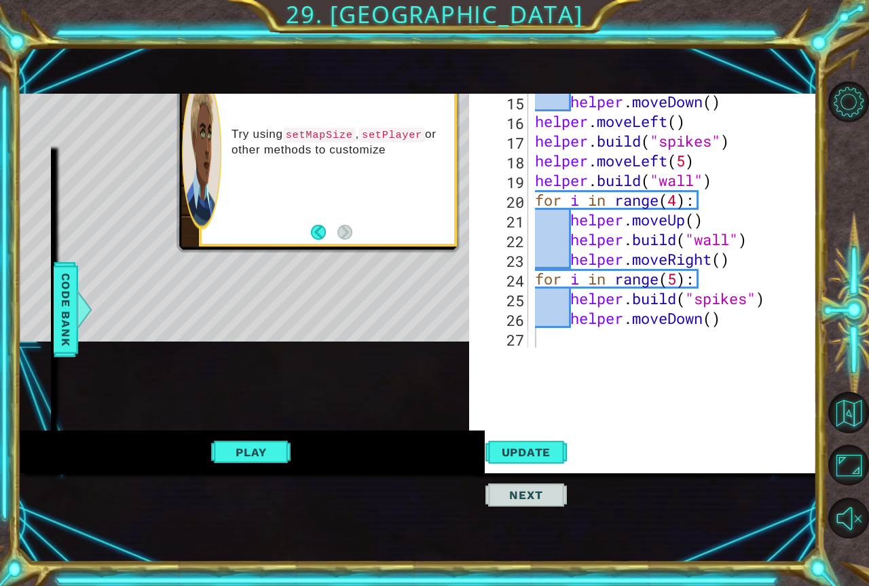
scroll to position [276, 0]
drag, startPoint x: 312, startPoint y: 364, endPoint x: 312, endPoint y: 428, distance: 64.5
drag, startPoint x: 240, startPoint y: 441, endPoint x: 264, endPoint y: 456, distance: 28.4
click at [240, 441] on button "Play" at bounding box center [250, 452] width 79 height 26
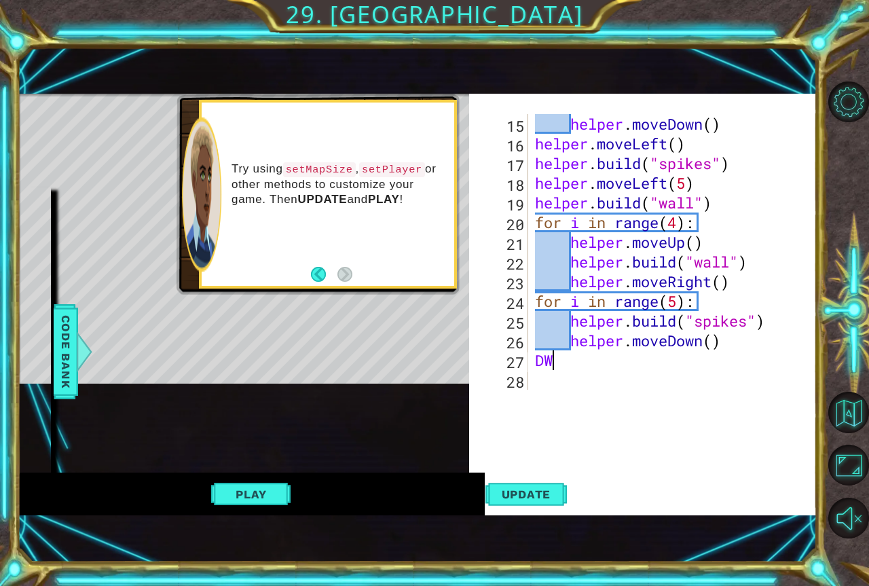
scroll to position [335, 0]
click at [517, 498] on button "Update" at bounding box center [525, 494] width 81 height 42
type textarea "DWAWDDW"
